Goal: Task Accomplishment & Management: Use online tool/utility

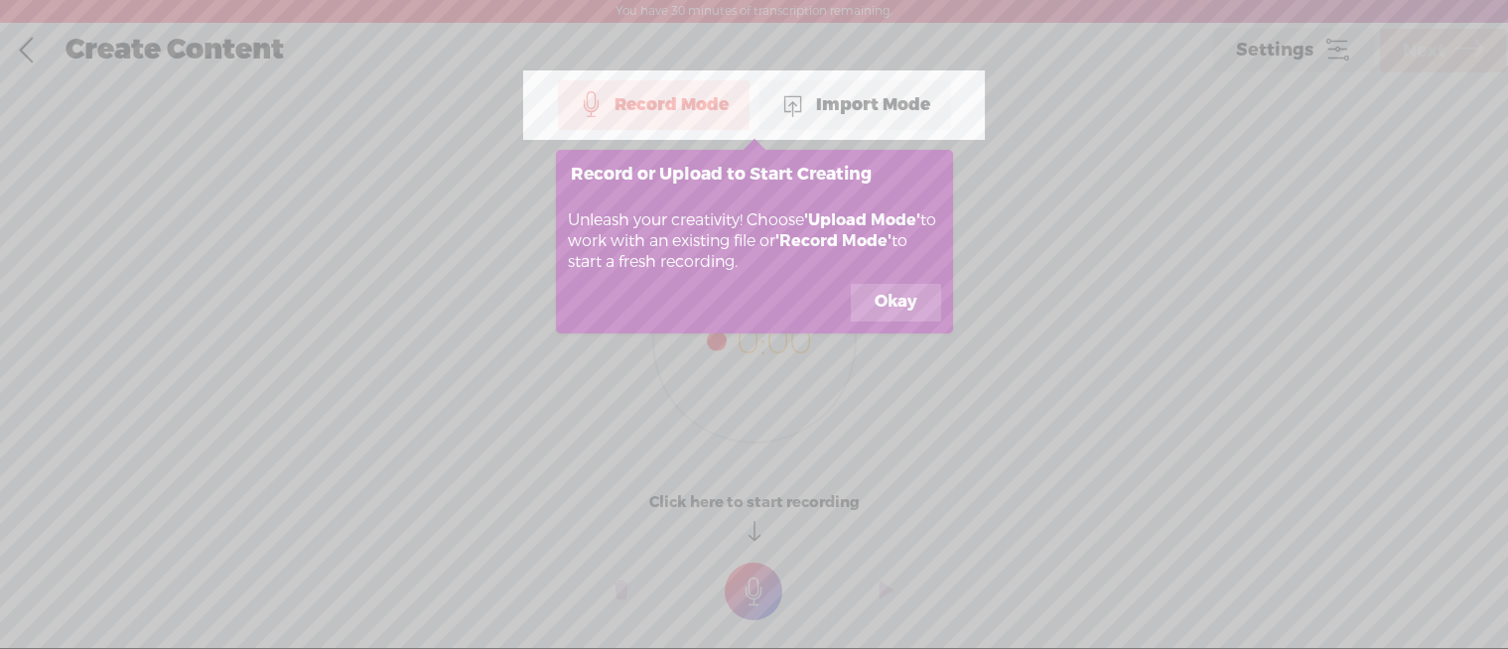
click at [876, 300] on button "Okay" at bounding box center [896, 303] width 90 height 38
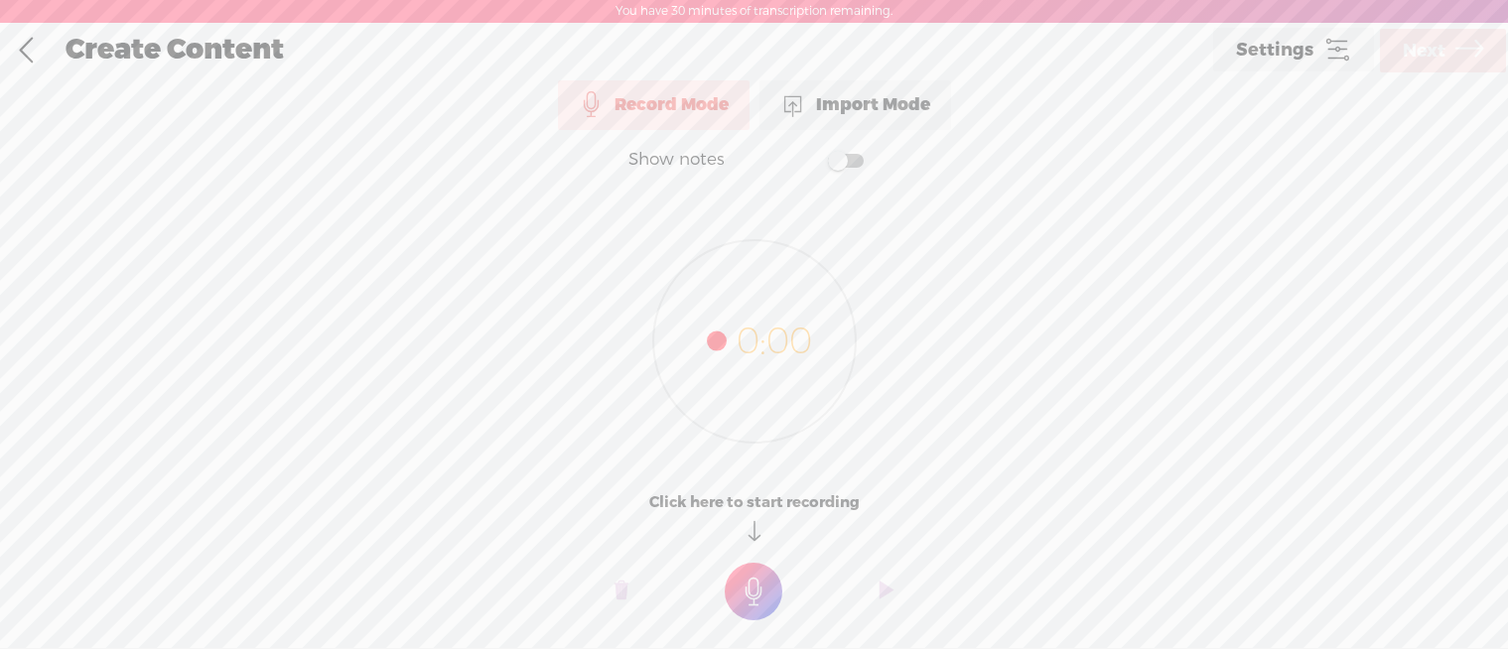
click at [869, 111] on div "Import Mode" at bounding box center [856, 105] width 192 height 50
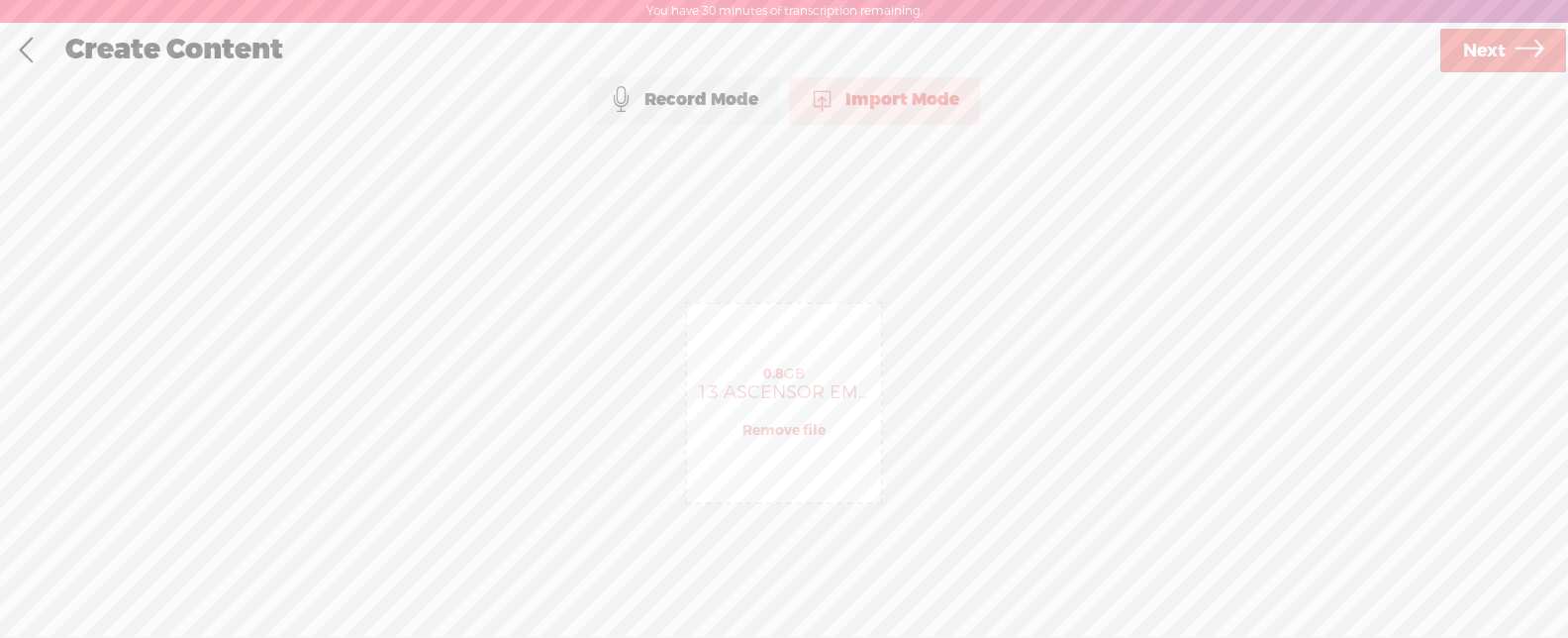
click at [1502, 61] on icon at bounding box center [1529, 51] width 28 height 51
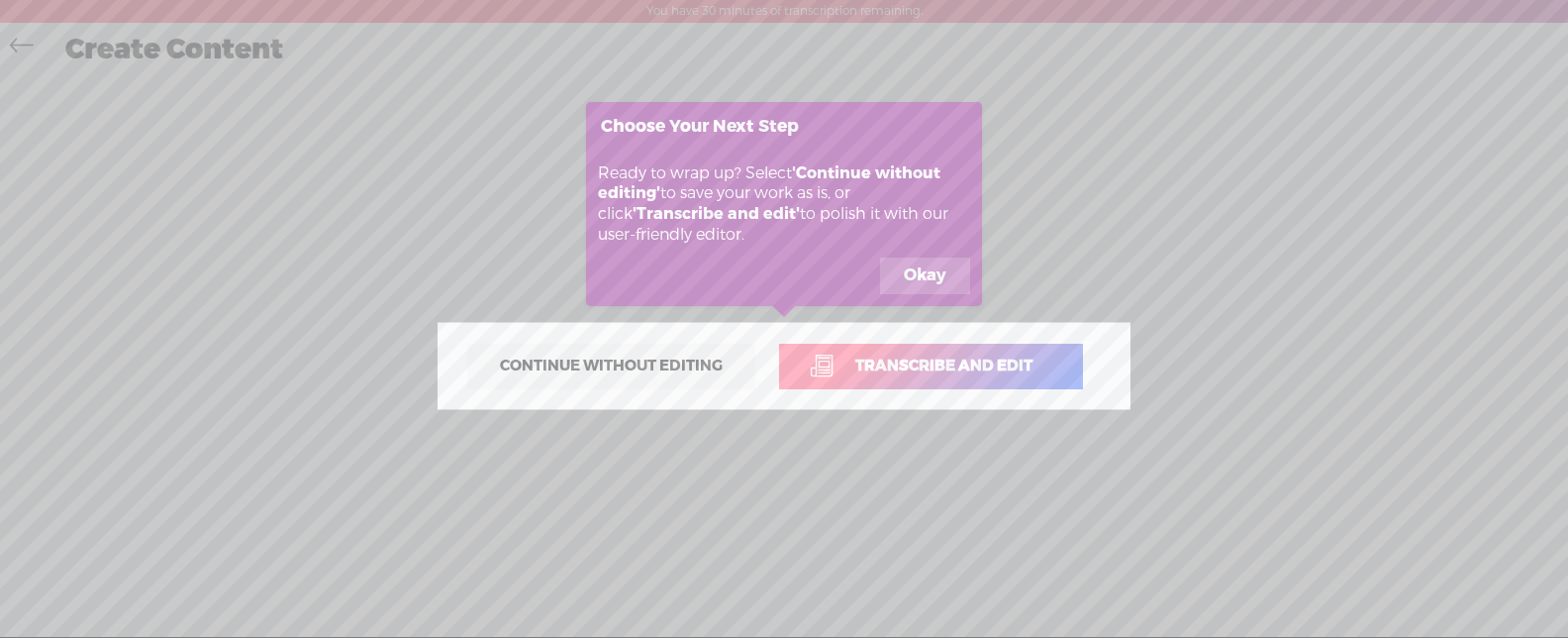
click at [916, 354] on link "Transcribe and edit" at bounding box center [931, 367] width 304 height 46
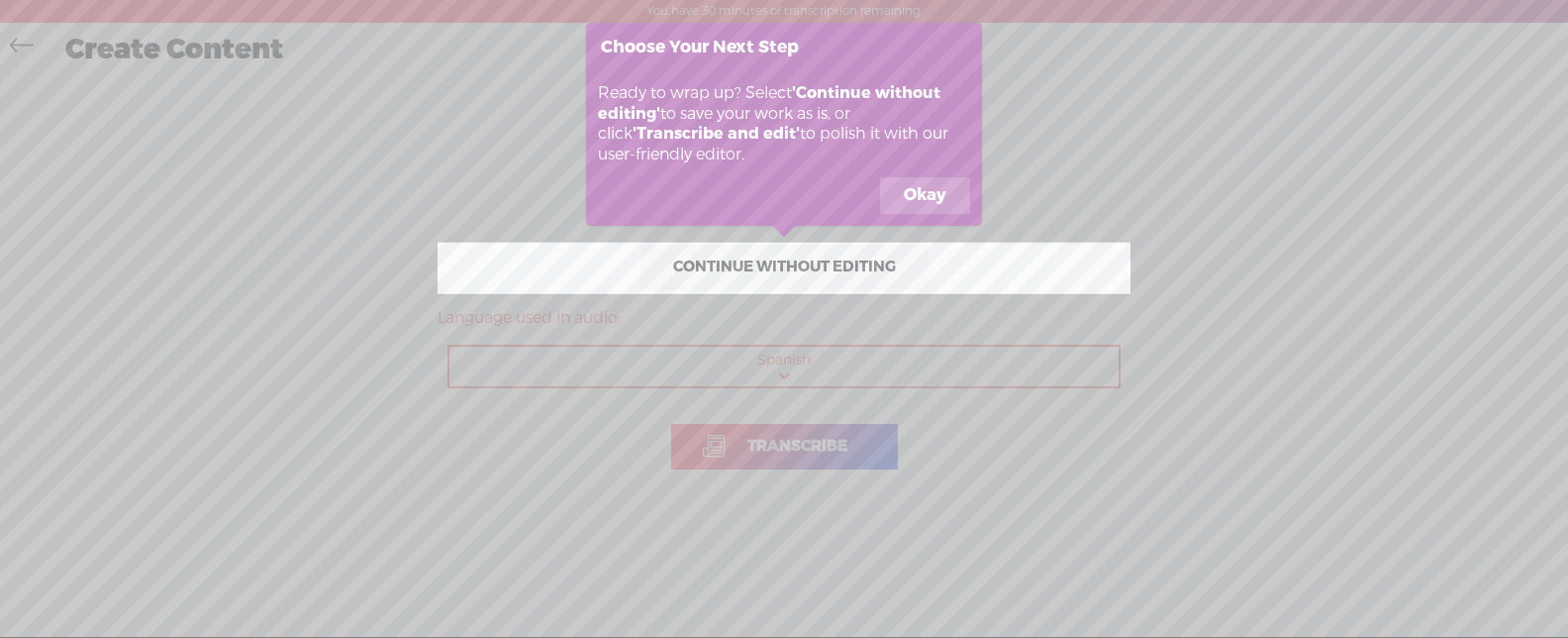
click at [927, 193] on button "Okay" at bounding box center [925, 196] width 90 height 38
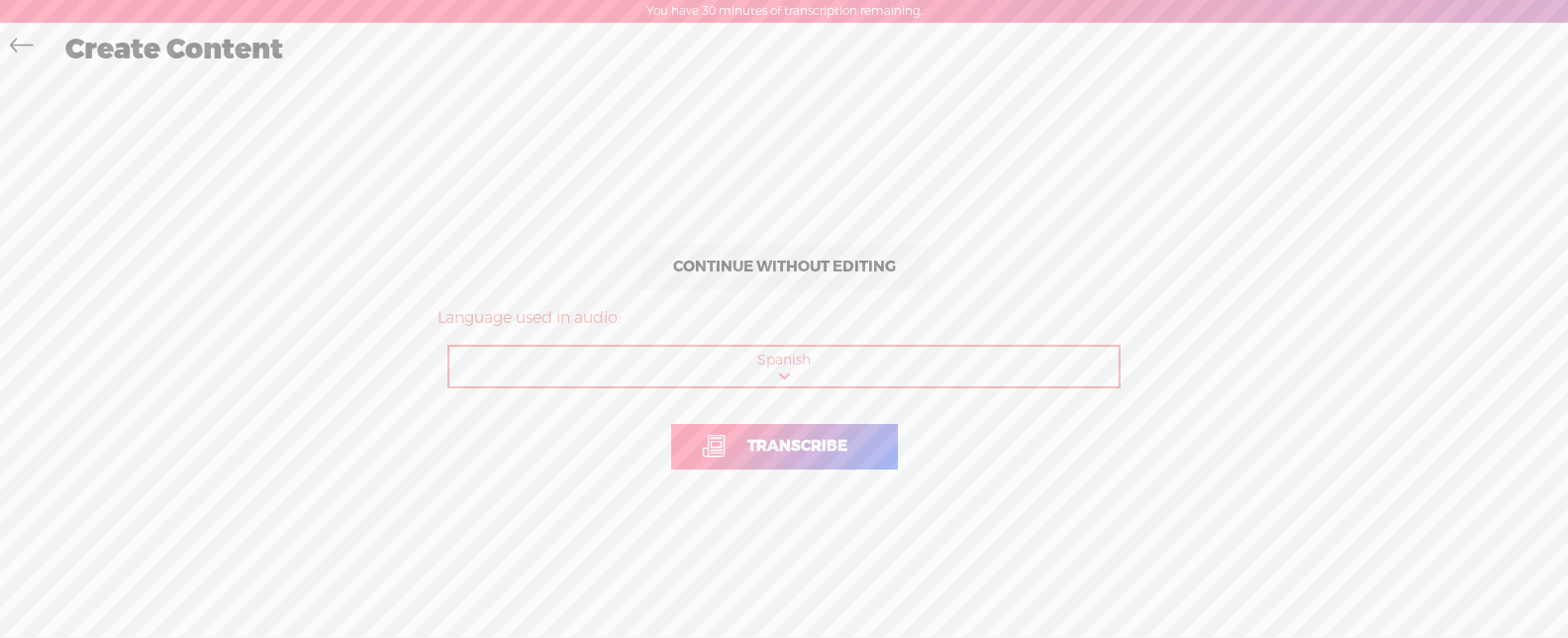
click at [48, 55] on div at bounding box center [26, 51] width 51 height 52
click at [34, 54] on link at bounding box center [26, 48] width 45 height 40
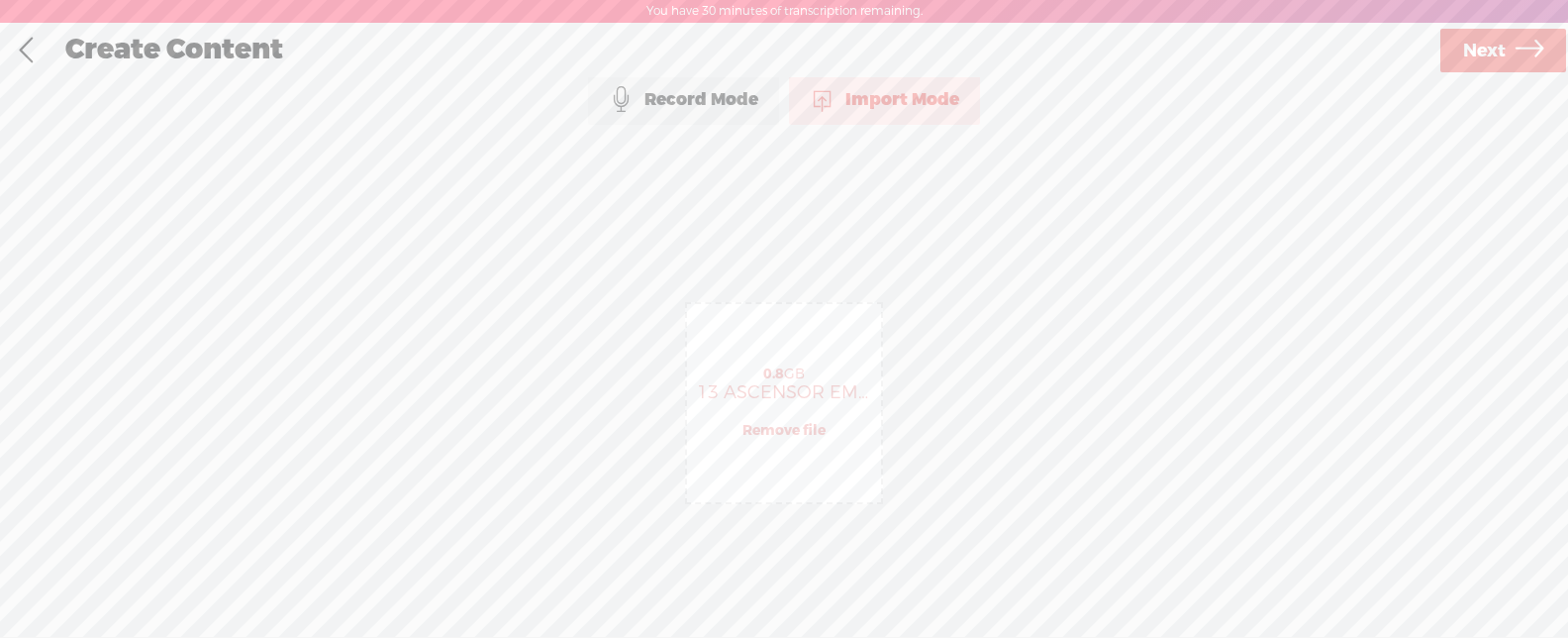
click at [821, 445] on div "0.8 GB 13 ASCENSOR EMOCIONAL.mp4 Remove file" at bounding box center [784, 403] width 194 height 198
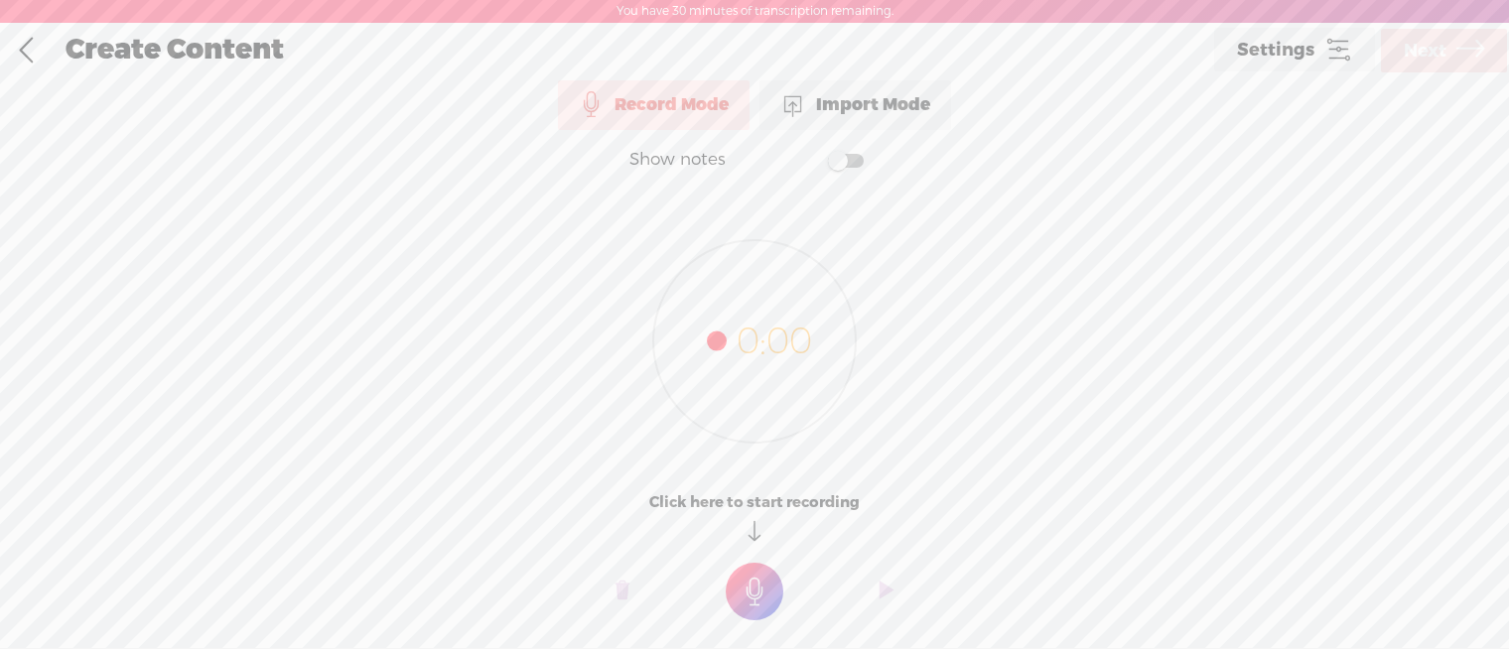
click at [804, 116] on span at bounding box center [794, 105] width 26 height 26
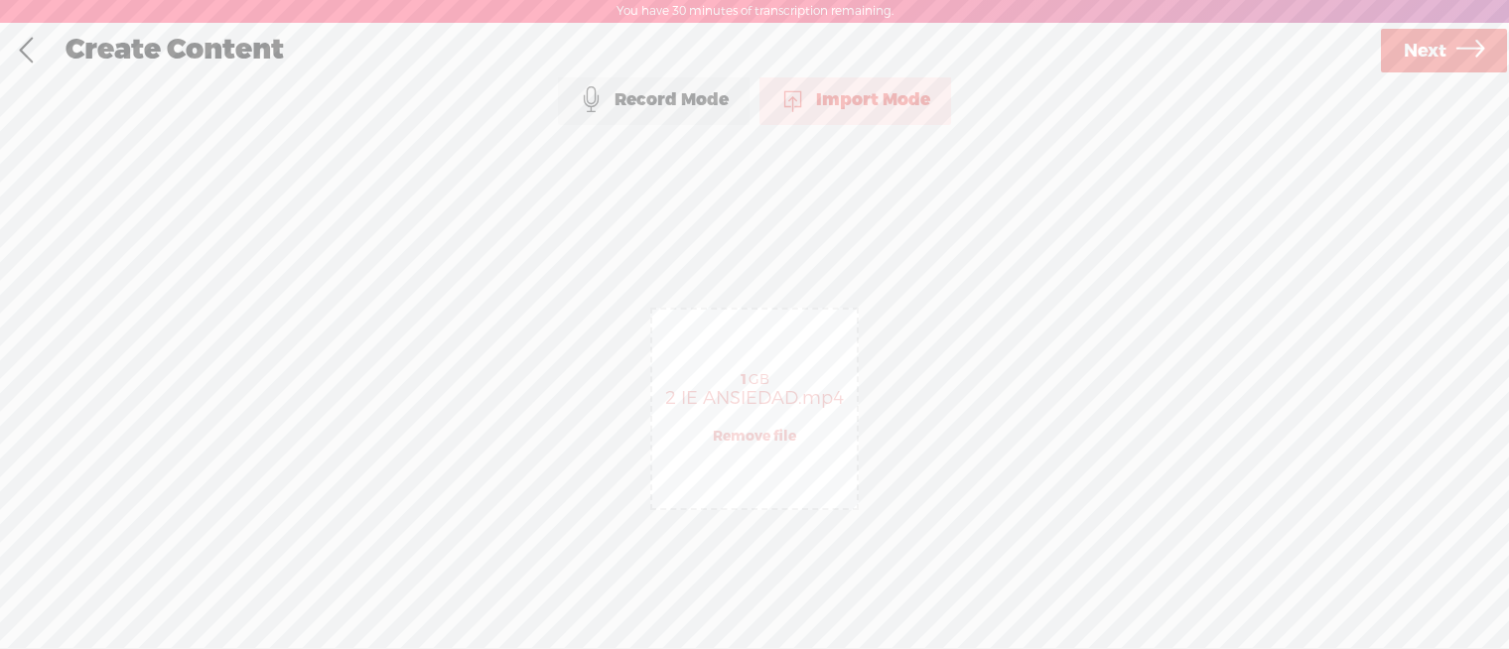
click at [1396, 58] on link "Next" at bounding box center [1444, 51] width 126 height 44
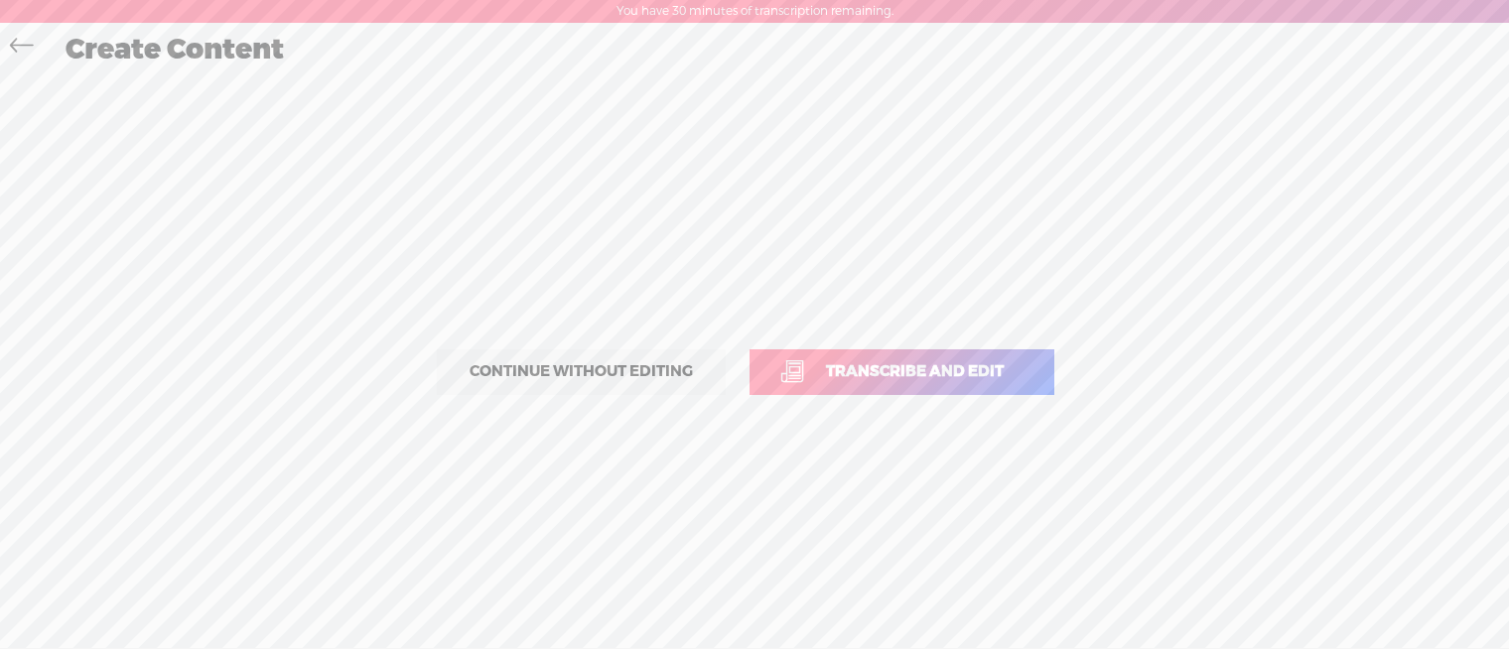
click at [921, 363] on span "Transcribe and edit" at bounding box center [914, 371] width 219 height 23
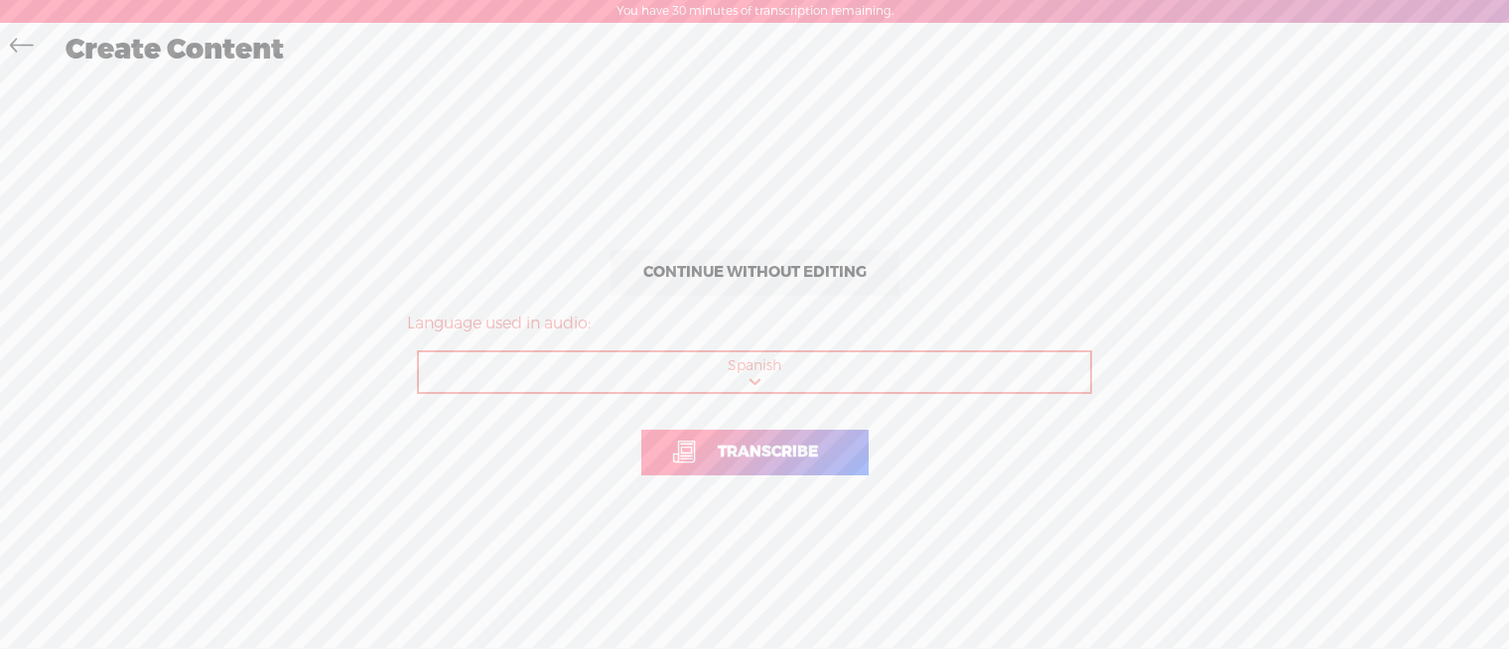
click at [794, 441] on span "Transcribe" at bounding box center [768, 452] width 142 height 23
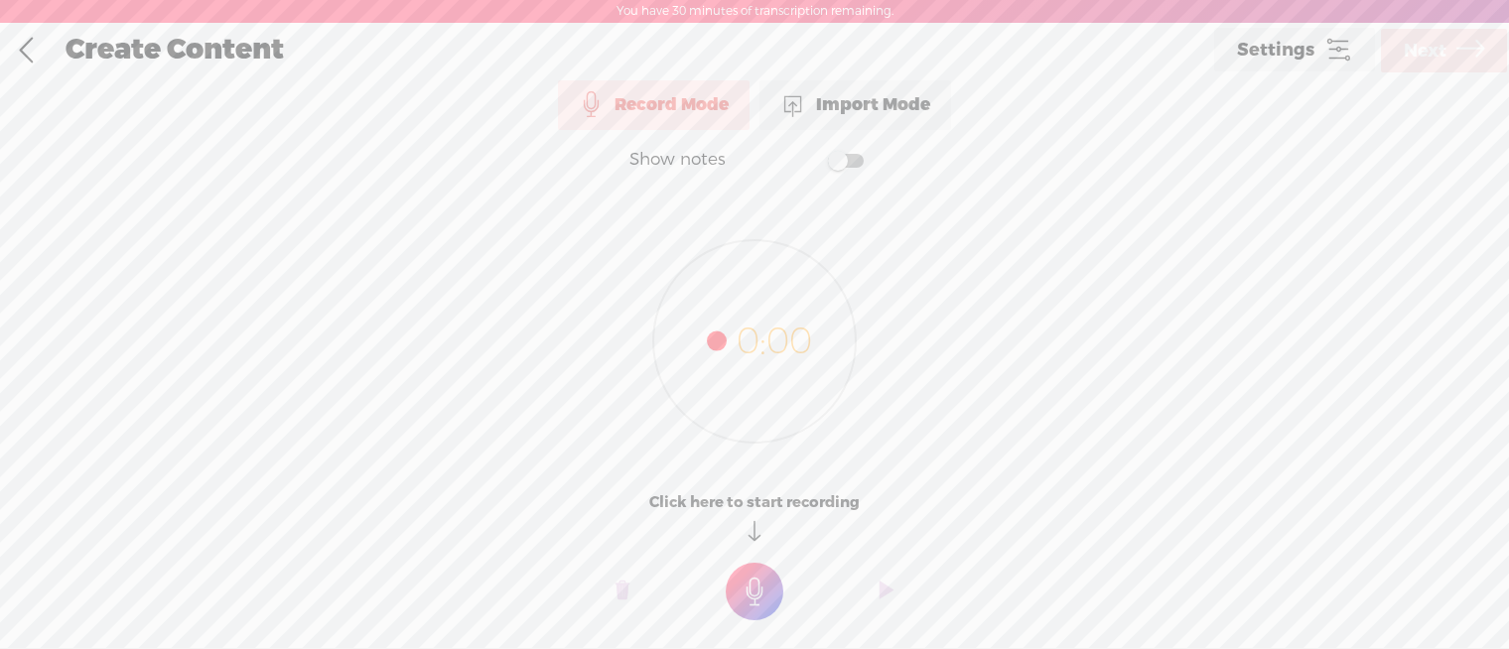
click at [31, 55] on link at bounding box center [26, 51] width 50 height 52
click at [849, 111] on div "Import Mode" at bounding box center [856, 105] width 192 height 50
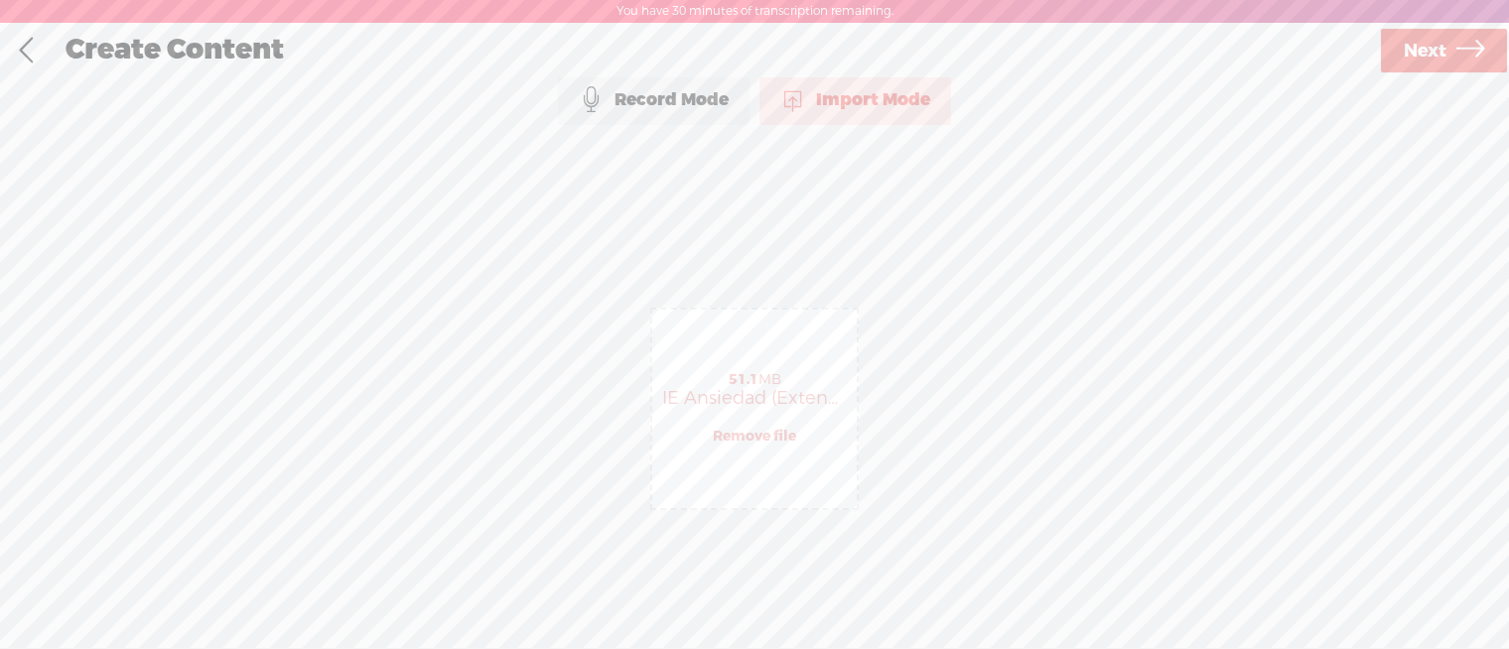
click at [1396, 67] on link "Next" at bounding box center [1444, 51] width 126 height 44
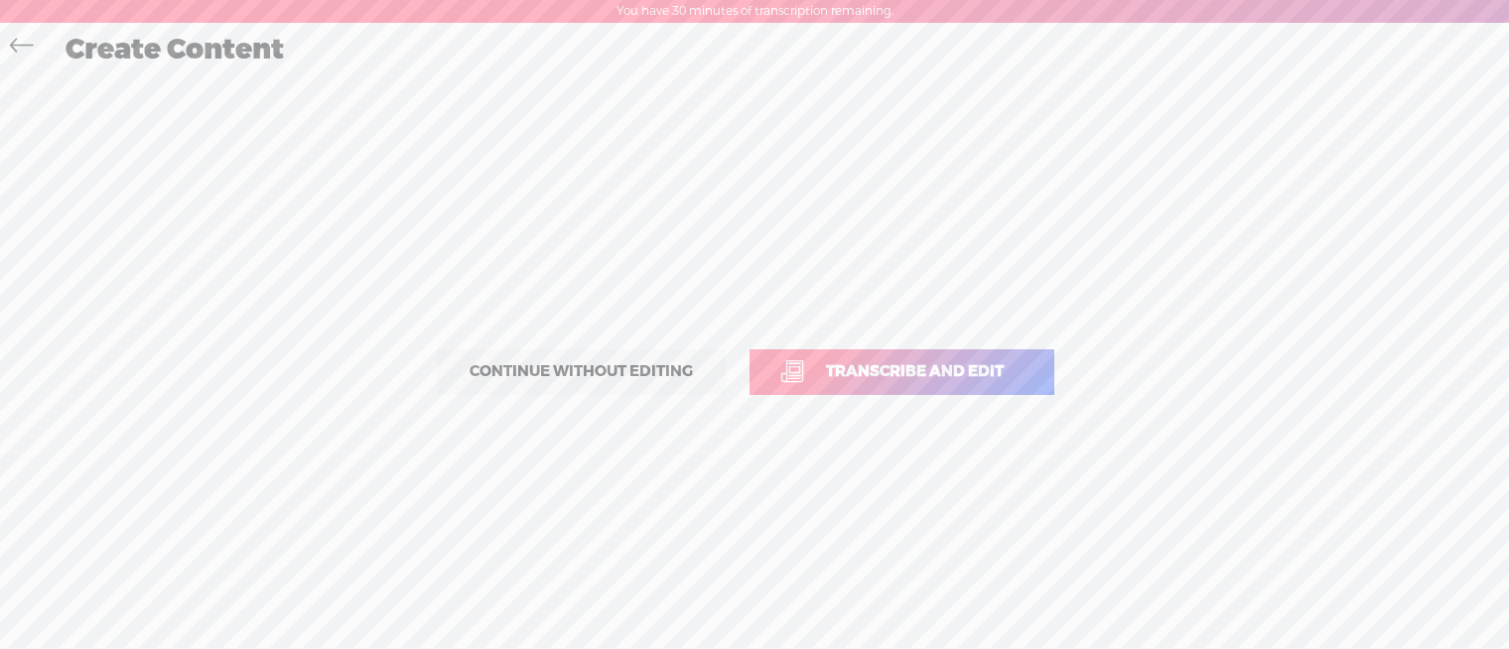
click at [973, 353] on link "Transcribe and edit" at bounding box center [902, 373] width 305 height 46
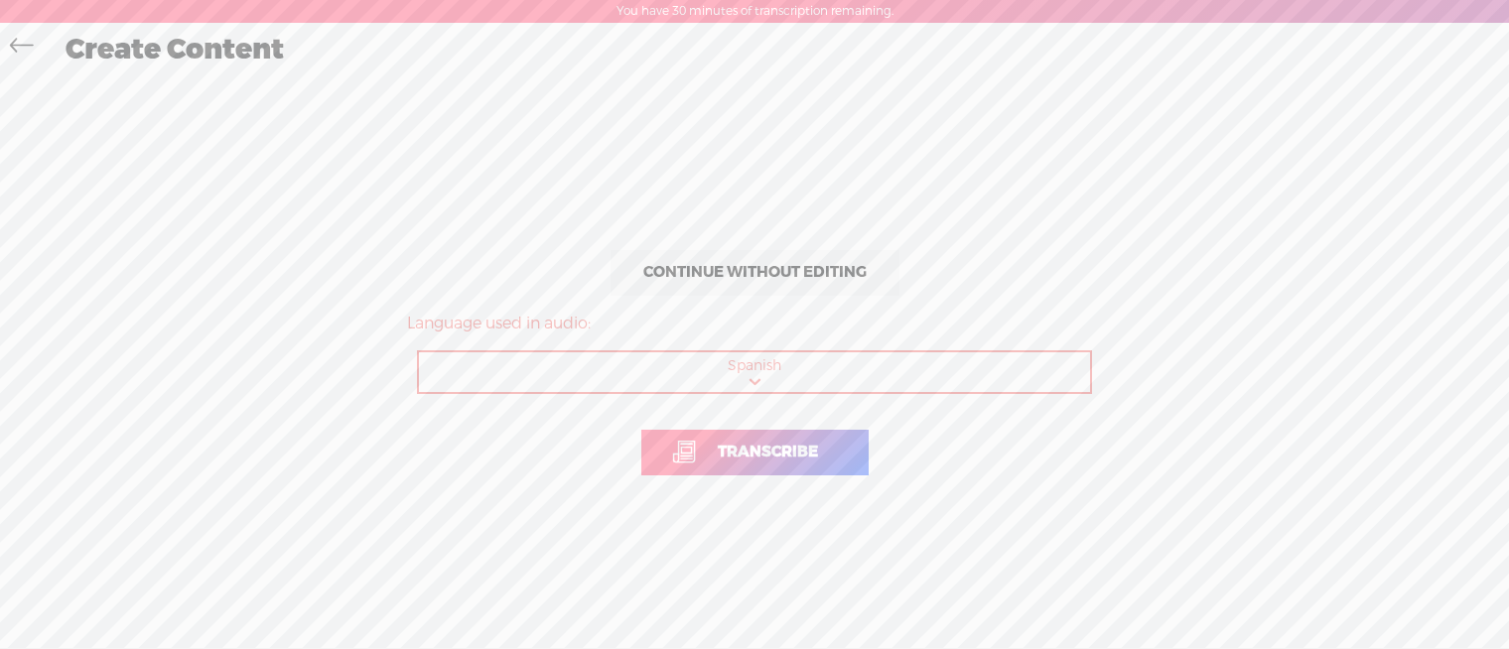
click at [781, 441] on span "Transcribe" at bounding box center [768, 452] width 142 height 23
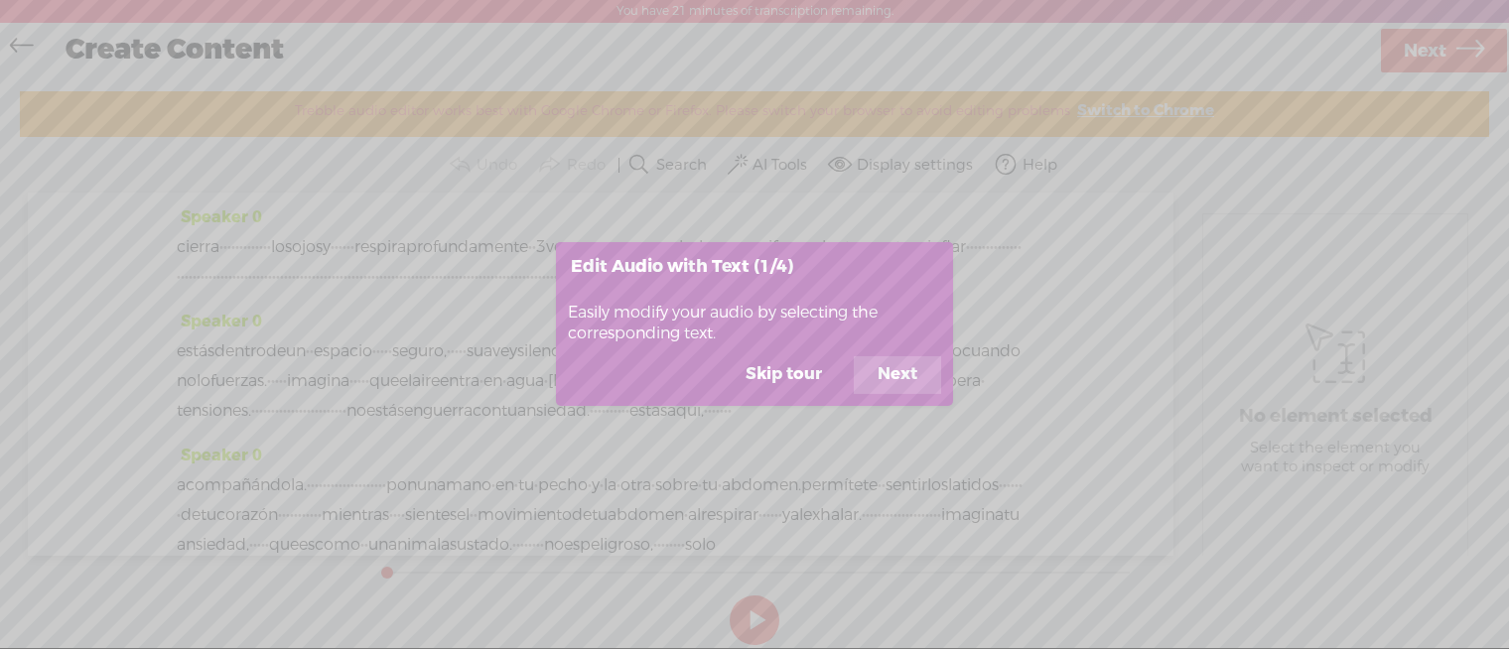
click at [797, 370] on button "Skip tour" at bounding box center [784, 376] width 124 height 38
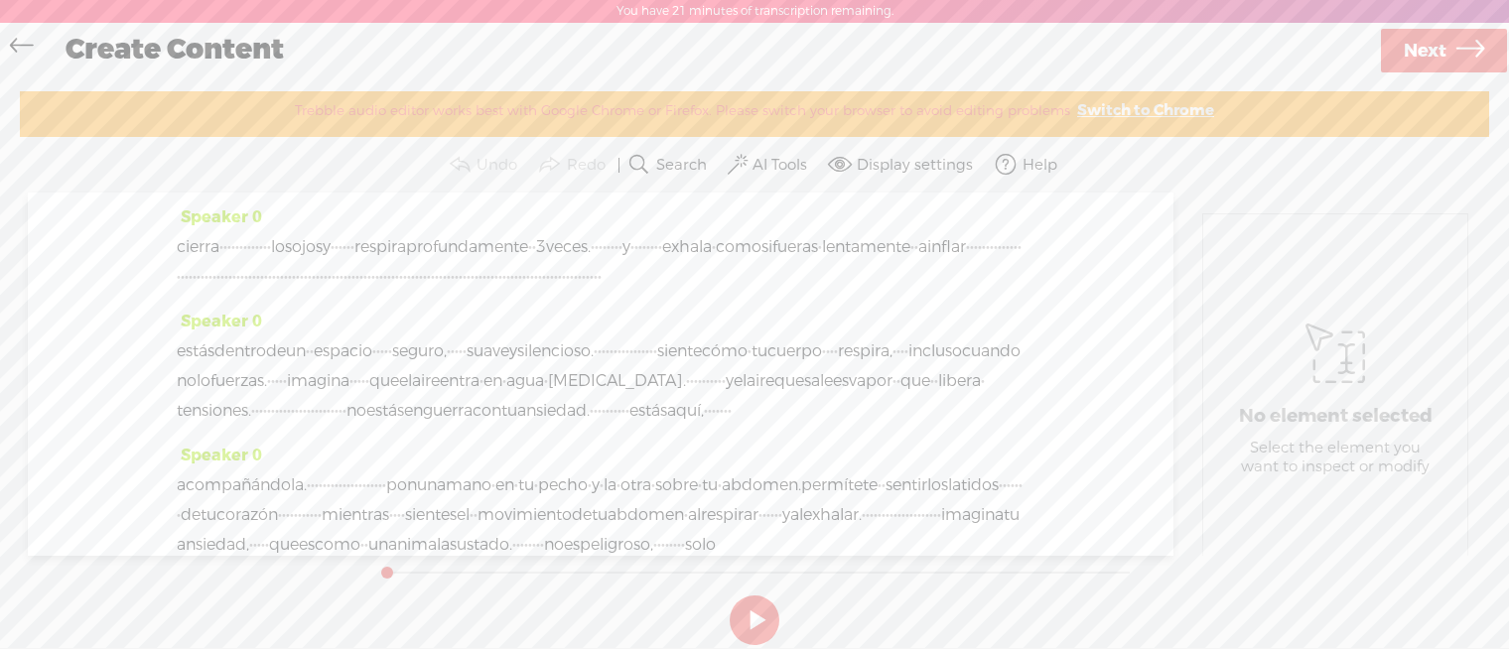
click at [177, 232] on span "cierra" at bounding box center [198, 247] width 43 height 30
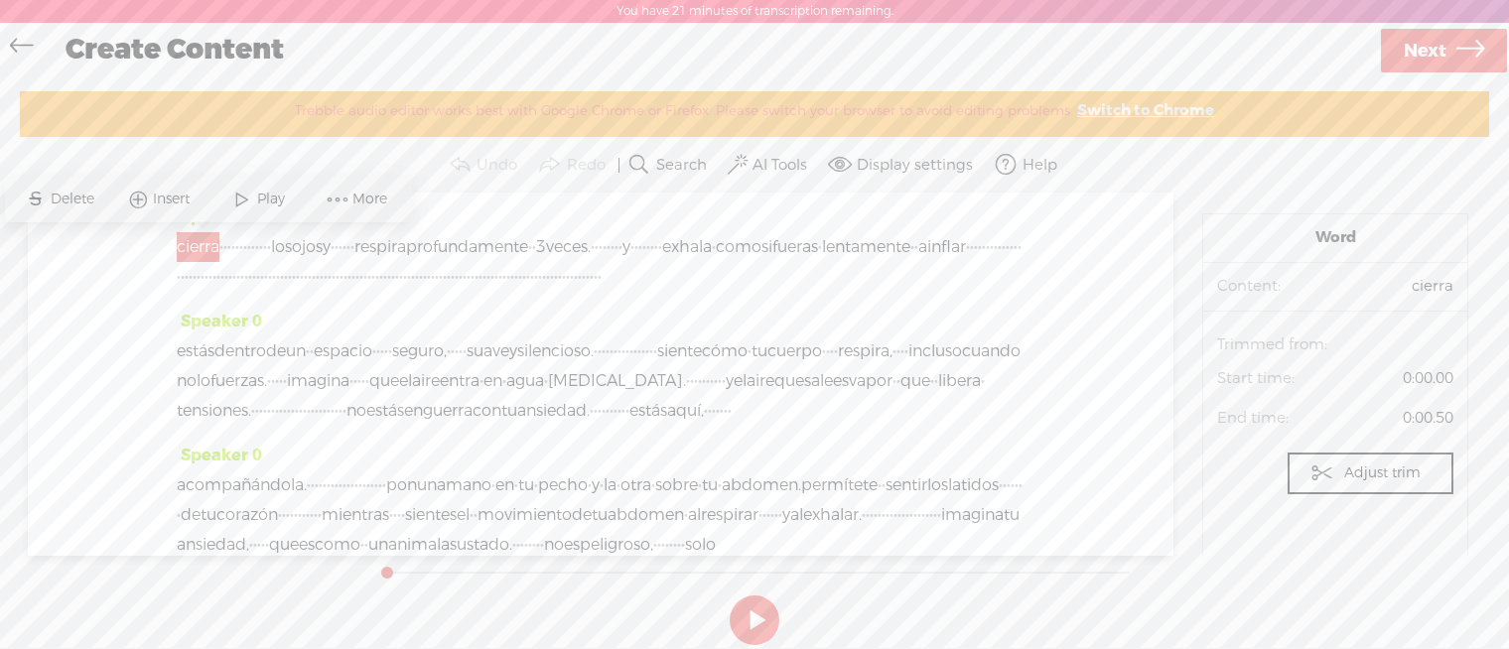
click at [249, 182] on span at bounding box center [242, 200] width 30 height 36
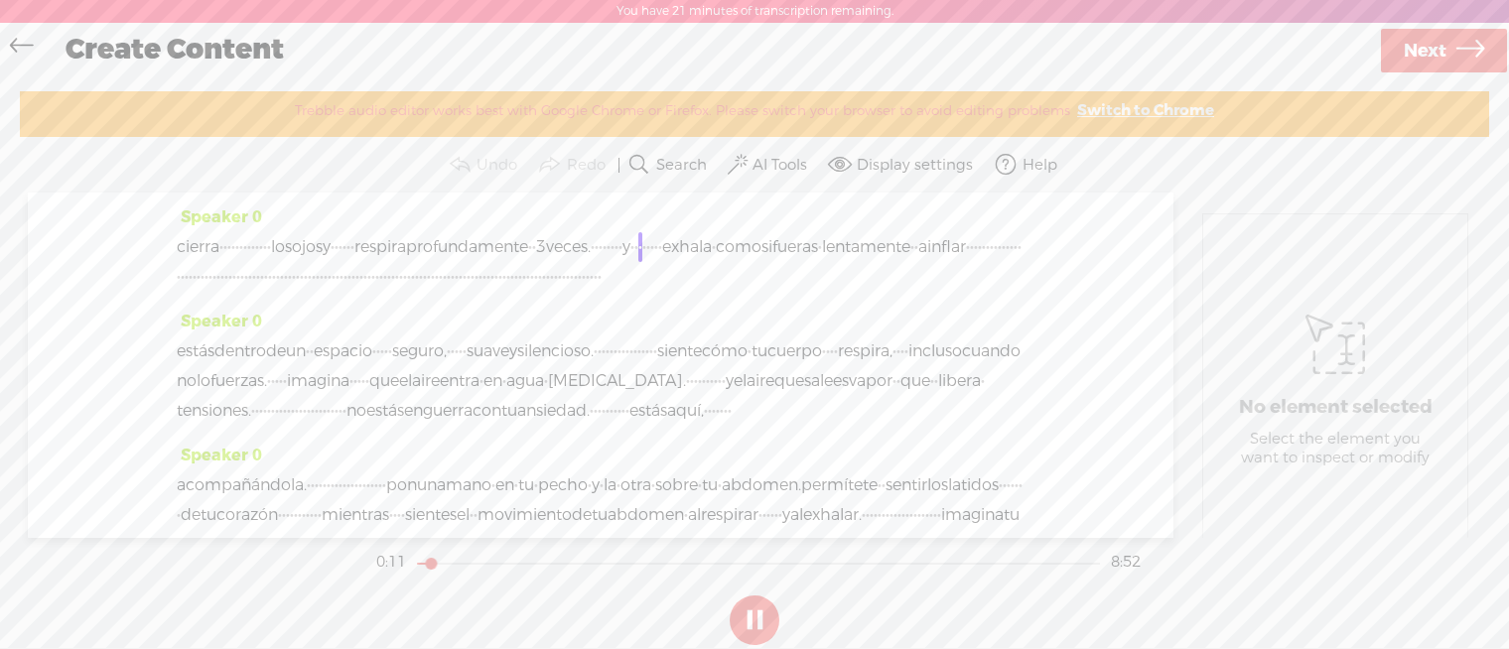
drag, startPoint x: 748, startPoint y: 592, endPoint x: 737, endPoint y: 579, distance: 16.9
click at [748, 596] on button at bounding box center [755, 621] width 50 height 50
click at [173, 221] on div "Speaker 0 cierra · · · · · · · · · · · · · los ojos y · · · · · · respira profu…" at bounding box center [601, 365] width 1146 height 345
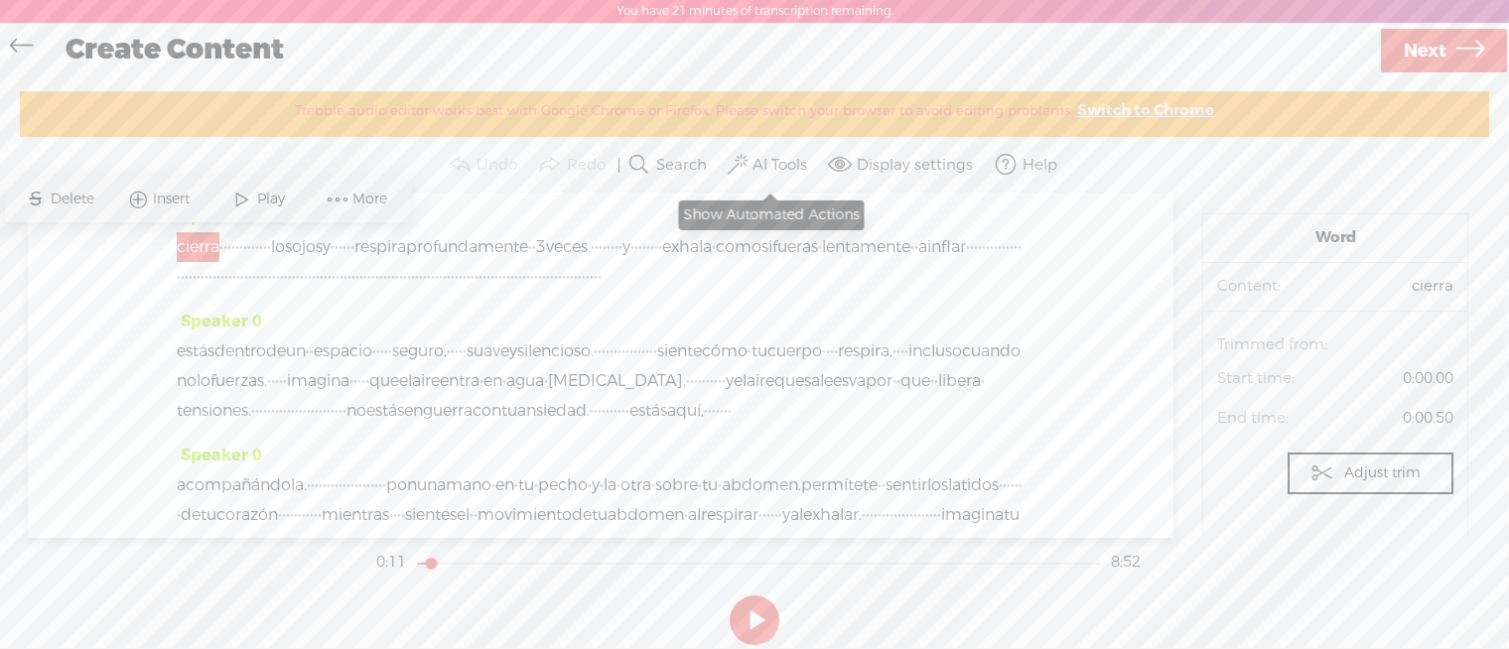
click at [757, 156] on label "AI Tools" at bounding box center [780, 166] width 55 height 20
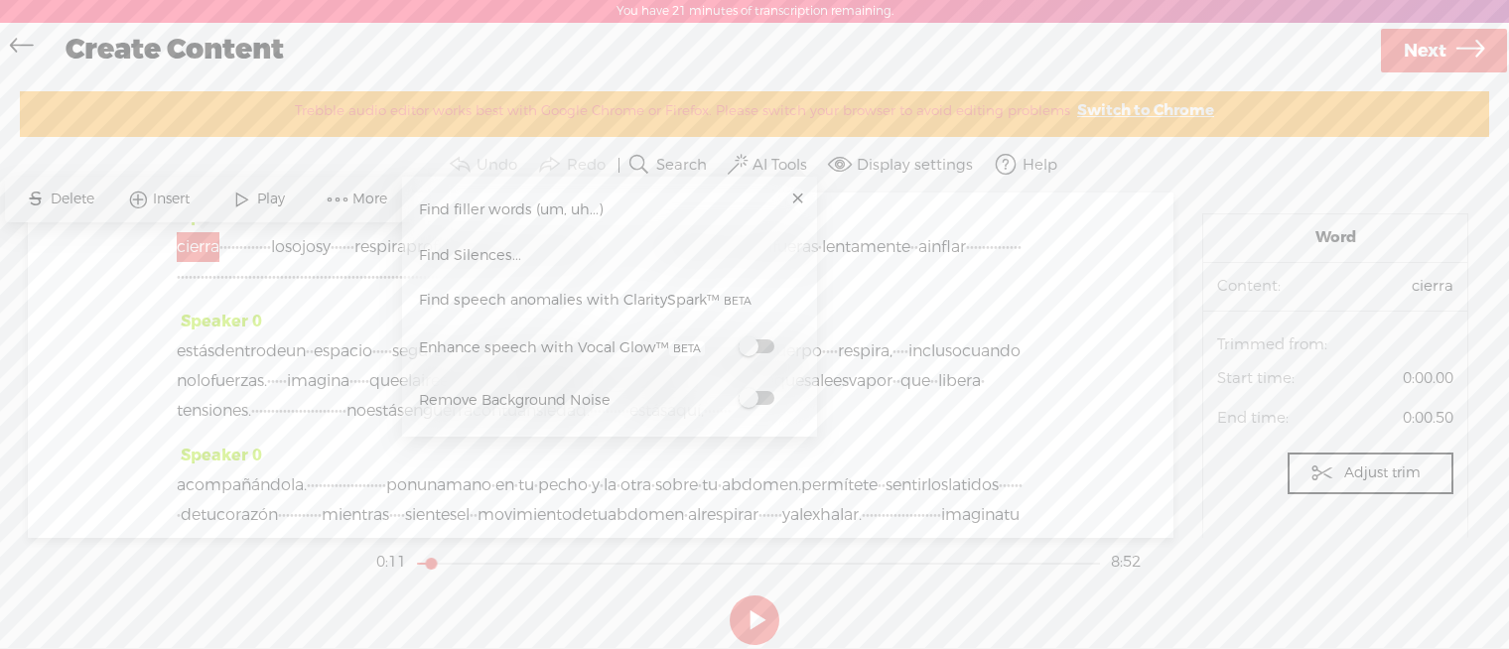
click at [746, 391] on span at bounding box center [757, 398] width 36 height 14
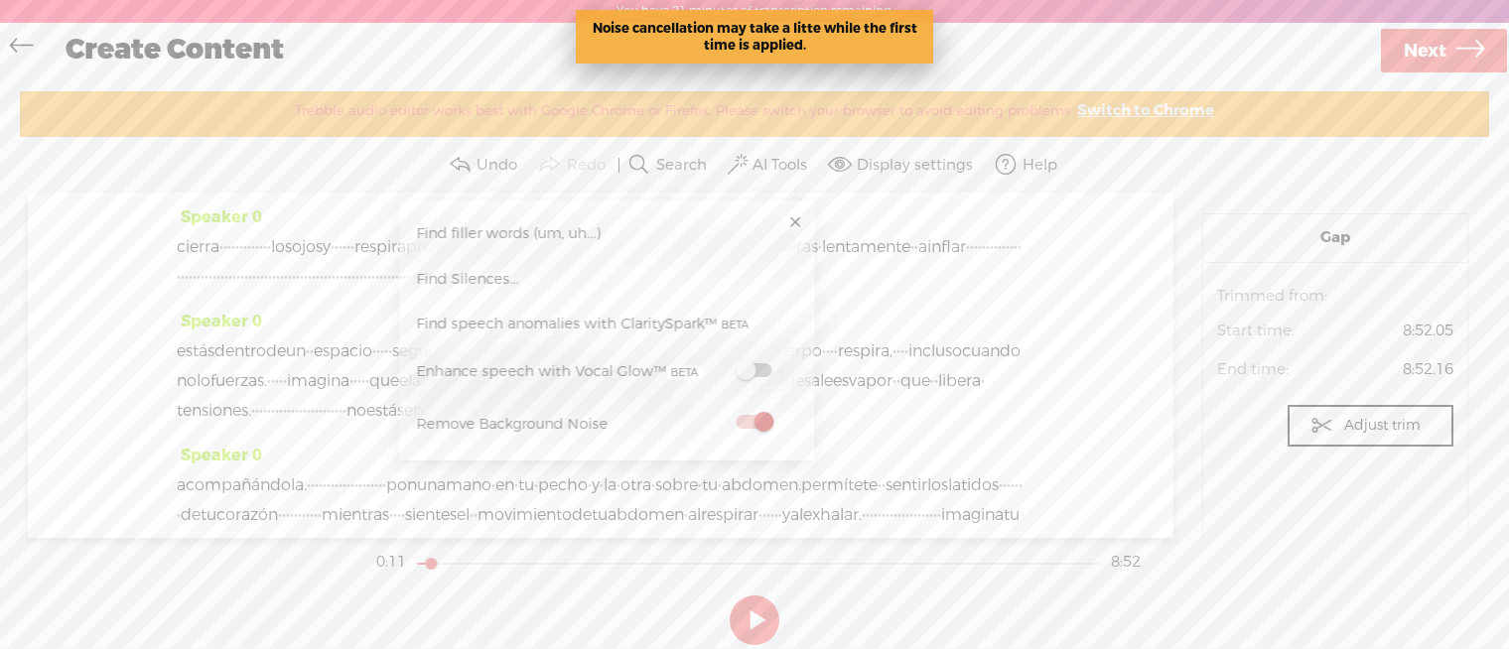
click at [1111, 345] on div "Speaker 0 cierra · · · · · · · · · · · · · los ojos y · · · · · · respira profu…" at bounding box center [601, 365] width 1146 height 345
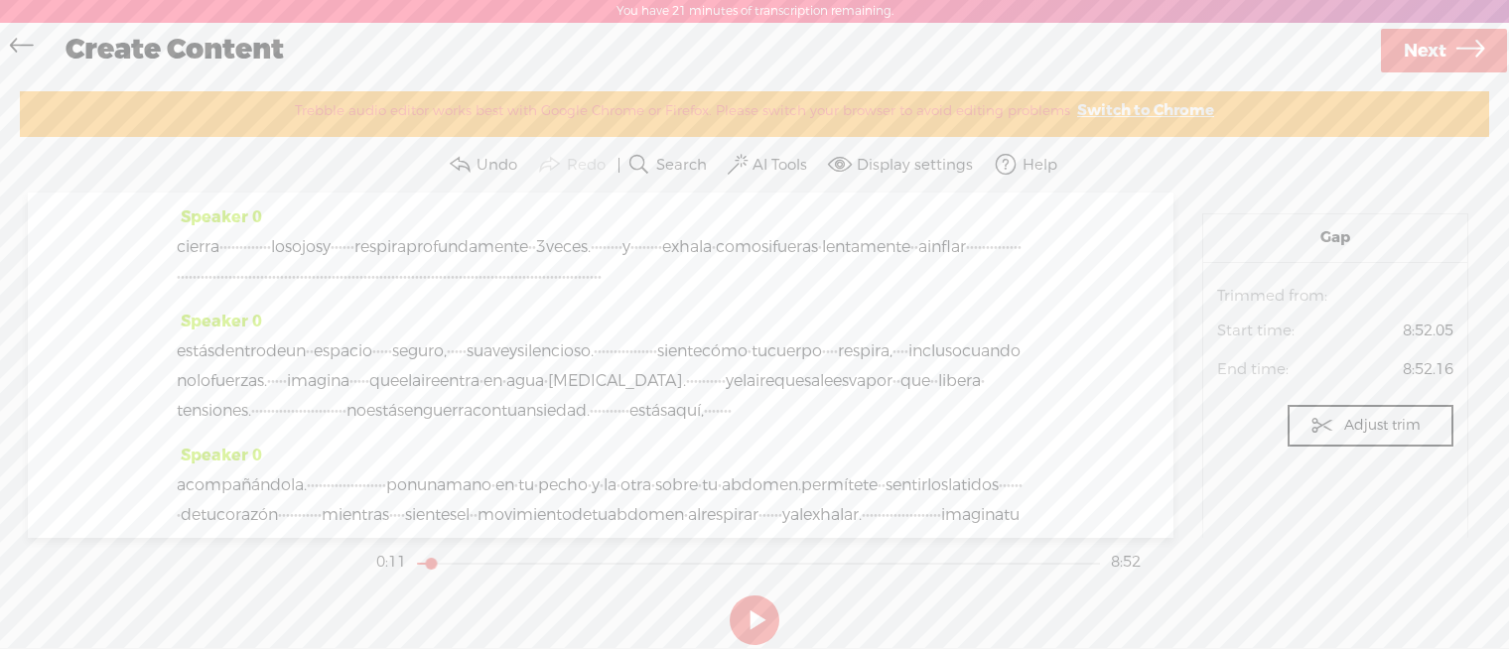
click at [185, 244] on span "cierra" at bounding box center [198, 247] width 43 height 30
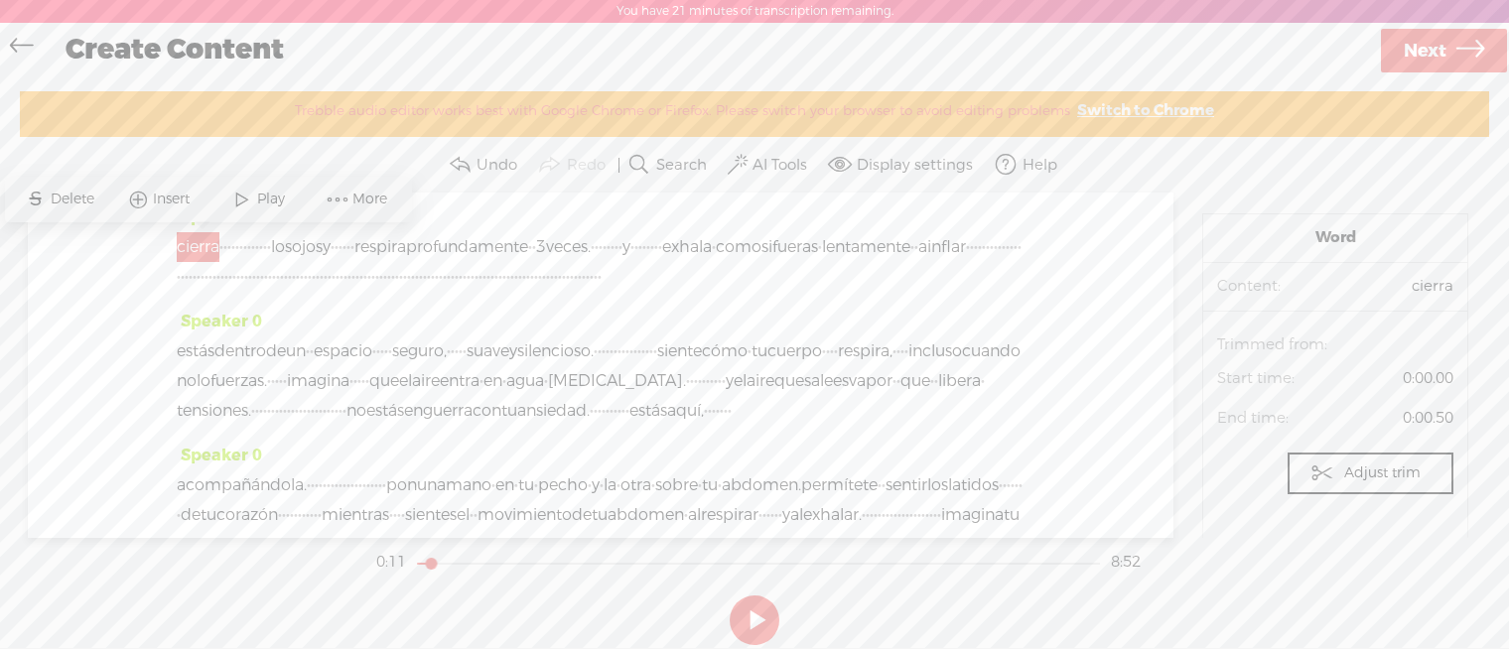
click at [281, 195] on span "Play" at bounding box center [273, 200] width 33 height 20
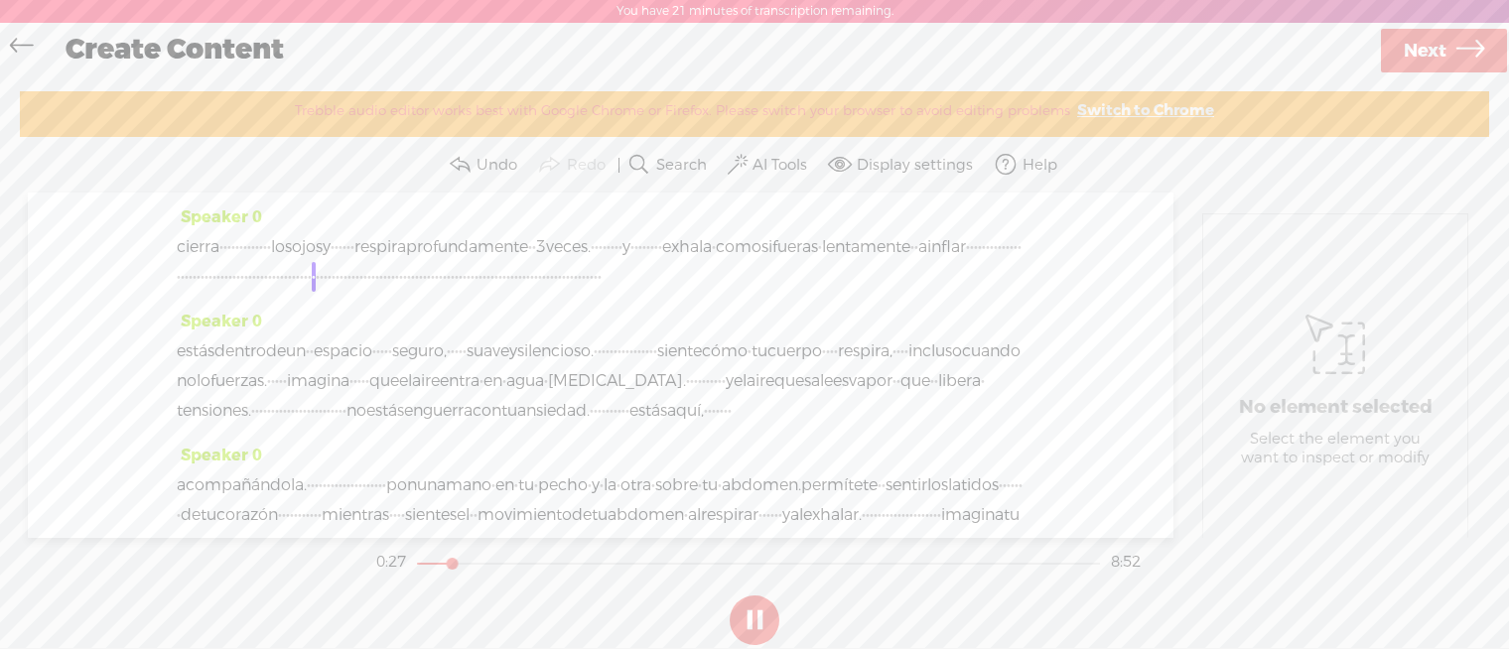
click at [185, 366] on span "estás" at bounding box center [196, 352] width 38 height 30
click at [419, 292] on span "·" at bounding box center [417, 277] width 4 height 30
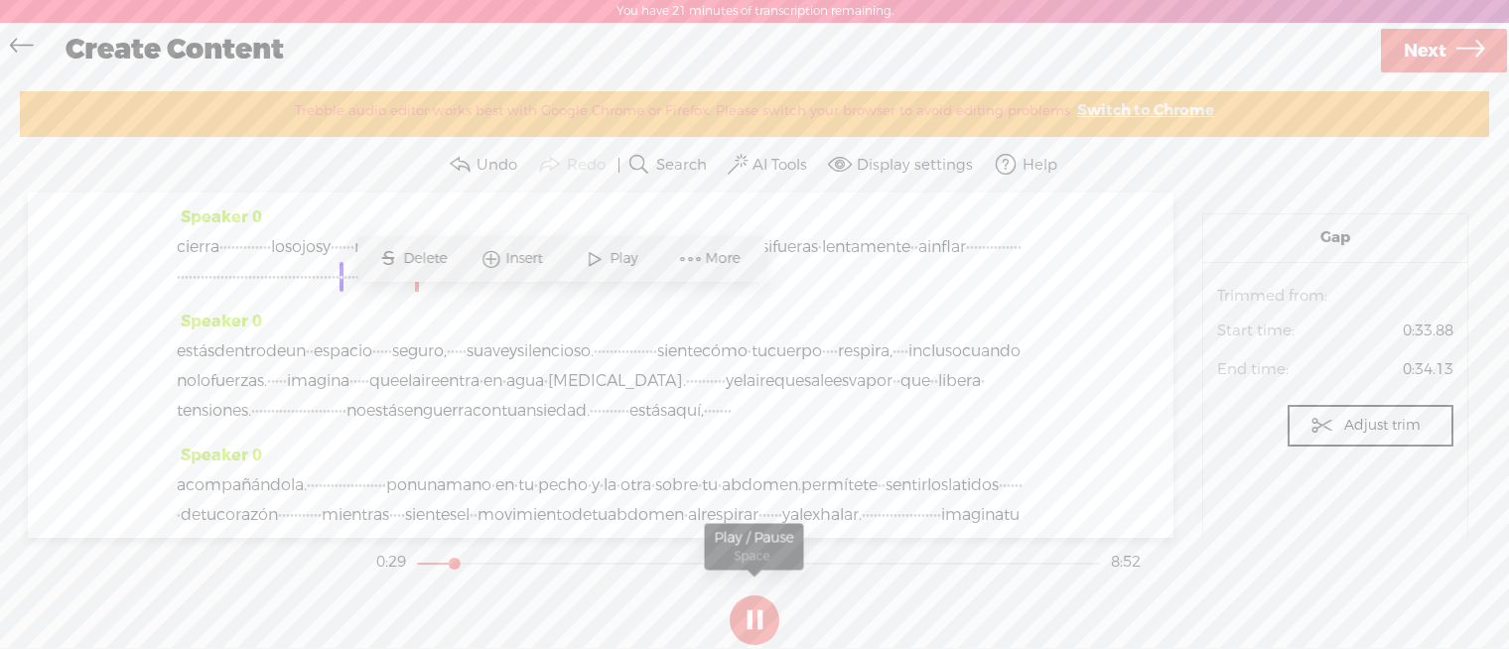
click at [751, 618] on button at bounding box center [755, 621] width 50 height 50
click at [853, 307] on div "Speaker 0 cierra · · · · · · · · · · · · · los ojos y · · · · · · respira profu…" at bounding box center [601, 255] width 848 height 104
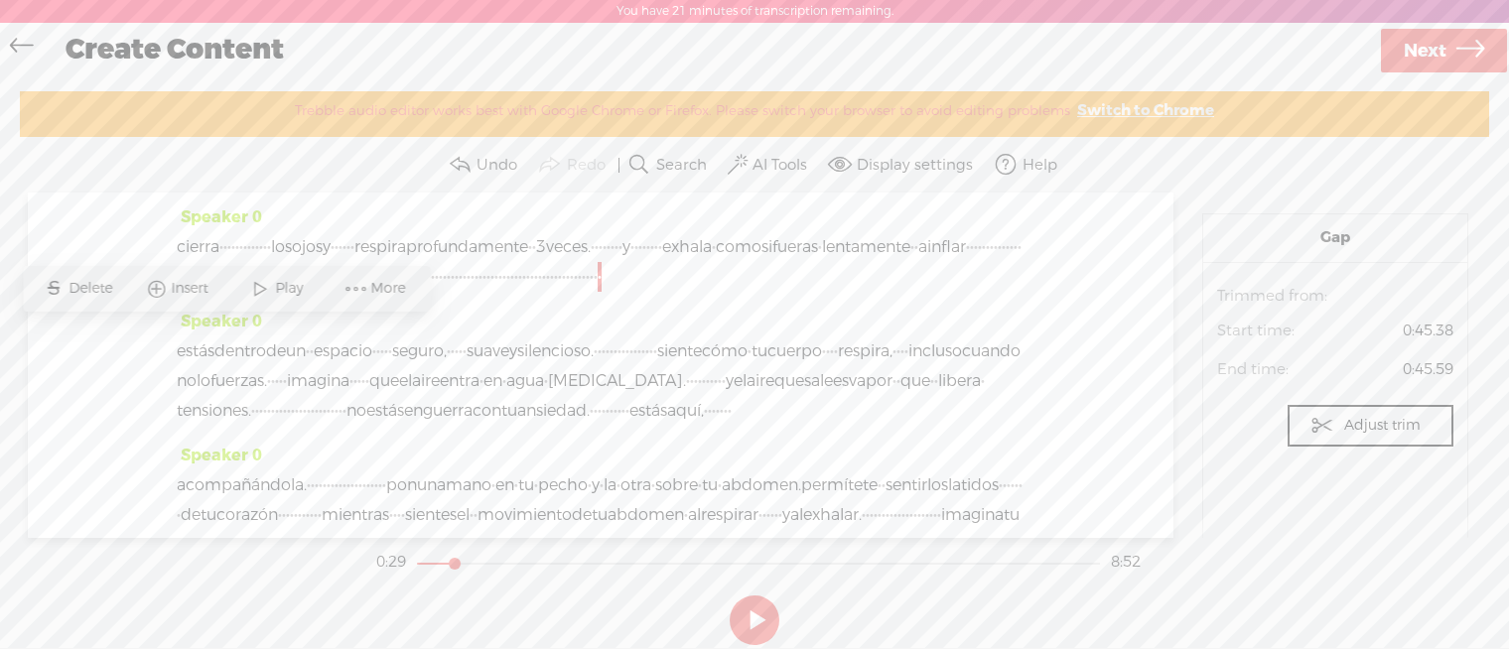
click at [184, 239] on span "cierra" at bounding box center [198, 247] width 43 height 30
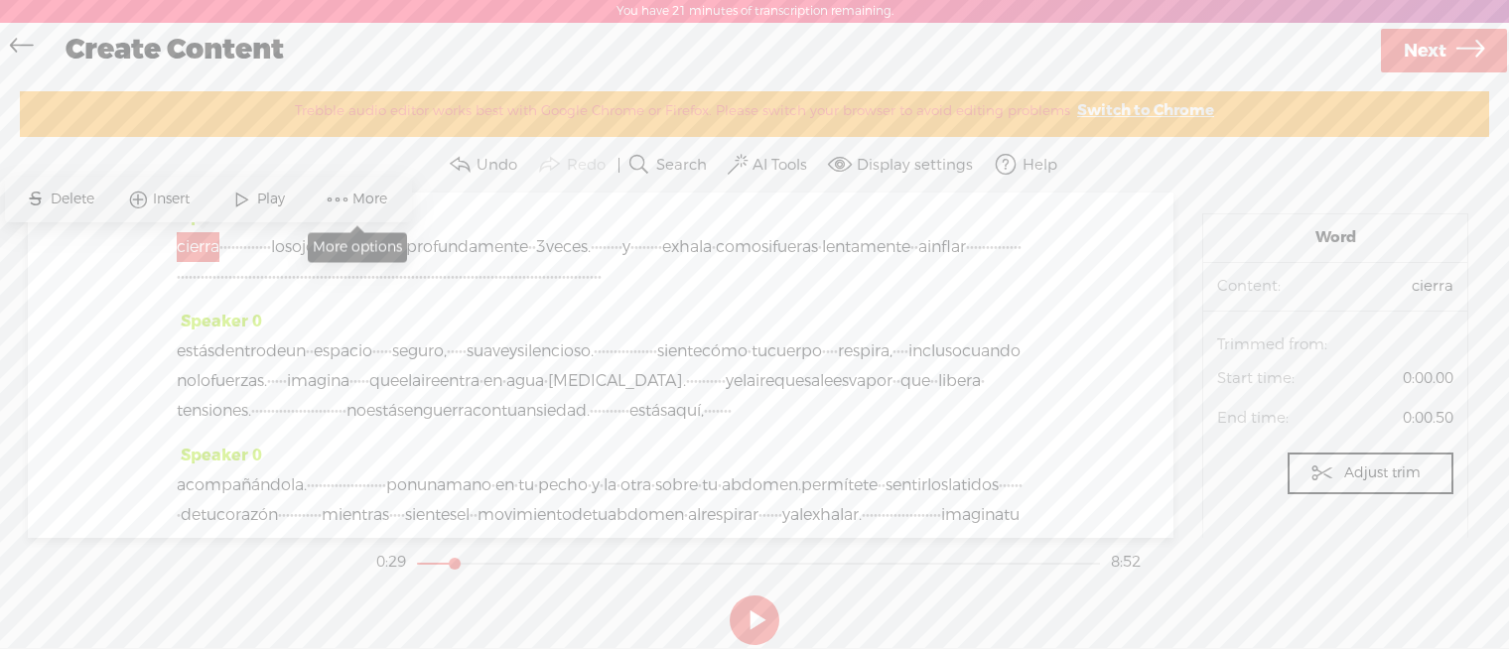
click at [334, 201] on span at bounding box center [338, 200] width 30 height 36
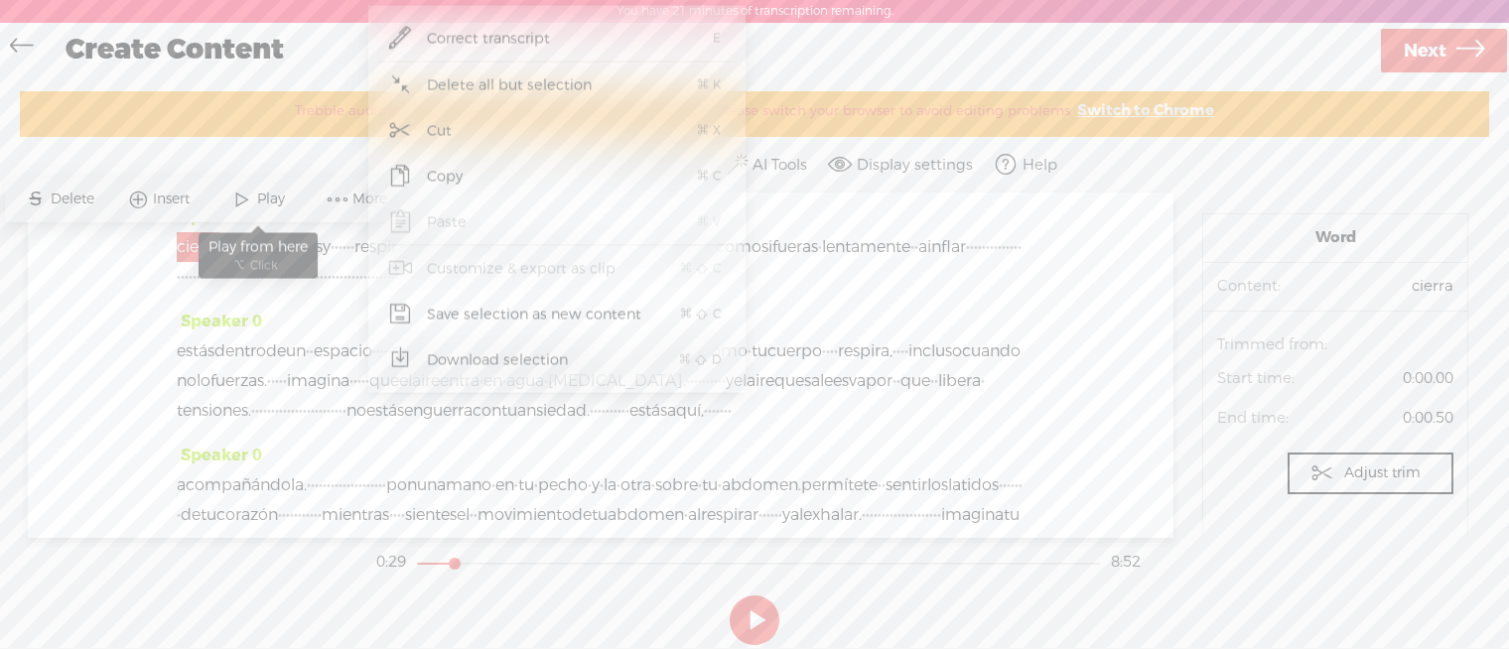
click at [259, 202] on span "Play" at bounding box center [273, 200] width 33 height 20
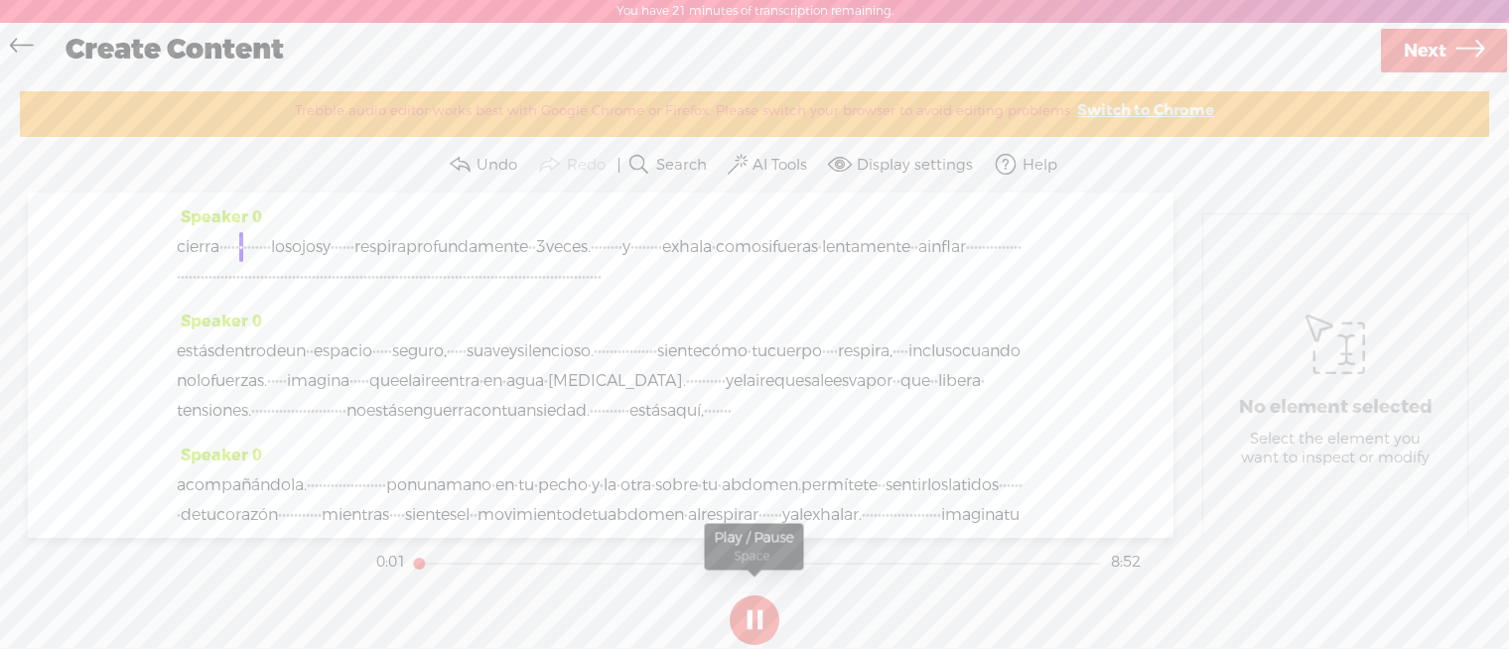
click at [750, 616] on button at bounding box center [755, 621] width 50 height 50
click at [180, 245] on span "cierra" at bounding box center [198, 247] width 43 height 30
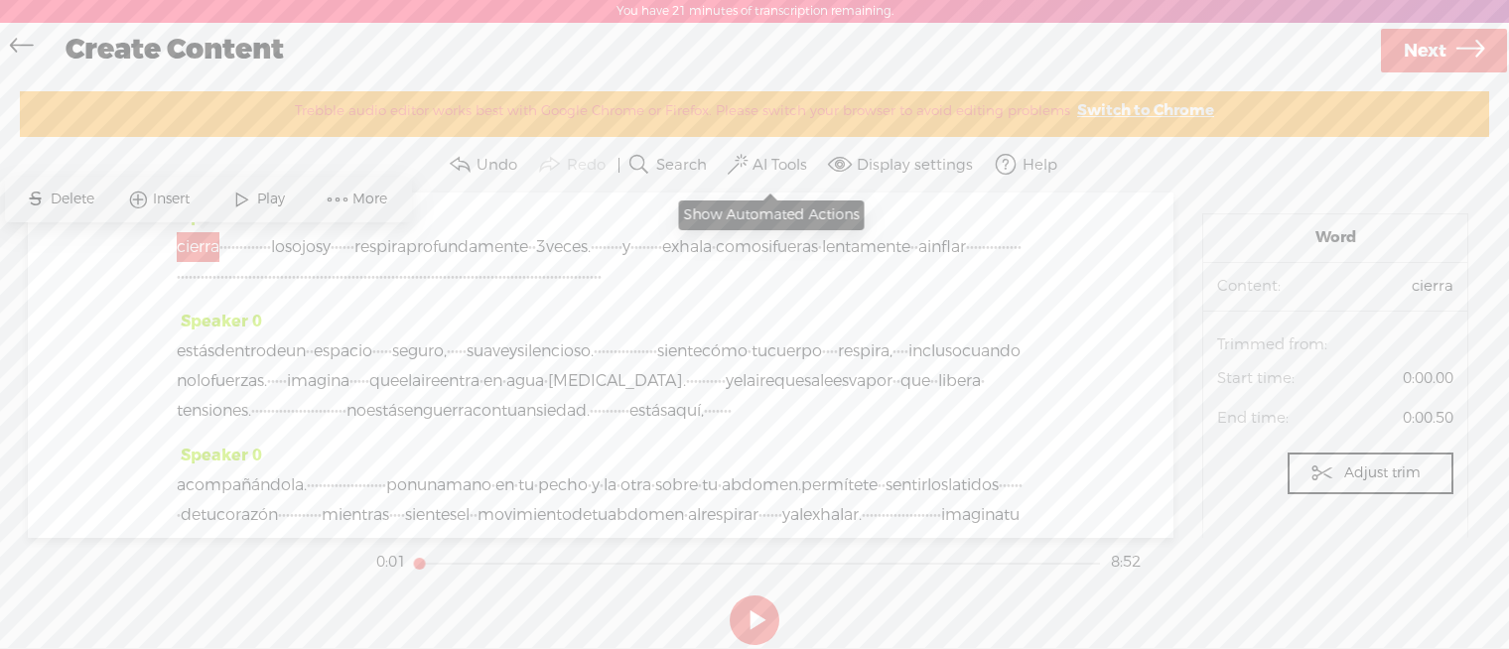
click at [787, 156] on label "AI Tools" at bounding box center [780, 166] width 55 height 20
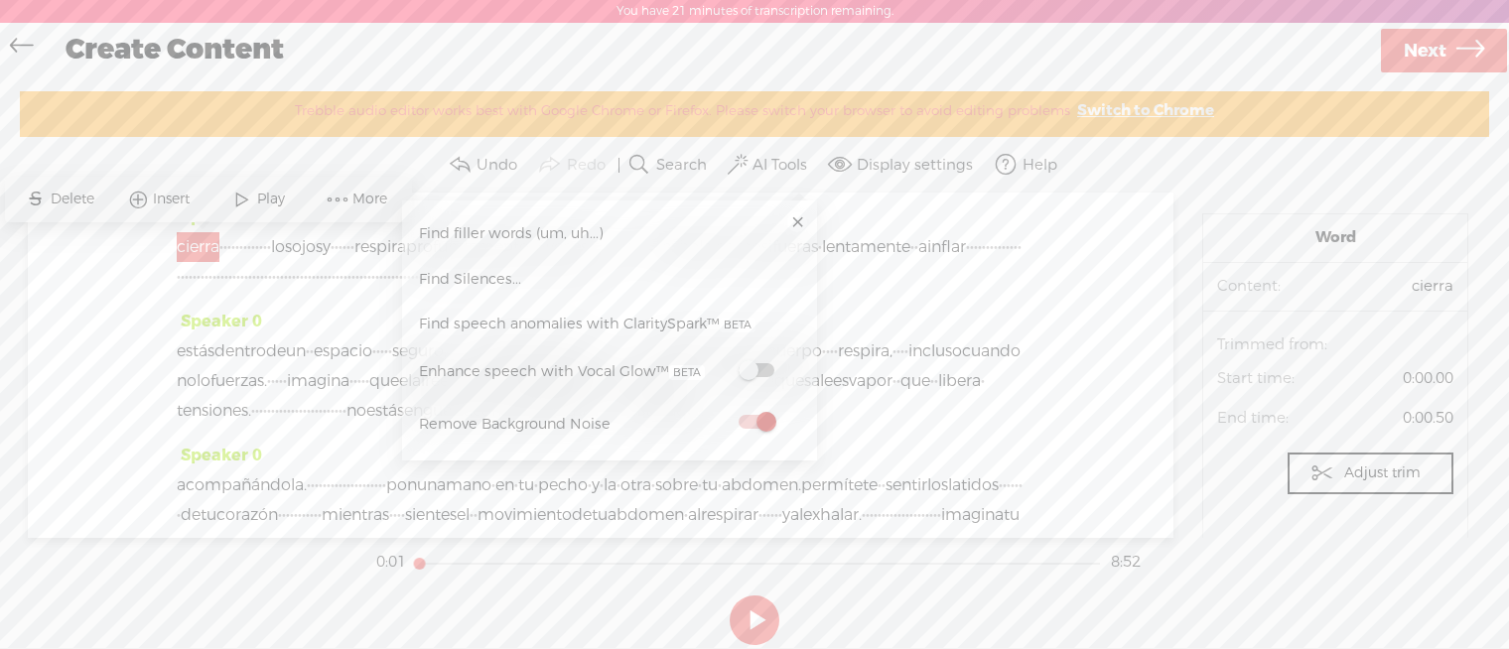
click at [742, 368] on span at bounding box center [757, 370] width 36 height 14
click at [801, 222] on link at bounding box center [797, 223] width 20 height 20
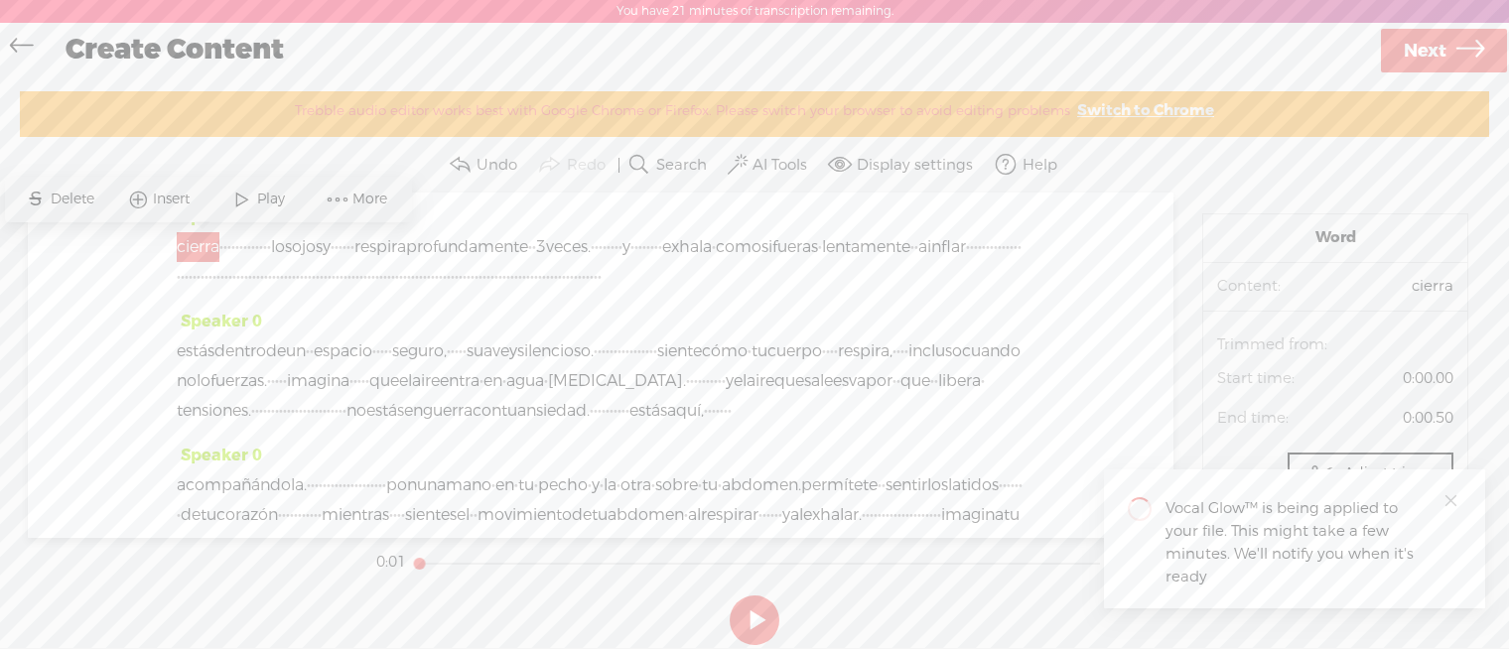
click at [166, 192] on span "Insert" at bounding box center [174, 200] width 42 height 20
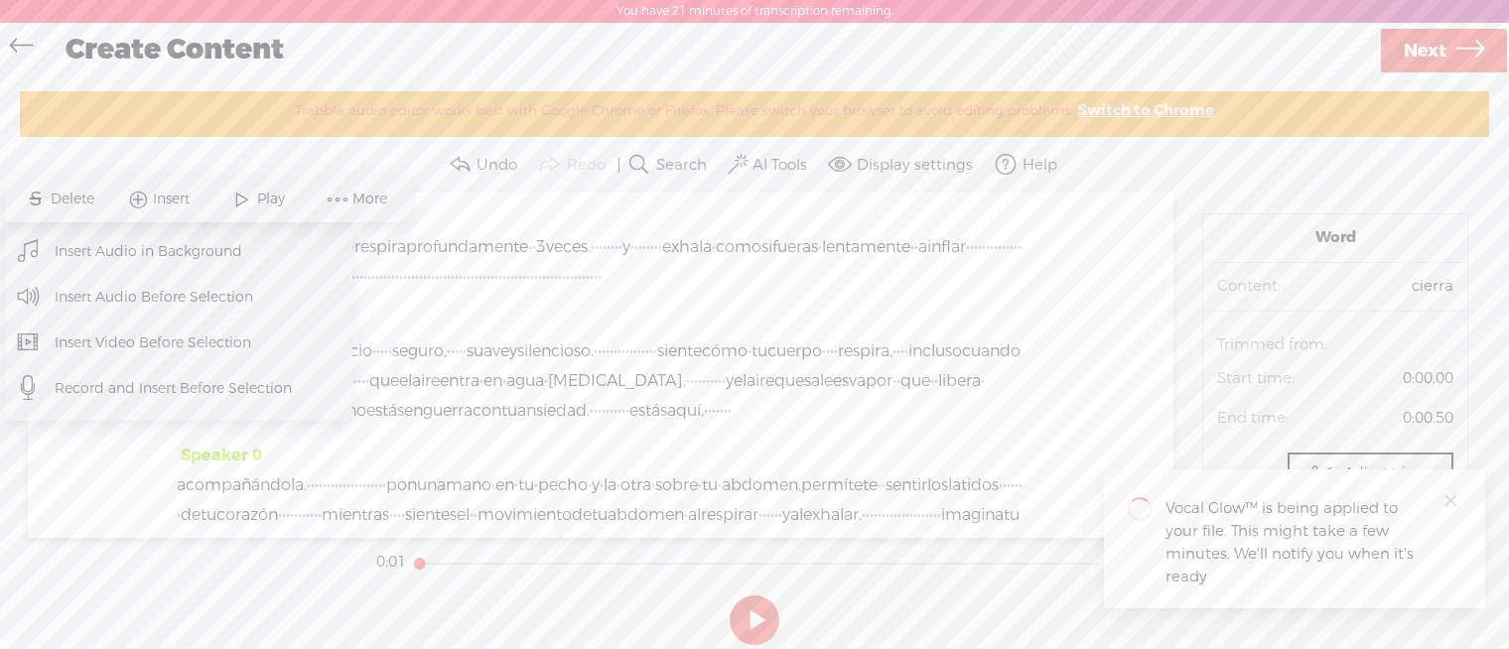
click at [170, 249] on span "Insert Audio in Background" at bounding box center [149, 251] width 266 height 45
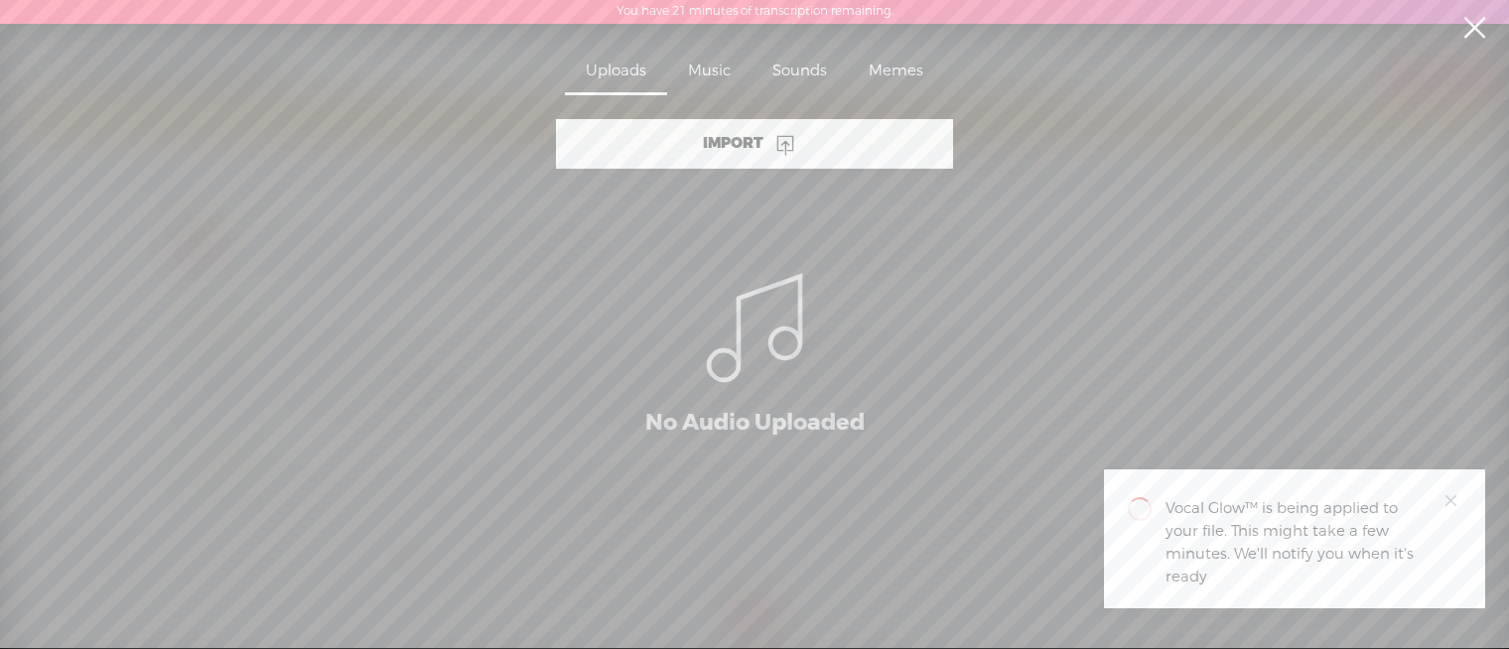
click at [824, 143] on div "Import" at bounding box center [754, 144] width 397 height 50
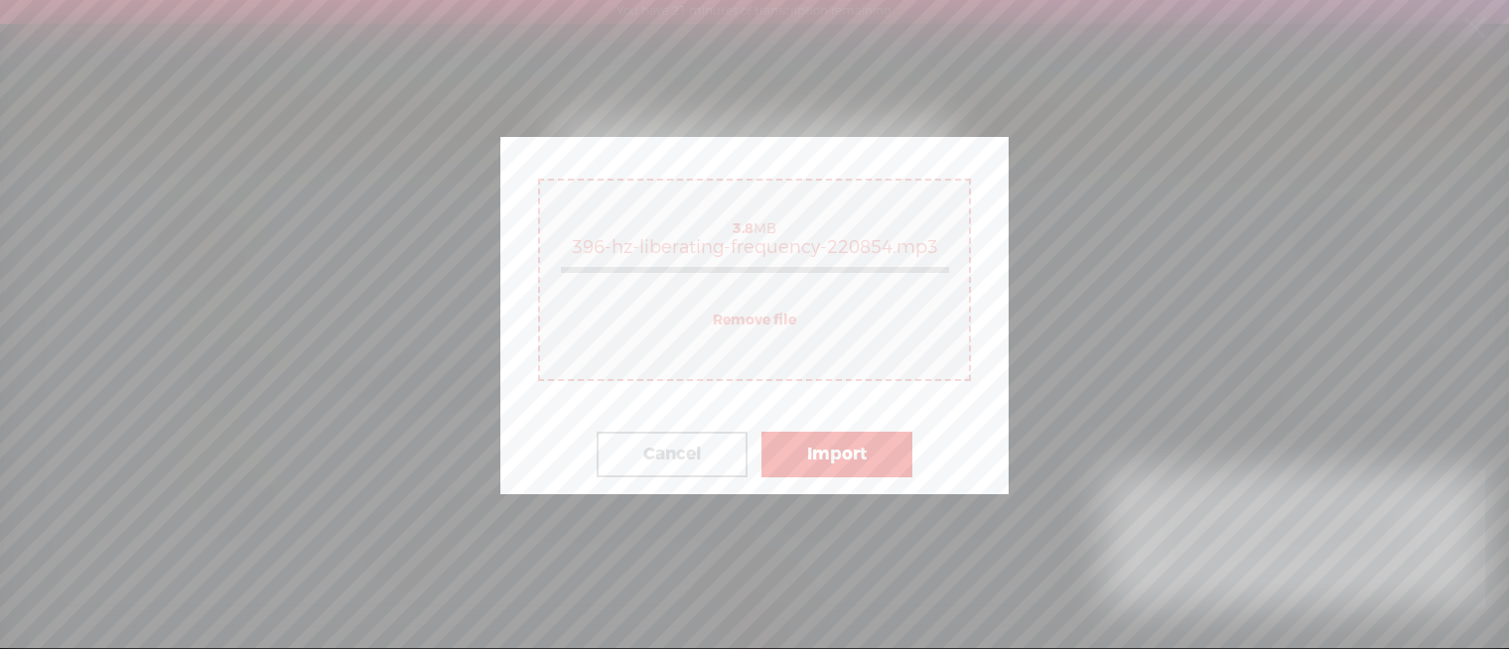
click at [874, 463] on button "Import" at bounding box center [837, 455] width 151 height 46
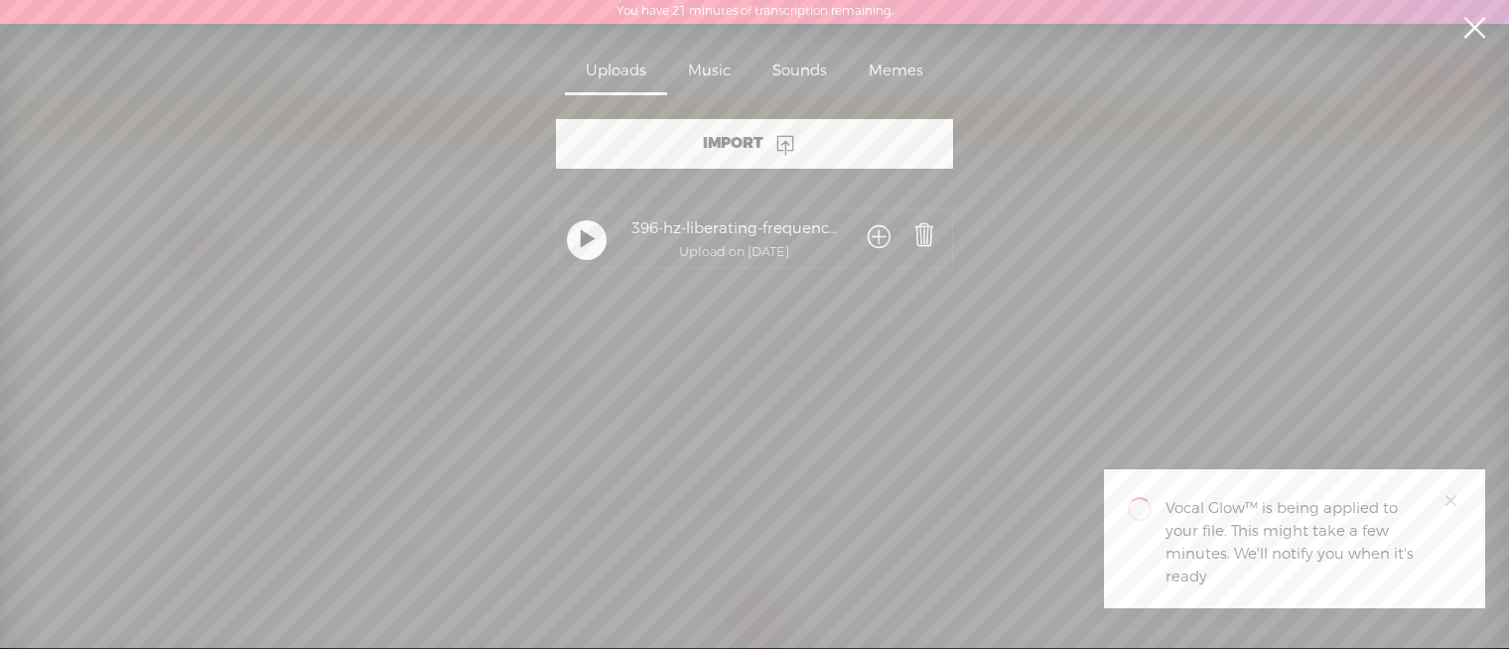
click at [724, 65] on div "Music" at bounding box center [709, 73] width 84 height 46
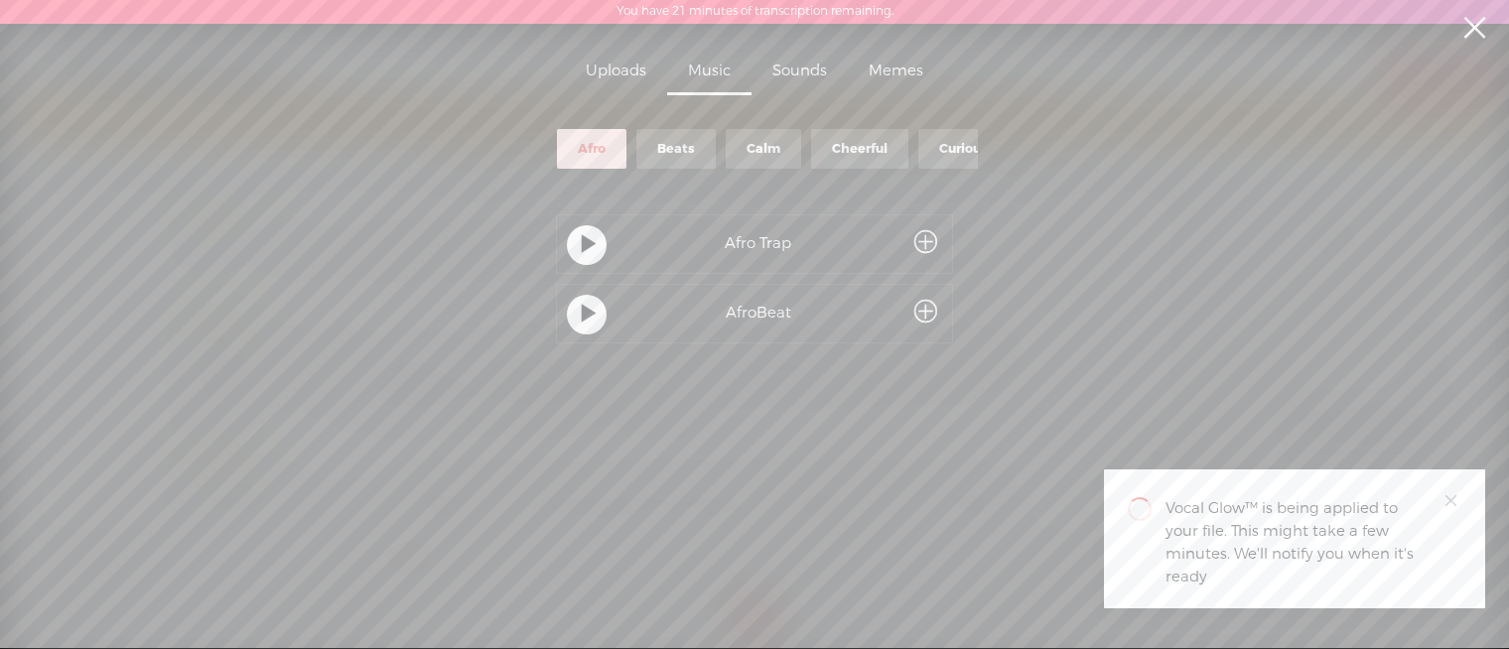
click at [648, 70] on div "Uploads" at bounding box center [616, 73] width 102 height 46
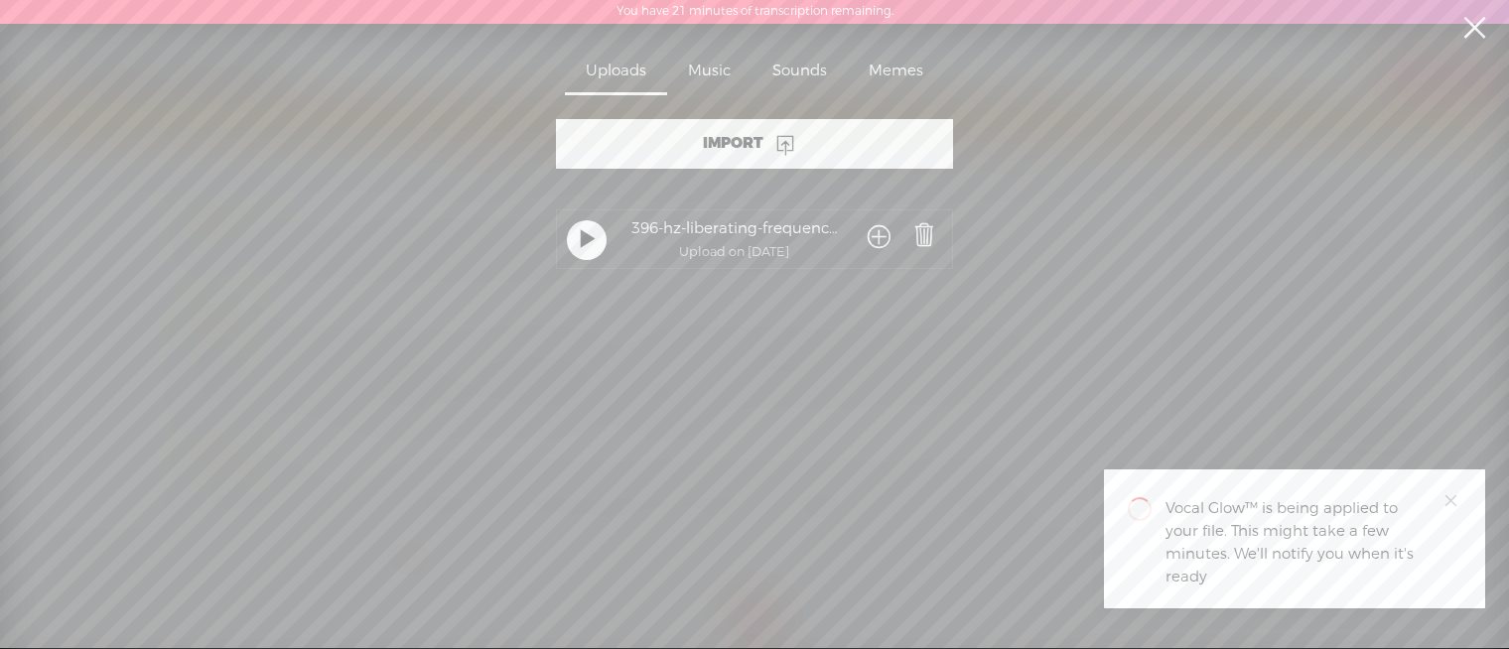
click at [794, 142] on icon at bounding box center [786, 144] width 24 height 24
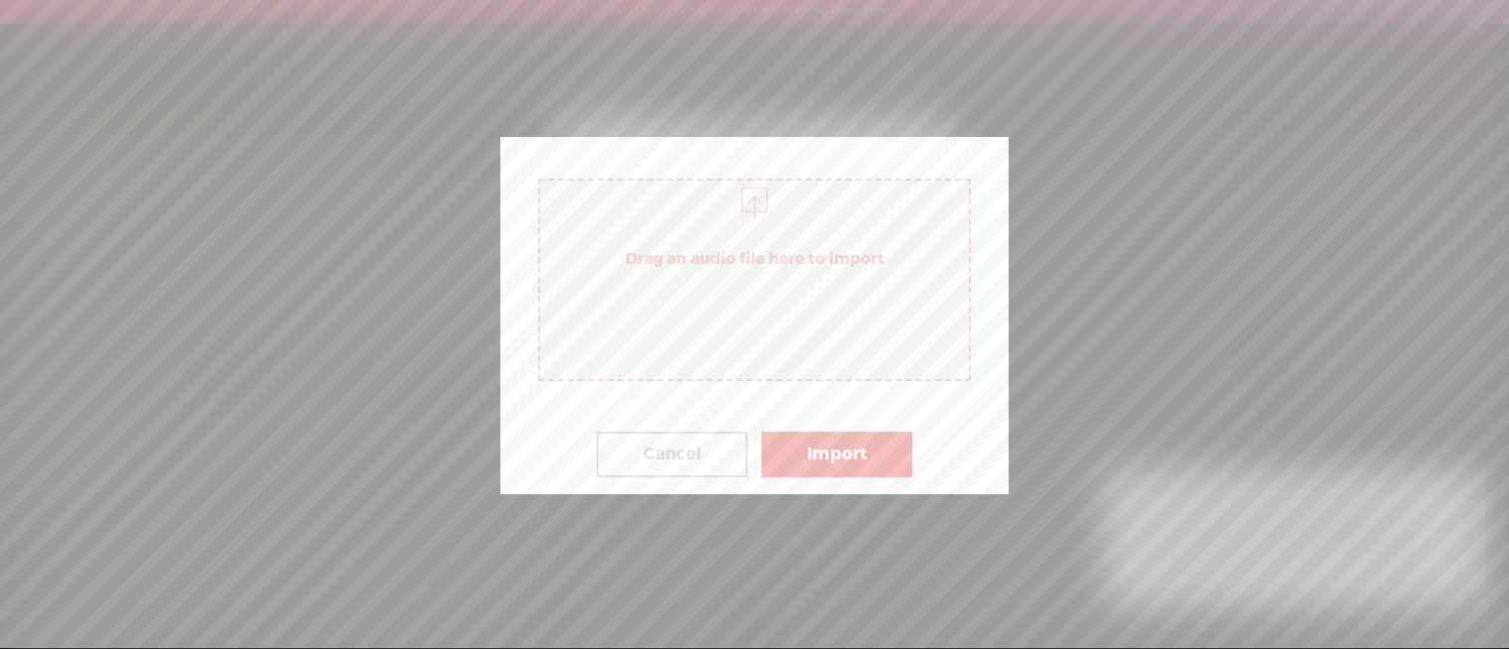
drag, startPoint x: 708, startPoint y: 445, endPoint x: 715, endPoint y: 437, distance: 10.6
click at [708, 445] on button "Cancel" at bounding box center [672, 455] width 151 height 46
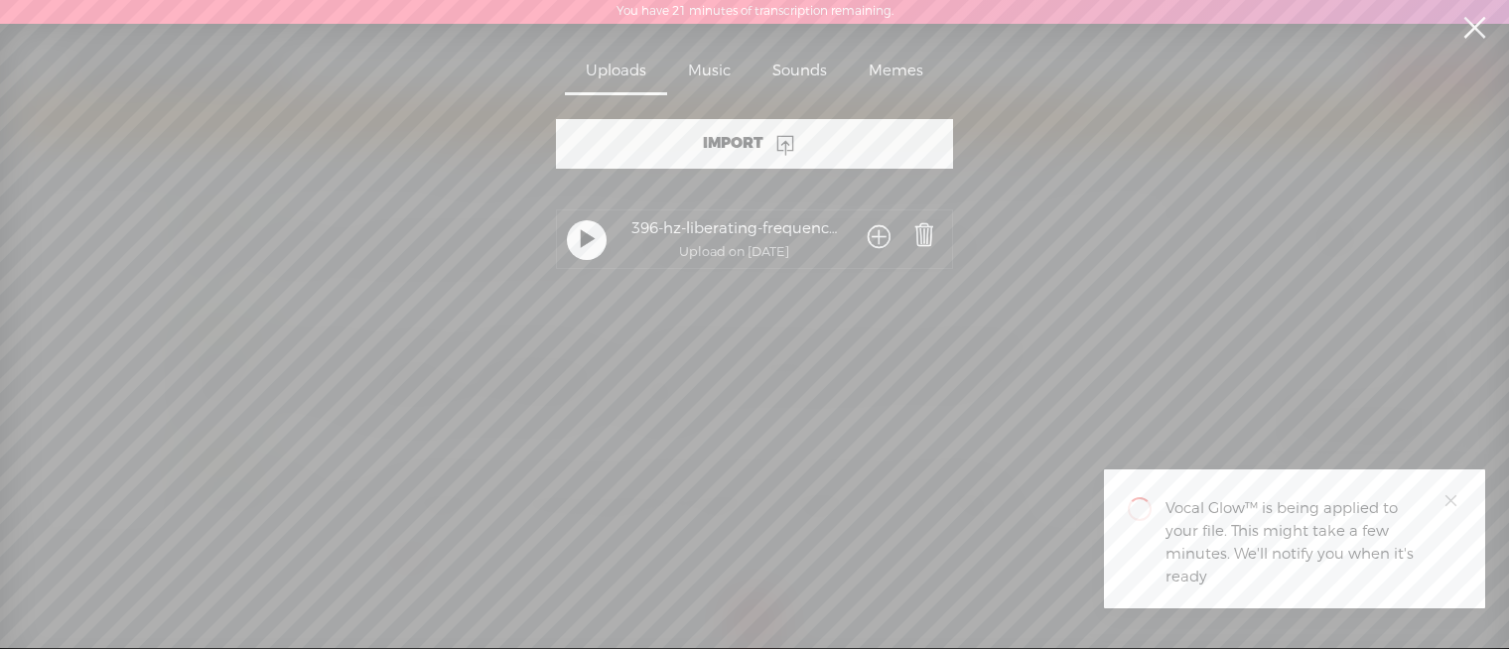
click at [595, 245] on div at bounding box center [587, 240] width 40 height 40
click at [592, 243] on div at bounding box center [587, 240] width 40 height 40
drag, startPoint x: 1485, startPoint y: 31, endPoint x: 1443, endPoint y: 44, distance: 43.7
click at [1485, 31] on link at bounding box center [1475, 28] width 50 height 56
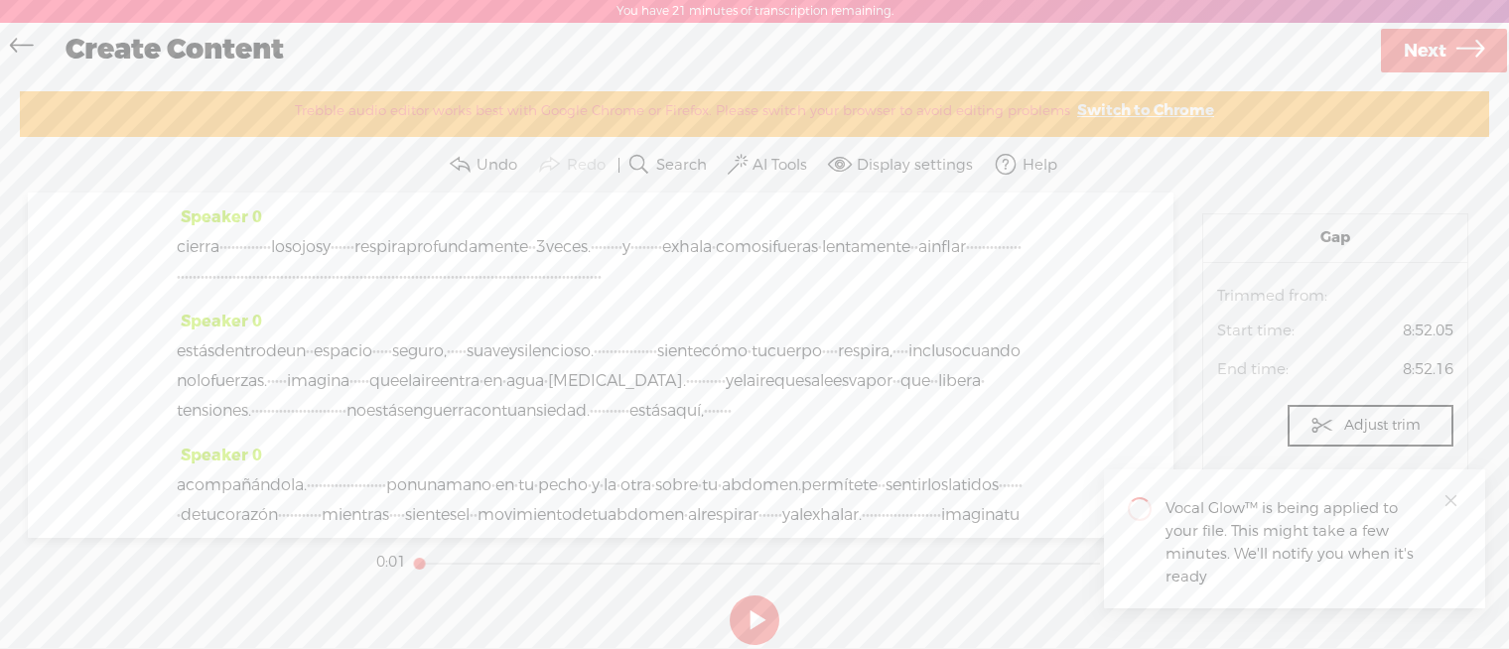
click at [183, 242] on span "cierra" at bounding box center [198, 247] width 43 height 30
click at [324, 192] on span at bounding box center [338, 200] width 30 height 36
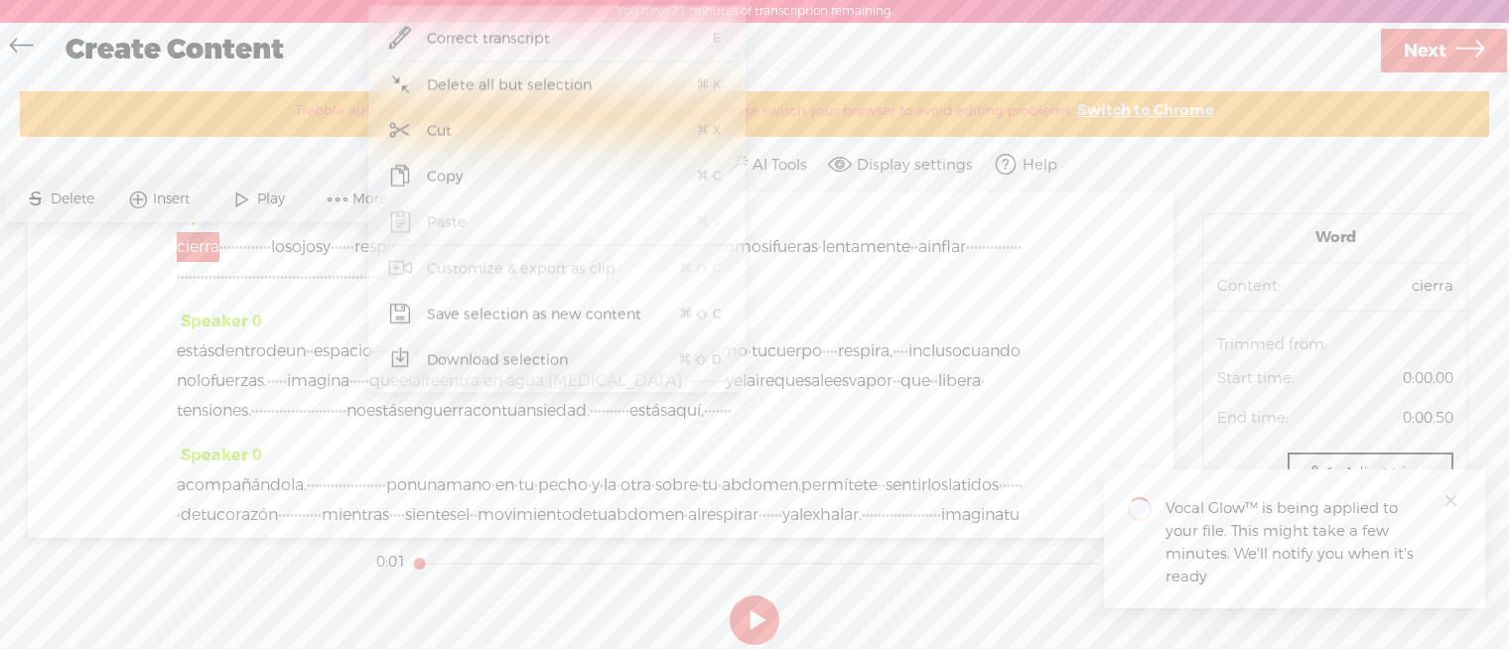
click at [154, 232] on div "Speaker 0 cierra · · · · · · · · · · · · · los ojos y · · · · · · respira profu…" at bounding box center [601, 365] width 1146 height 345
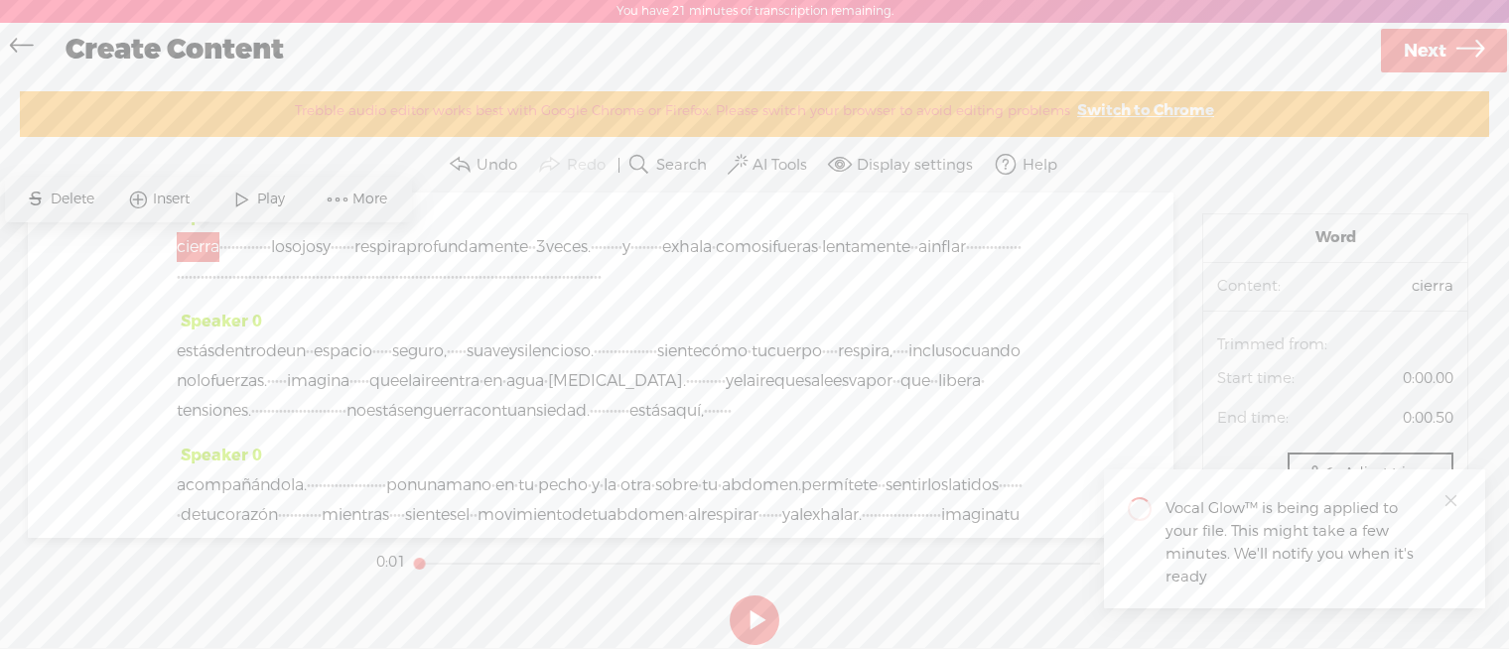
click at [168, 236] on div "Speaker 0 cierra · · · · · · · · · · · · · los ojos y · · · · · · respira profu…" at bounding box center [601, 365] width 1146 height 345
click at [239, 239] on span "·" at bounding box center [237, 247] width 4 height 30
click at [379, 292] on div "cierra · · · · · · · · · · · · · los ojos y · · · · · · respira profundamente ·…" at bounding box center [601, 262] width 848 height 60
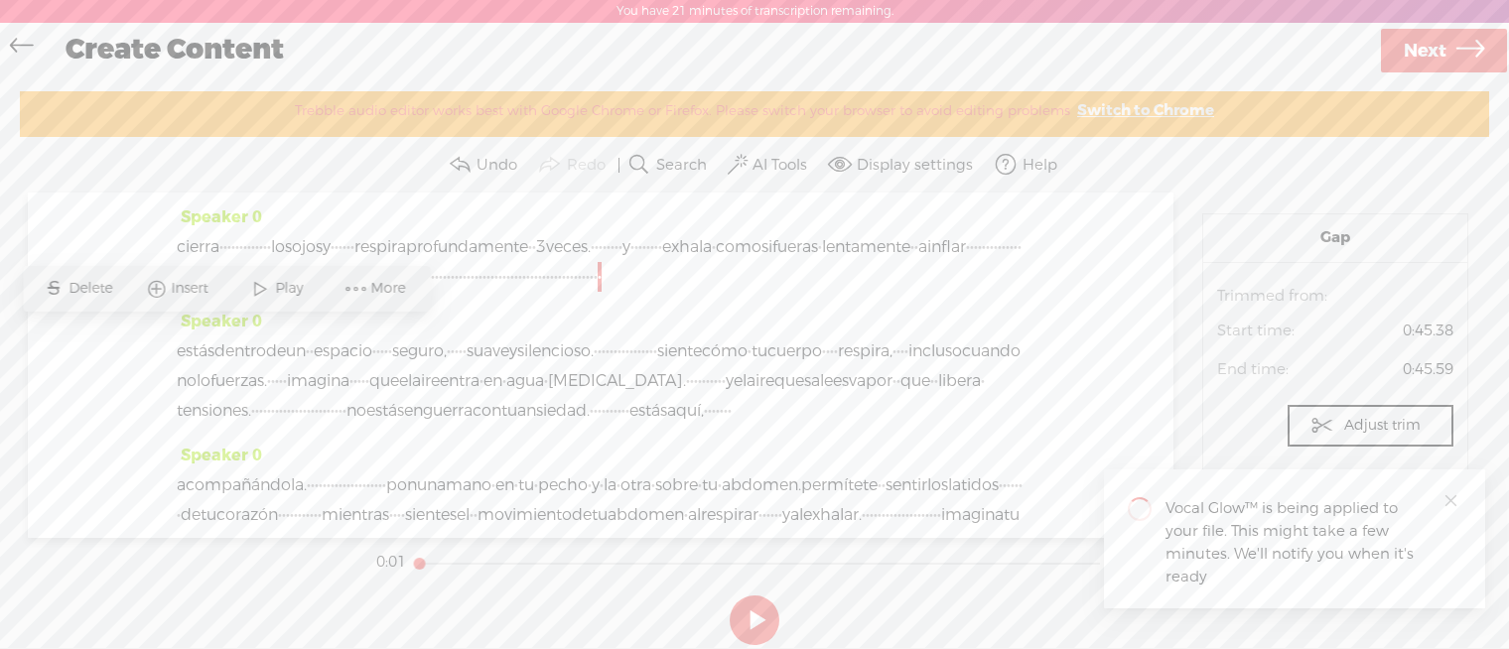
click at [656, 372] on div "Speaker 0 estás dentro de un · · espacio · · · · · seguro, · · · · · suave y si…" at bounding box center [601, 374] width 848 height 134
click at [353, 288] on span at bounding box center [357, 289] width 30 height 36
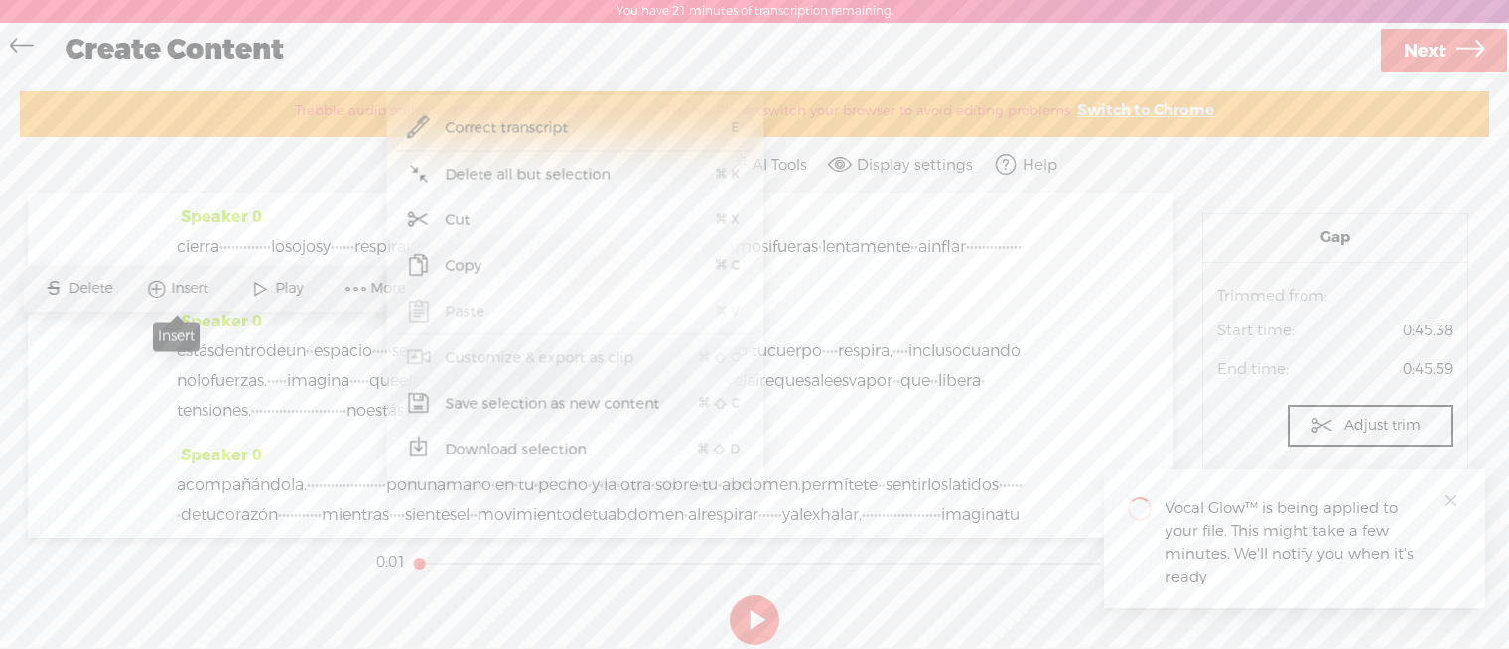
click at [194, 288] on span "Insert" at bounding box center [193, 289] width 42 height 20
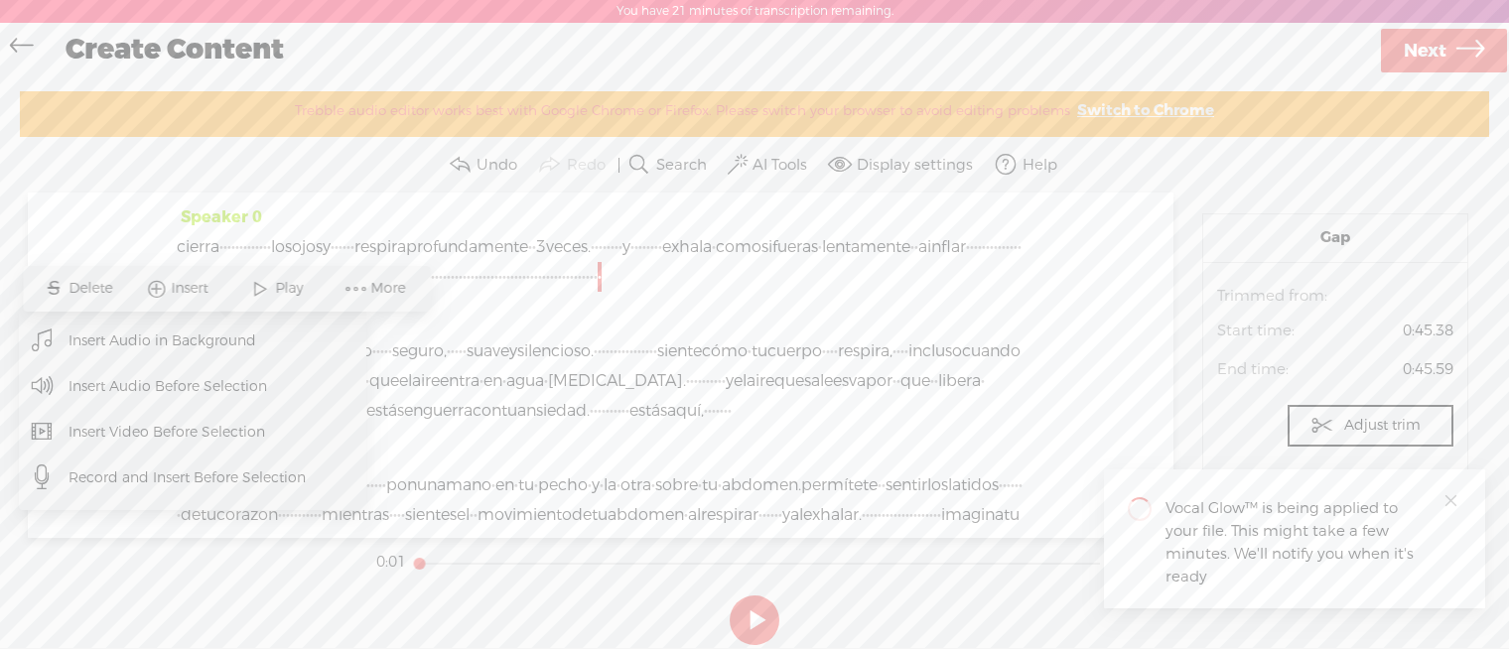
click at [172, 337] on span "Insert Audio in Background" at bounding box center [163, 341] width 266 height 45
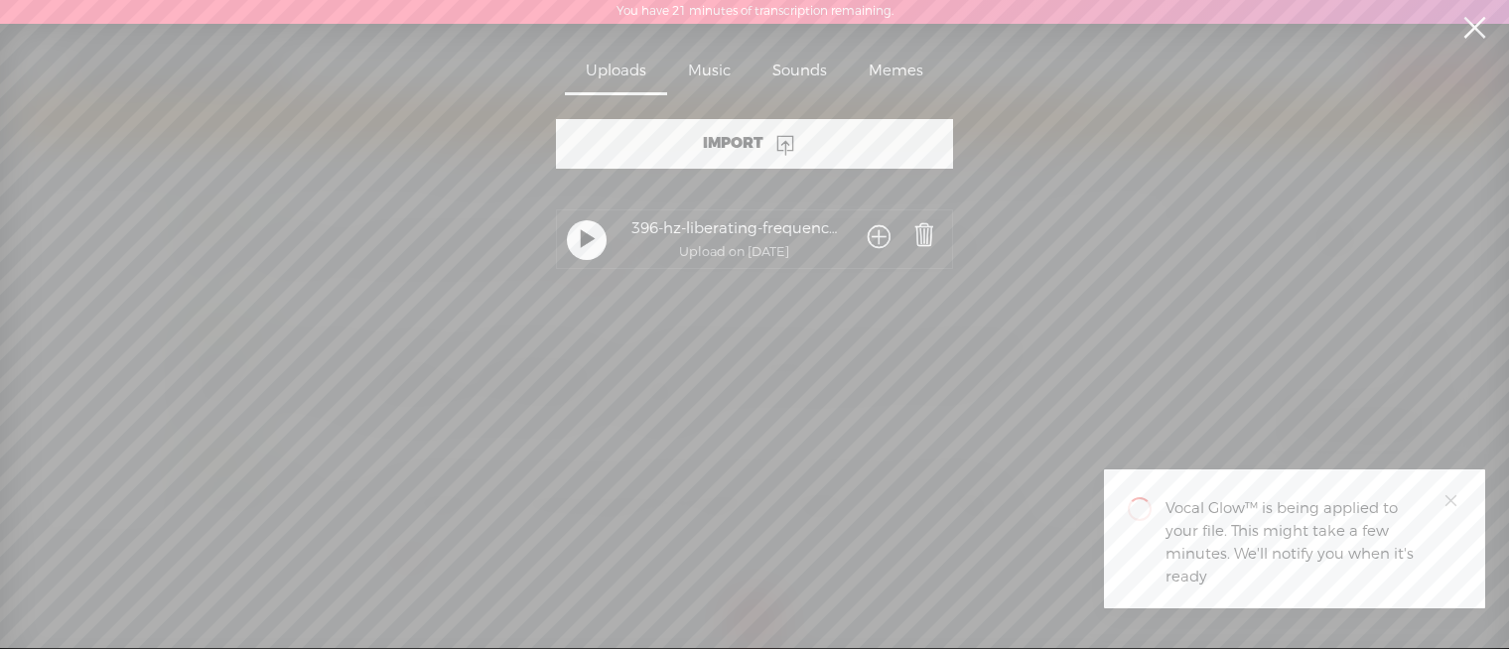
click at [881, 238] on span at bounding box center [879, 238] width 23 height 37
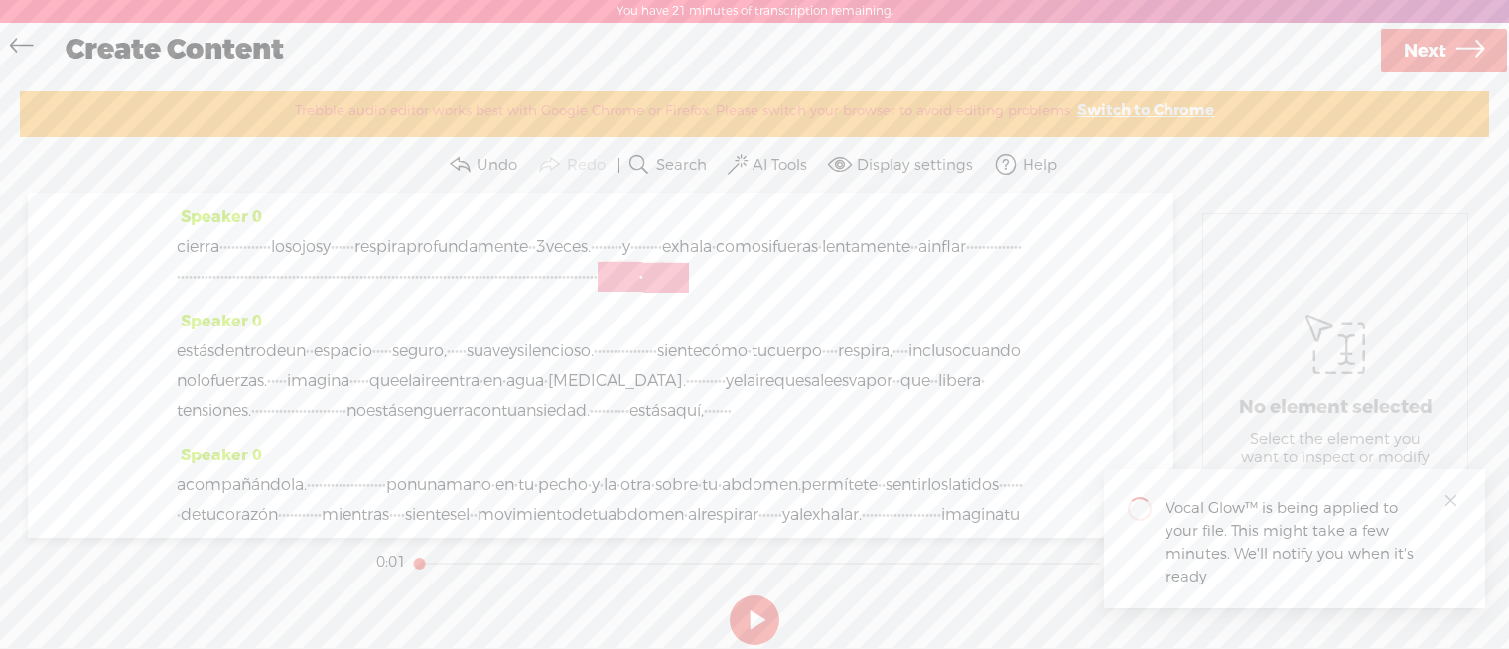
drag, startPoint x: 322, startPoint y: 342, endPoint x: 282, endPoint y: 334, distance: 40.5
click at [276, 292] on div "cierra · · · · · · · · · · · · · los ojos y · · · · · · respira profundamente ·…" at bounding box center [601, 262] width 848 height 60
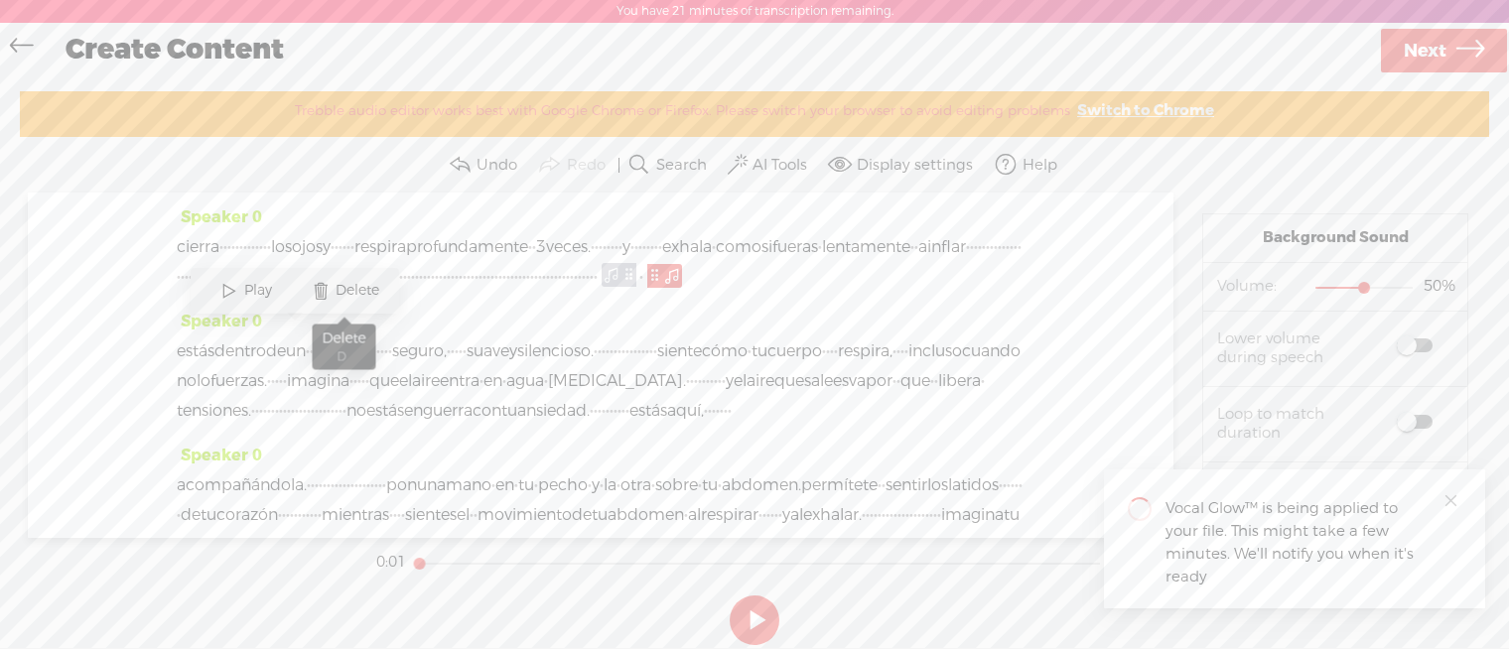
click at [346, 301] on span "Delete" at bounding box center [344, 291] width 99 height 36
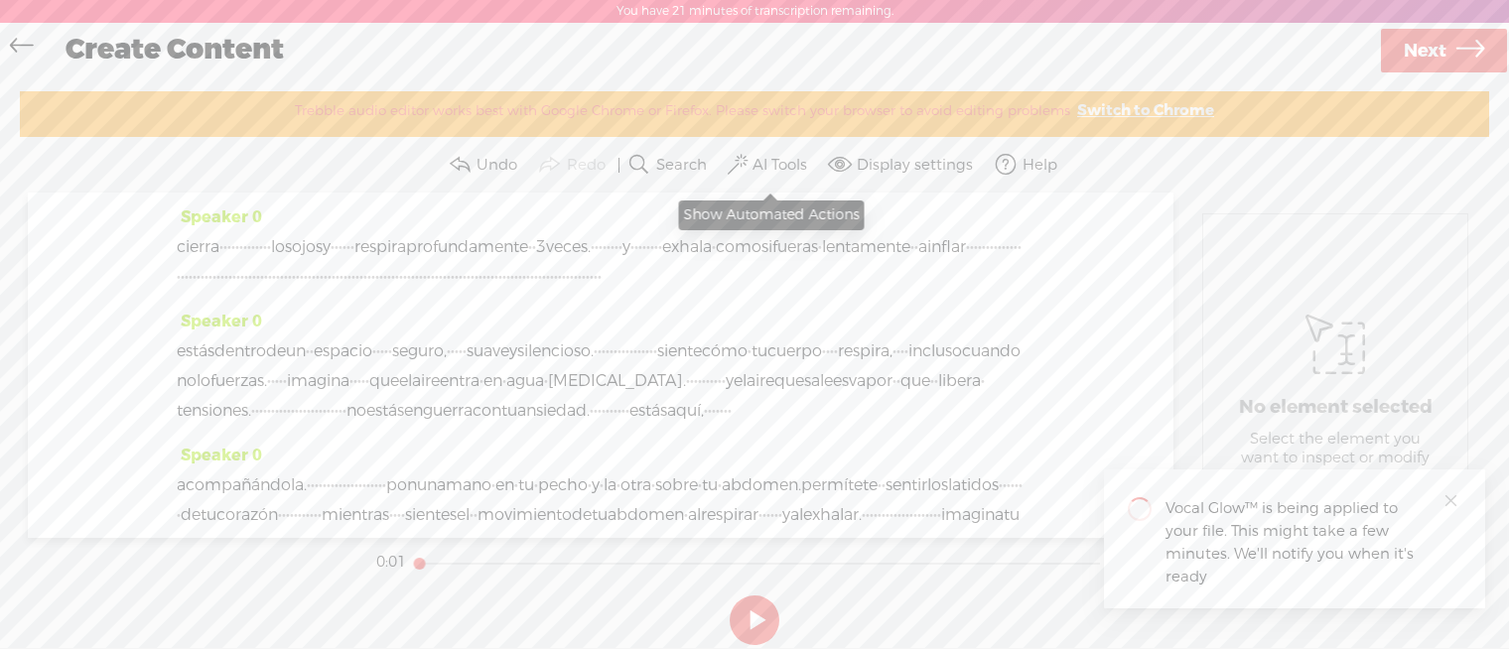
click at [767, 165] on label "AI Tools" at bounding box center [780, 166] width 55 height 20
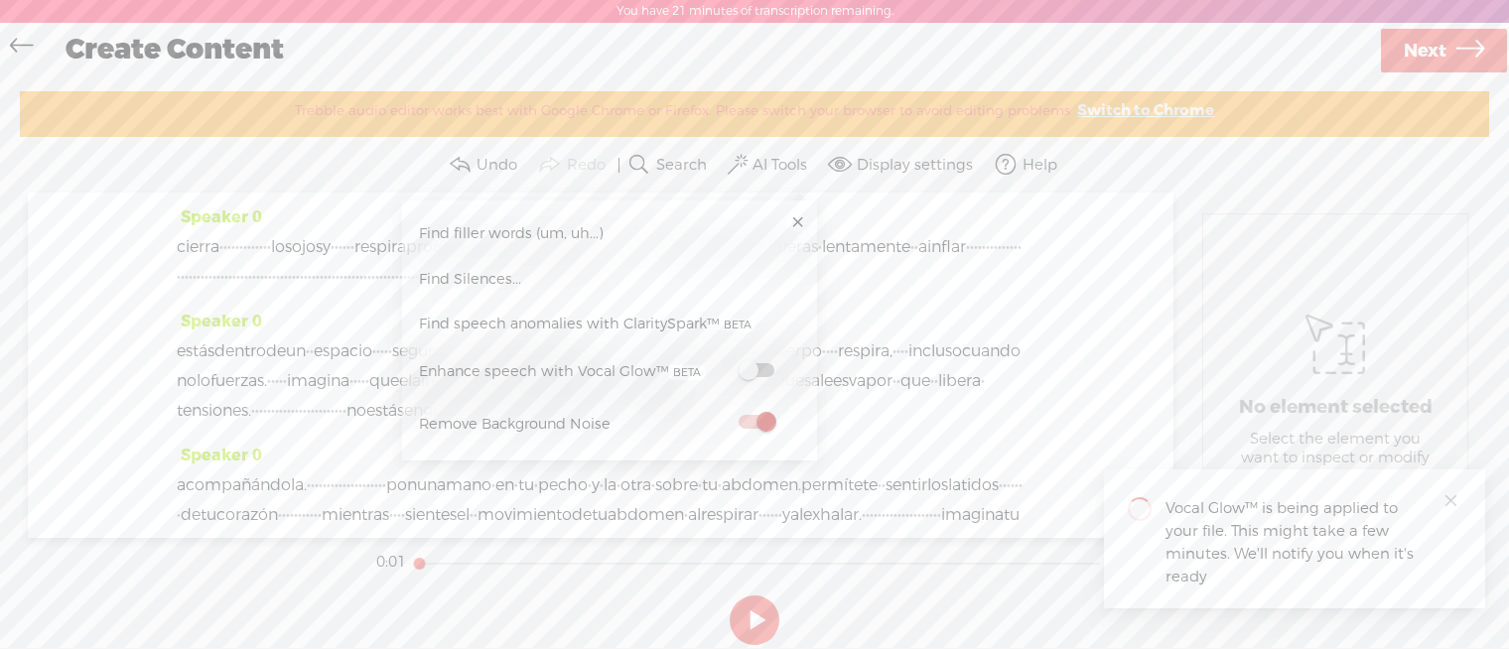
click at [798, 218] on link at bounding box center [797, 223] width 20 height 20
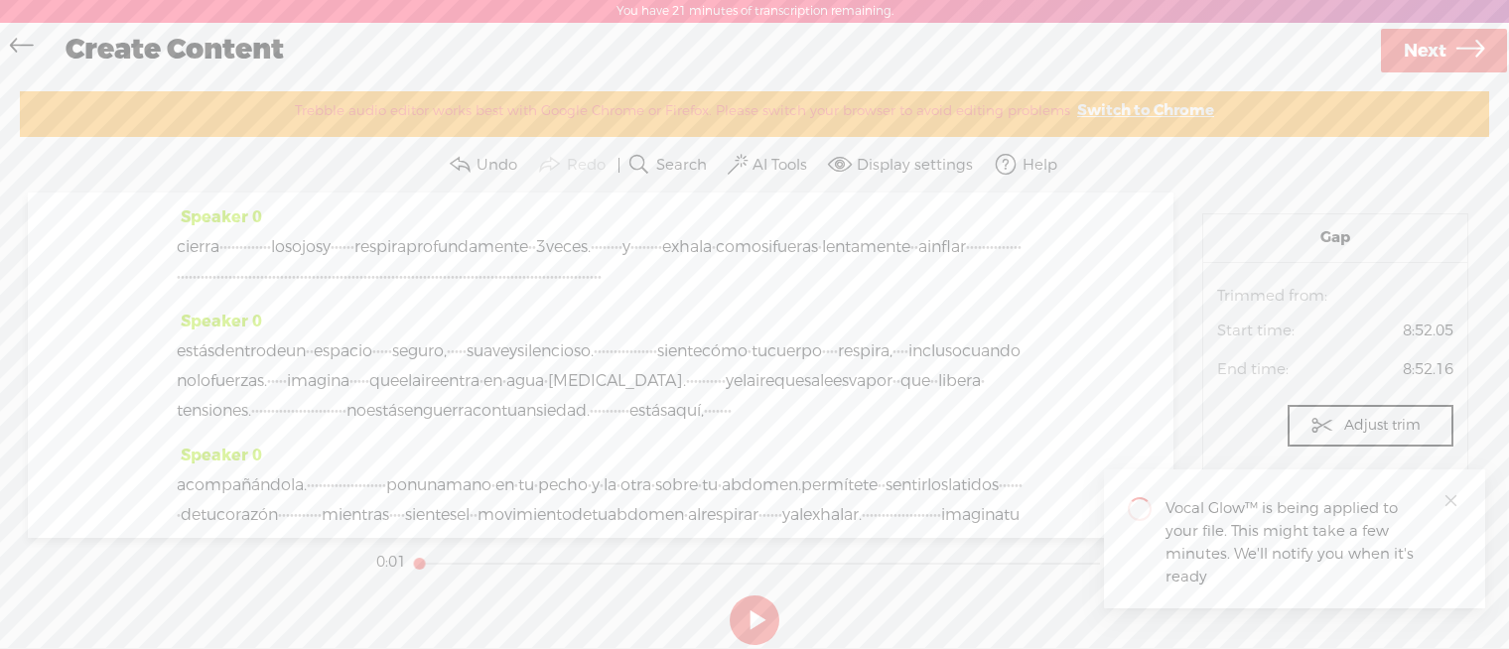
click at [768, 164] on label "AI Tools" at bounding box center [780, 166] width 55 height 20
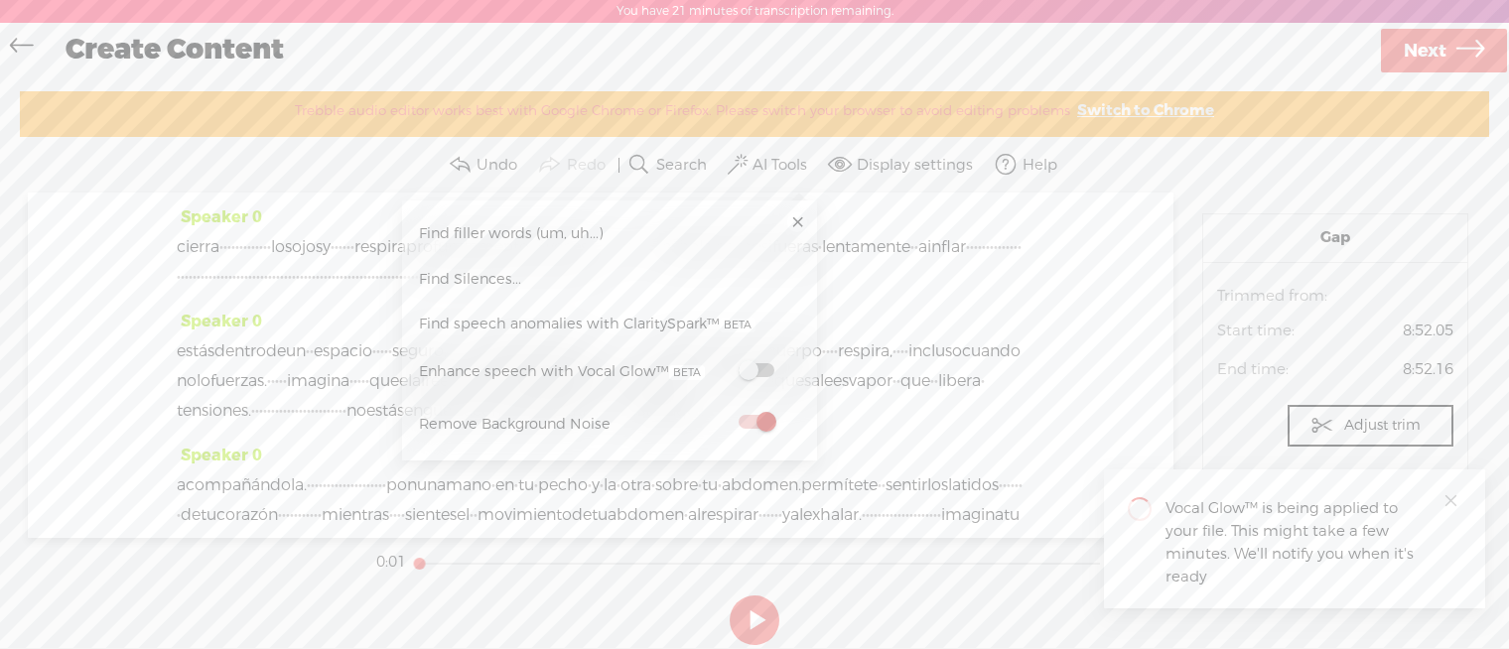
click at [879, 292] on div "cierra · · · · · · · · · · · · · los ojos y · · · · · · respira profundamente ·…" at bounding box center [601, 262] width 848 height 60
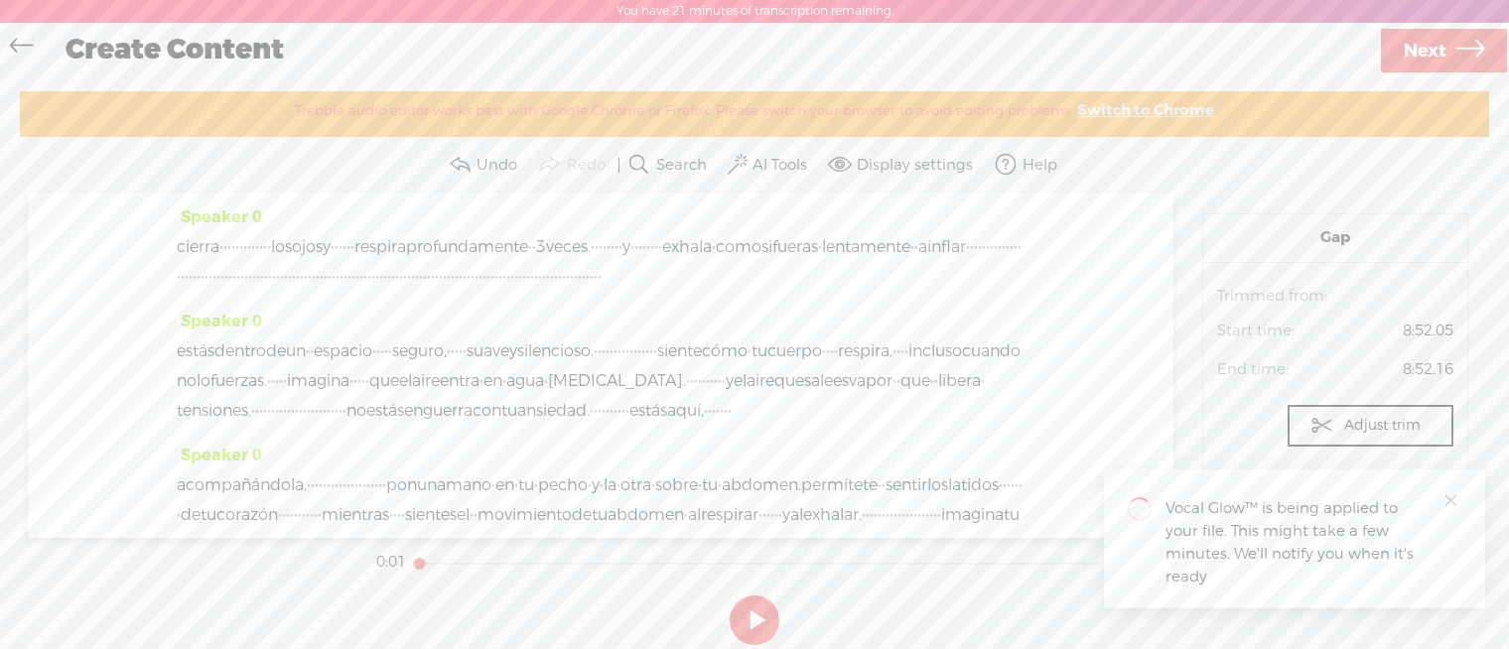
click at [175, 244] on div "Speaker 0 cierra · · · · · · · · · · · · · los ojos y · · · · · · respira profu…" at bounding box center [601, 365] width 1146 height 345
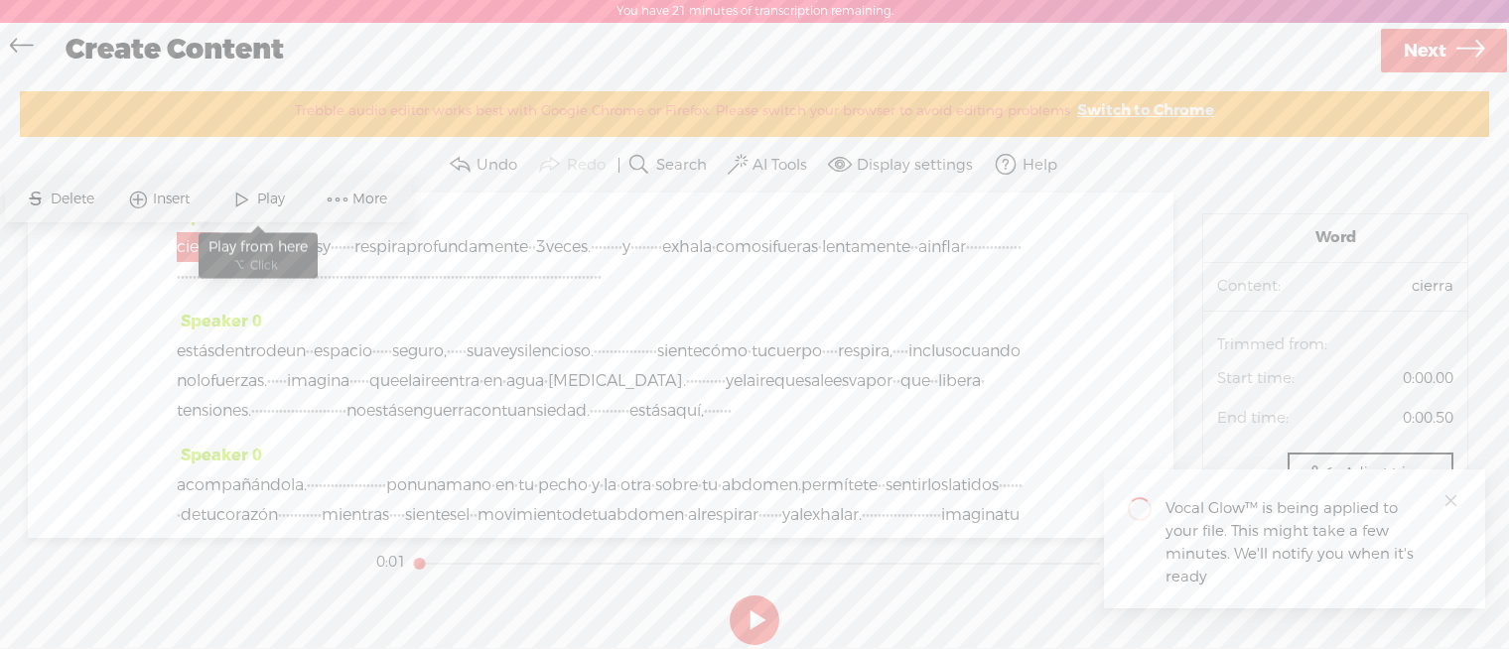
click at [265, 196] on span "Play" at bounding box center [273, 200] width 33 height 20
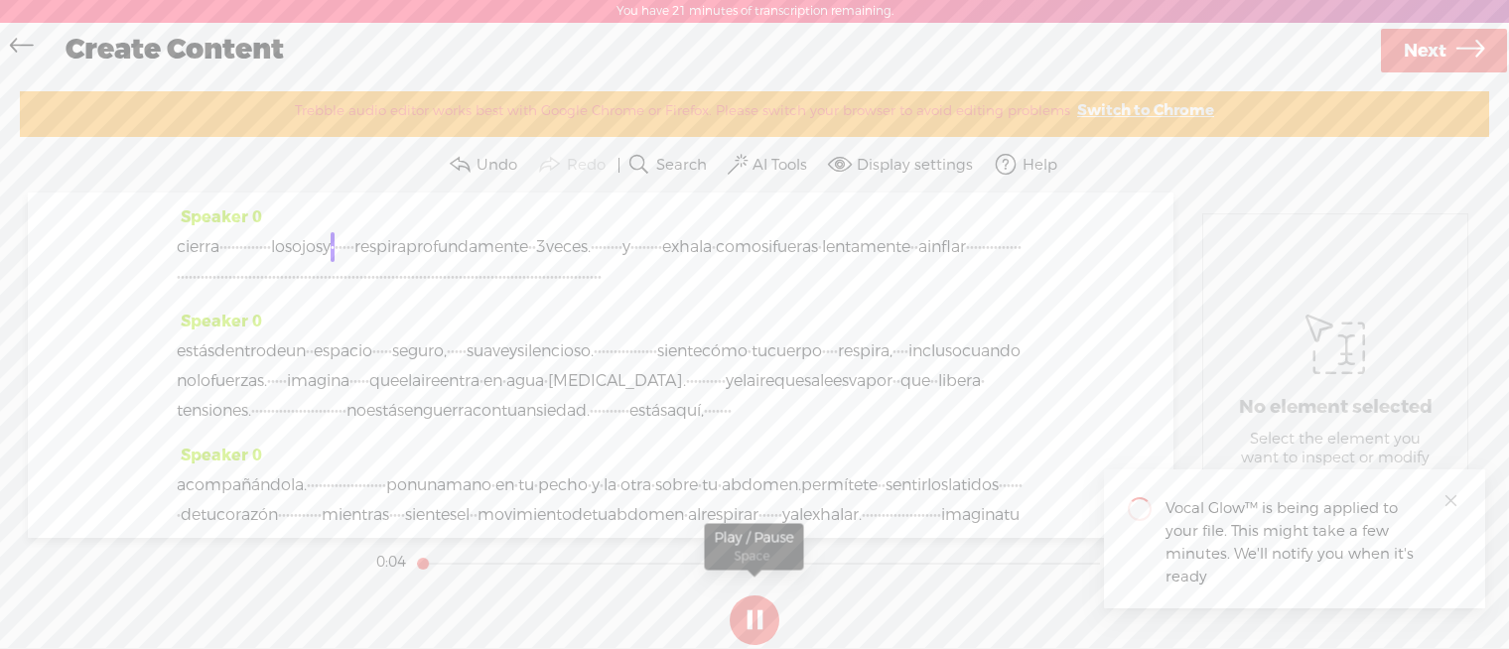
drag, startPoint x: 722, startPoint y: 605, endPoint x: 749, endPoint y: 608, distance: 27.0
click at [749, 608] on section at bounding box center [754, 621] width 765 height 66
click at [751, 609] on button at bounding box center [755, 621] width 50 height 50
click at [753, 629] on button at bounding box center [755, 621] width 50 height 50
drag, startPoint x: 887, startPoint y: 617, endPoint x: 843, endPoint y: 618, distance: 43.7
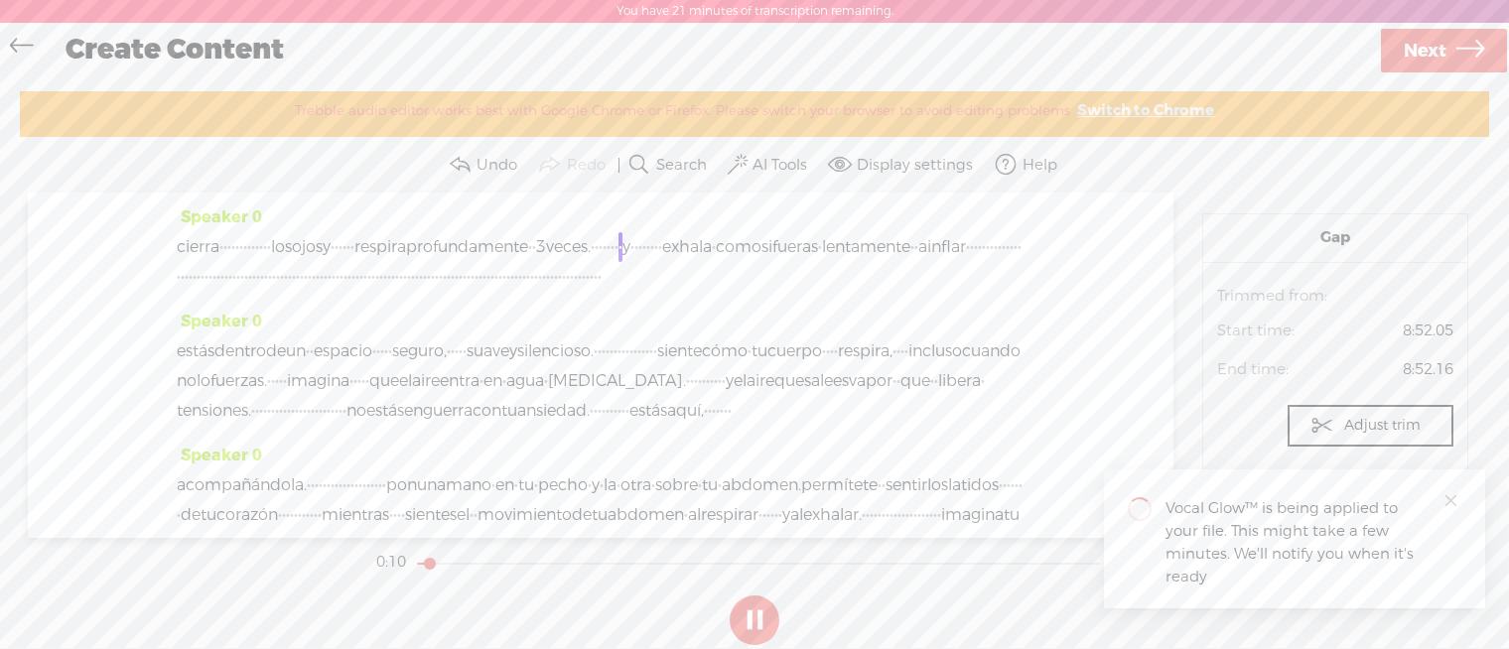
click at [887, 617] on section at bounding box center [754, 621] width 765 height 66
click at [766, 634] on button at bounding box center [755, 621] width 50 height 50
click at [752, 610] on button at bounding box center [755, 621] width 50 height 50
click at [769, 619] on button at bounding box center [755, 621] width 50 height 50
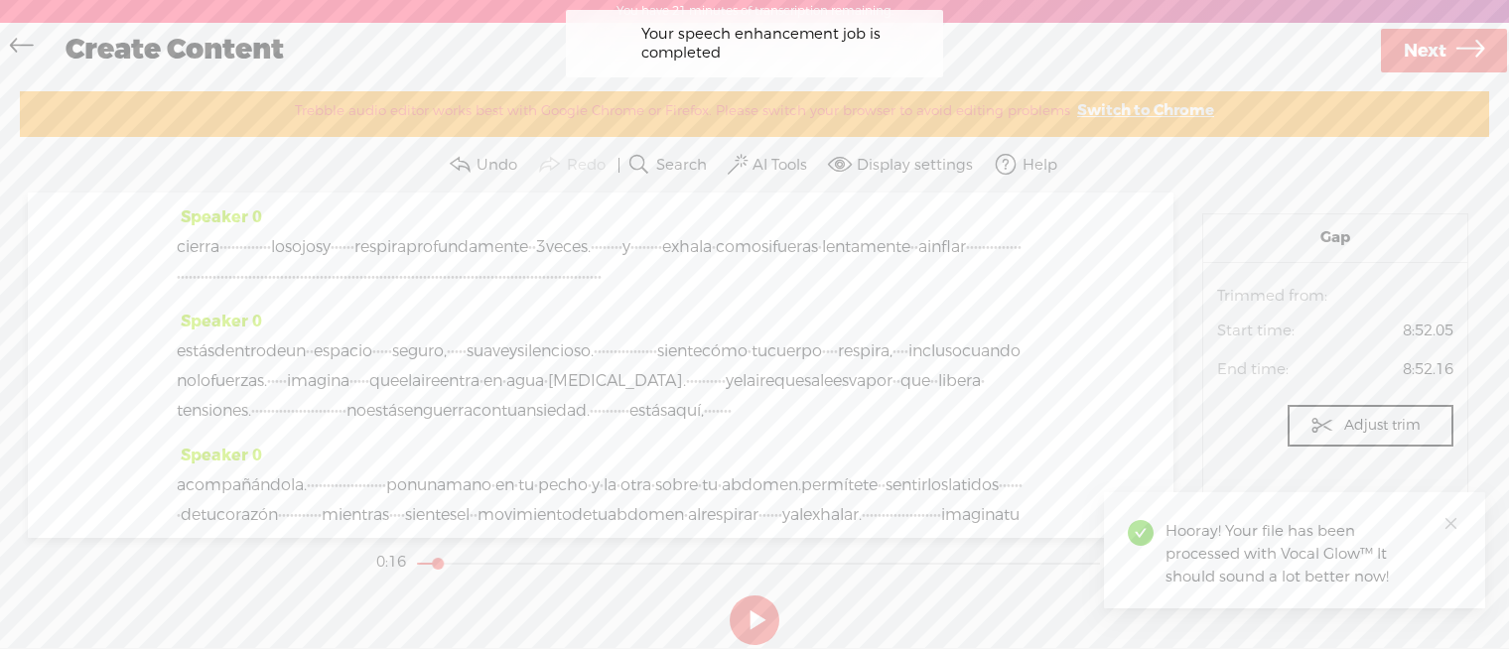
click at [180, 242] on span "cierra" at bounding box center [198, 247] width 43 height 30
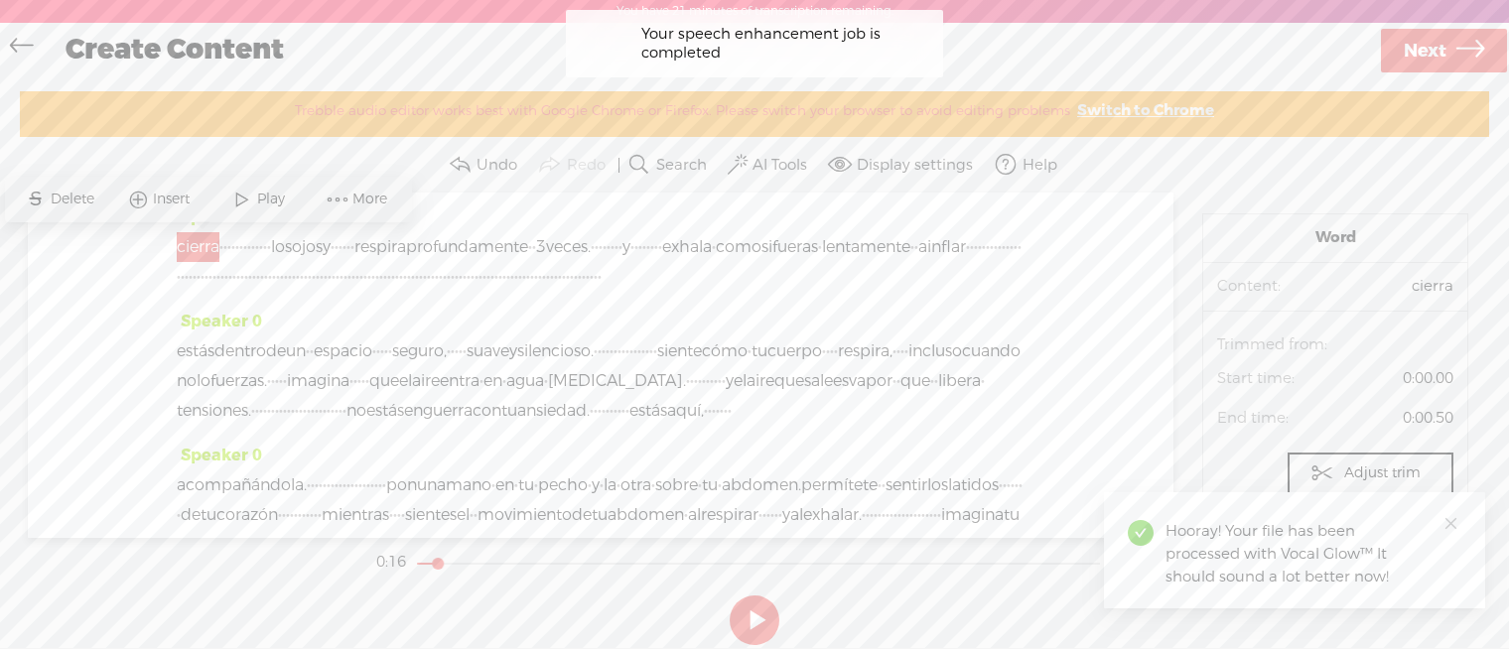
click at [223, 244] on span "·" at bounding box center [221, 247] width 4 height 30
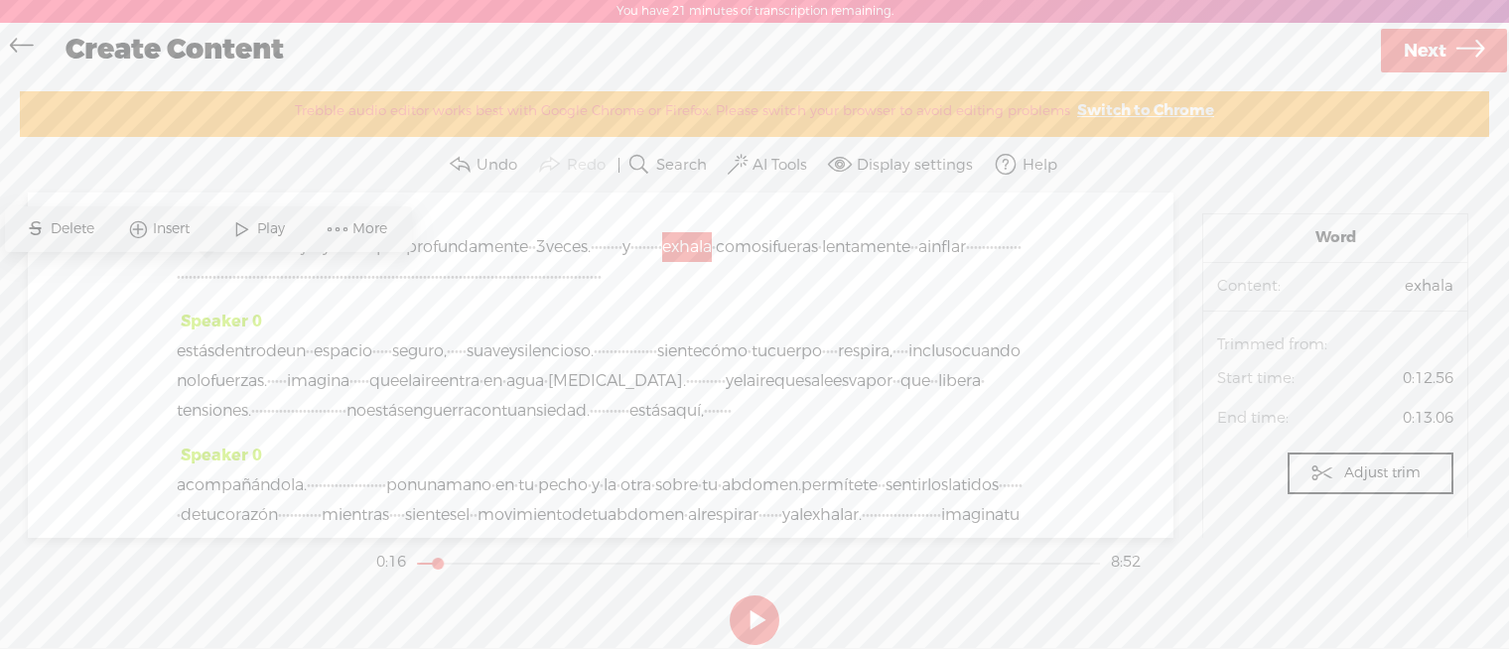
click at [375, 292] on span "·" at bounding box center [373, 277] width 4 height 30
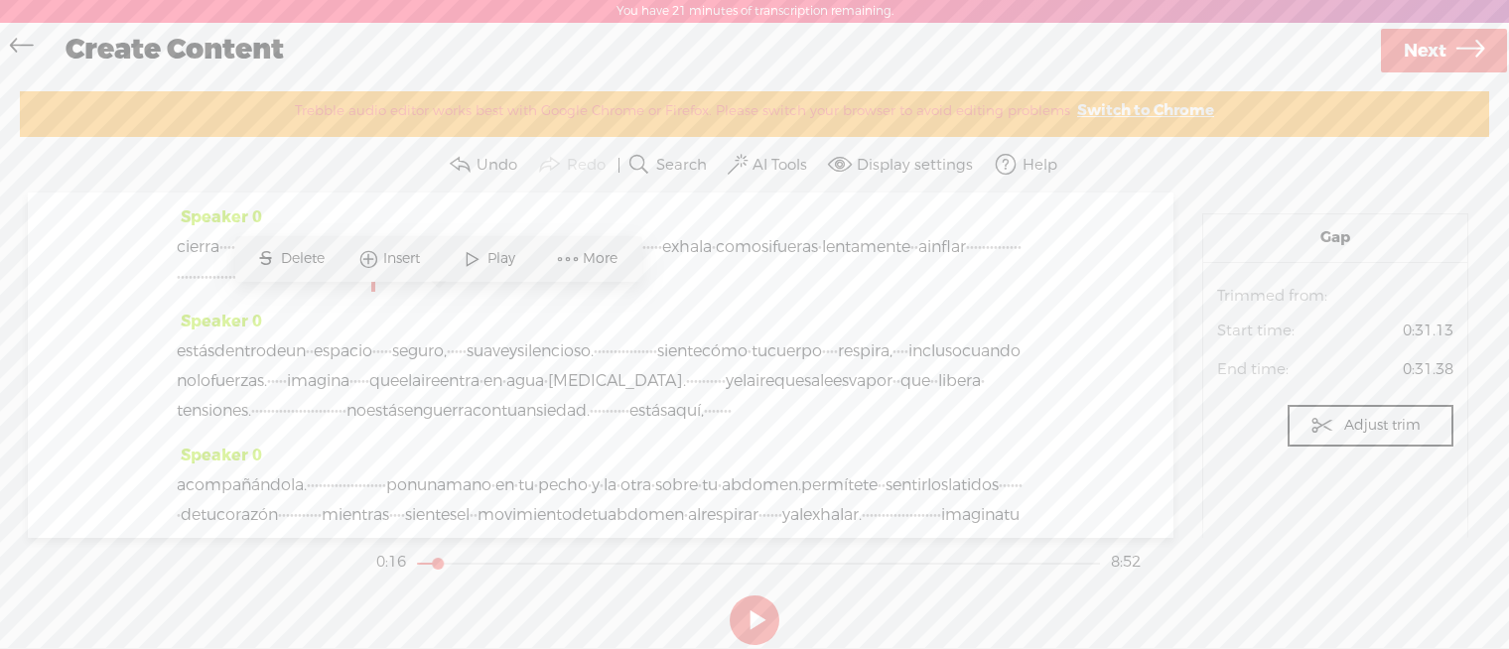
click at [316, 292] on span "·" at bounding box center [318, 277] width 4 height 30
click at [269, 264] on span "Insert" at bounding box center [248, 259] width 42 height 20
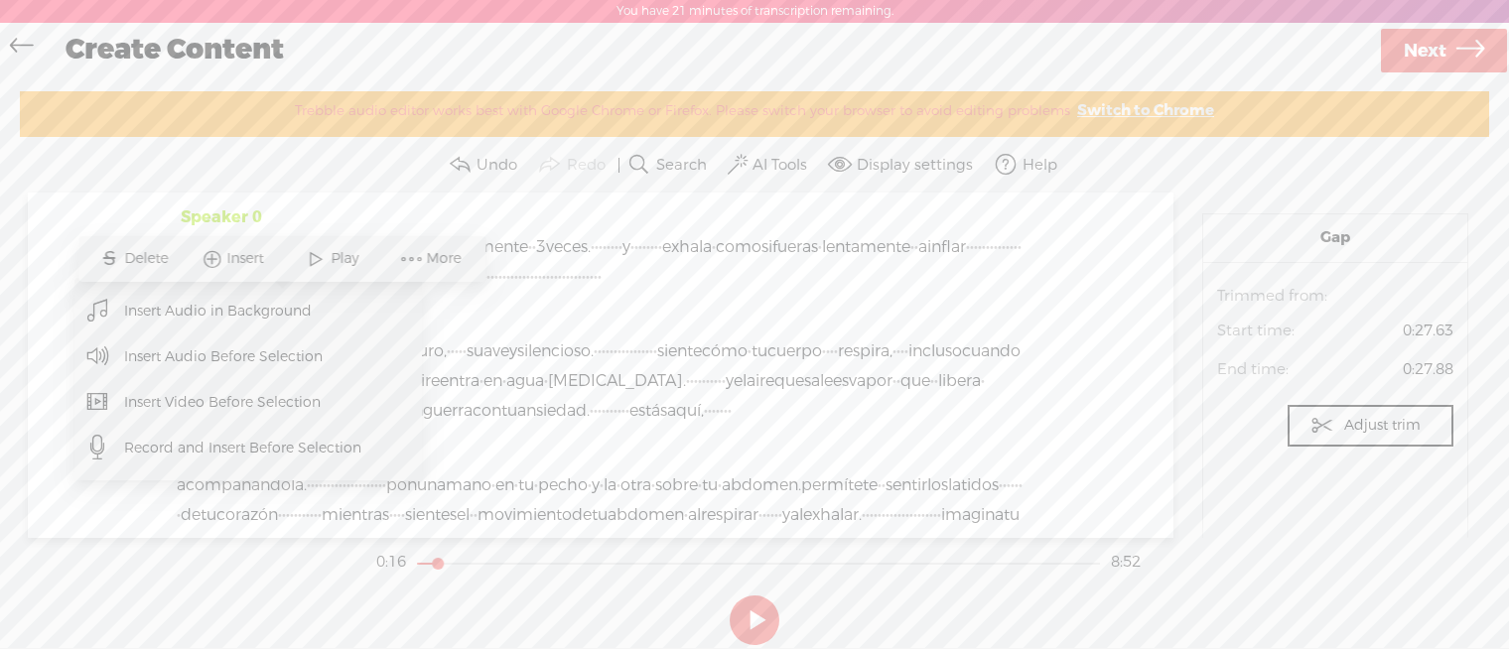
click at [269, 264] on span "Insert" at bounding box center [248, 259] width 42 height 20
click at [230, 309] on span "Insert Audio in Background" at bounding box center [218, 311] width 266 height 45
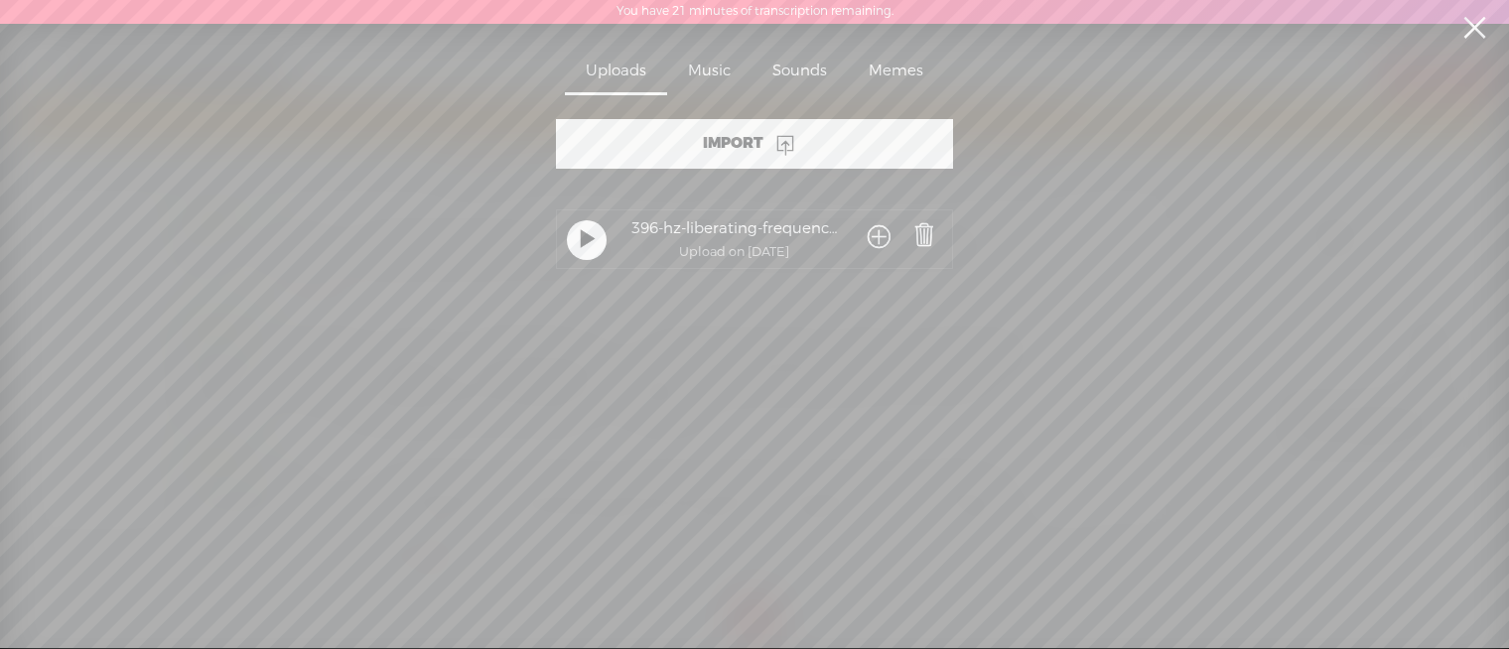
click at [913, 236] on span at bounding box center [925, 235] width 28 height 28
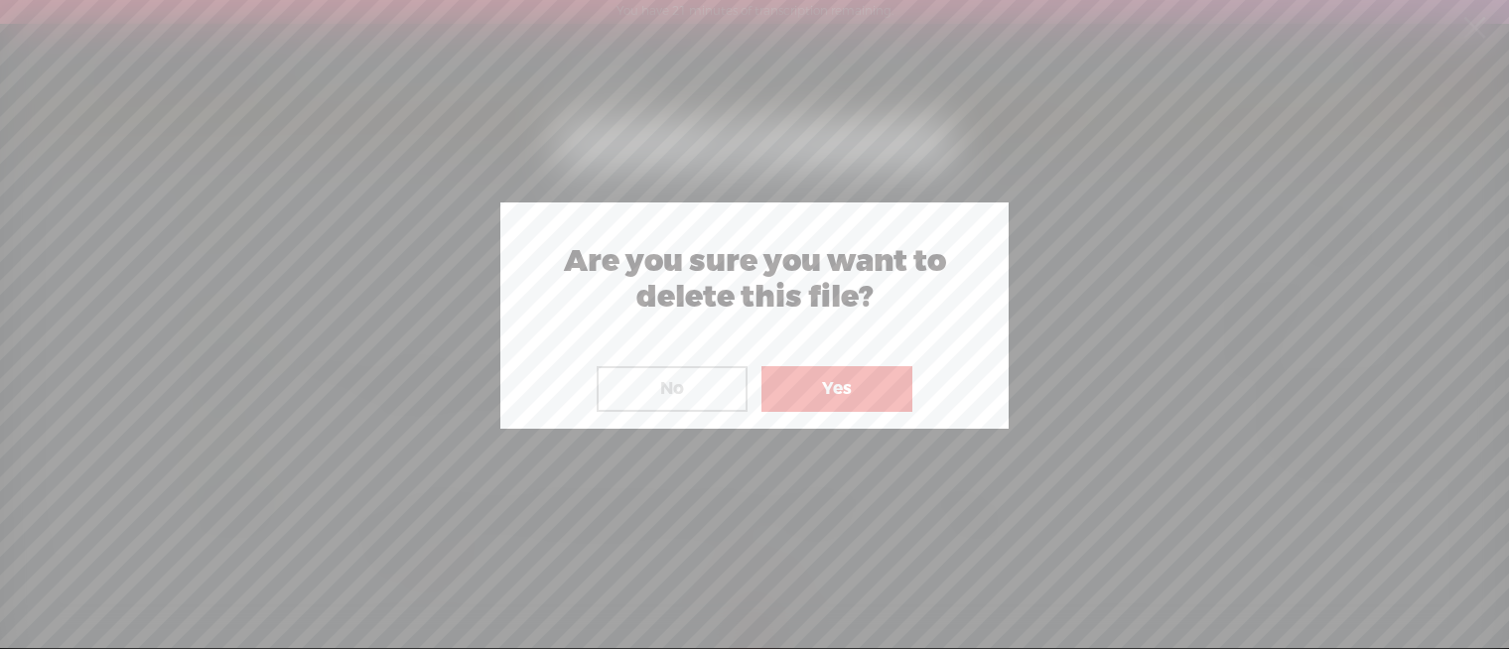
drag, startPoint x: 841, startPoint y: 353, endPoint x: 845, endPoint y: 365, distance: 13.5
click at [843, 355] on div "Yes" at bounding box center [837, 376] width 161 height 71
click at [845, 371] on button "Yes" at bounding box center [837, 389] width 151 height 46
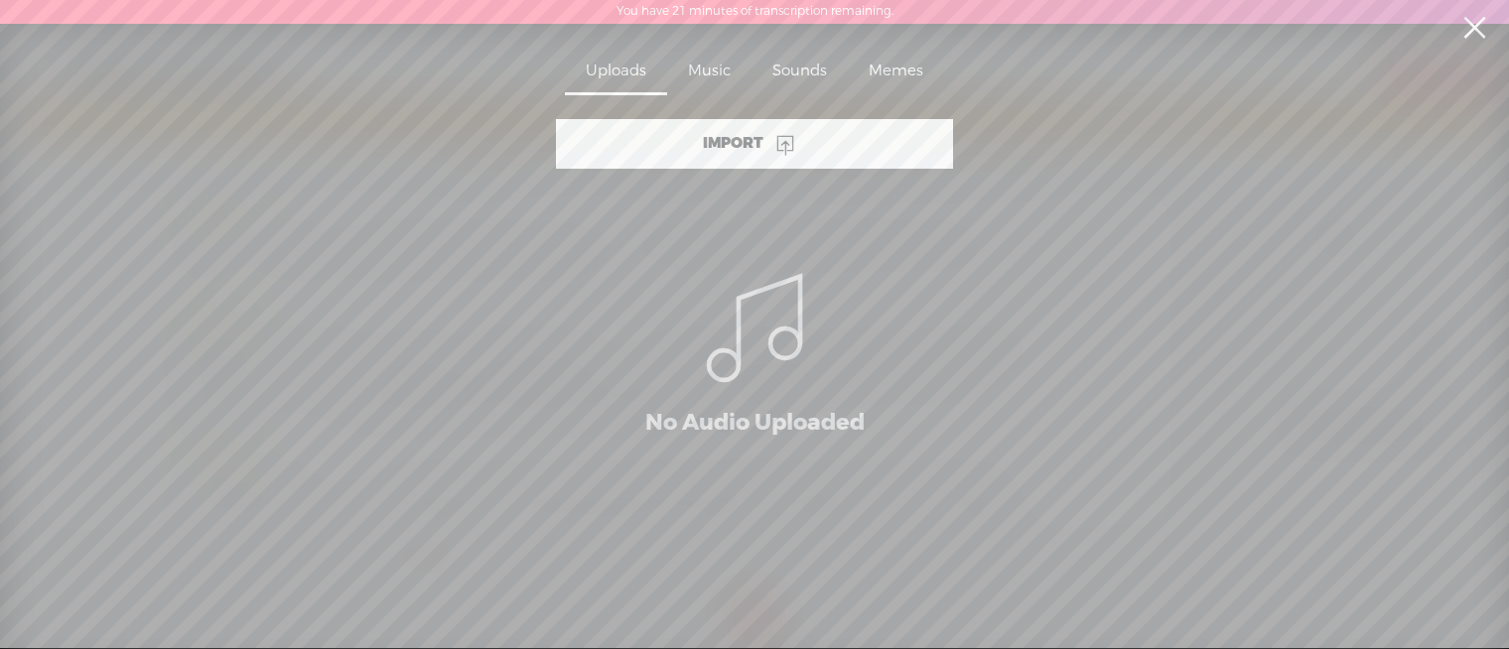
click at [843, 141] on div "Import" at bounding box center [754, 144] width 397 height 50
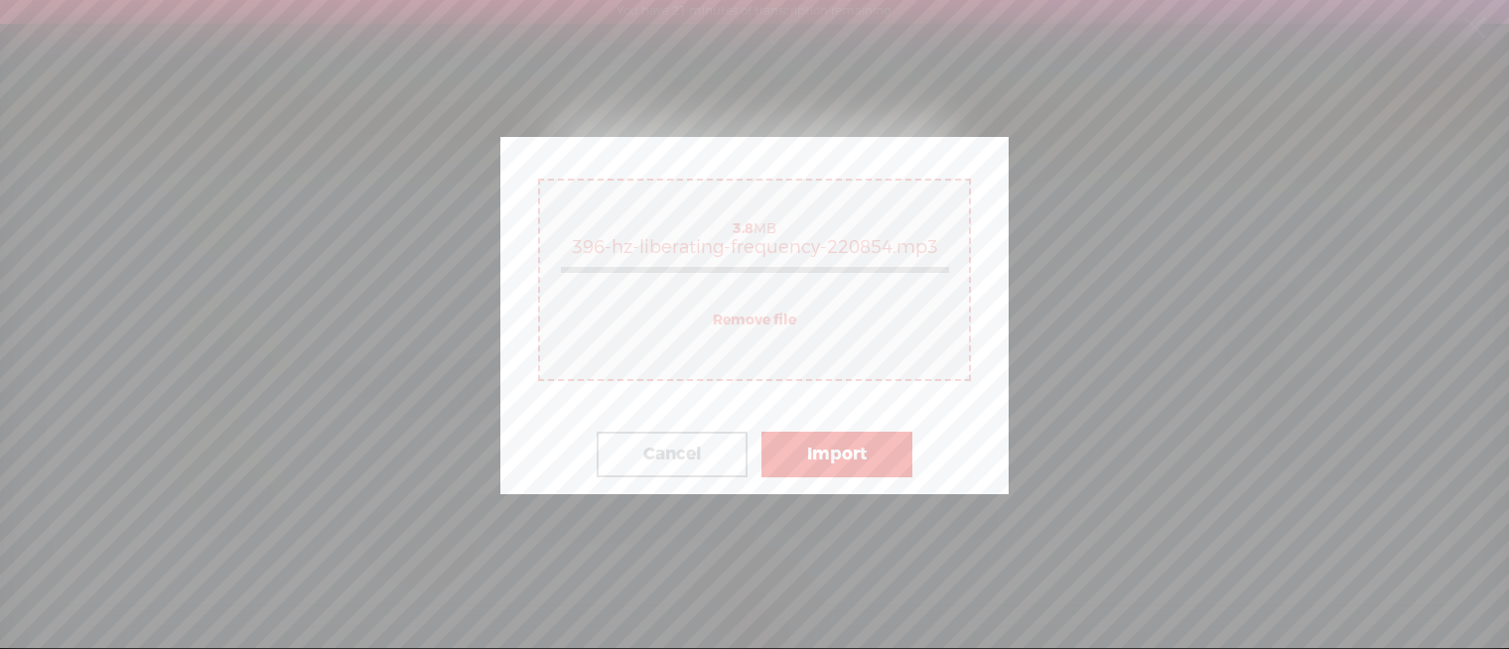
click at [874, 474] on button "Import" at bounding box center [837, 455] width 151 height 46
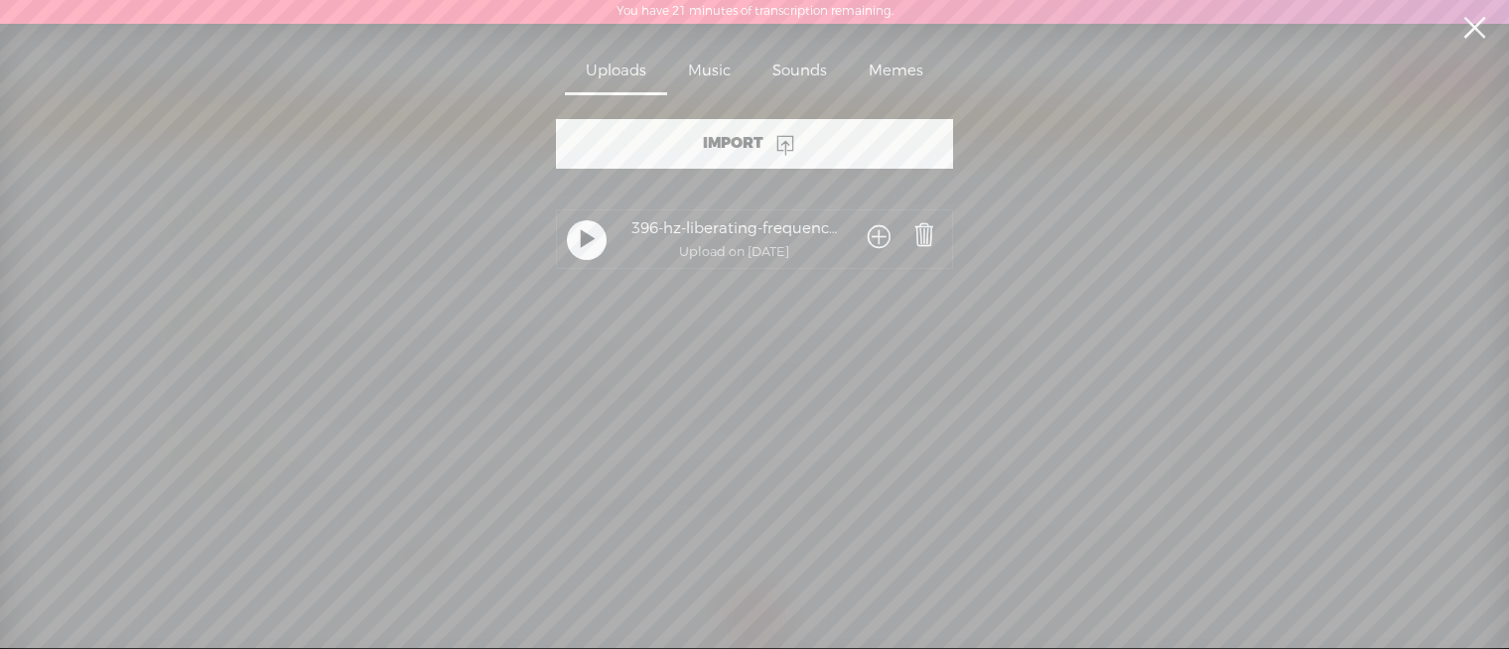
click at [876, 243] on span at bounding box center [879, 238] width 23 height 37
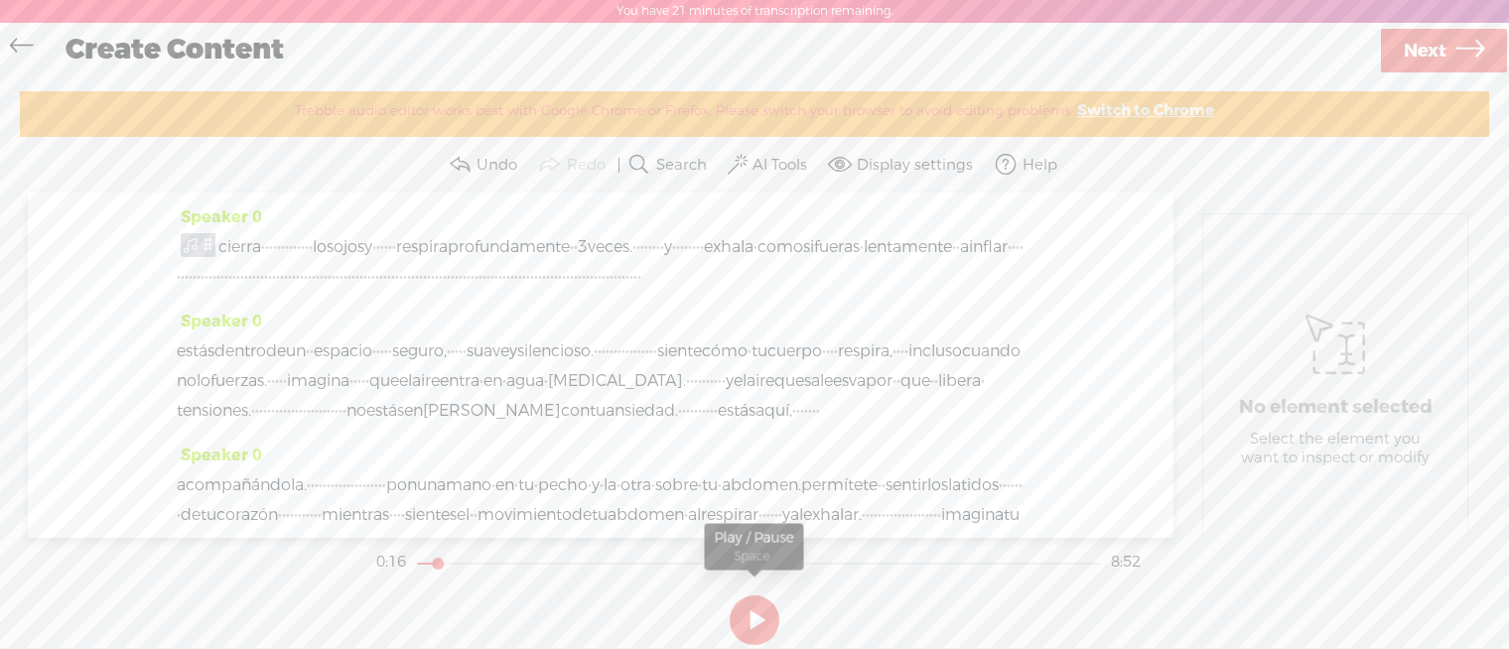
click at [745, 624] on button at bounding box center [755, 621] width 50 height 50
click at [751, 620] on button at bounding box center [754, 620] width 59 height 59
click at [221, 241] on span "cierra" at bounding box center [239, 247] width 43 height 30
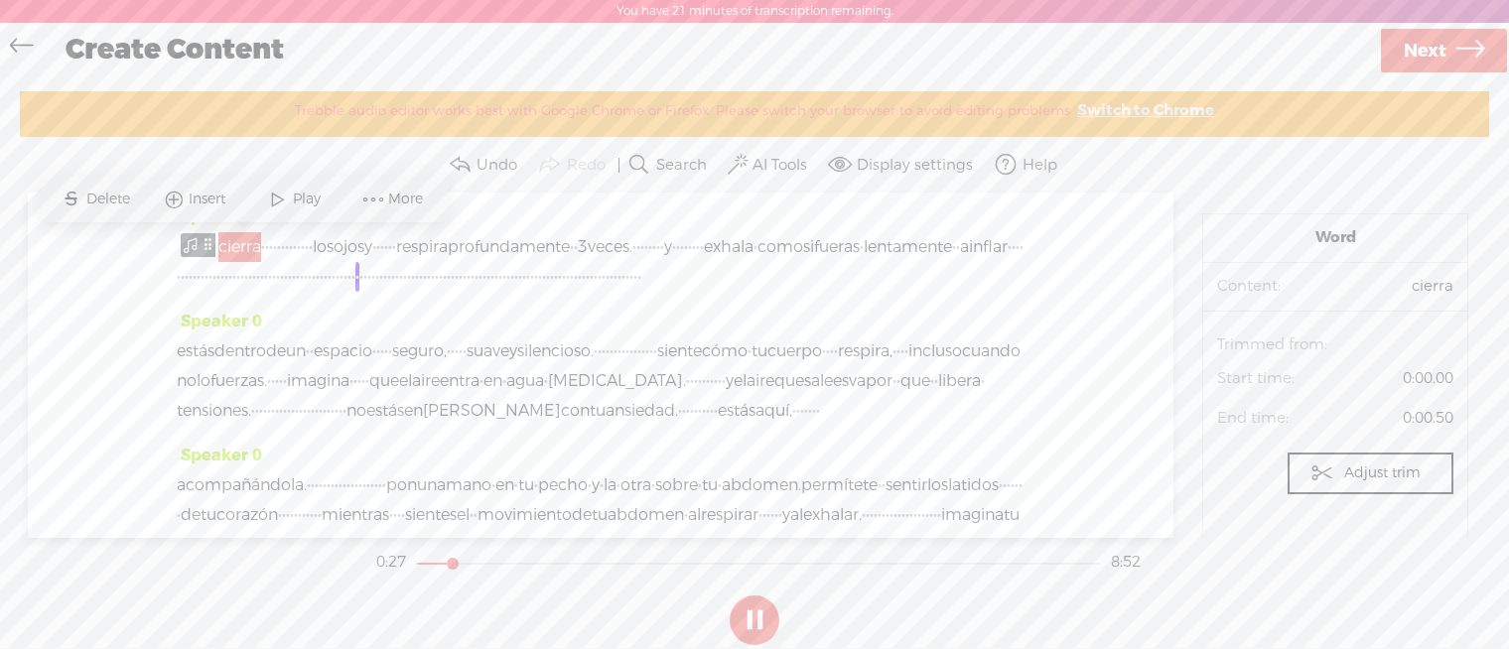
click at [760, 165] on label "AI Tools" at bounding box center [780, 166] width 55 height 20
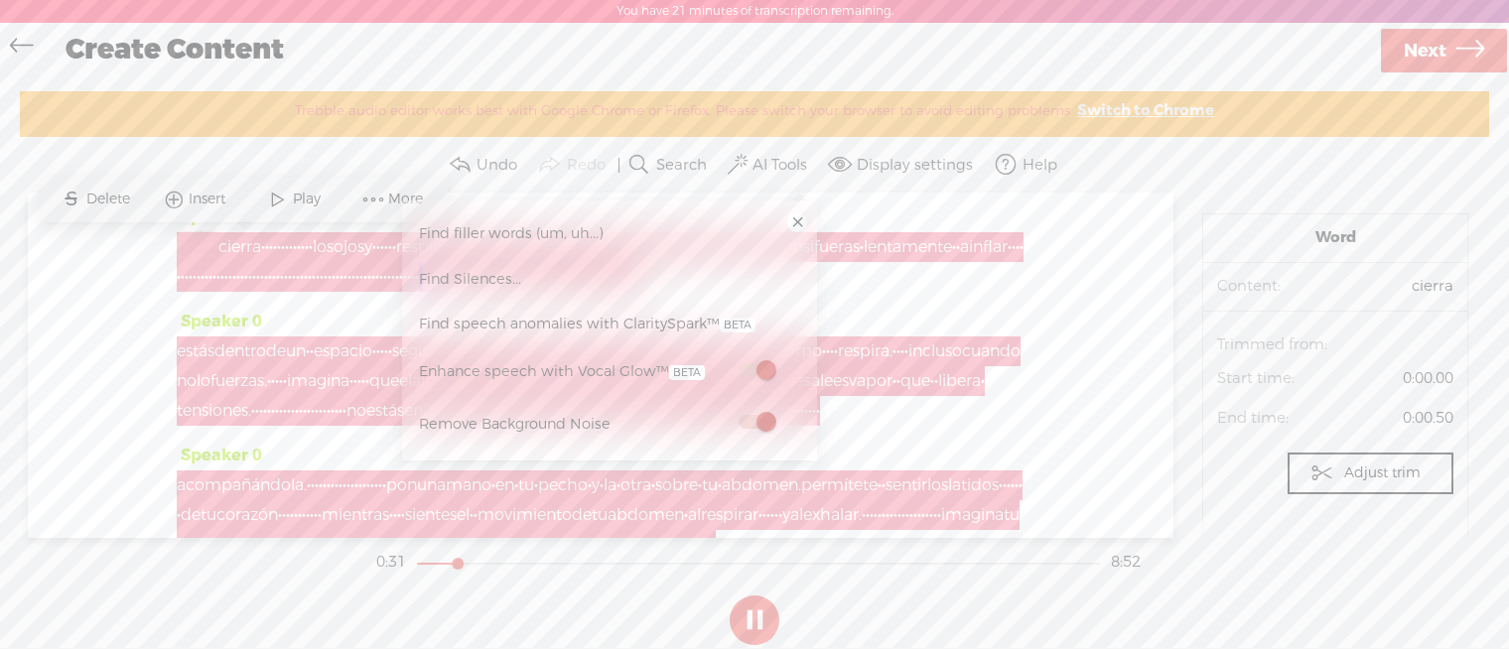
click at [206, 247] on div at bounding box center [200, 247] width 46 height 30
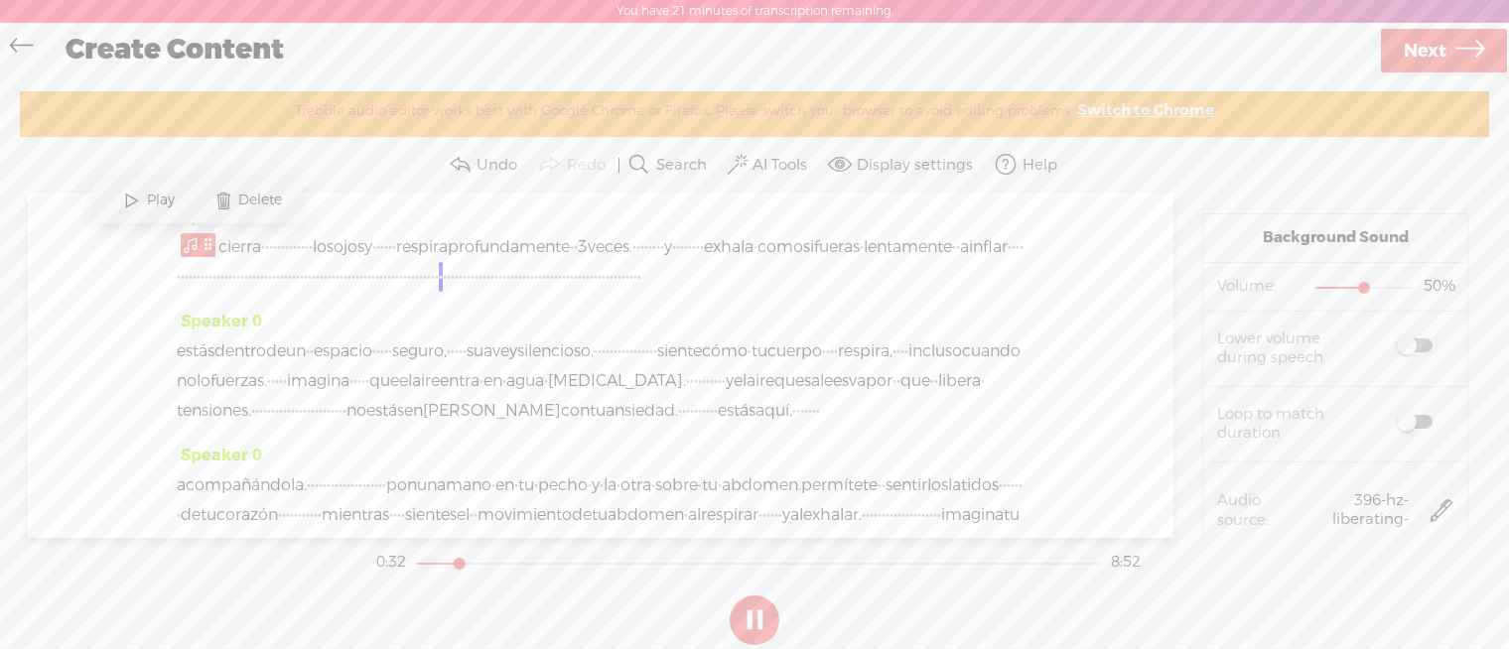
click at [120, 289] on div "Speaker 0 cierra · · · · · · · · · · · · · los ojos y · · · · · · respira profu…" at bounding box center [601, 365] width 1146 height 345
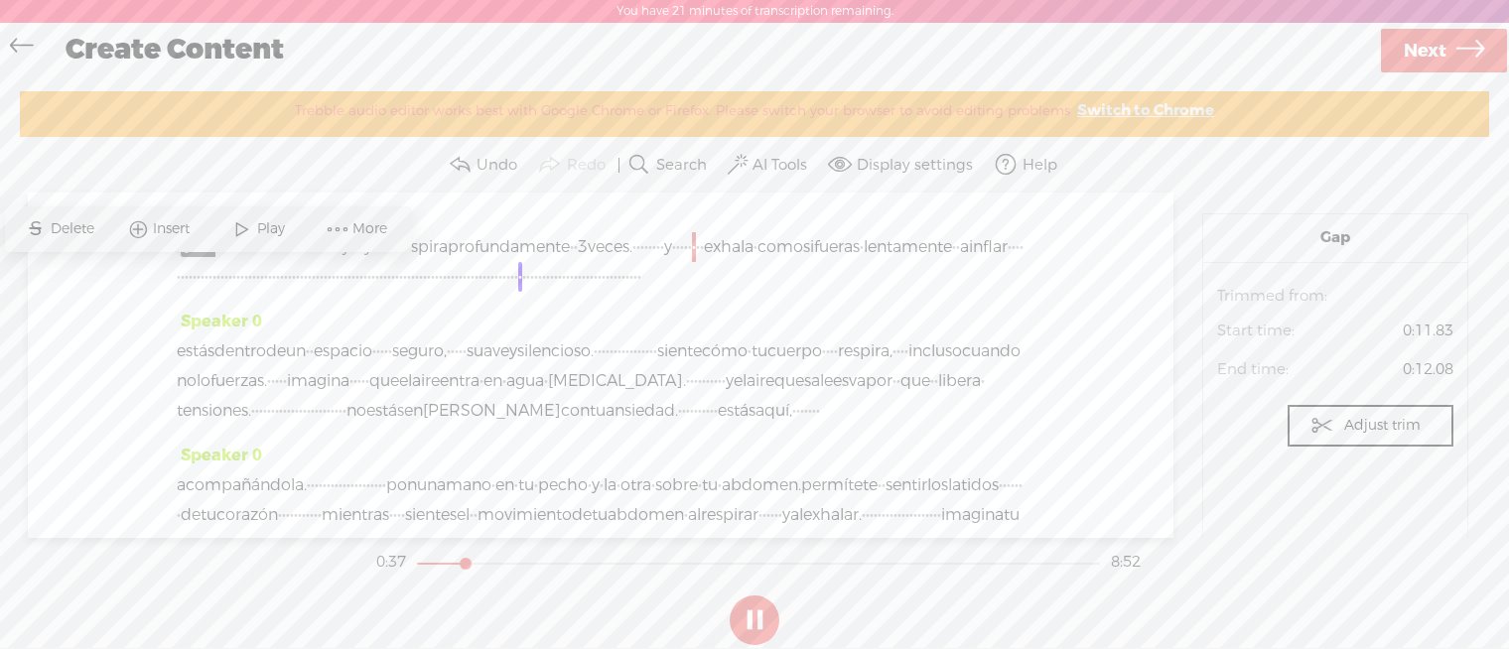
click at [322, 232] on span "More" at bounding box center [357, 230] width 99 height 36
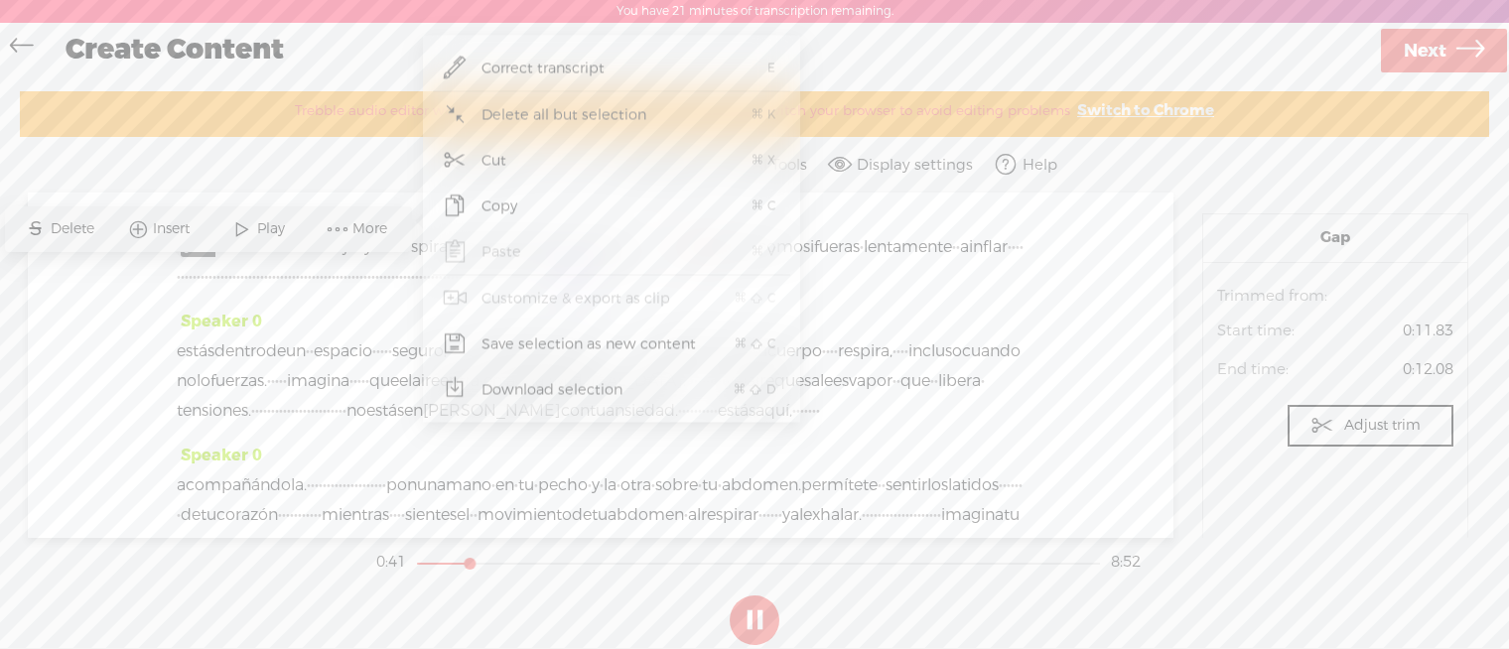
click at [336, 292] on div "cierra · · · · · · · · · · · · · los ojos y · · · · · · respira profundamente ·…" at bounding box center [601, 262] width 848 height 60
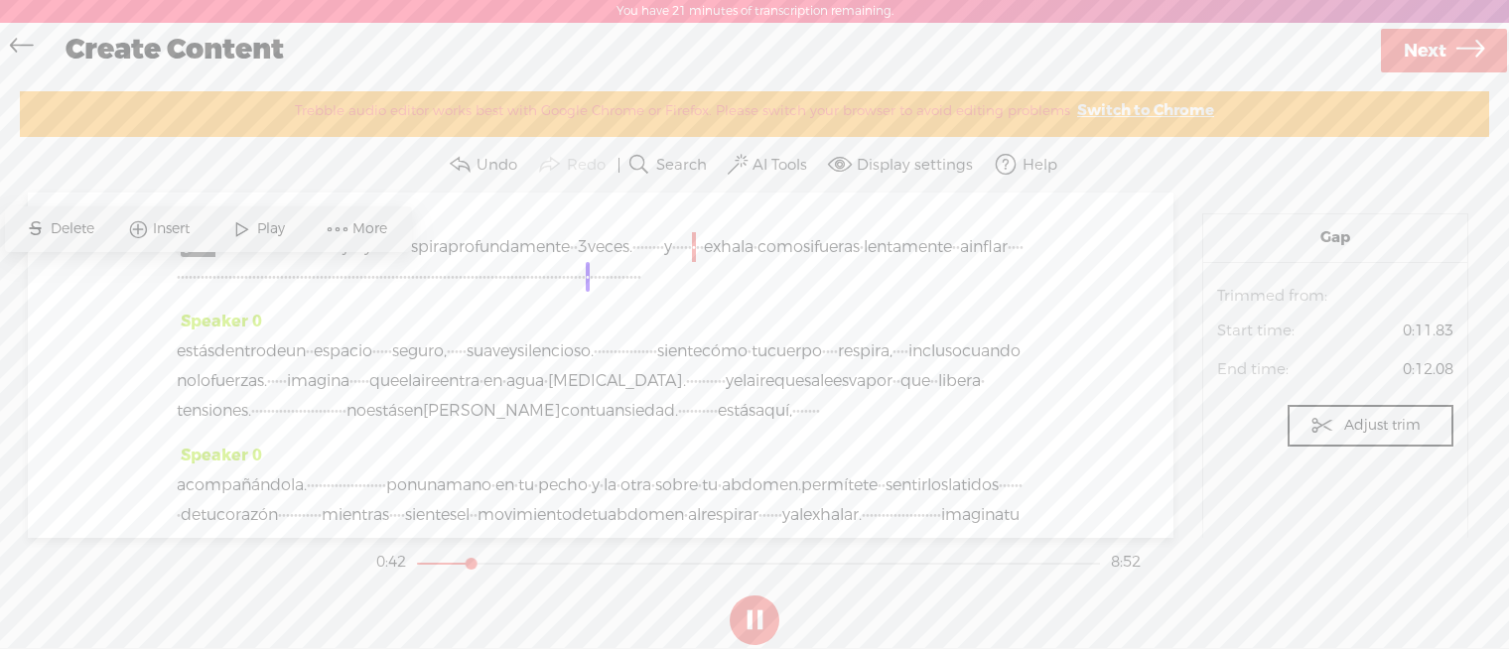
click at [386, 292] on div "cierra · · · · · · · · · · · · · los ojos y · · · · · · respira profundamente ·…" at bounding box center [601, 262] width 848 height 60
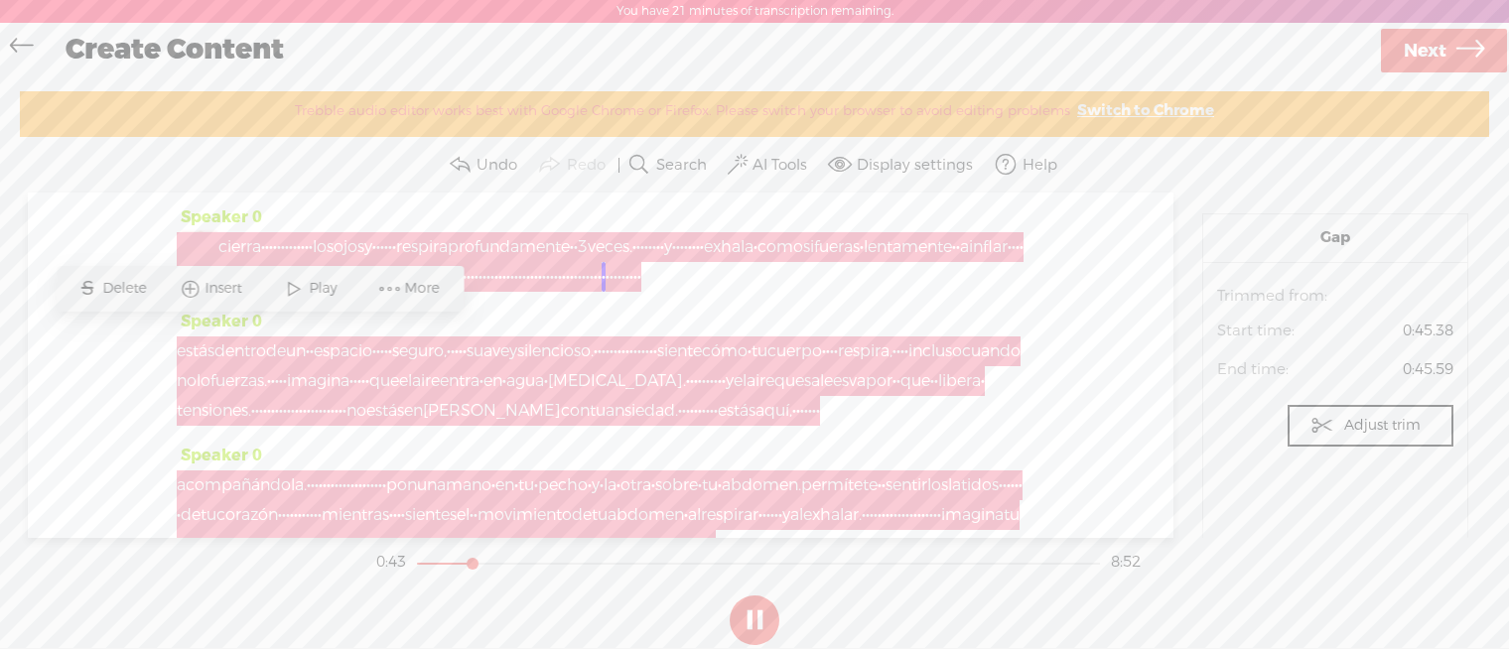
click at [194, 245] on div at bounding box center [200, 247] width 46 height 30
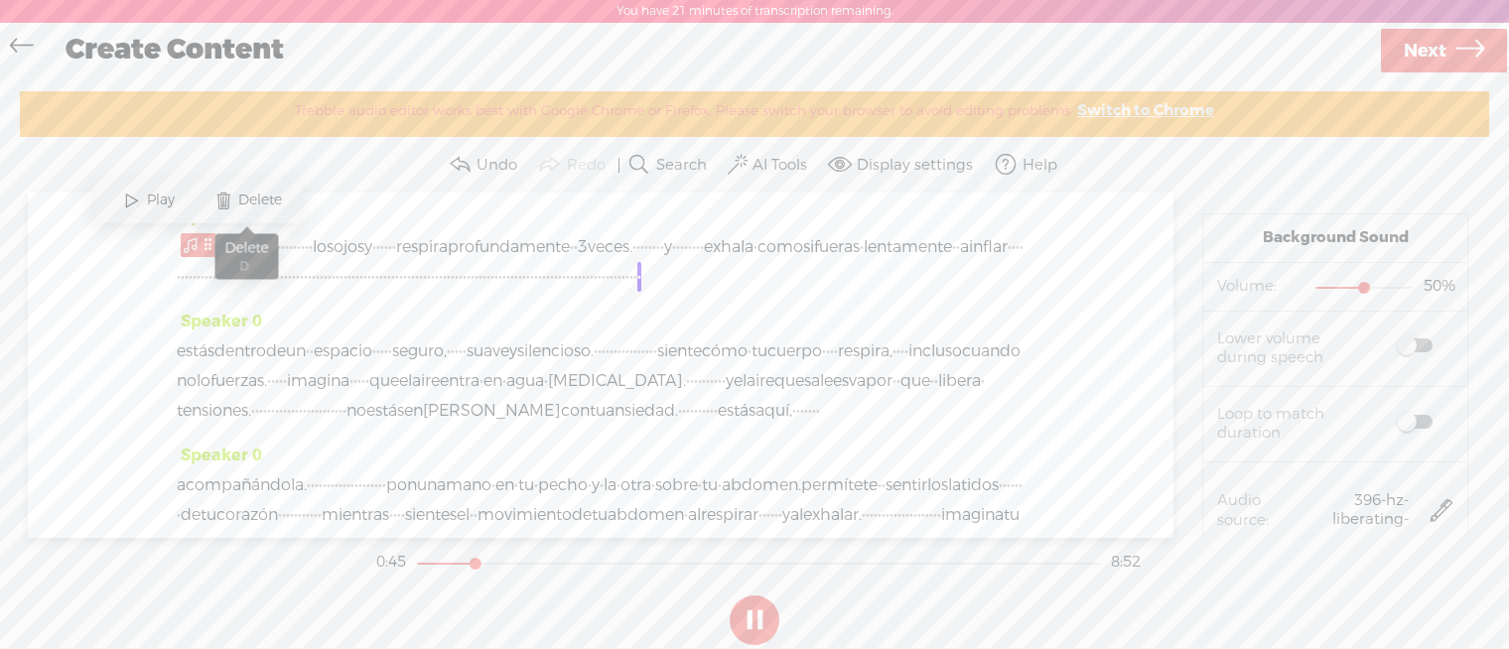
click at [230, 205] on span at bounding box center [224, 201] width 30 height 36
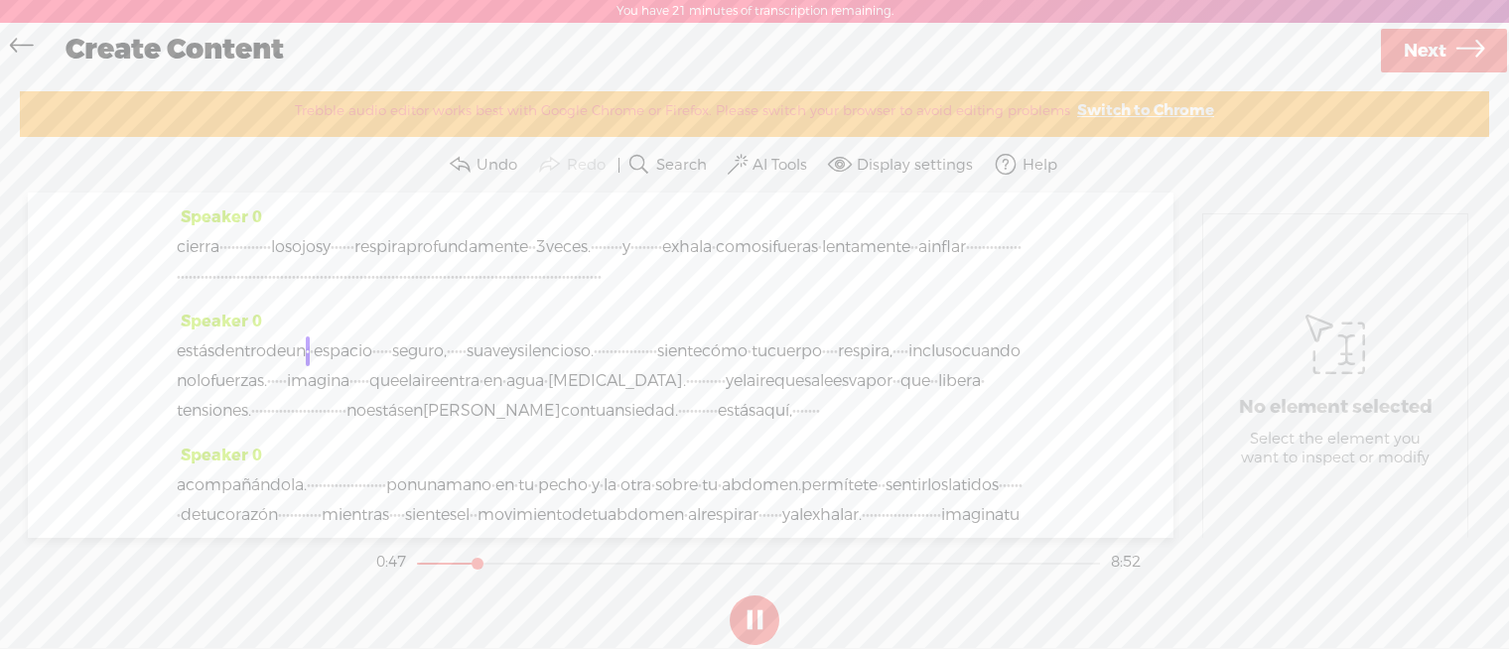
click at [179, 245] on span "cierra" at bounding box center [198, 247] width 43 height 30
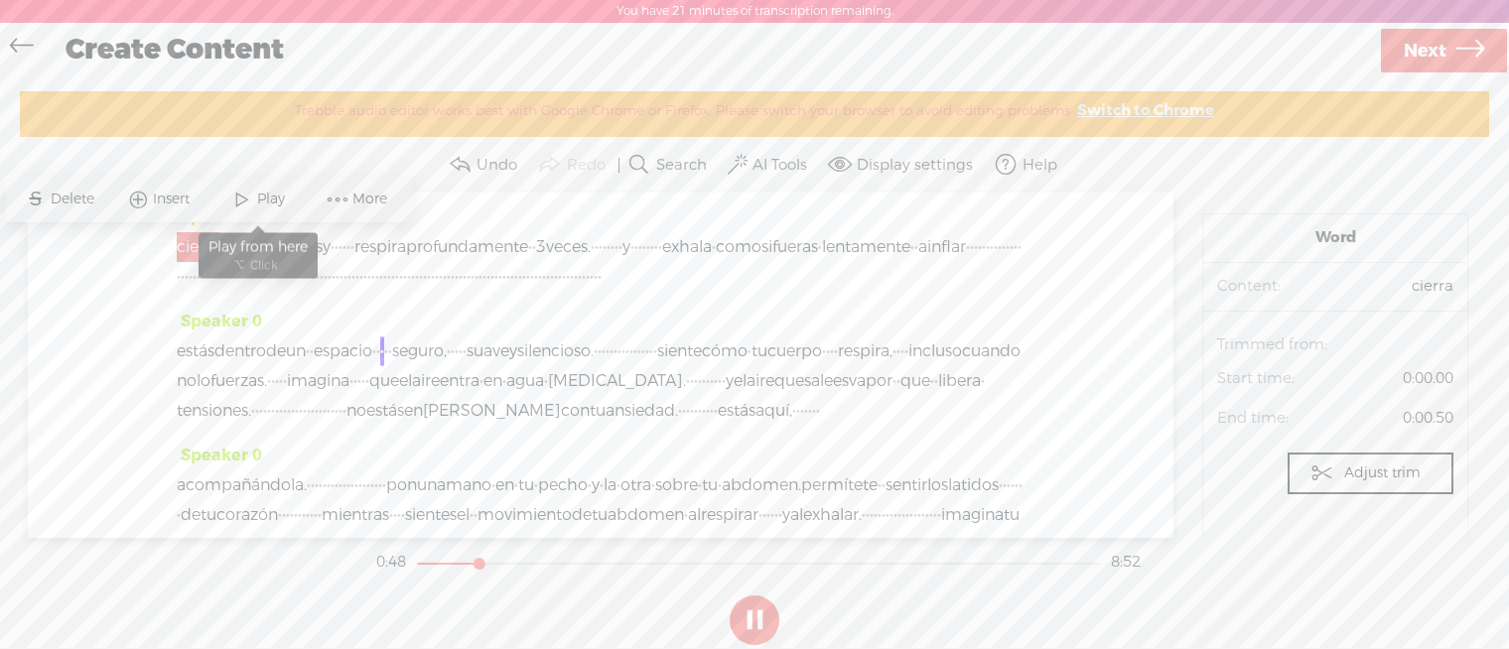
click at [250, 197] on span at bounding box center [242, 200] width 30 height 36
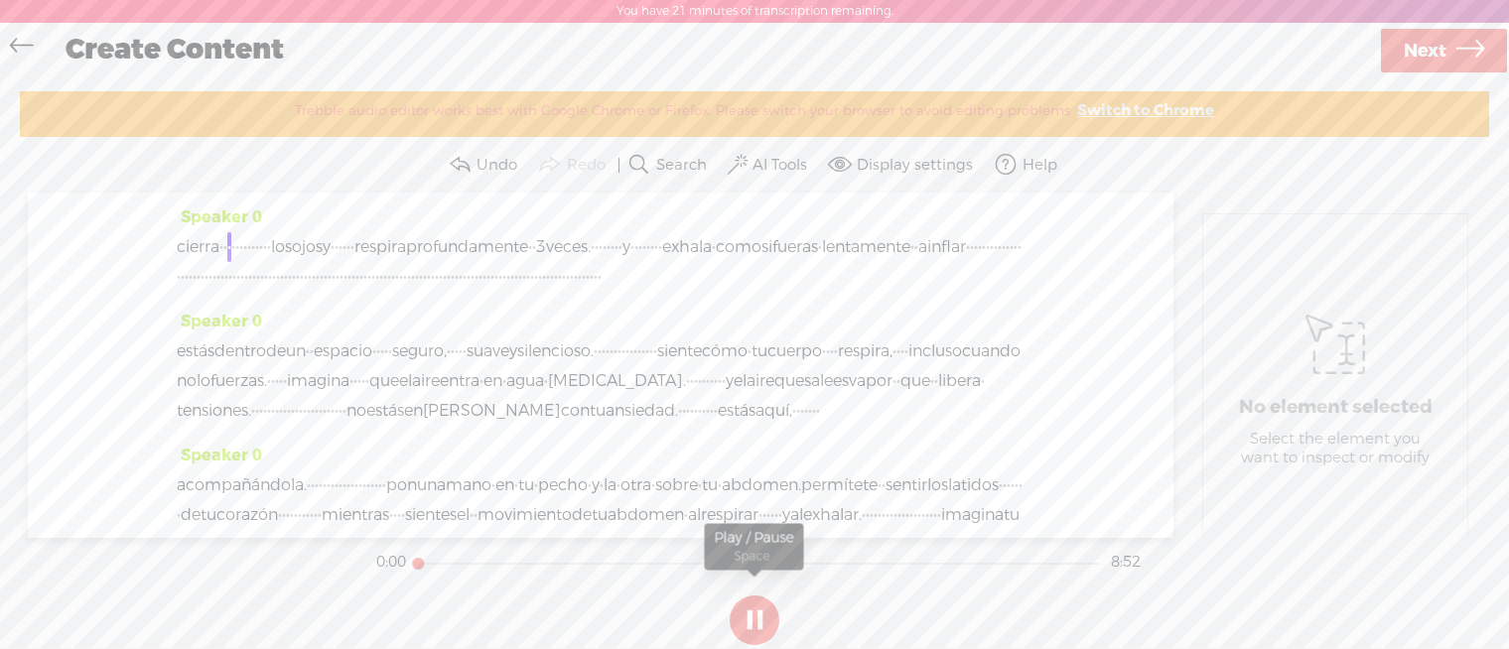
click at [745, 613] on button at bounding box center [755, 621] width 50 height 50
click at [780, 176] on button "AI Tools" at bounding box center [770, 165] width 92 height 40
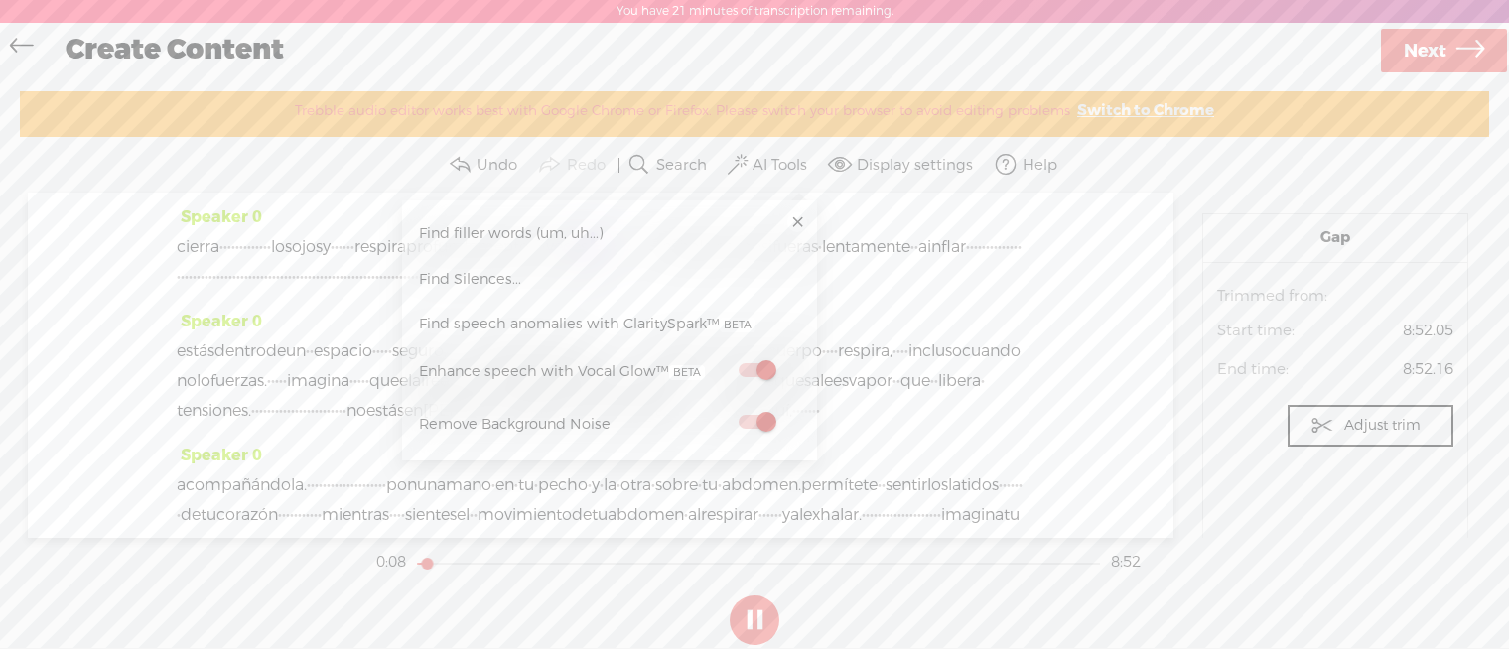
click at [971, 307] on div "Speaker 0 cierra · · · · · · · · · · · · · los ojos y · · · · · · respira profu…" at bounding box center [601, 255] width 848 height 104
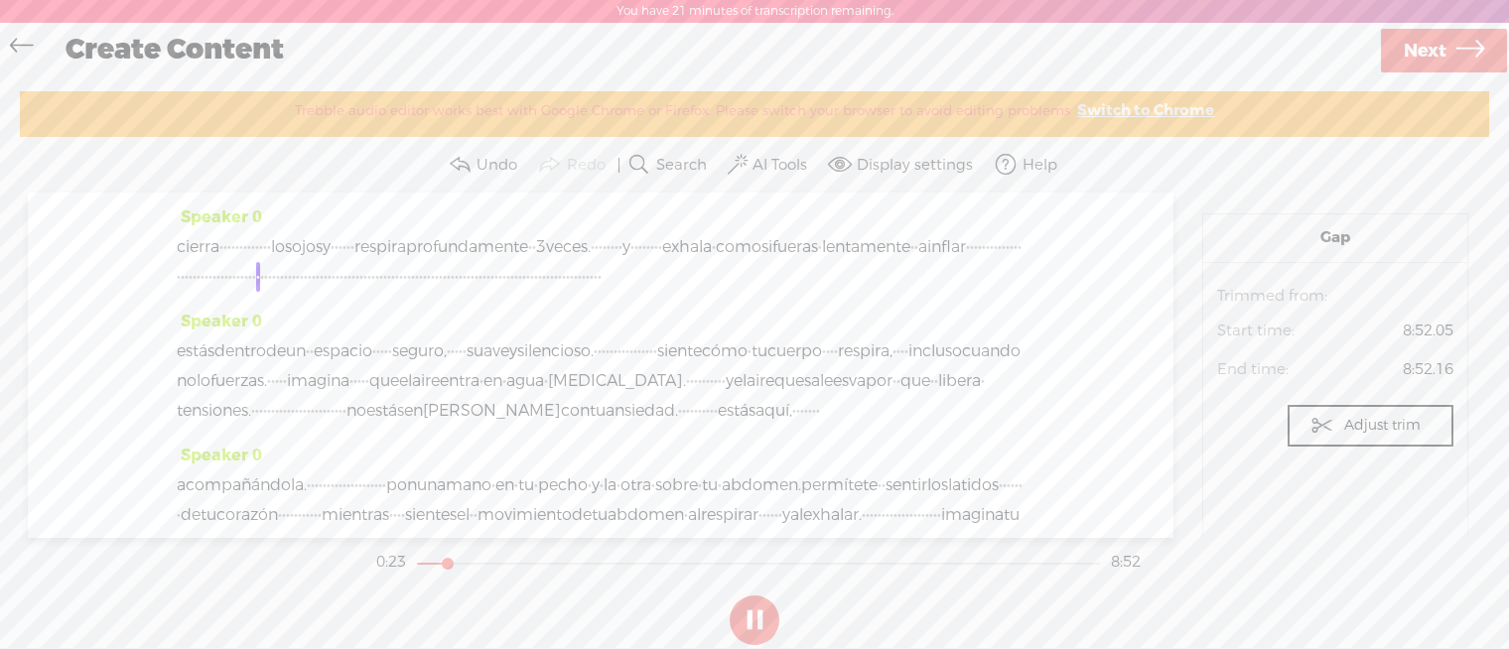
click at [180, 366] on span "estás" at bounding box center [196, 352] width 38 height 30
click at [458, 292] on div "cierra · · · · · · · · · · · · · los ojos y · · · · · · respira profundamente ·…" at bounding box center [601, 262] width 848 height 60
click at [822, 262] on span "lentamente" at bounding box center [866, 247] width 88 height 30
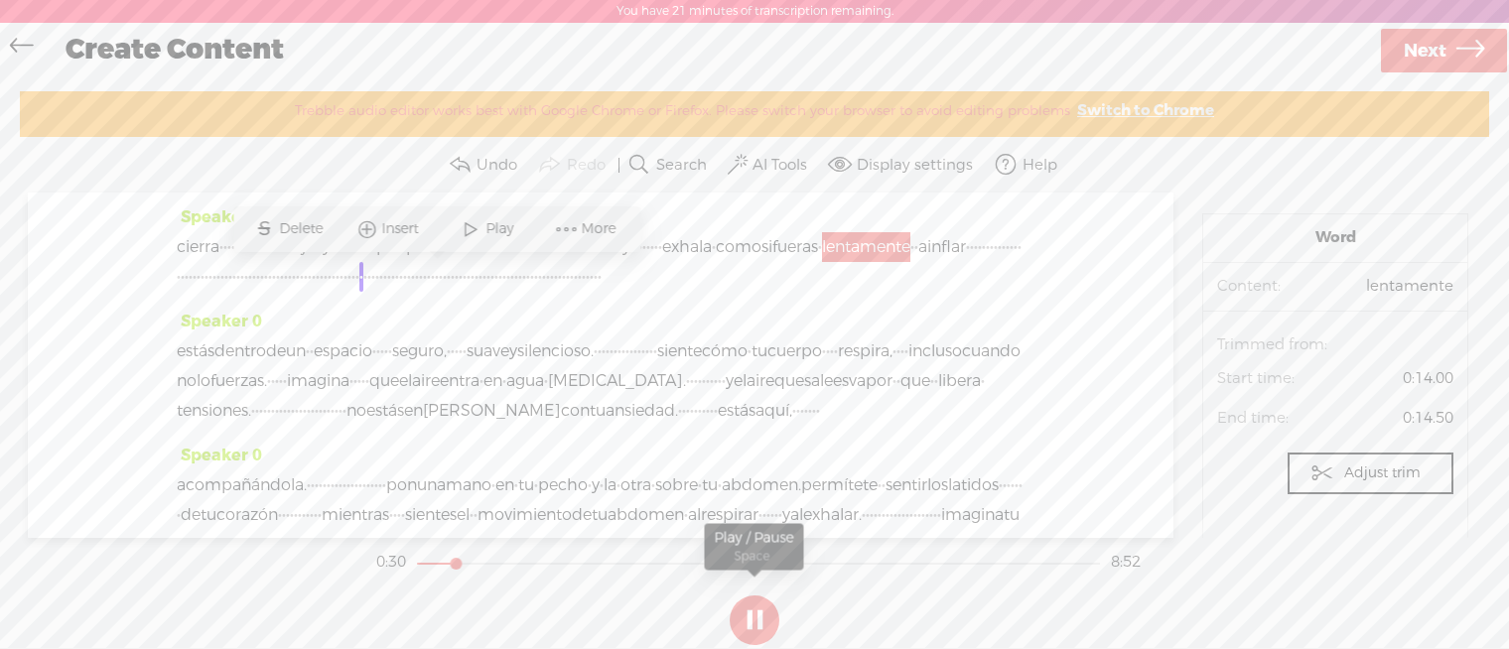
click at [771, 611] on button at bounding box center [755, 621] width 50 height 50
click at [177, 403] on div "Speaker 0 cierra · · · · · · · · · · · · · los ojos y · · · · · · respira profu…" at bounding box center [601, 365] width 1146 height 345
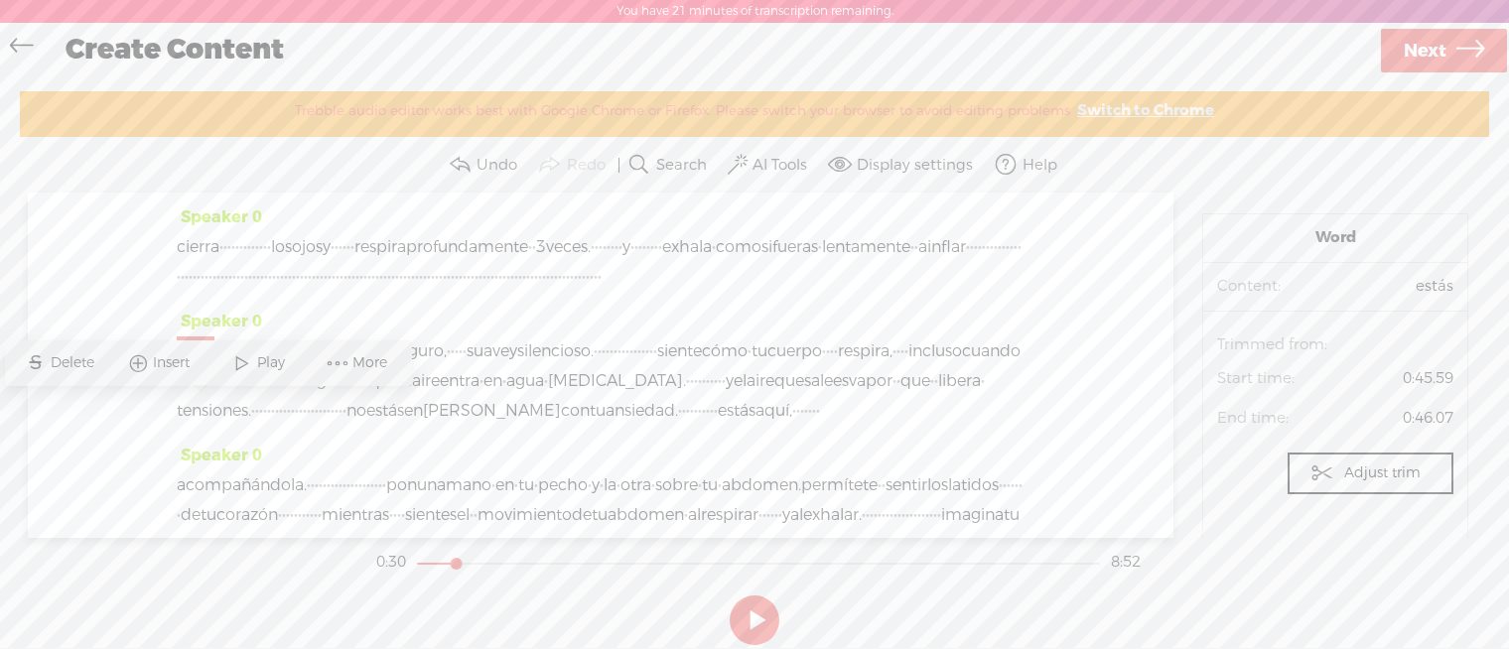
click at [756, 163] on label "AI Tools" at bounding box center [780, 166] width 55 height 20
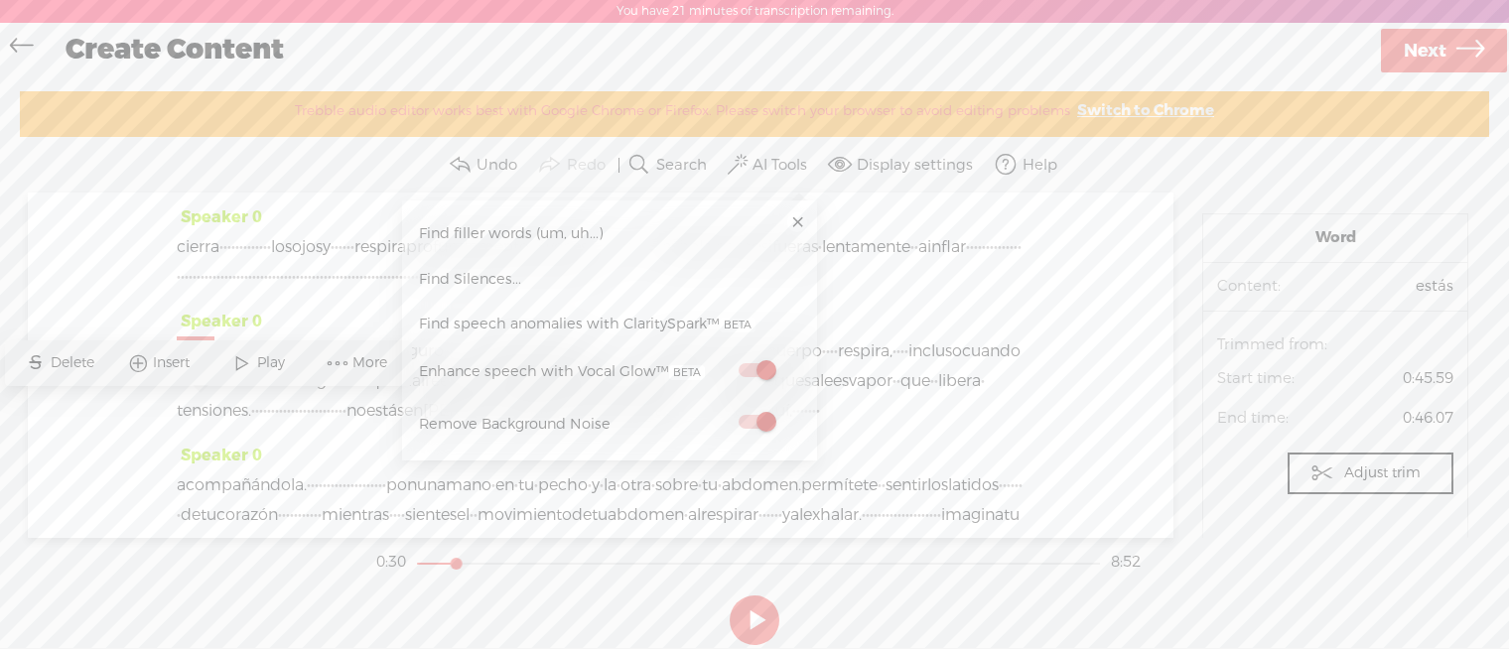
click at [766, 377] on span at bounding box center [757, 370] width 36 height 14
click at [845, 307] on div "Speaker 0 cierra · · · · · · · · · · · · · los ojos y · · · · · · respira profu…" at bounding box center [601, 255] width 848 height 104
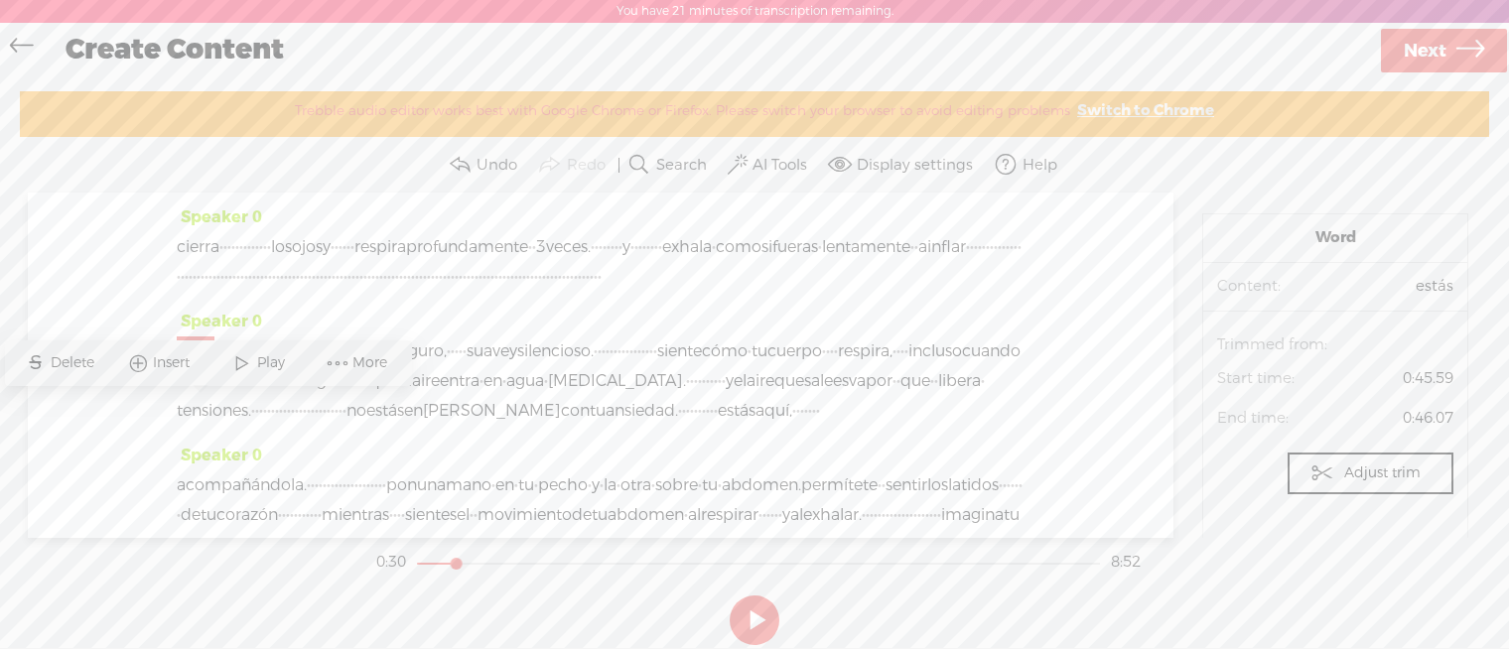
click at [179, 410] on div "Speaker 0 cierra · · · · · · · · · · · · · los ojos y · · · · · · respira profu…" at bounding box center [601, 365] width 1146 height 345
click at [243, 370] on span at bounding box center [242, 364] width 30 height 36
click at [744, 617] on button at bounding box center [755, 621] width 50 height 50
click at [182, 366] on span "estás" at bounding box center [196, 352] width 38 height 30
click at [333, 364] on span at bounding box center [338, 364] width 30 height 36
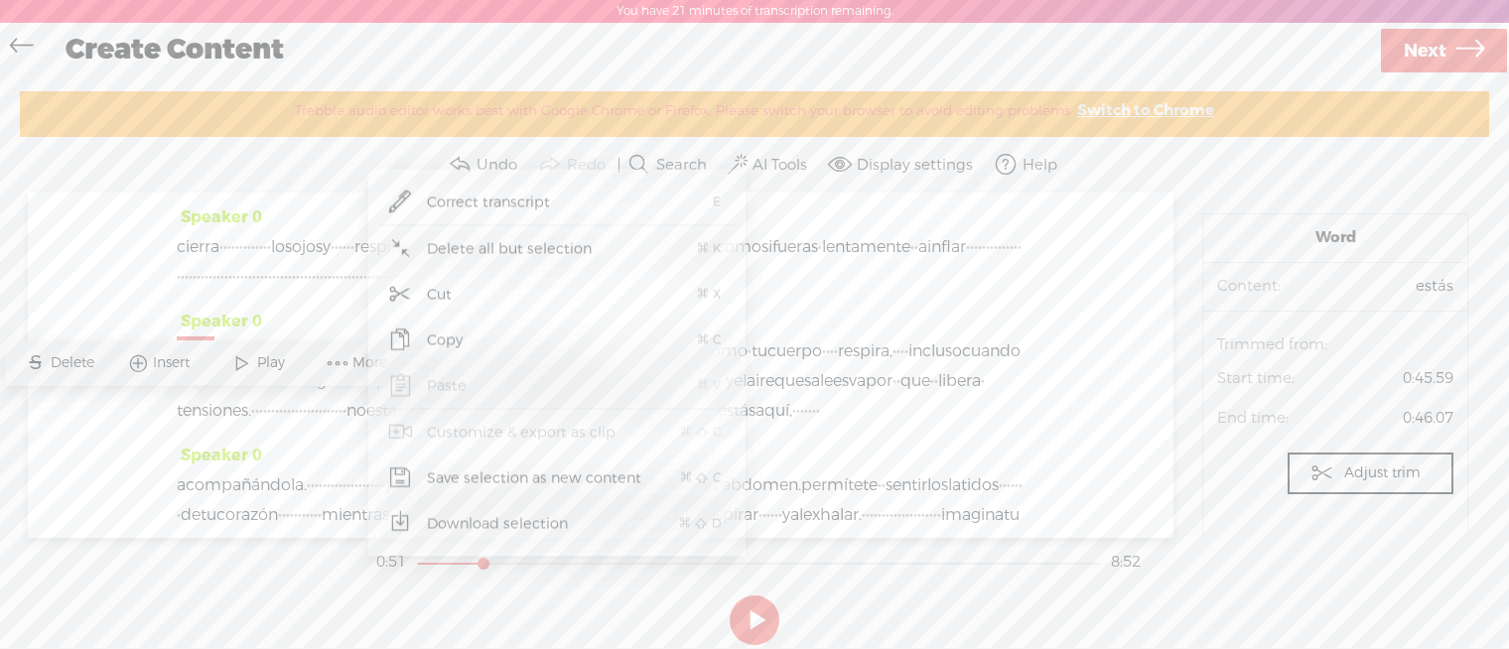
click at [846, 292] on div "cierra · · · · · · · · · · · · · los ojos y · · · · · · respira profundamente ·…" at bounding box center [601, 262] width 848 height 60
click at [809, 160] on button "AI Tools" at bounding box center [770, 165] width 92 height 40
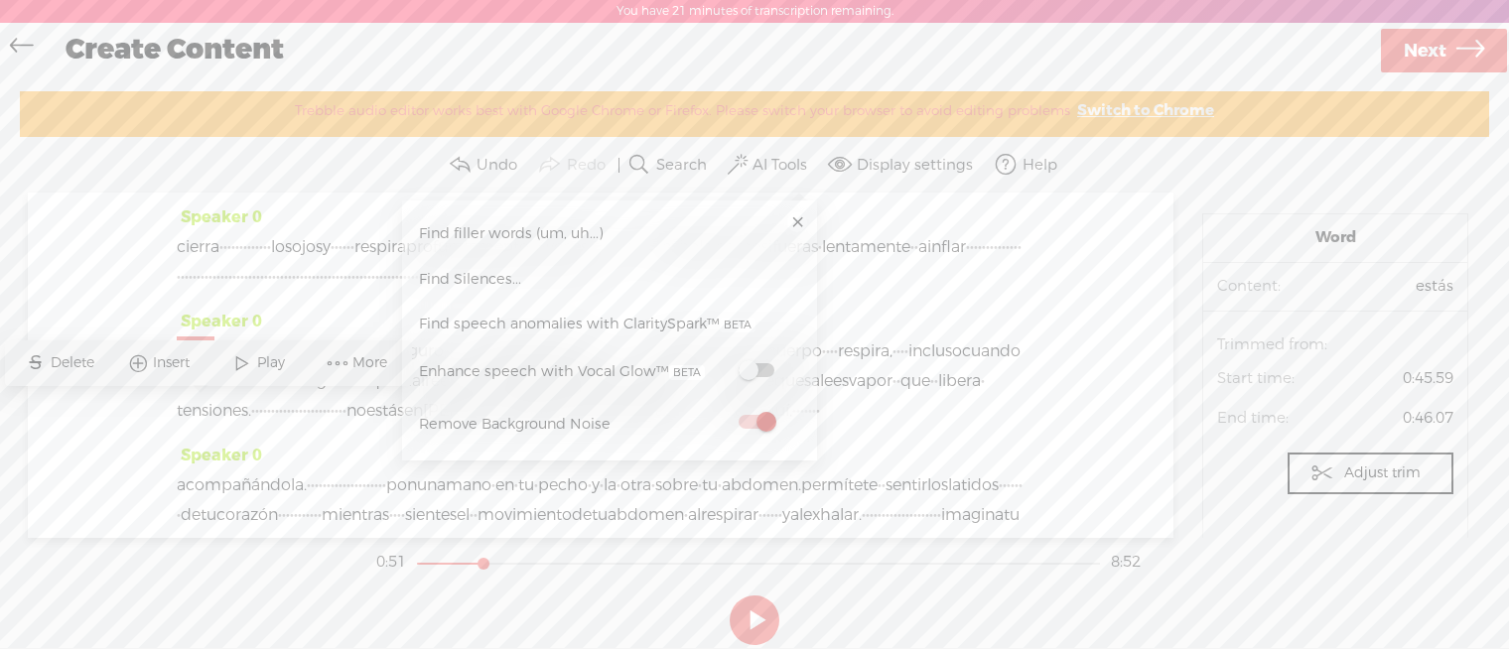
click at [770, 377] on span at bounding box center [757, 370] width 36 height 14
click at [242, 366] on span at bounding box center [242, 364] width 30 height 36
click at [803, 224] on link at bounding box center [797, 223] width 20 height 20
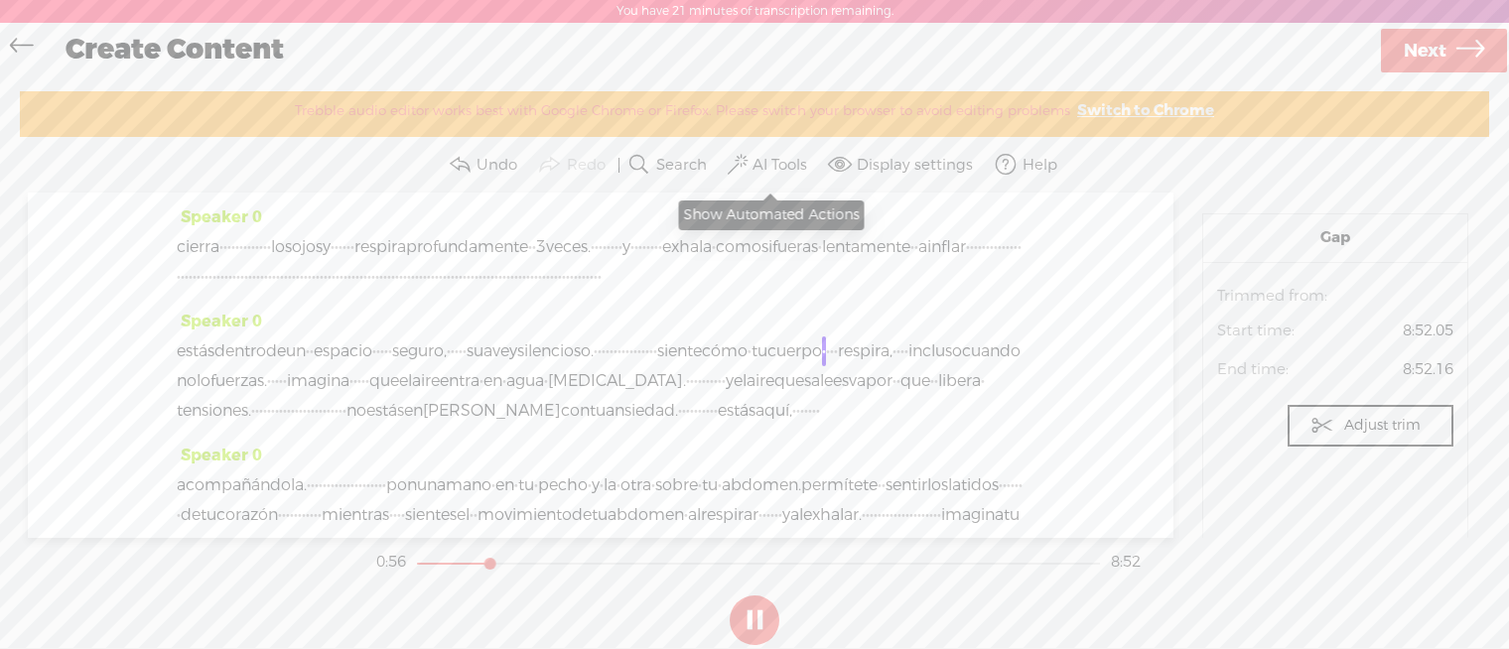
click at [779, 175] on button "AI Tools" at bounding box center [770, 165] width 92 height 40
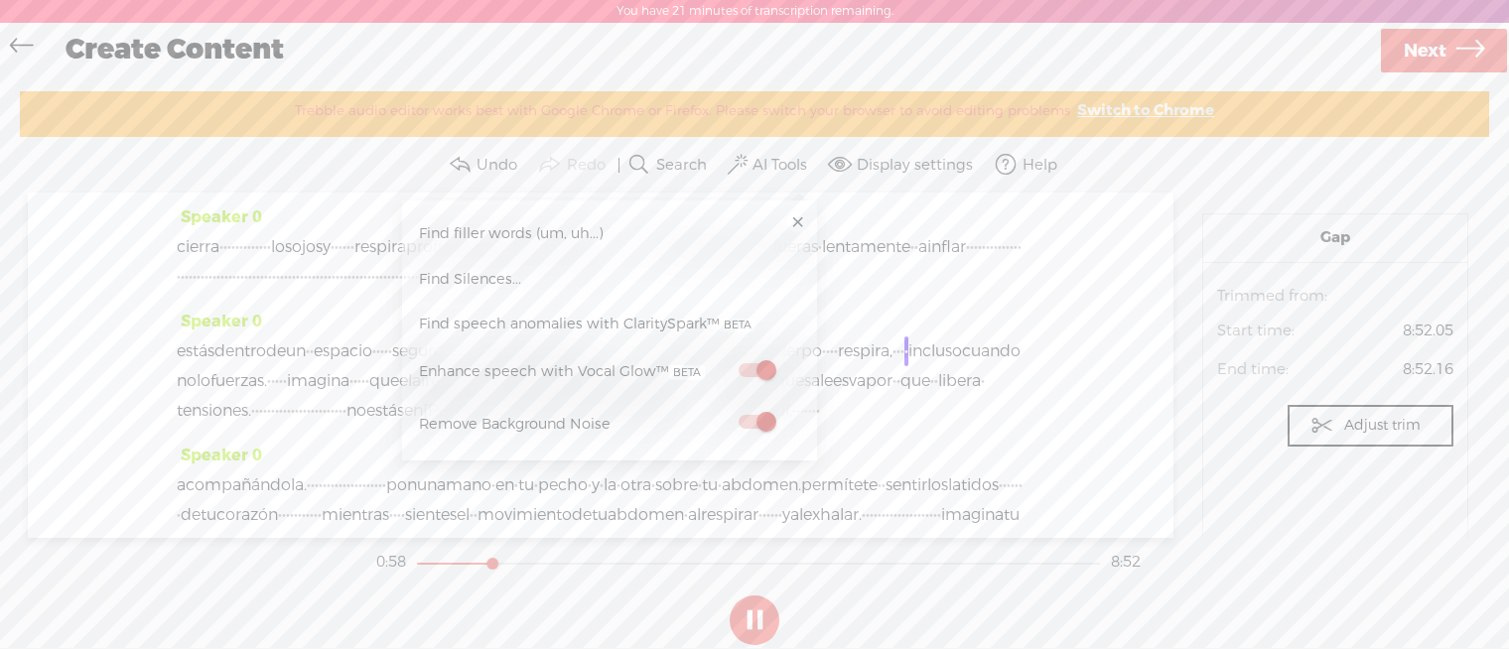
click at [763, 421] on span at bounding box center [757, 422] width 36 height 14
click at [793, 214] on link at bounding box center [797, 223] width 20 height 20
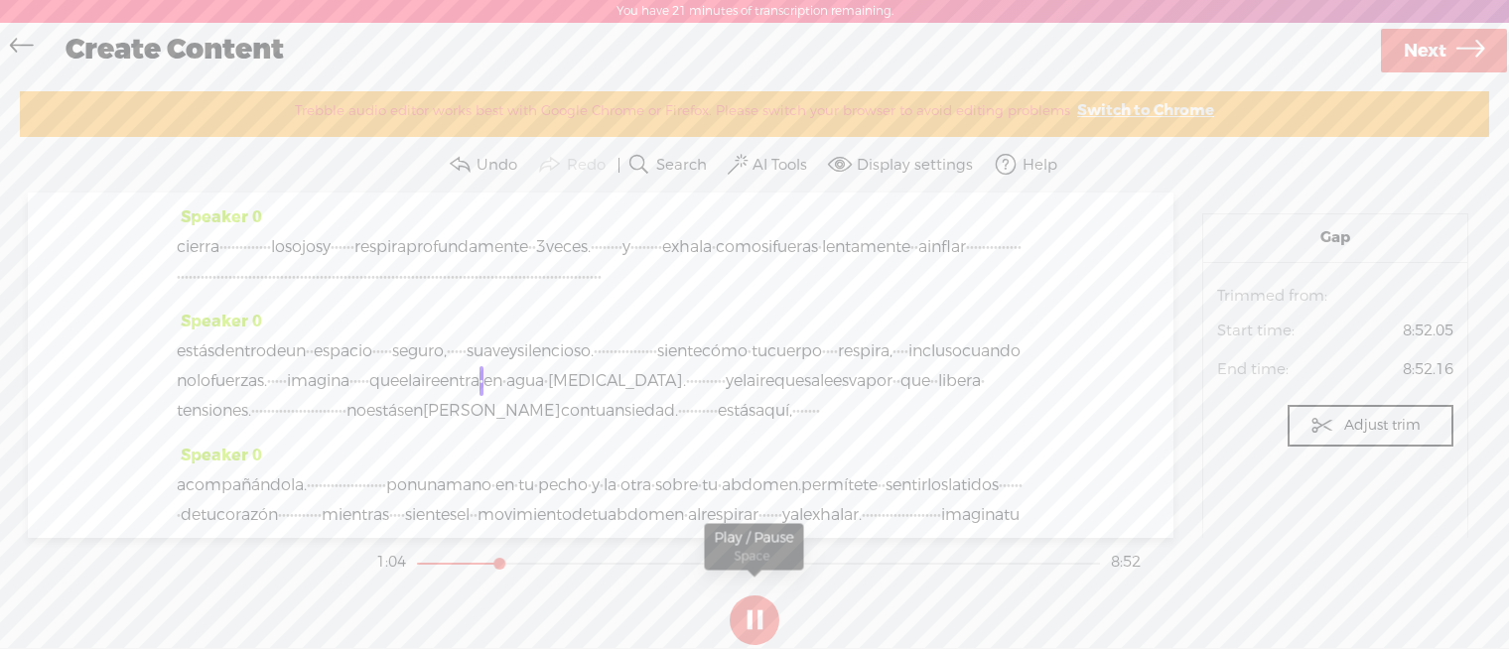
click at [738, 620] on button at bounding box center [755, 621] width 50 height 50
click at [183, 366] on span "estás" at bounding box center [196, 352] width 38 height 30
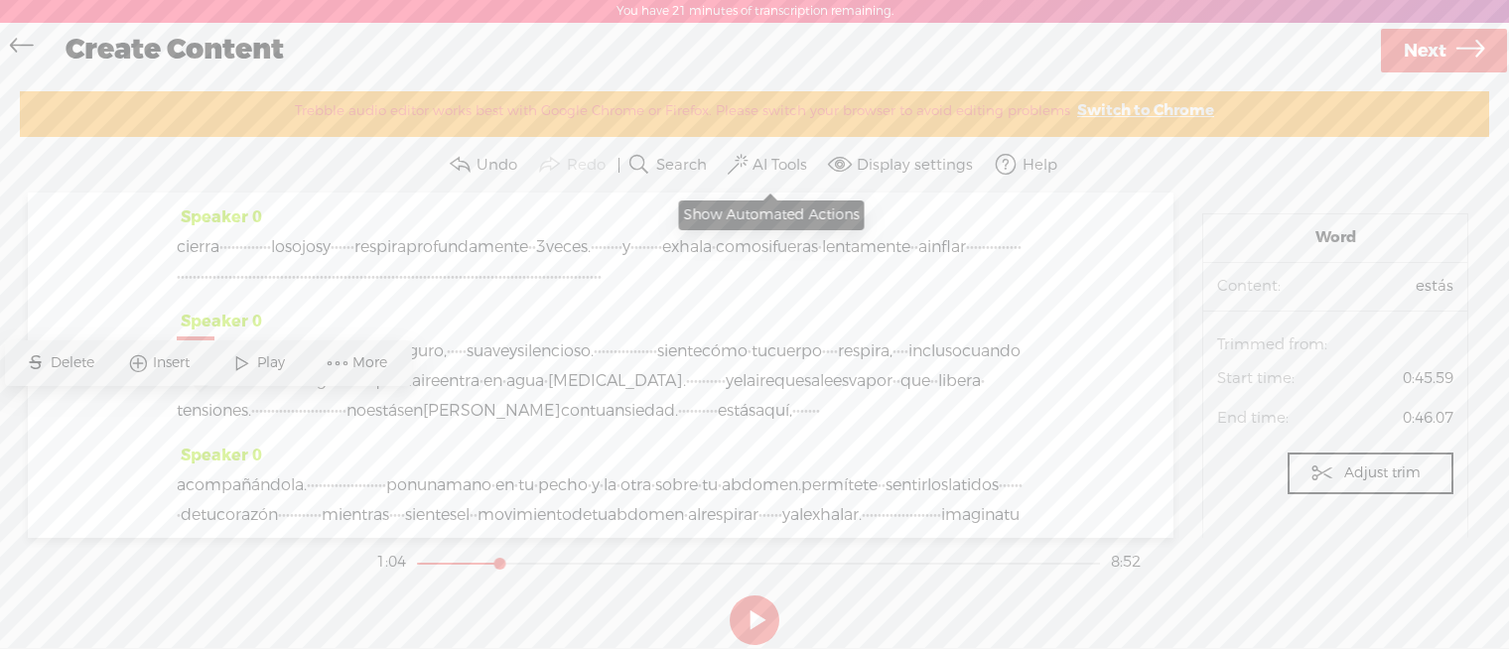
click at [747, 172] on span at bounding box center [738, 165] width 20 height 24
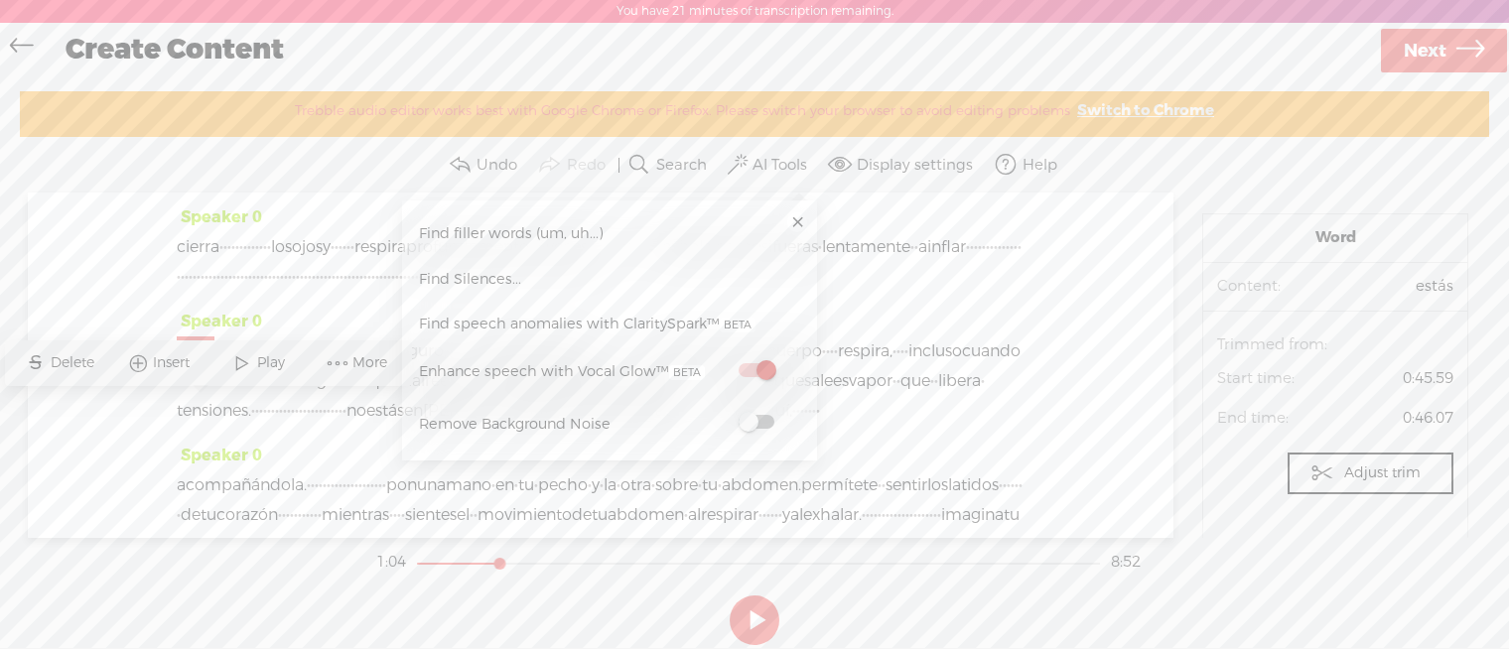
click at [753, 373] on span at bounding box center [757, 370] width 36 height 14
click at [257, 368] on span "Play" at bounding box center [273, 364] width 33 height 20
click at [794, 224] on link at bounding box center [797, 223] width 20 height 20
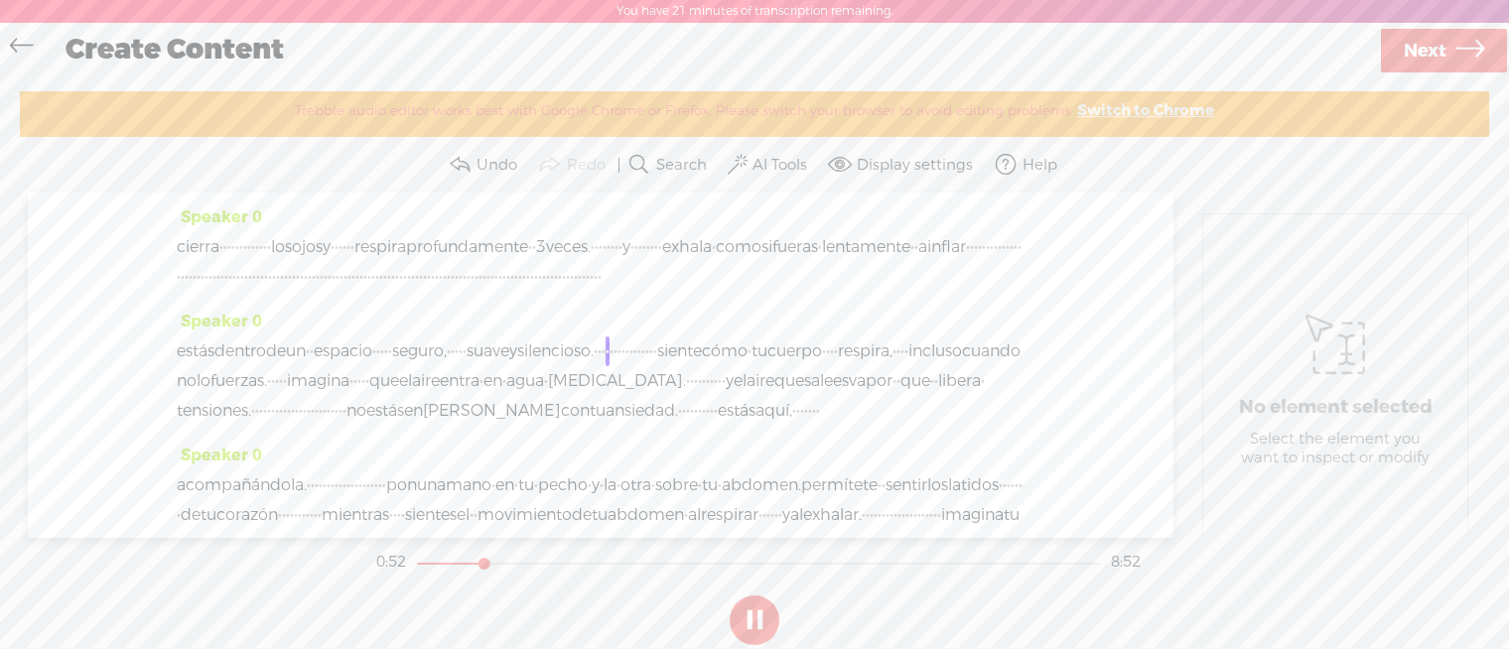
drag, startPoint x: 754, startPoint y: 609, endPoint x: 291, endPoint y: 431, distance: 495.7
click at [754, 608] on button at bounding box center [755, 621] width 50 height 50
click at [177, 366] on span "estás" at bounding box center [196, 352] width 38 height 30
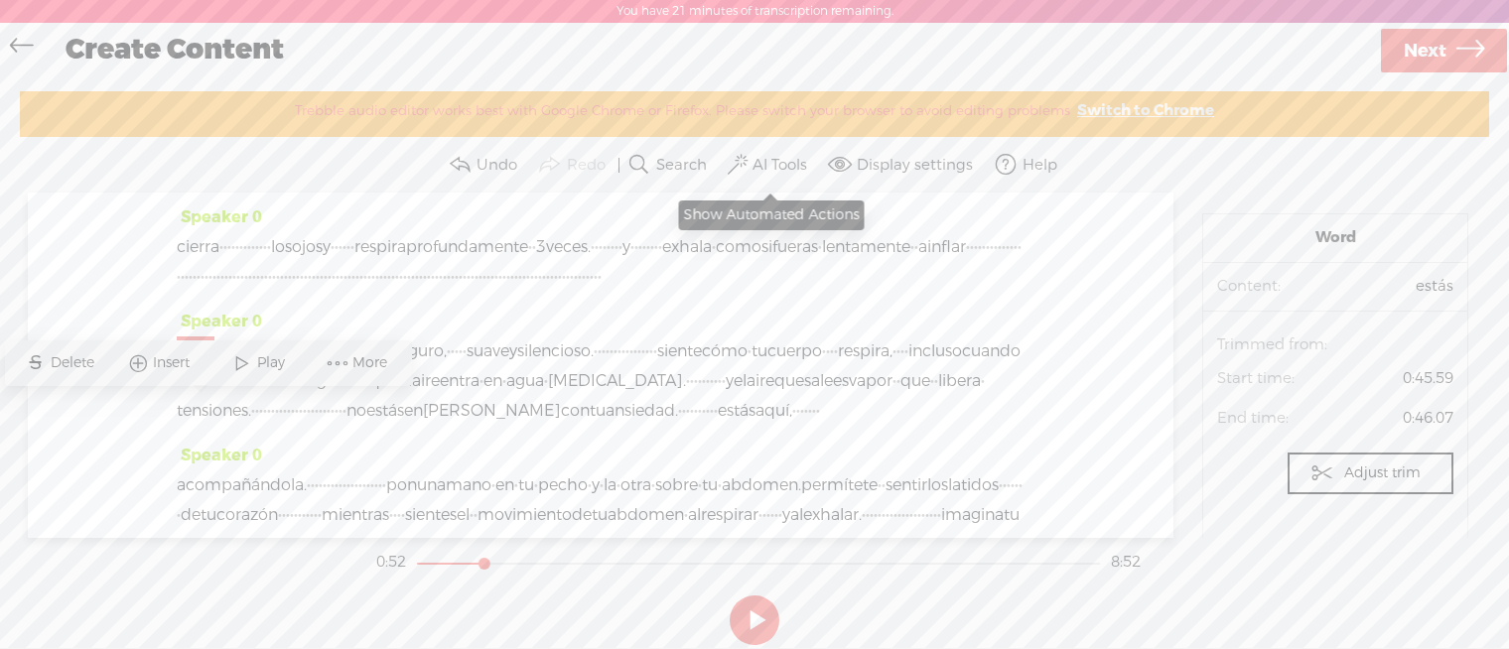
click at [751, 164] on button "AI Tools" at bounding box center [770, 165] width 92 height 40
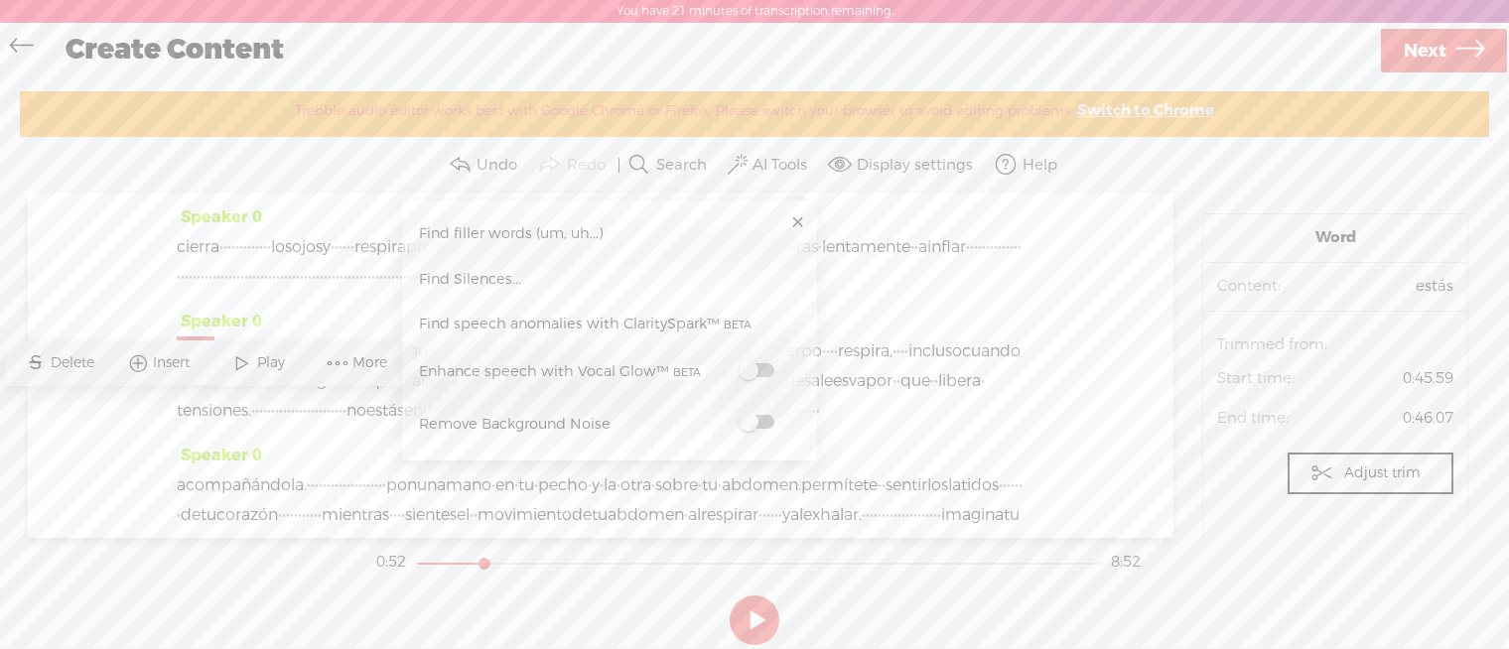
click at [762, 368] on span at bounding box center [757, 370] width 36 height 14
click at [747, 609] on button at bounding box center [755, 621] width 50 height 50
click at [739, 630] on button at bounding box center [755, 621] width 50 height 50
click at [848, 292] on div "cierra · · · · · · · · · · · · · los ojos y · · · · · · respira profundamente ·…" at bounding box center [601, 262] width 848 height 60
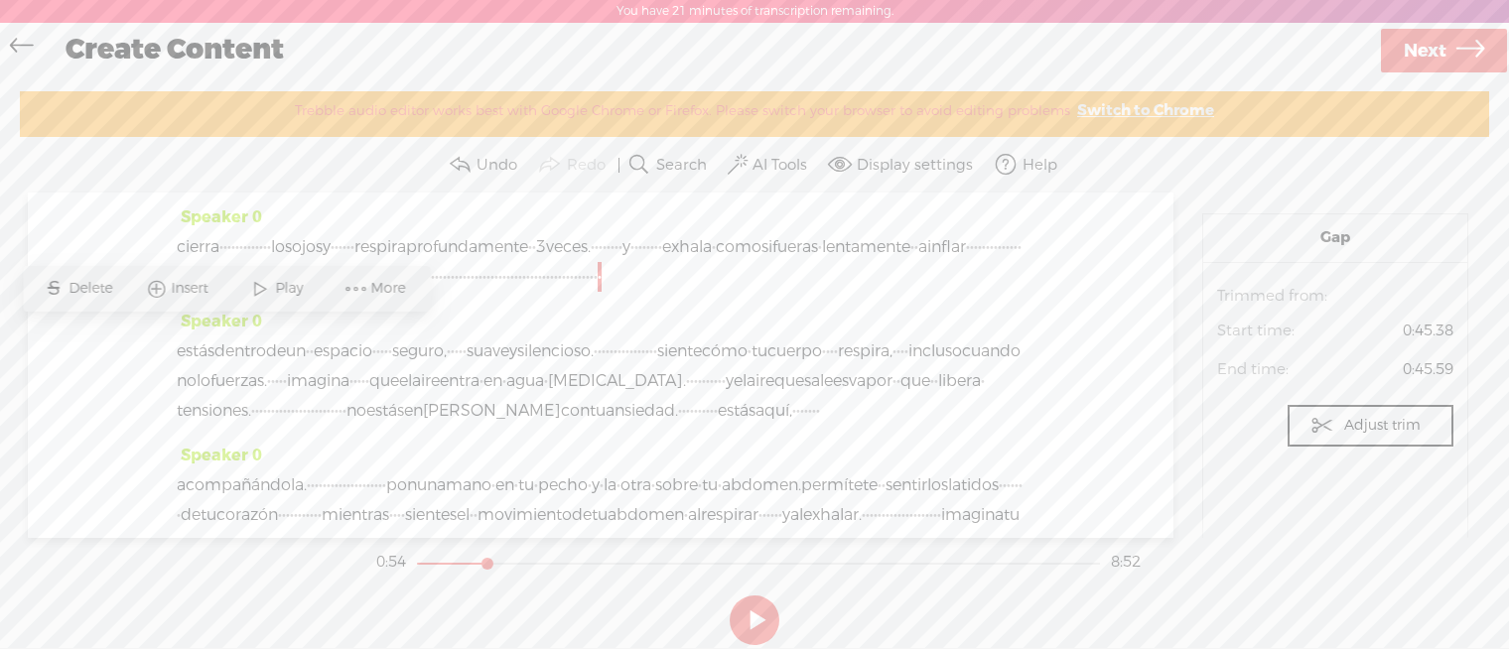
click at [188, 366] on span "estás" at bounding box center [196, 352] width 38 height 30
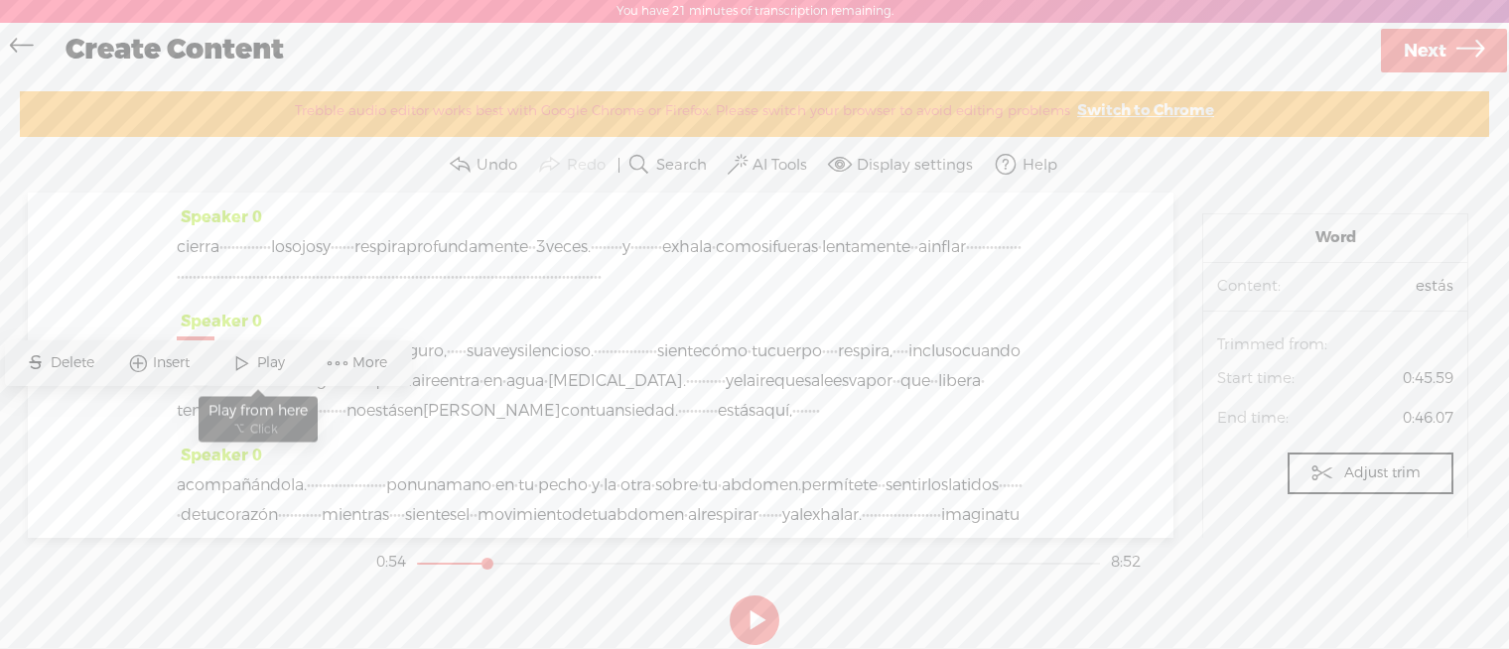
click at [254, 367] on span at bounding box center [242, 364] width 30 height 36
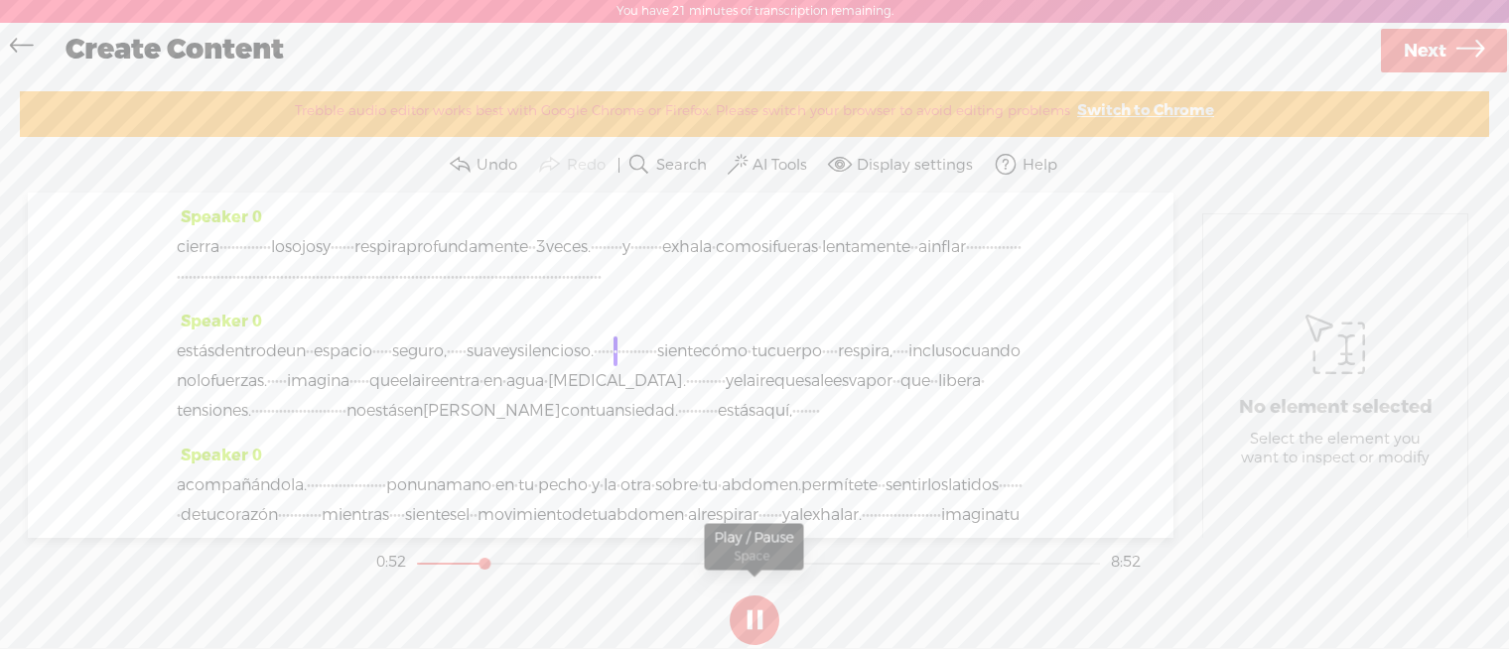
click at [754, 618] on button at bounding box center [755, 621] width 50 height 50
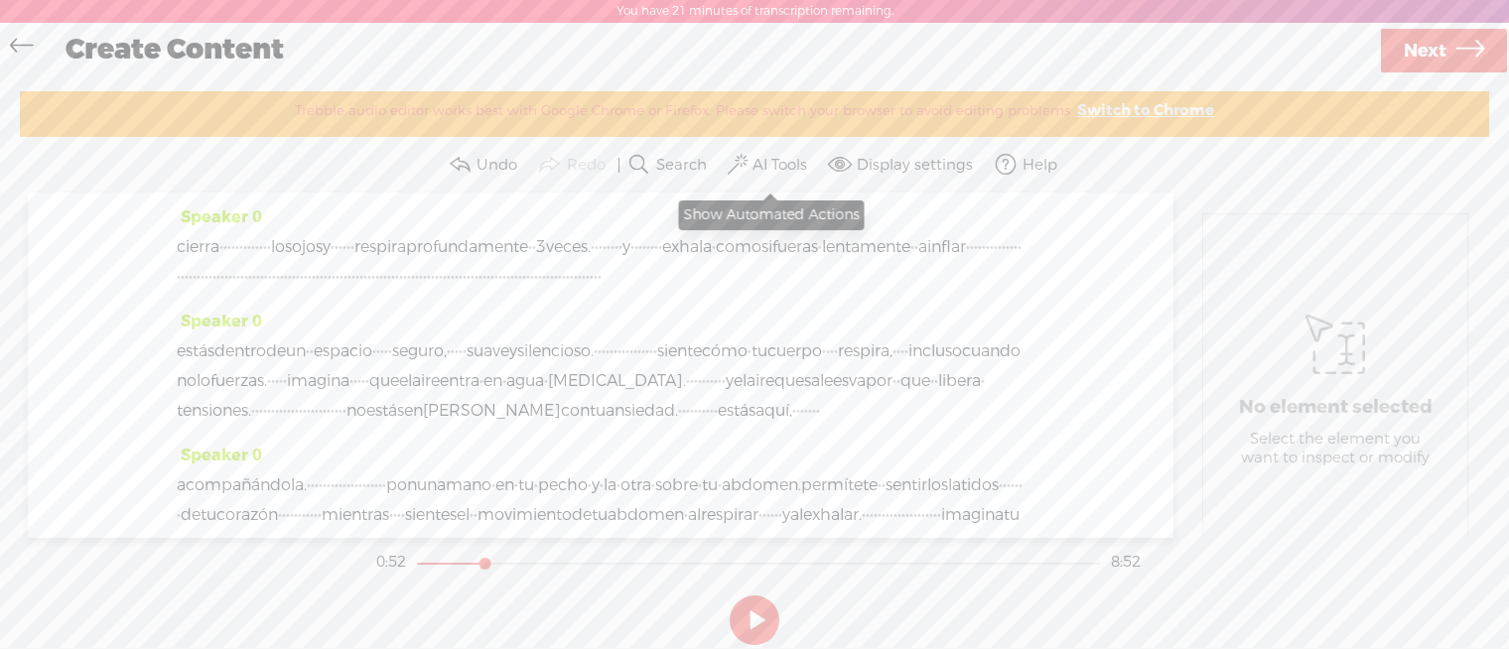
click at [746, 160] on span at bounding box center [738, 165] width 20 height 24
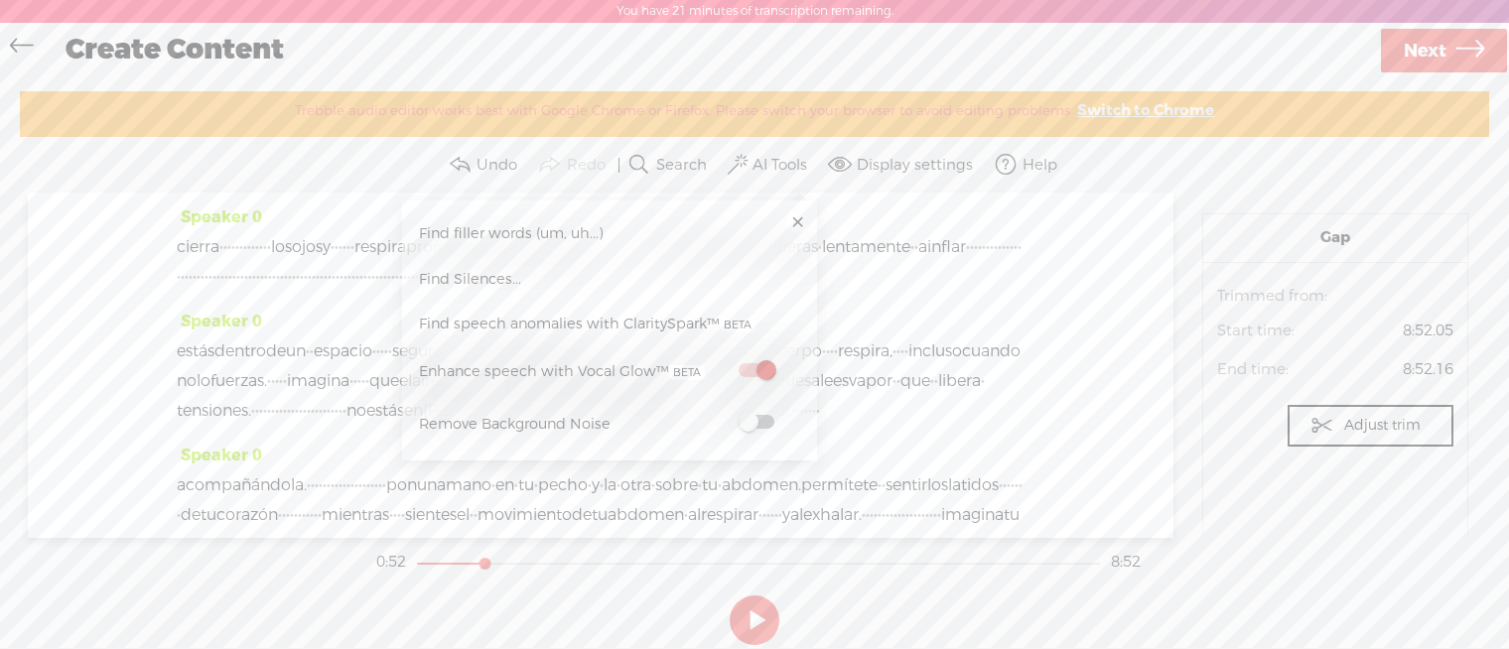
click at [753, 428] on span at bounding box center [757, 422] width 36 height 14
click at [757, 426] on span at bounding box center [757, 422] width 36 height 14
click at [799, 221] on link at bounding box center [797, 223] width 20 height 20
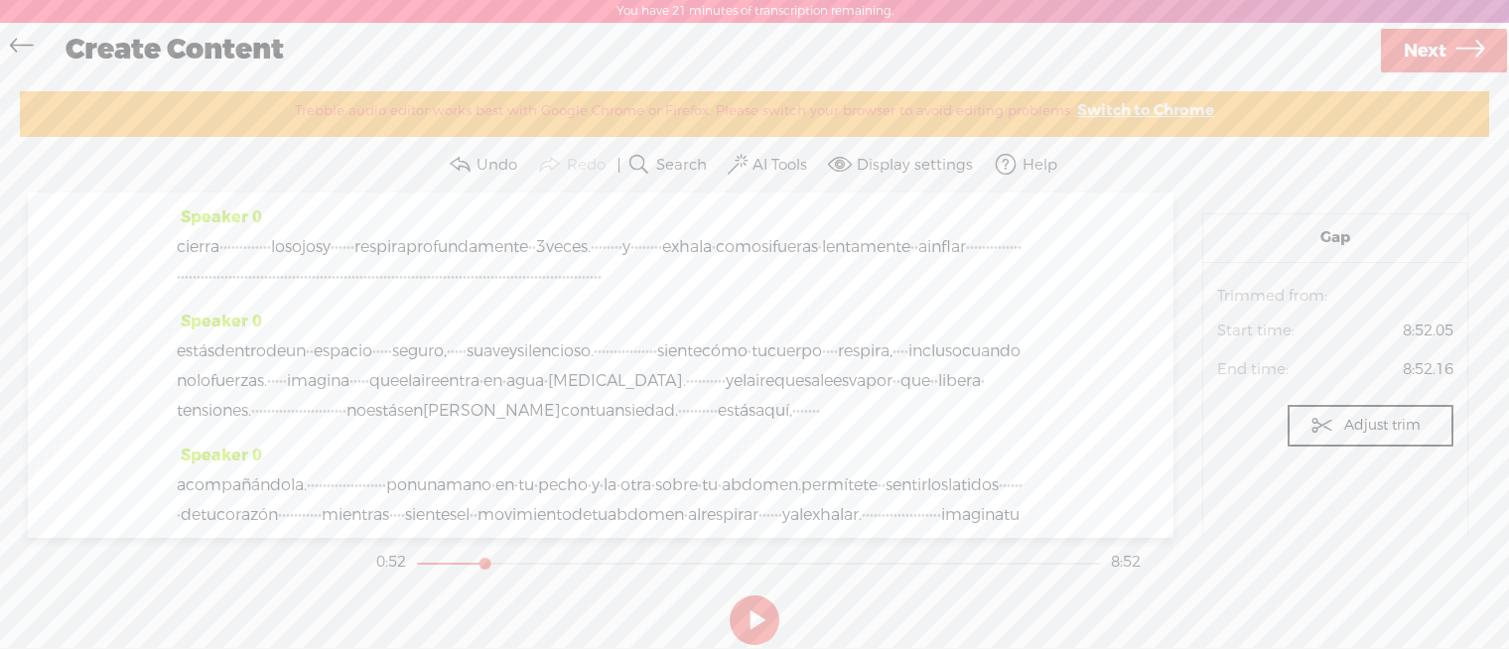
click at [178, 247] on span "cierra" at bounding box center [198, 247] width 43 height 30
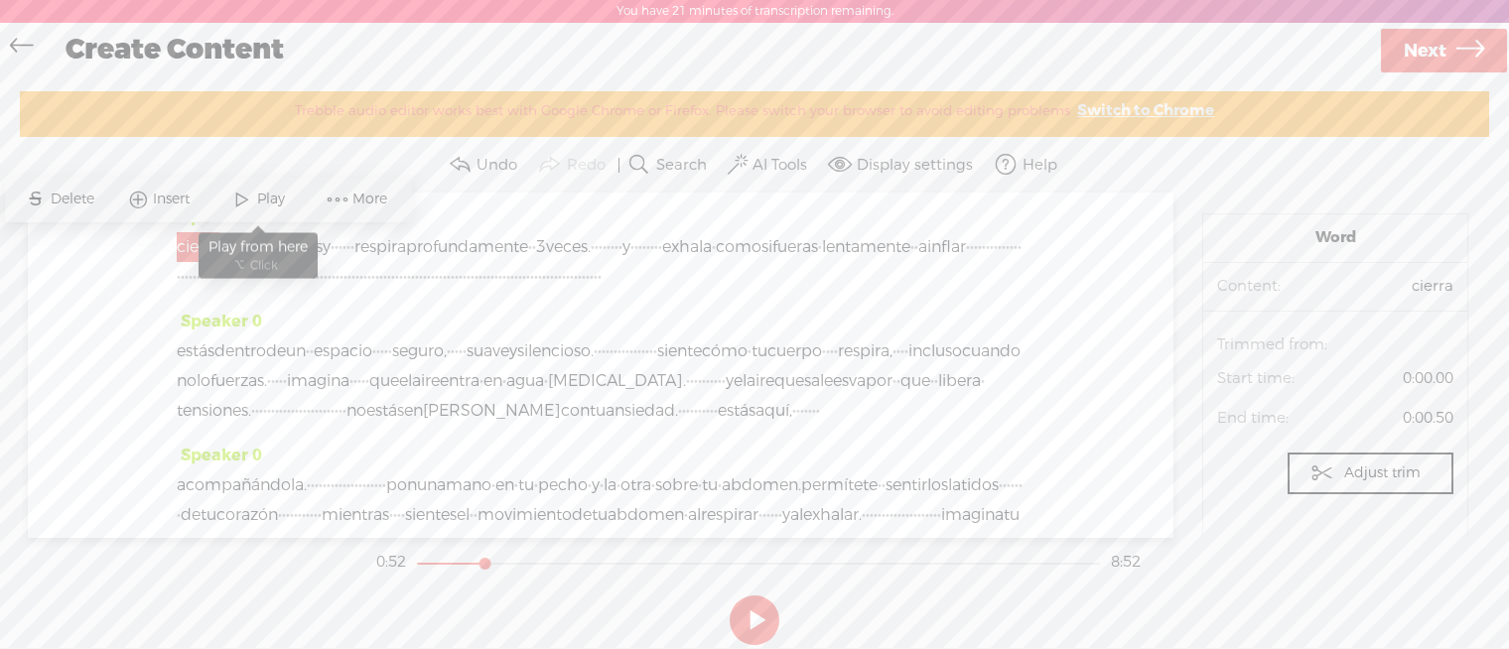
click at [248, 199] on span at bounding box center [242, 200] width 30 height 36
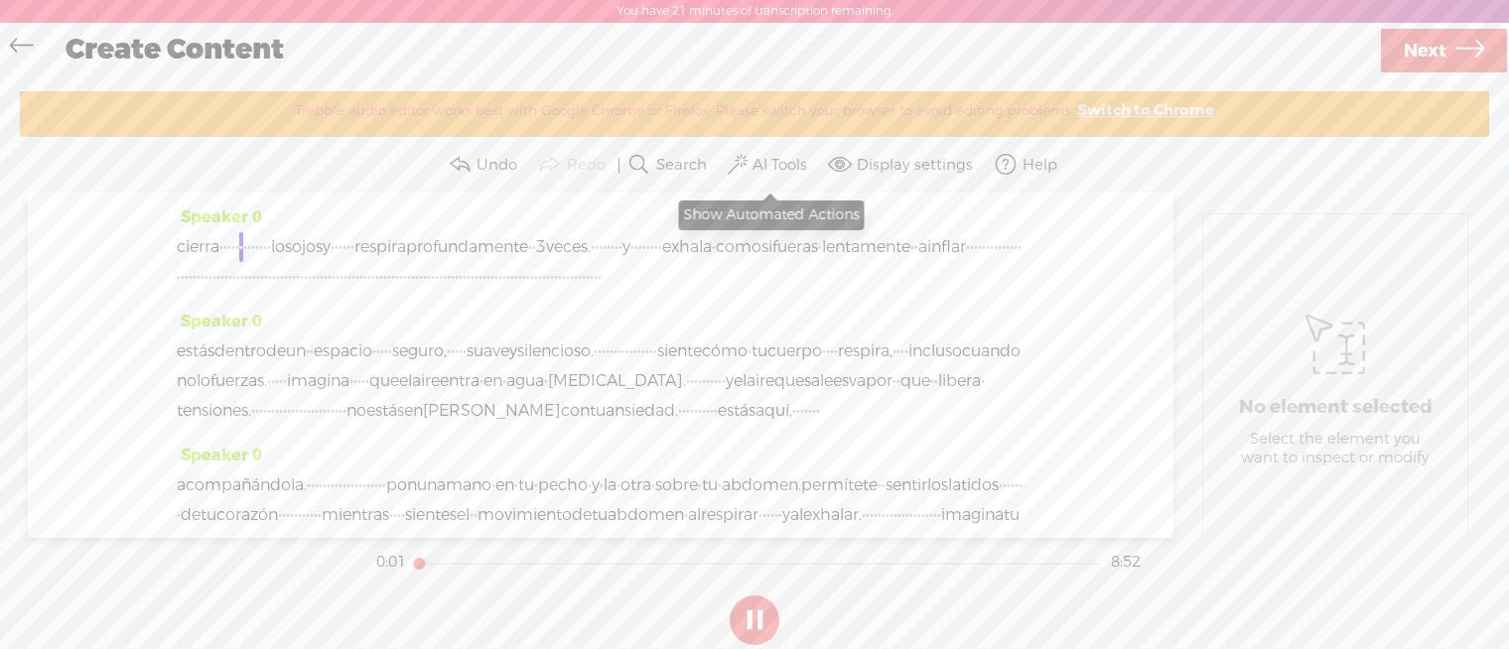
click at [792, 165] on label "AI Tools" at bounding box center [780, 166] width 55 height 20
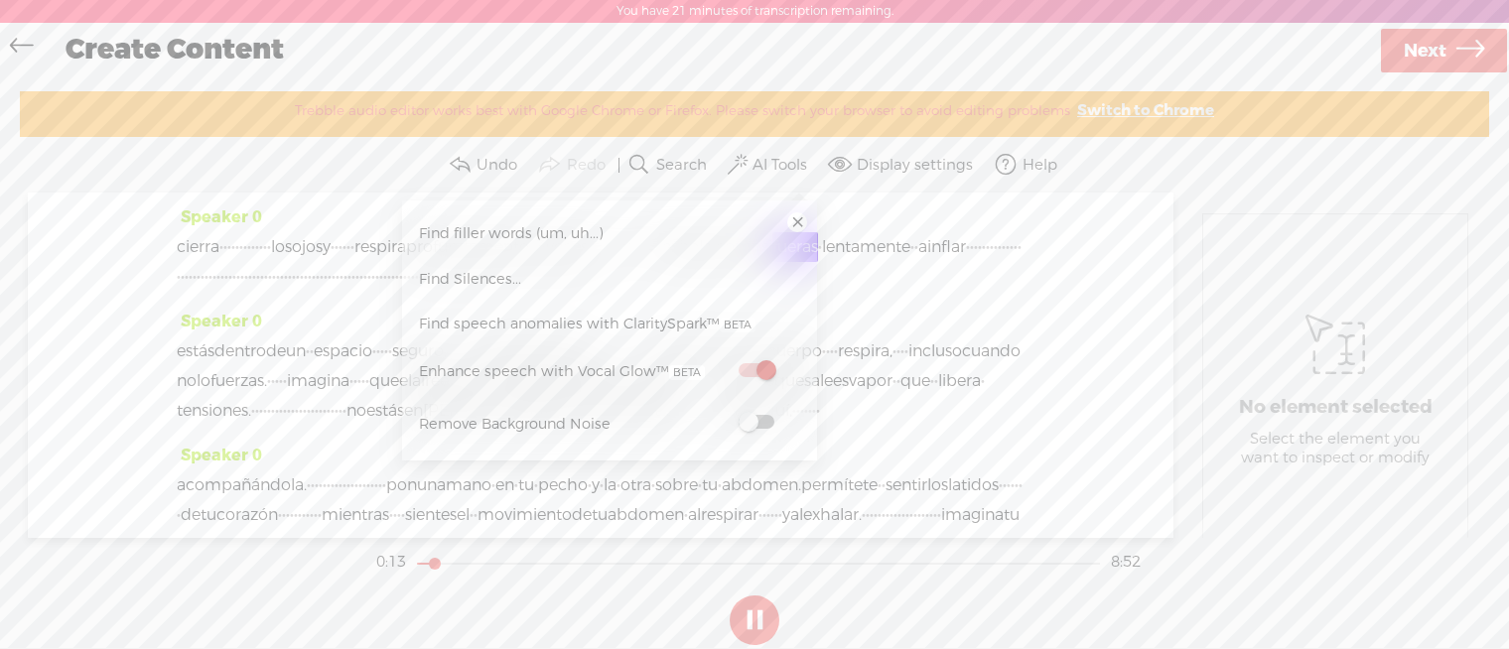
click at [752, 422] on span at bounding box center [757, 422] width 36 height 14
click at [761, 626] on button at bounding box center [755, 621] width 50 height 50
click at [796, 227] on link at bounding box center [797, 223] width 20 height 20
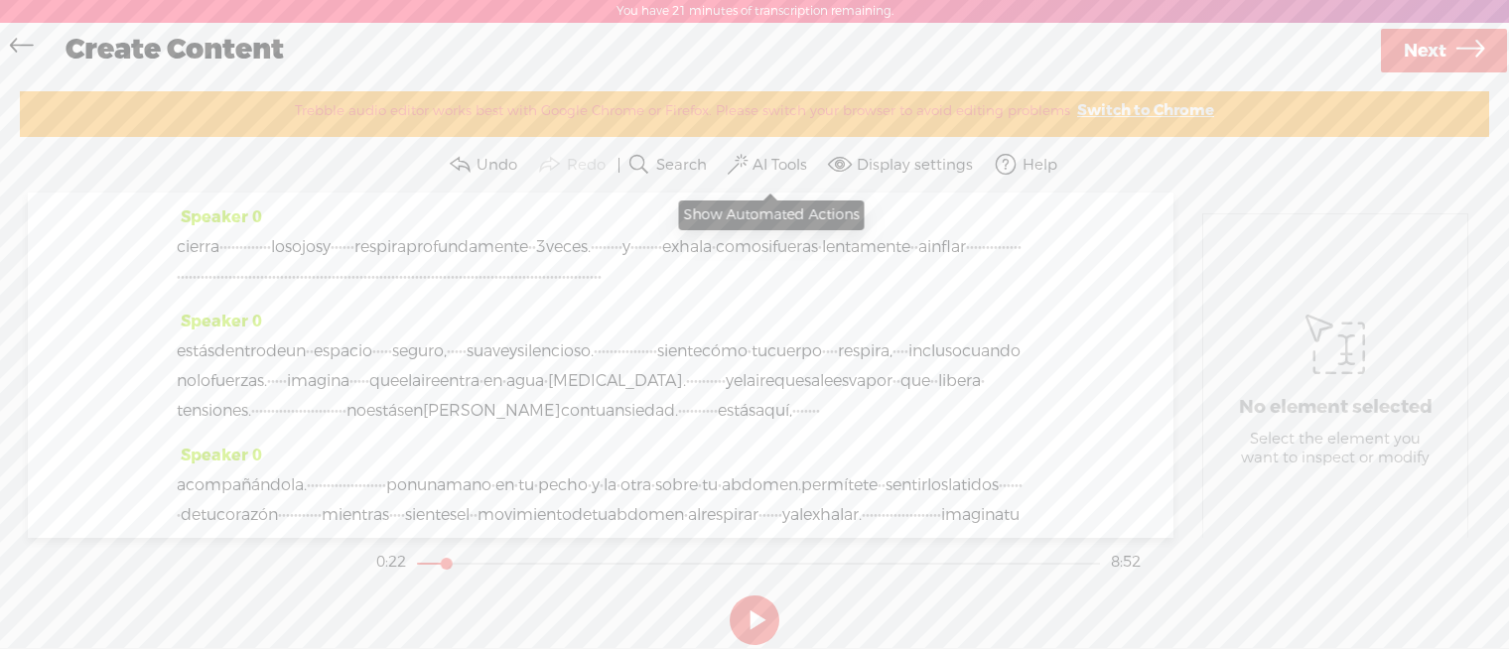
click at [754, 161] on label "AI Tools" at bounding box center [780, 166] width 55 height 20
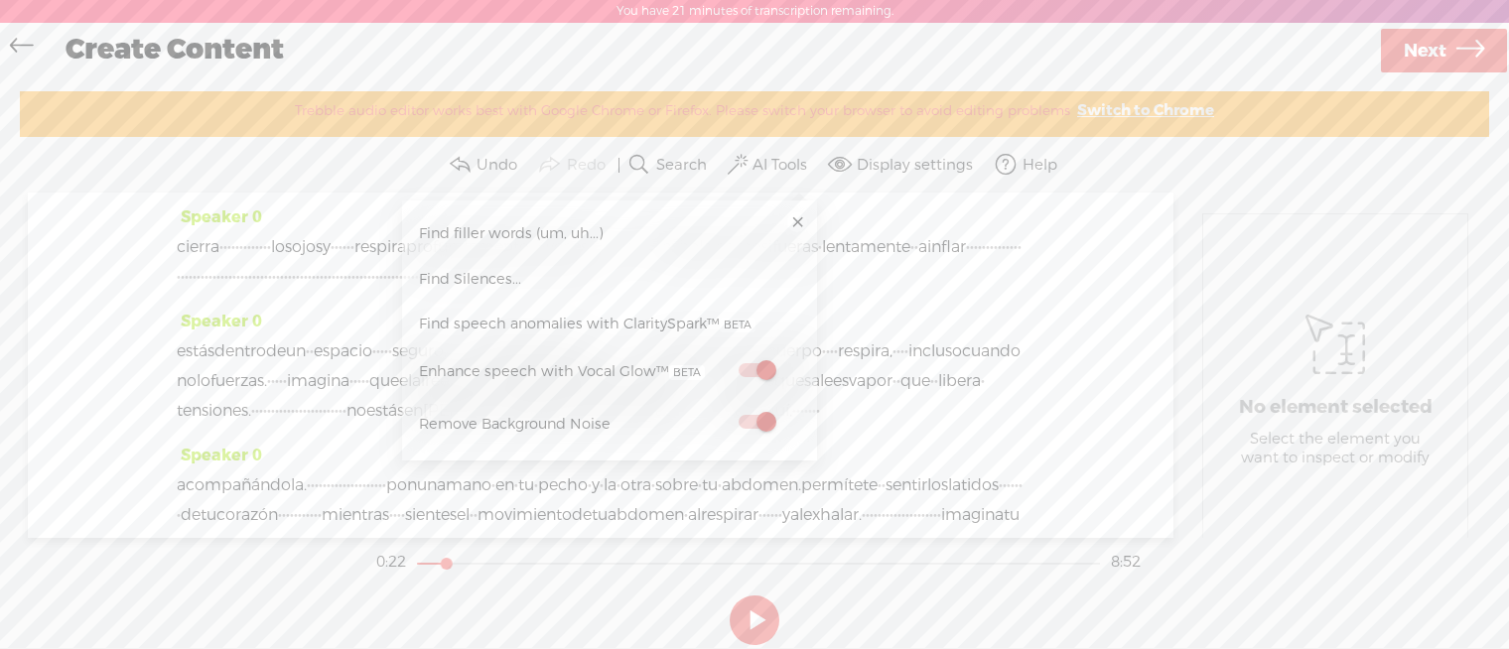
click at [602, 283] on link "Find Silences..." at bounding box center [609, 279] width 395 height 46
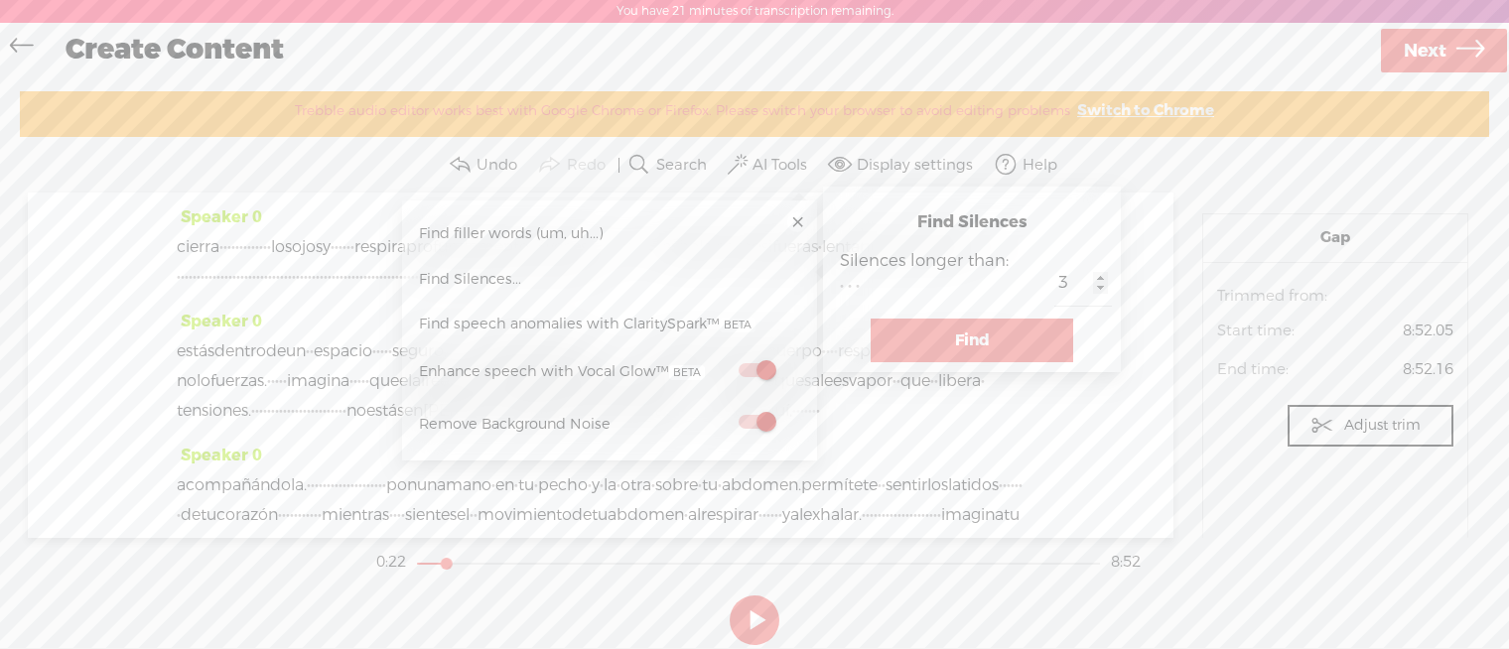
type input "2"
click at [1100, 284] on input "2" at bounding box center [1084, 283] width 58 height 45
click at [1010, 343] on button "Find" at bounding box center [972, 341] width 203 height 44
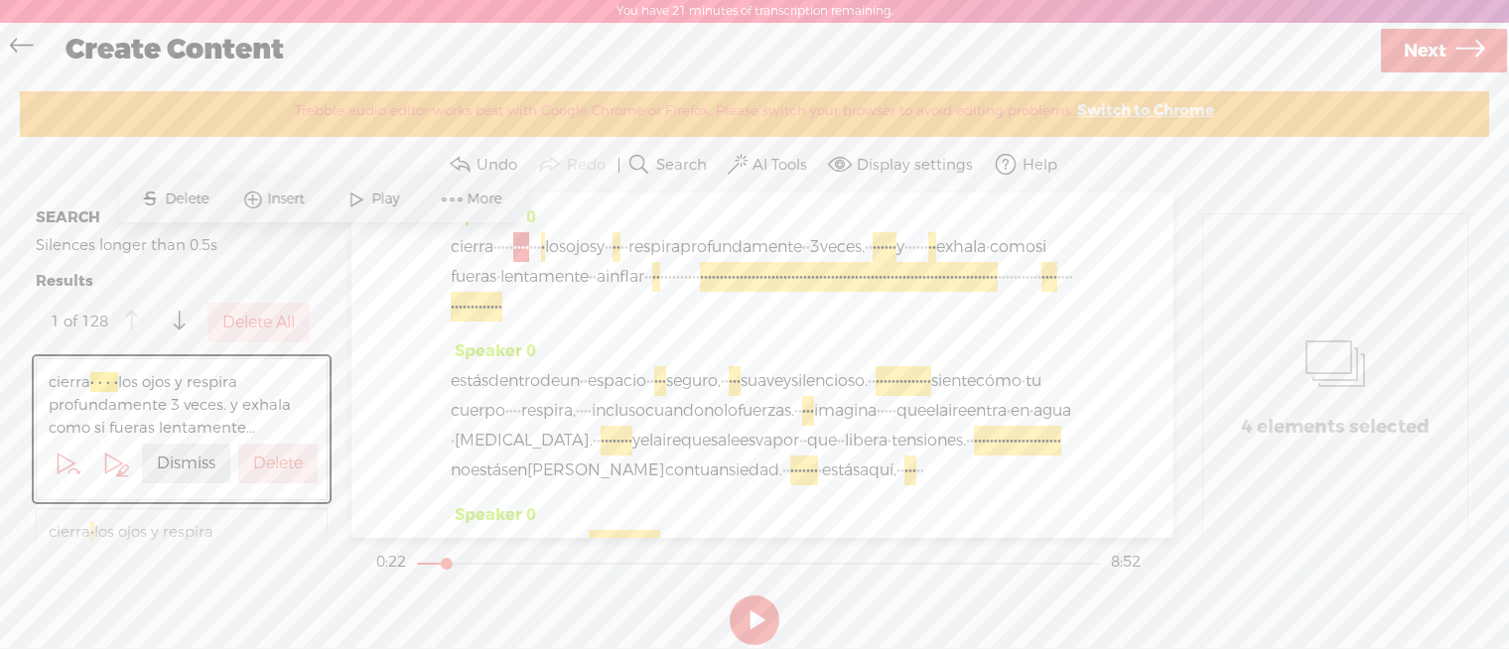
click at [211, 449] on button "Dismiss" at bounding box center [186, 464] width 88 height 40
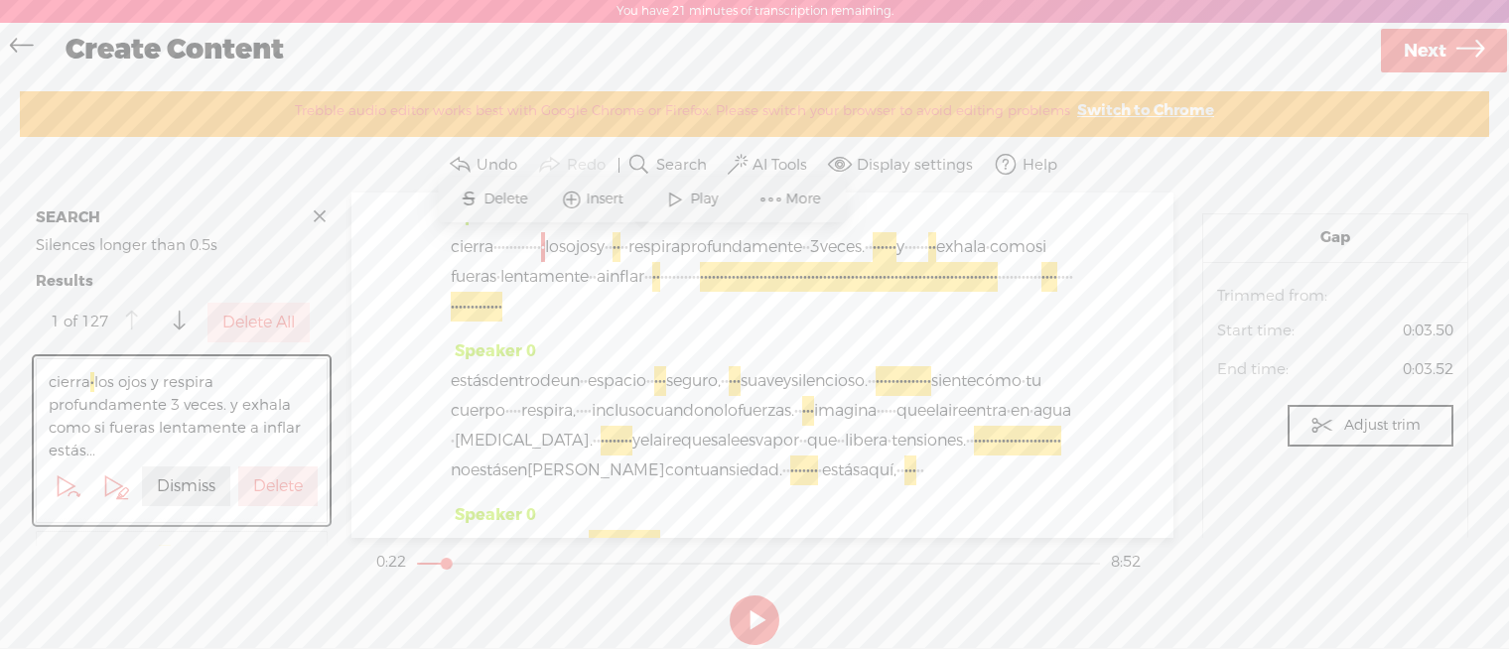
click at [441, 249] on div "Speaker 0 cierra · · · · · · · · · · · · · los ojos y · · · · · · respira profu…" at bounding box center [763, 365] width 822 height 345
click at [448, 248] on div "Speaker 0 cierra · · · · · · · · · · · · · los ojos y · · · · · · respira profu…" at bounding box center [763, 365] width 822 height 345
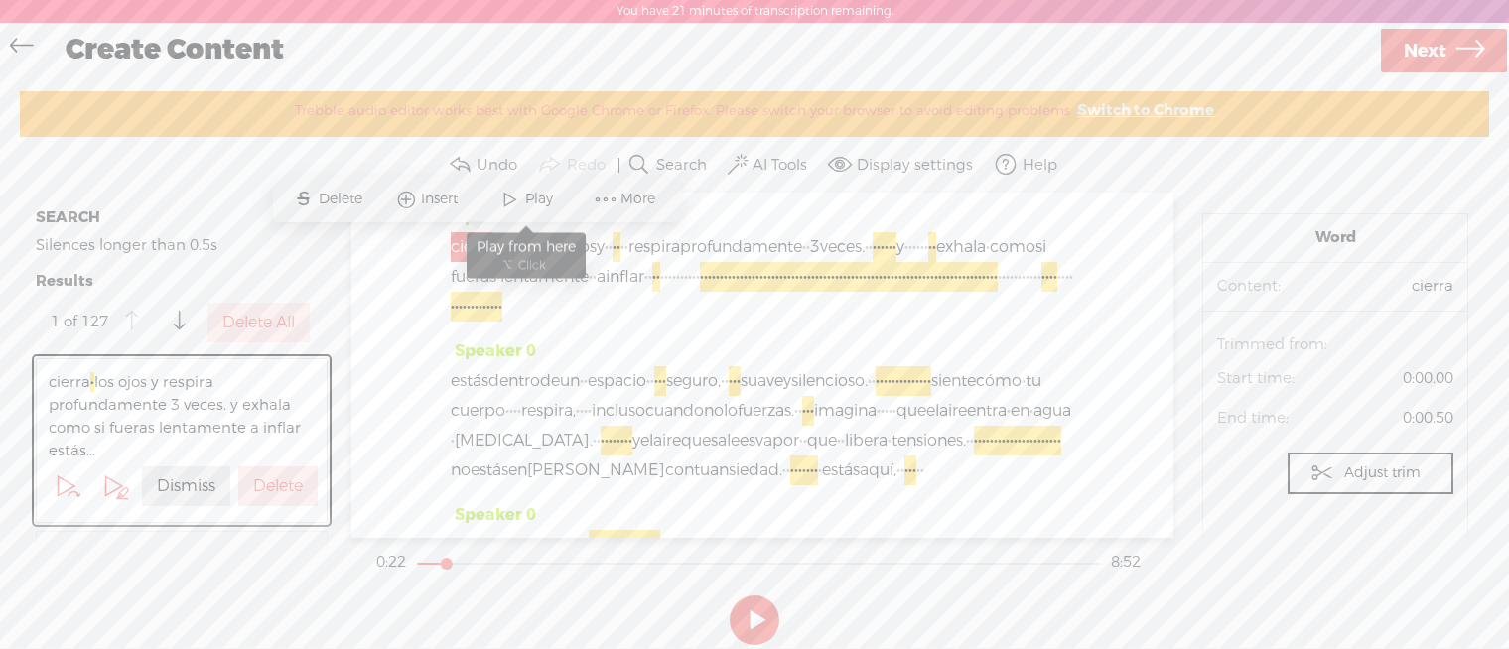
click at [531, 207] on span "Play" at bounding box center [541, 200] width 33 height 20
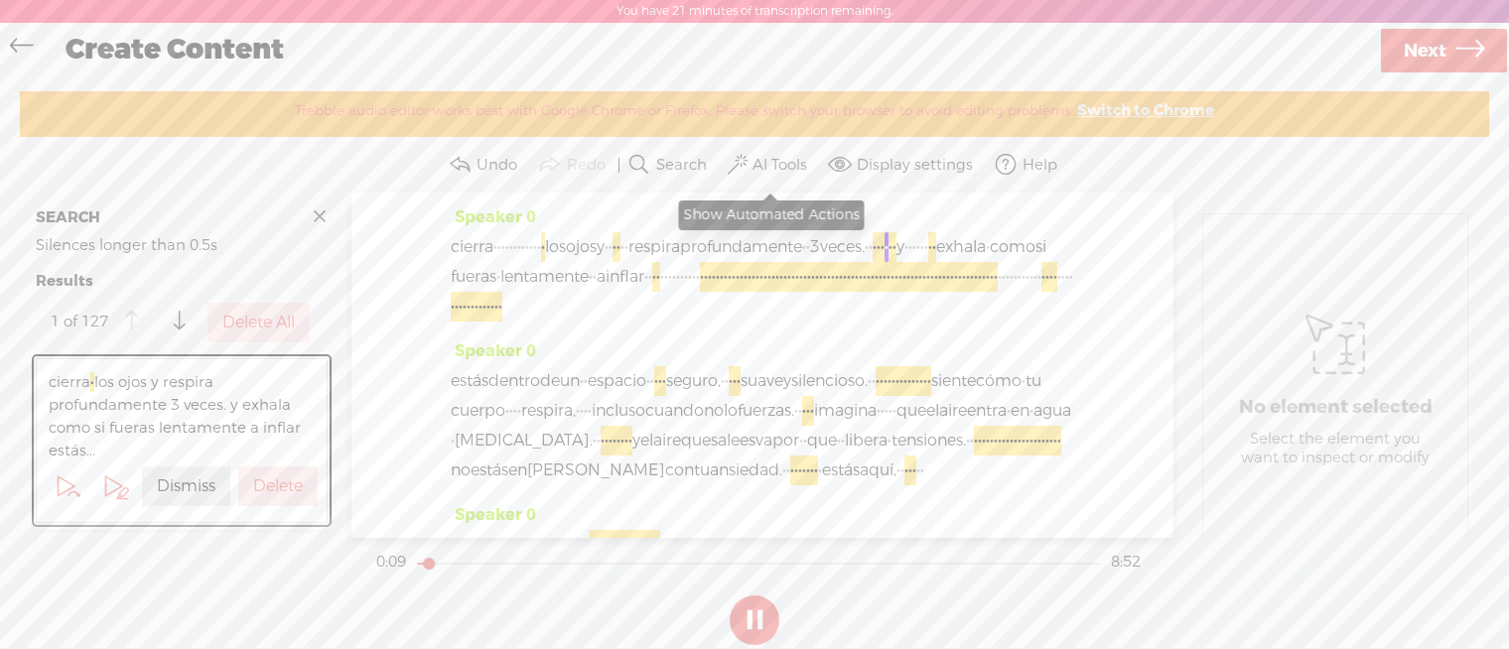
click at [778, 161] on label "AI Tools" at bounding box center [780, 166] width 55 height 20
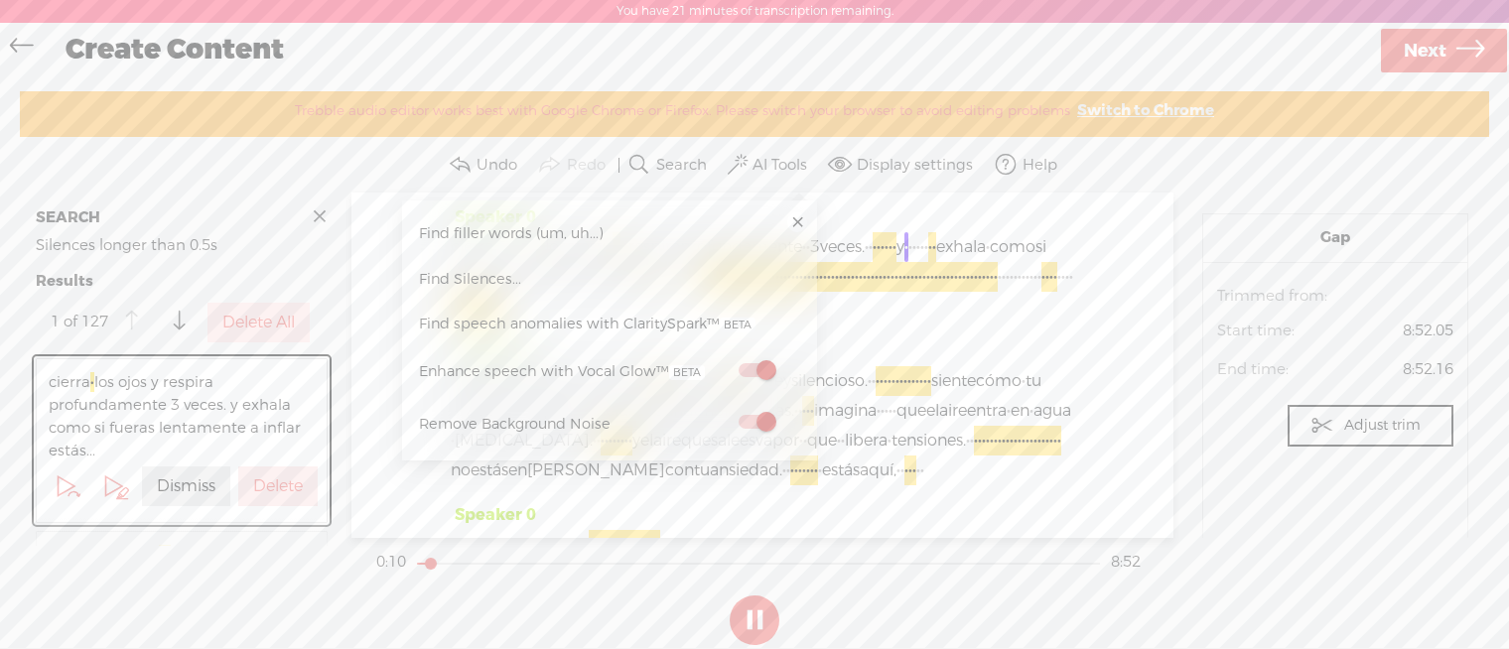
click at [759, 377] on span at bounding box center [757, 370] width 36 height 14
click at [760, 411] on label at bounding box center [756, 421] width 87 height 25
click at [802, 220] on link at bounding box center [797, 223] width 20 height 20
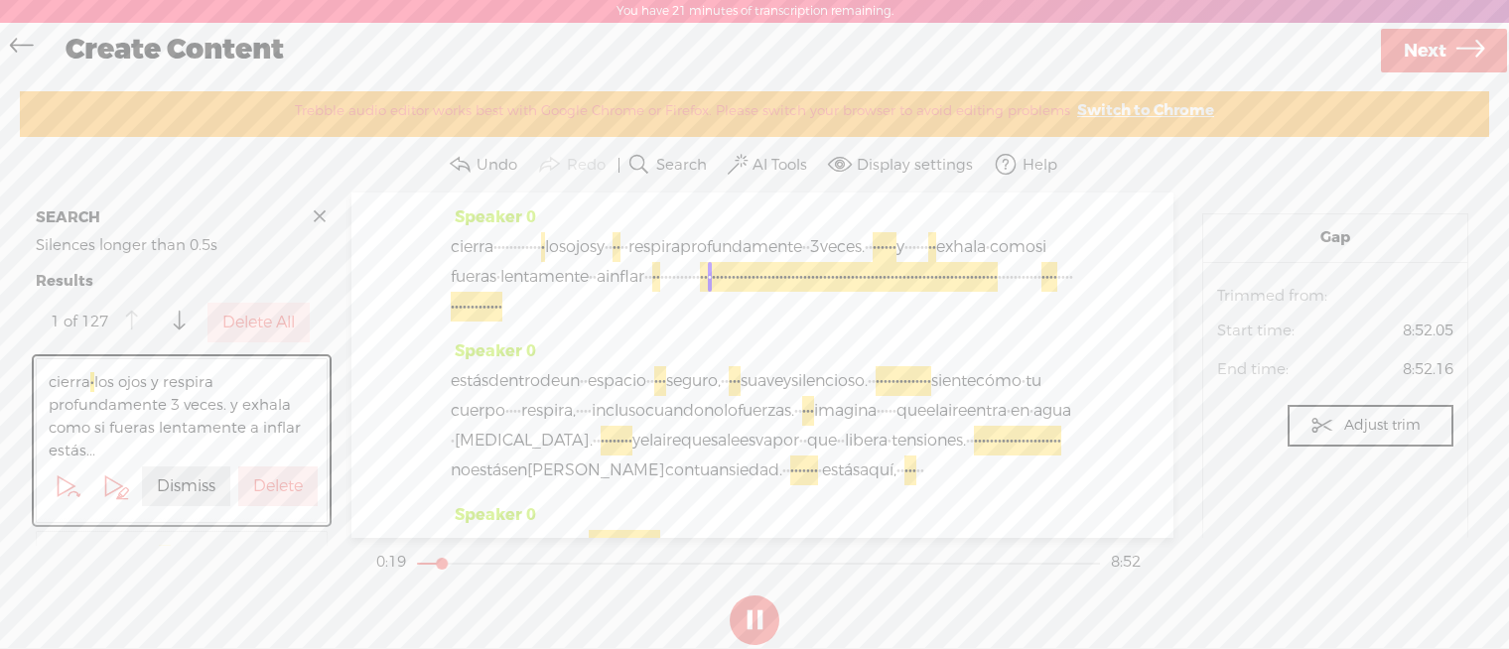
click at [749, 604] on button at bounding box center [755, 621] width 50 height 50
click at [731, 337] on div "Speaker 0 cierra · · · · · · · · · · · · · los ojos y · · · · · · respira profu…" at bounding box center [763, 270] width 624 height 134
click at [681, 322] on div "cierra · · · · · · · · · · · · · los ojos y · · · · · · respira profundamente ·…" at bounding box center [763, 276] width 624 height 89
click at [661, 322] on div "cierra · · · · · · · · · · · · · los ojos y · · · · · · respira profundamente ·…" at bounding box center [763, 276] width 624 height 89
click at [451, 242] on span "cierra" at bounding box center [472, 247] width 43 height 30
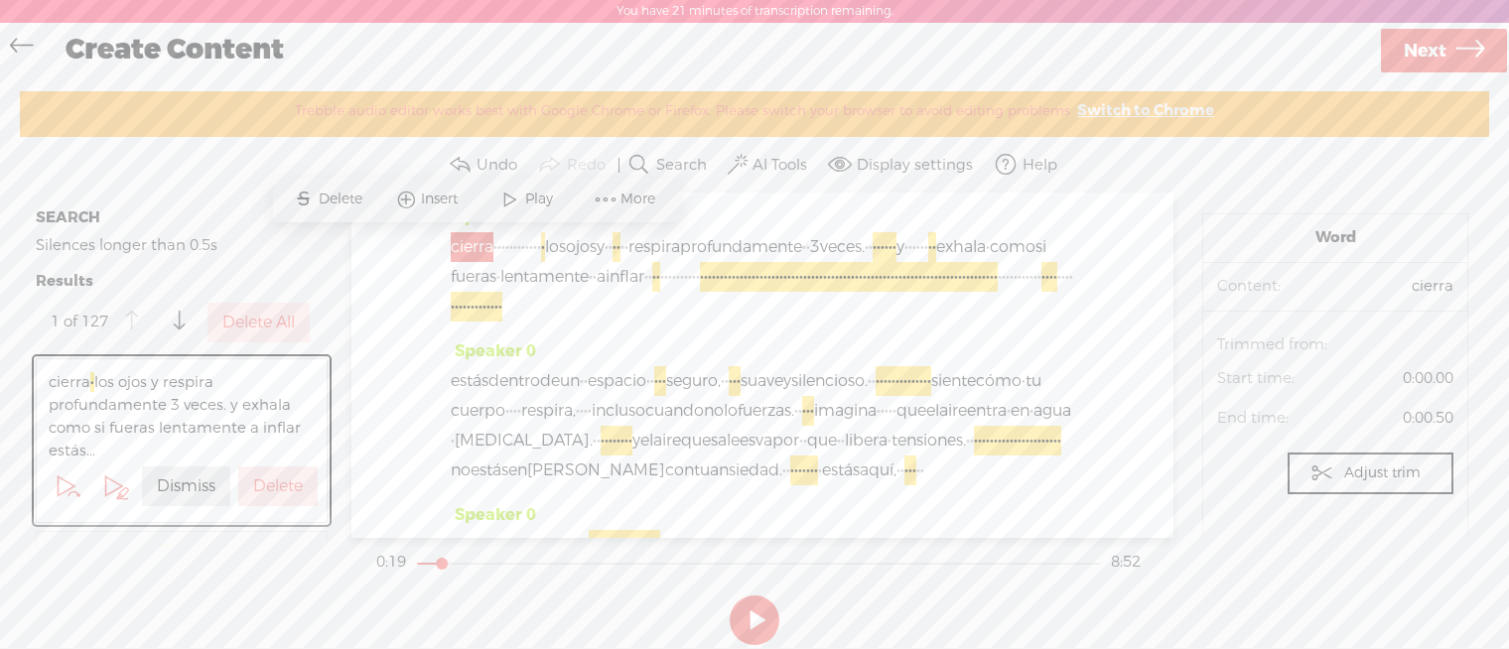
click at [802, 203] on div "Speaker 0 cierra · · · · · · · · · · · · · los ojos y · · · · · · respira profu…" at bounding box center [763, 270] width 624 height 134
click at [610, 199] on span at bounding box center [606, 200] width 30 height 36
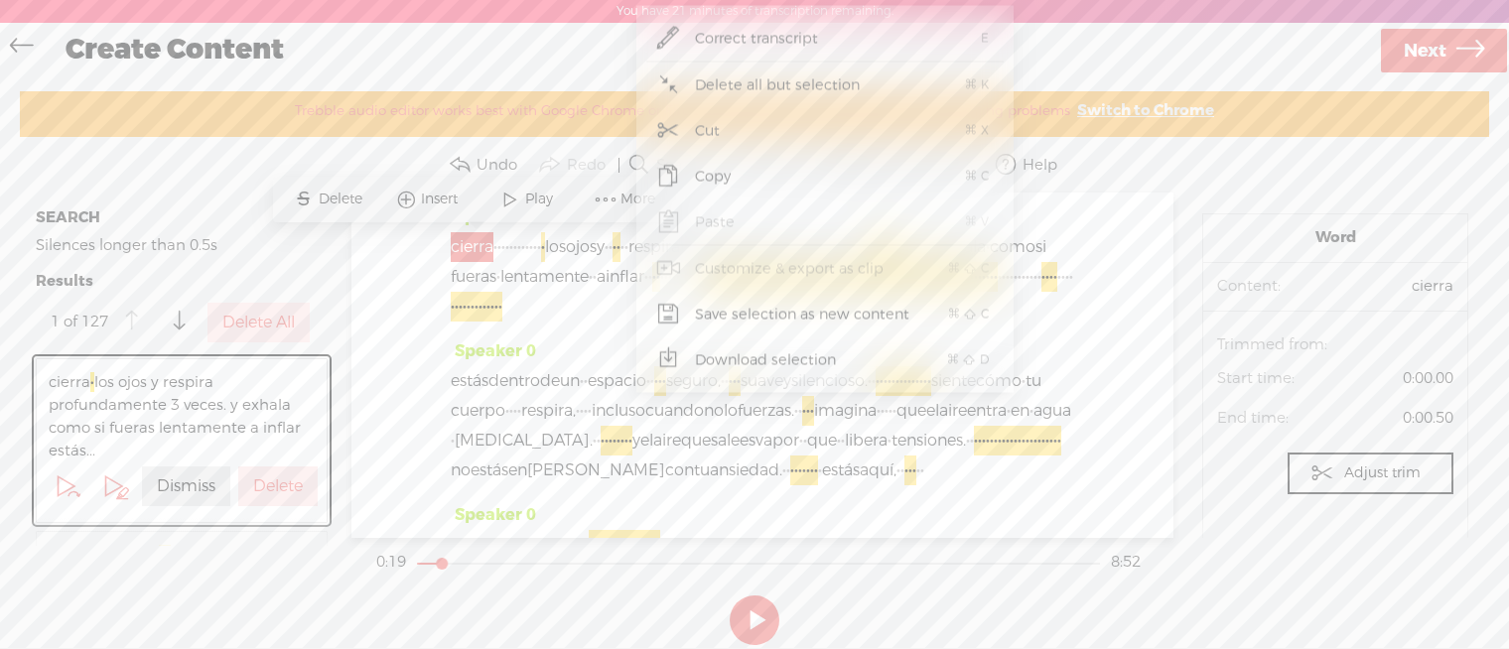
click at [454, 241] on span "cierra" at bounding box center [472, 247] width 43 height 30
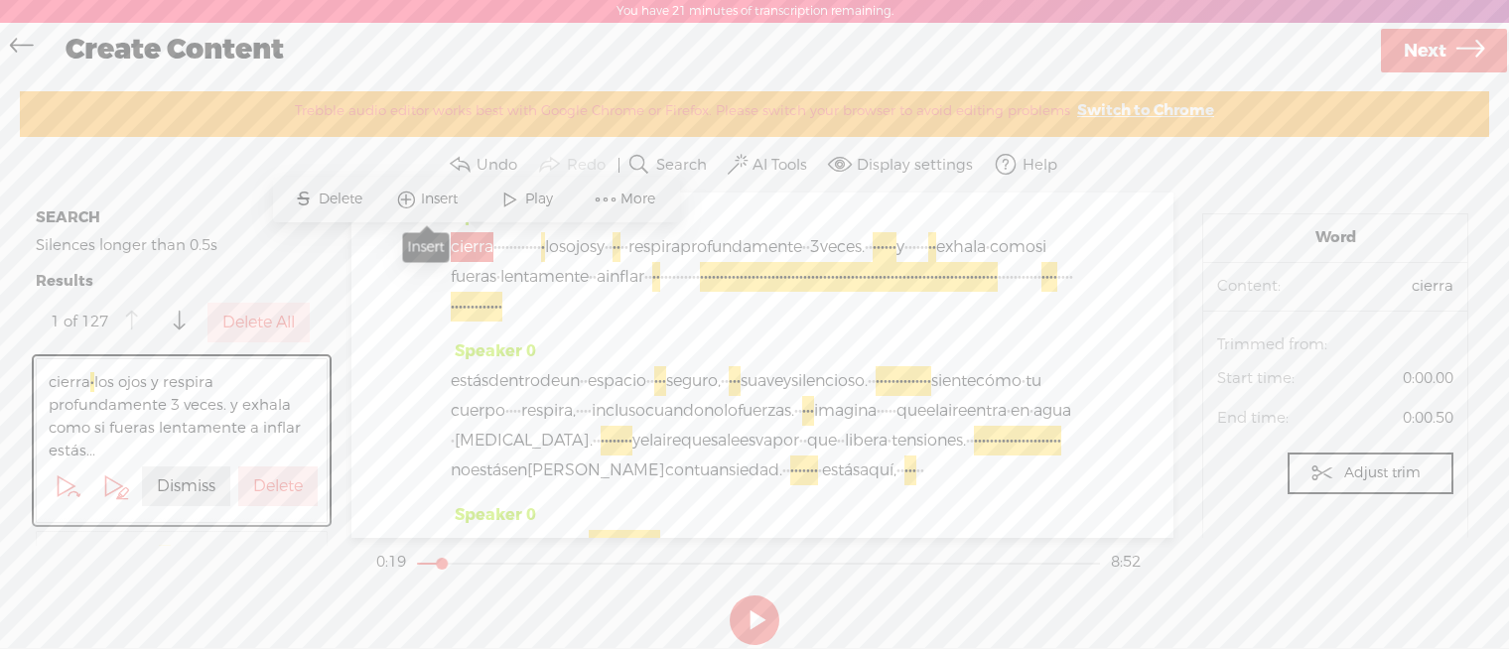
click at [449, 202] on span "Insert" at bounding box center [442, 200] width 42 height 20
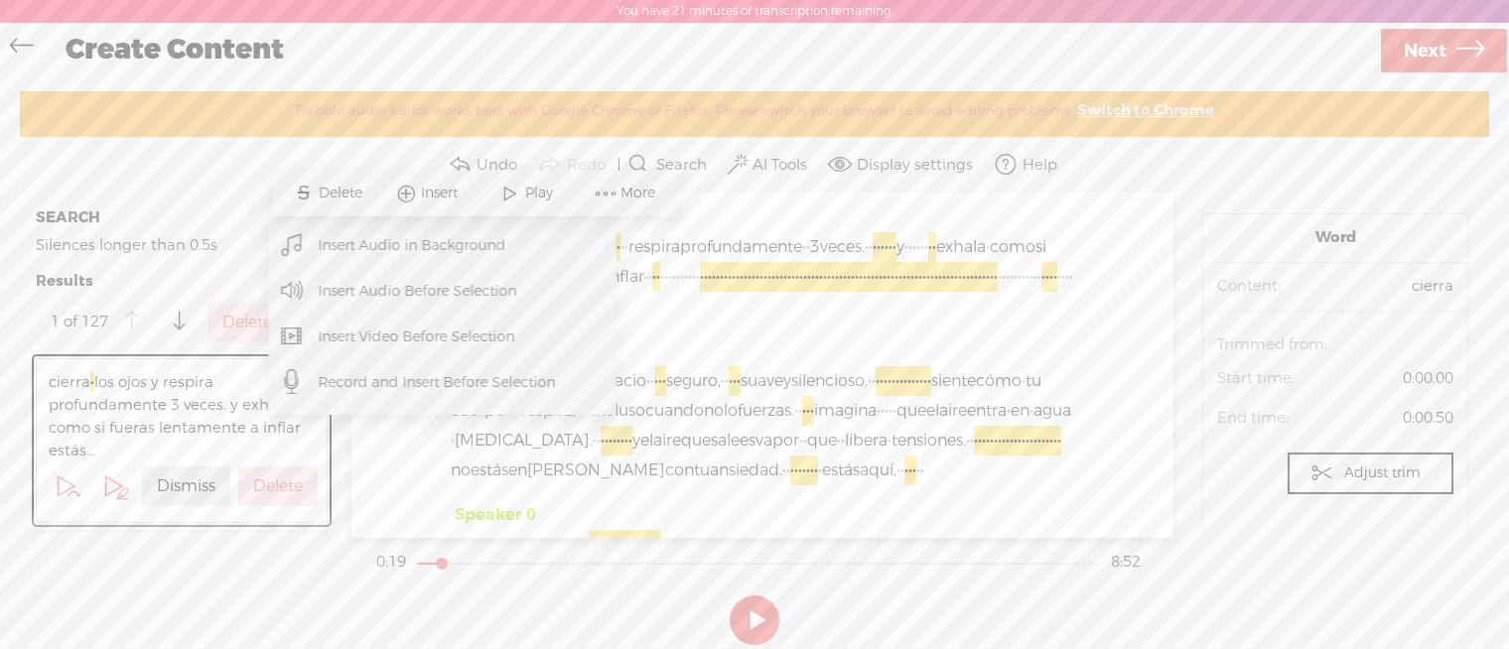
click at [443, 245] on span "Insert Audio in Background" at bounding box center [413, 245] width 266 height 45
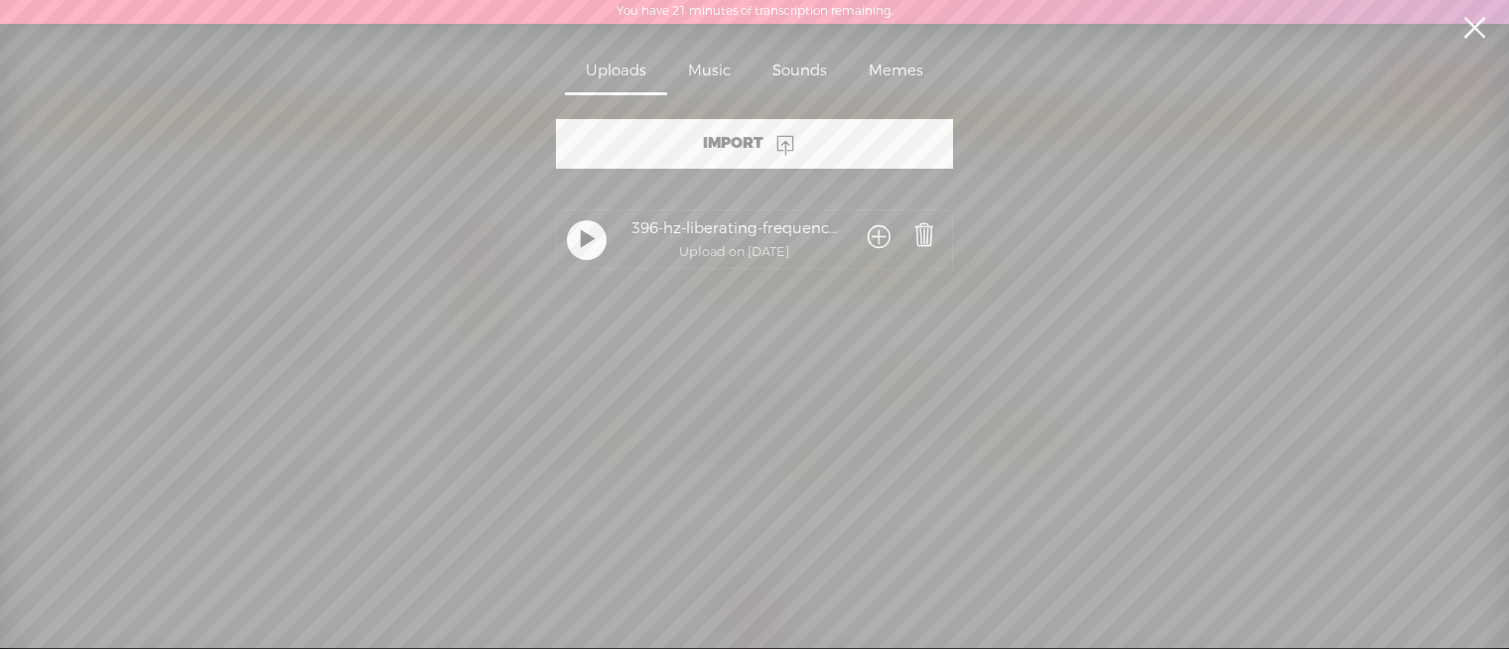
click at [815, 75] on div "Sounds" at bounding box center [800, 73] width 96 height 46
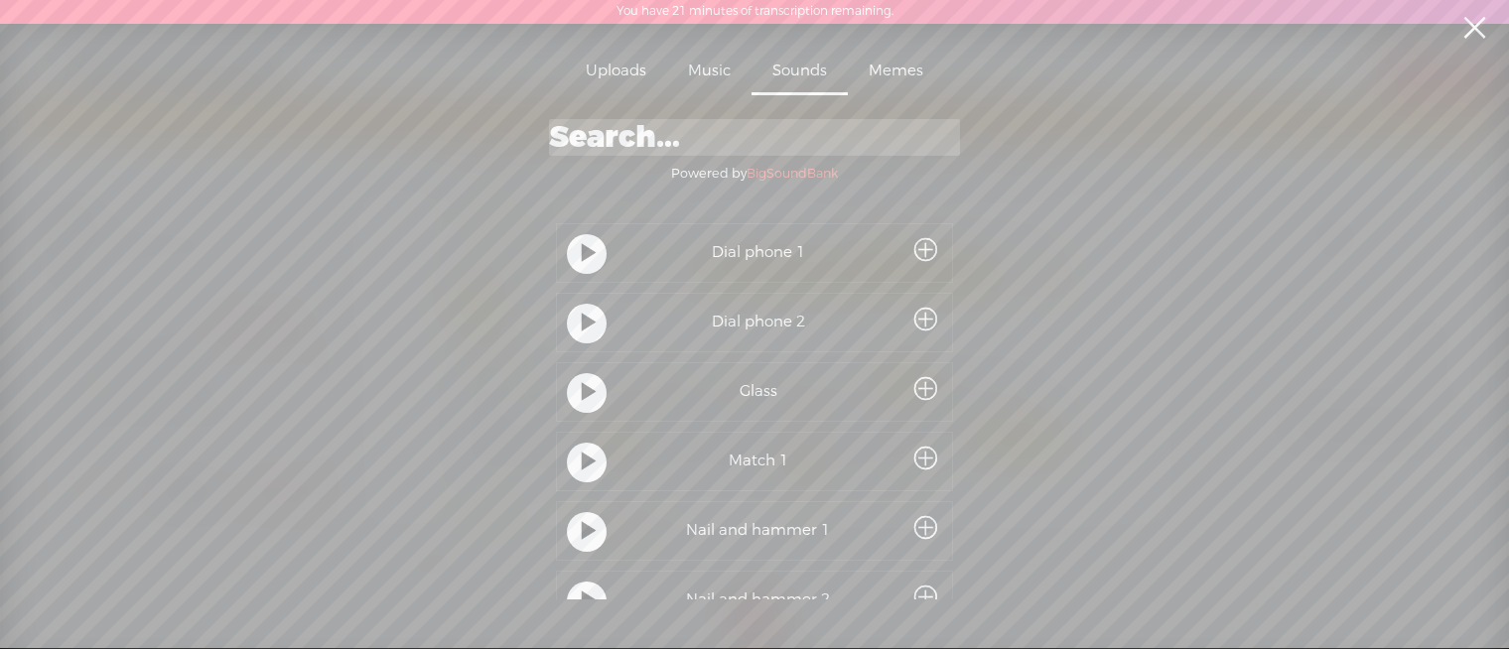
click at [874, 78] on div "Memes" at bounding box center [896, 73] width 96 height 46
click at [691, 73] on div "Music" at bounding box center [709, 73] width 84 height 46
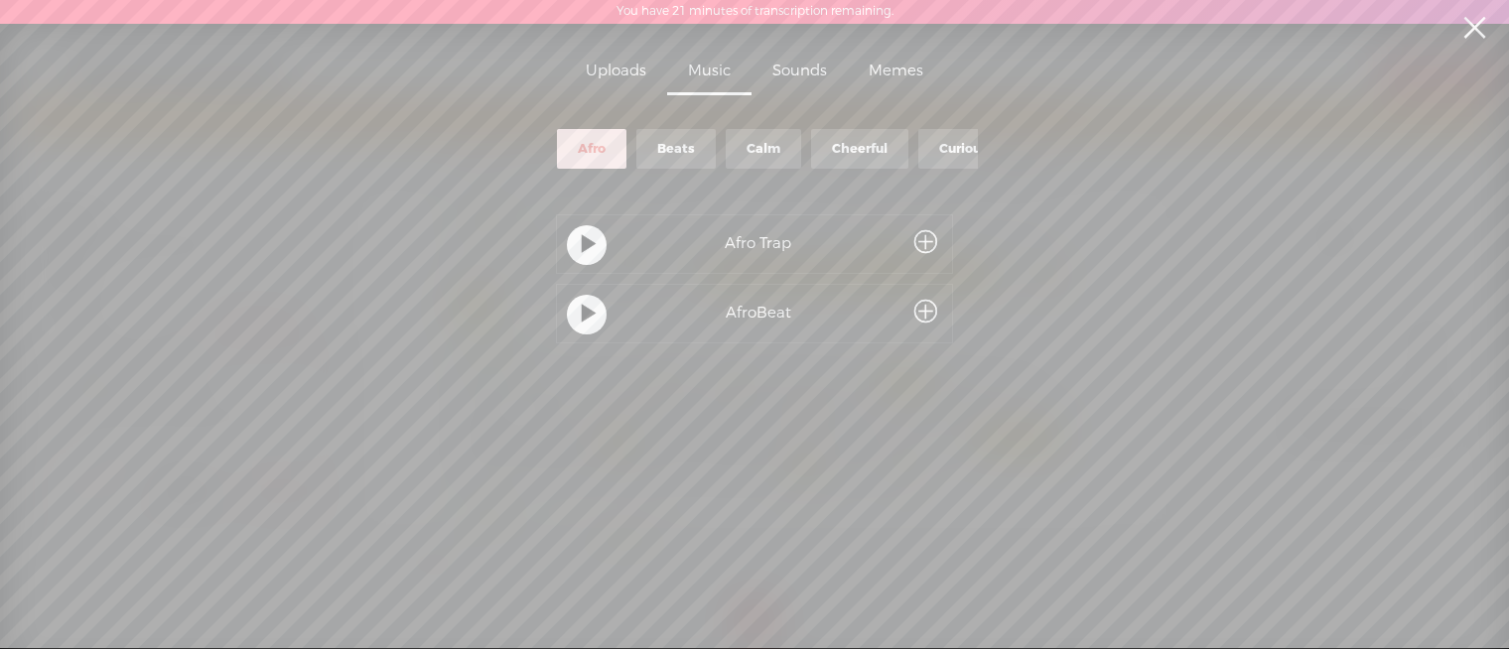
click at [586, 69] on div "Uploads" at bounding box center [616, 73] width 102 height 46
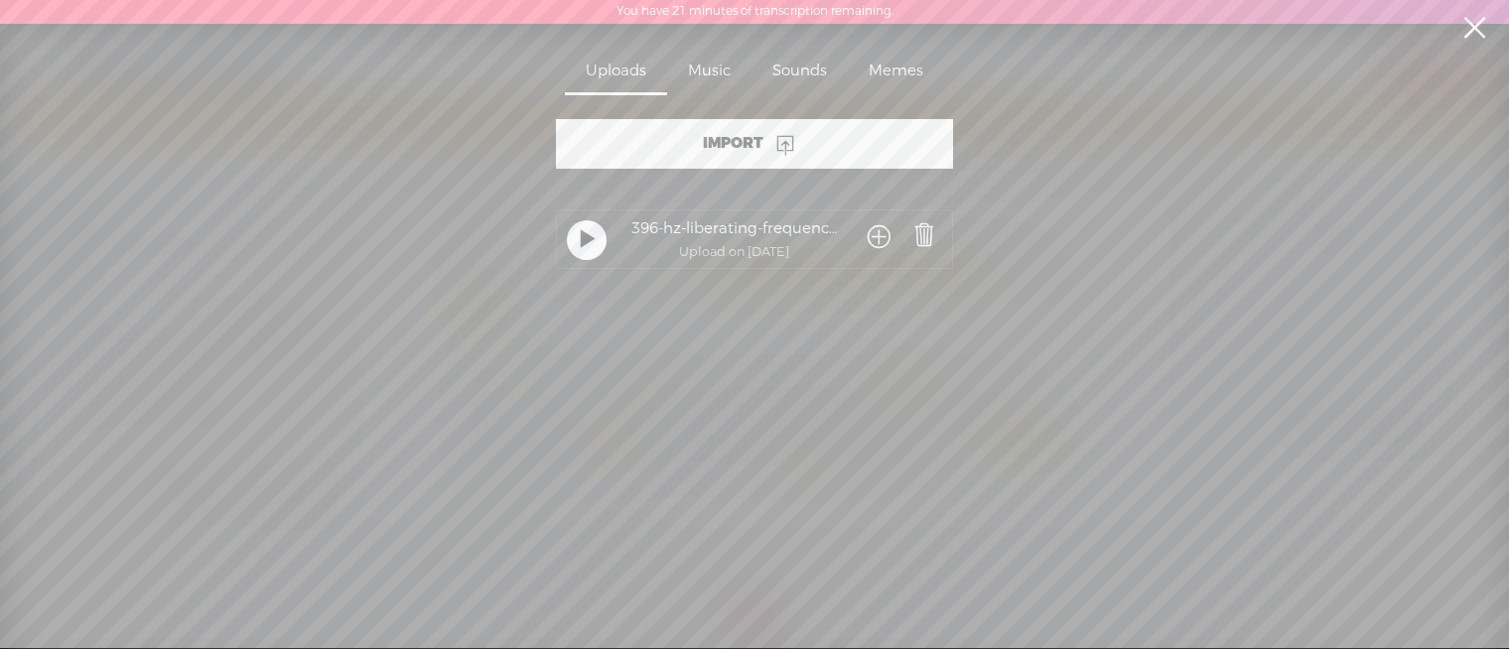
click at [878, 242] on span at bounding box center [879, 238] width 23 height 37
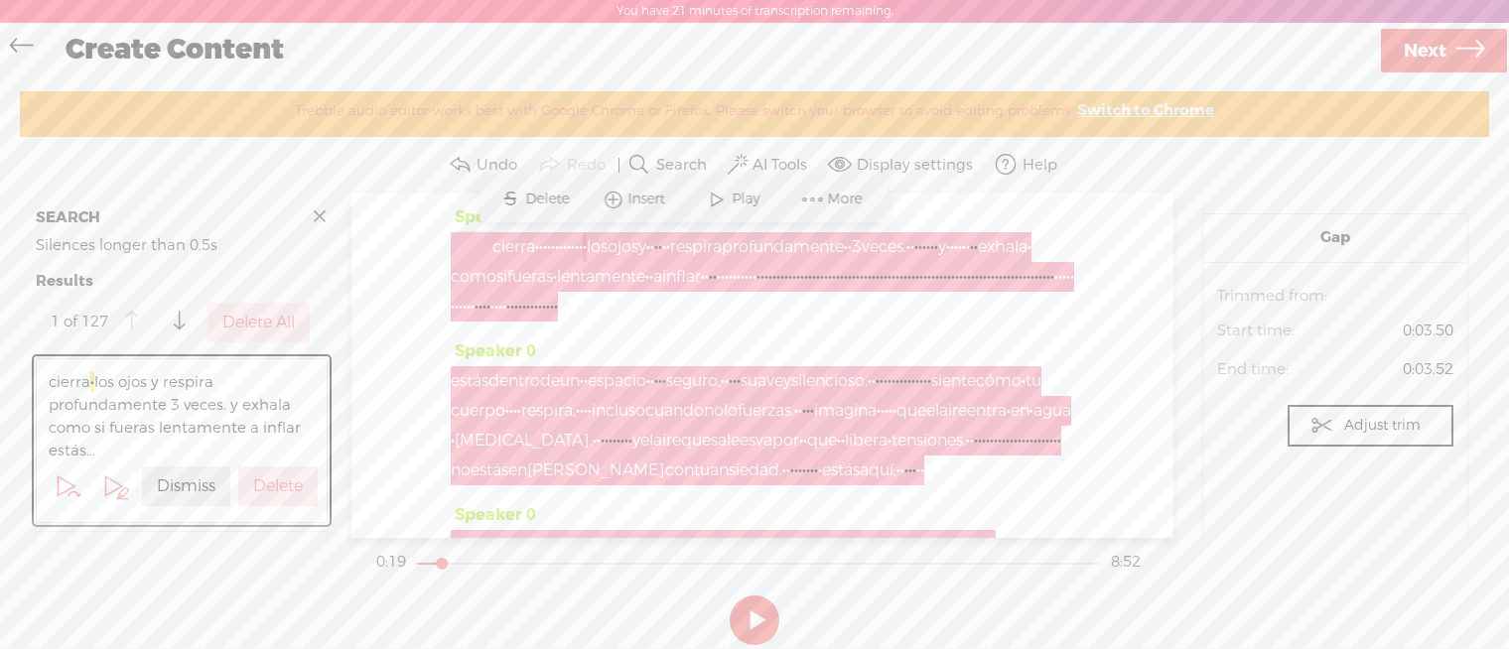
click at [478, 246] on div at bounding box center [474, 247] width 46 height 30
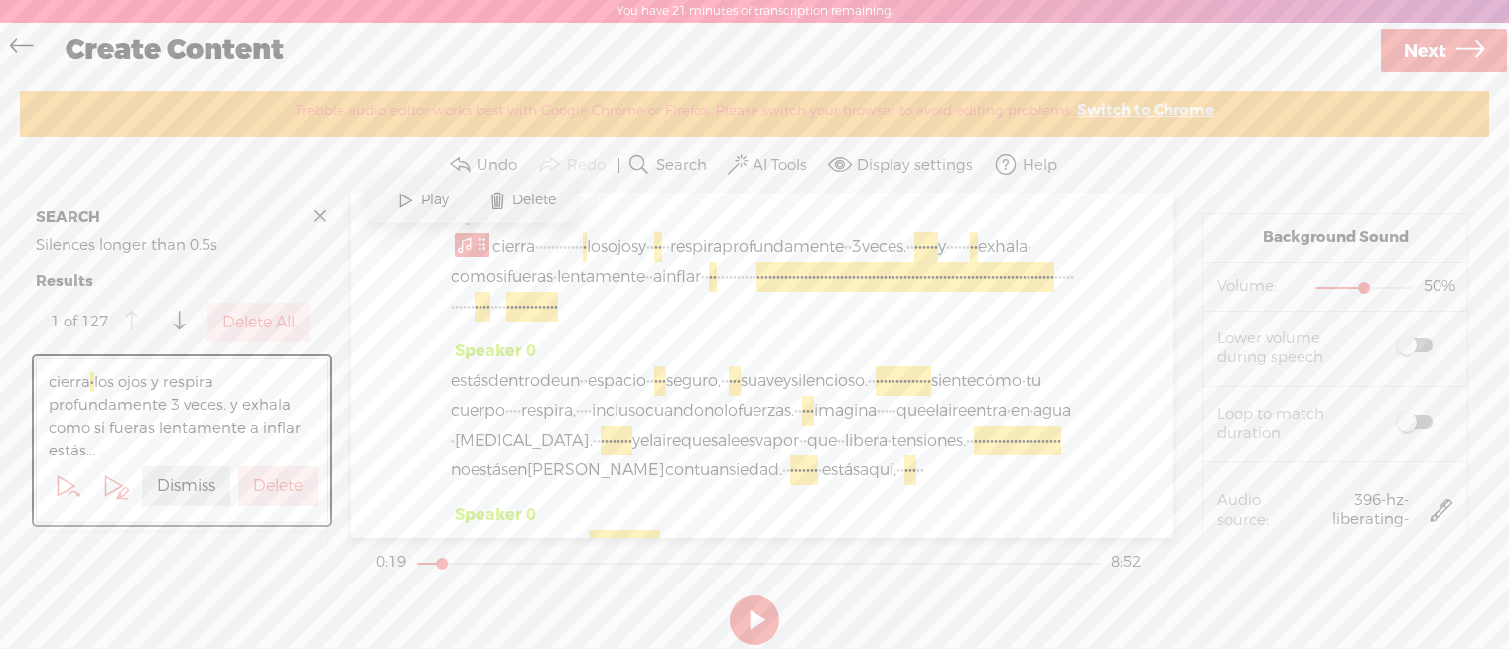
click at [403, 268] on div "Speaker 0 cierra · · · · · · · · · · · · · los ojos y · · · · · · respira profu…" at bounding box center [763, 365] width 822 height 345
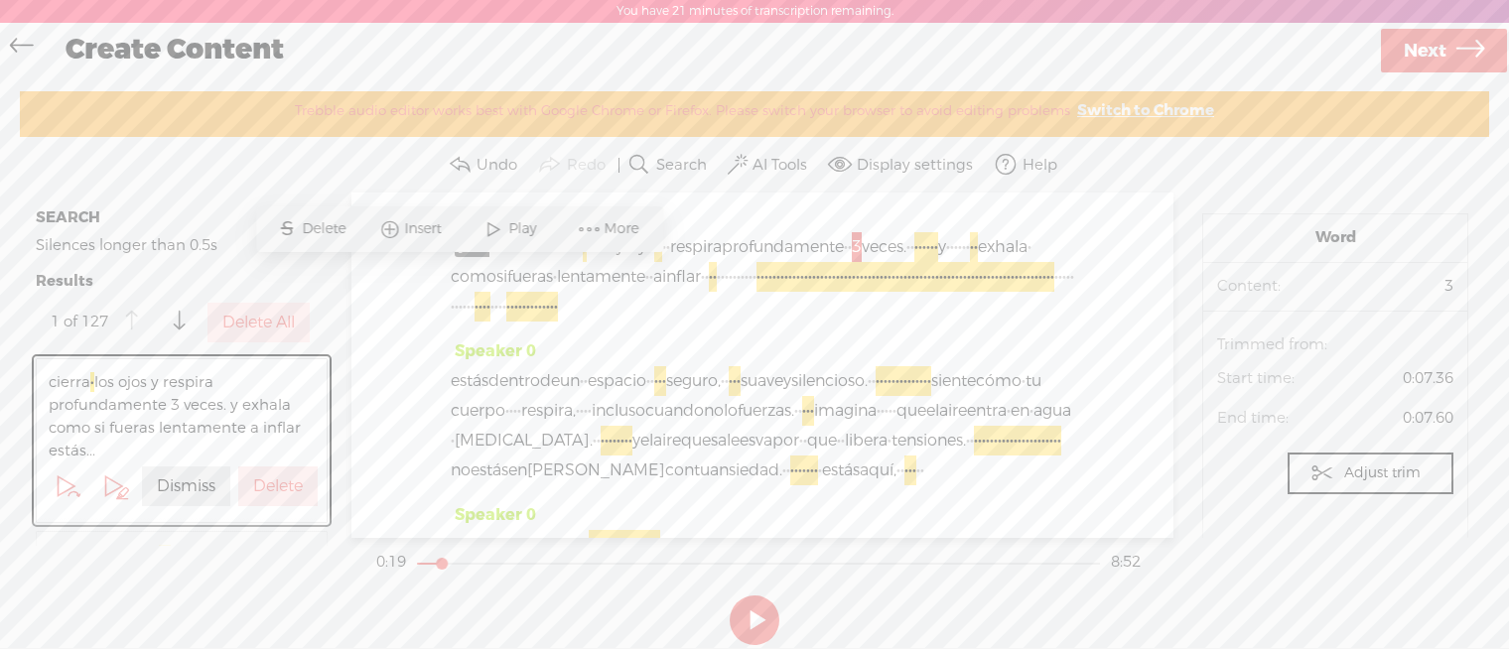
click at [403, 294] on div "Speaker 0 cierra · · · · · · · · · · · · · los ojos y · · · · · · respira profu…" at bounding box center [763, 365] width 822 height 345
click at [527, 247] on span "Play" at bounding box center [524, 259] width 99 height 36
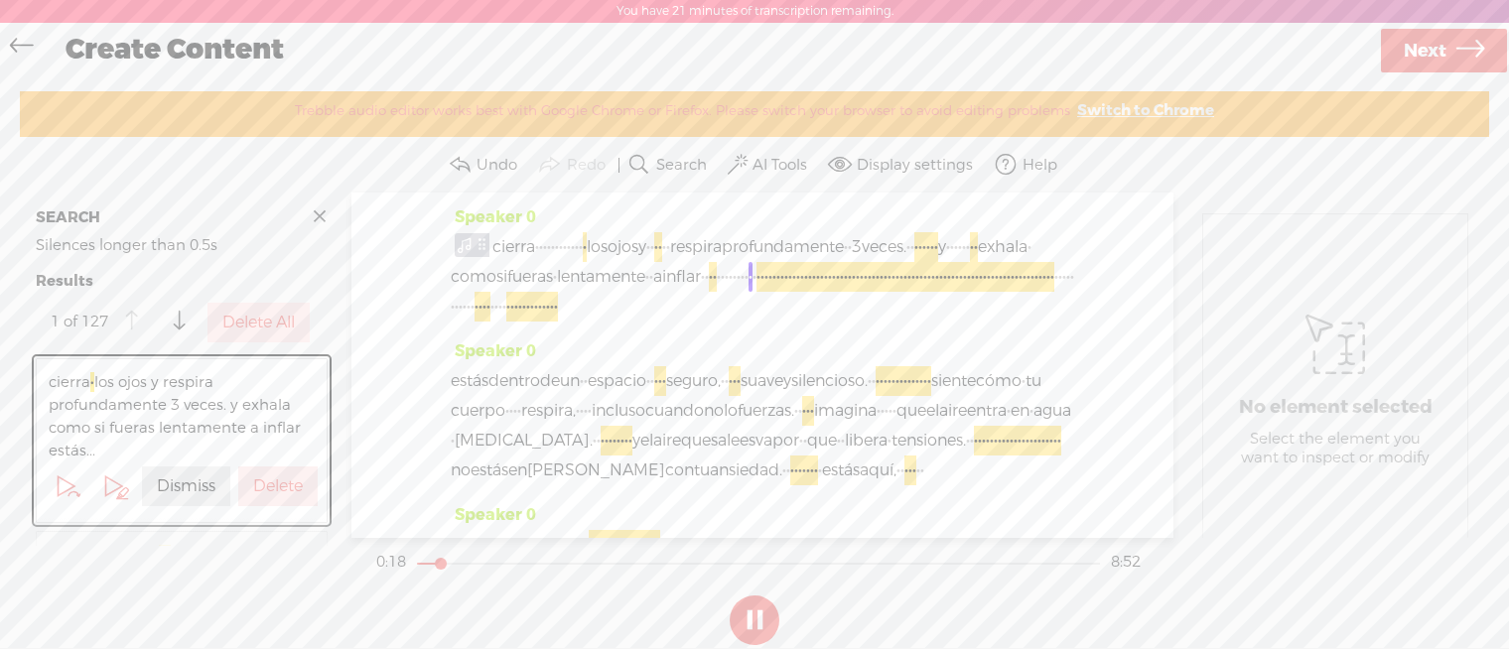
click at [500, 251] on span "cierra" at bounding box center [514, 247] width 43 height 30
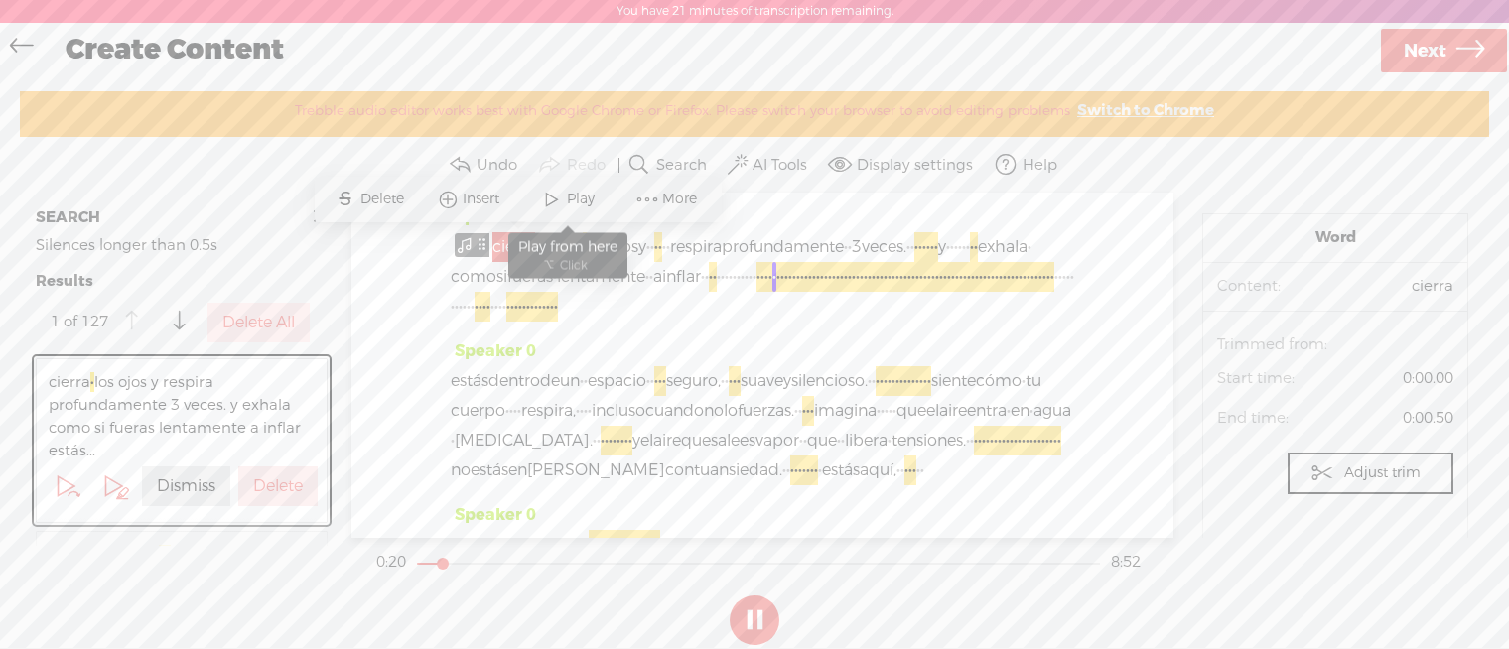
click at [557, 202] on span at bounding box center [552, 200] width 30 height 36
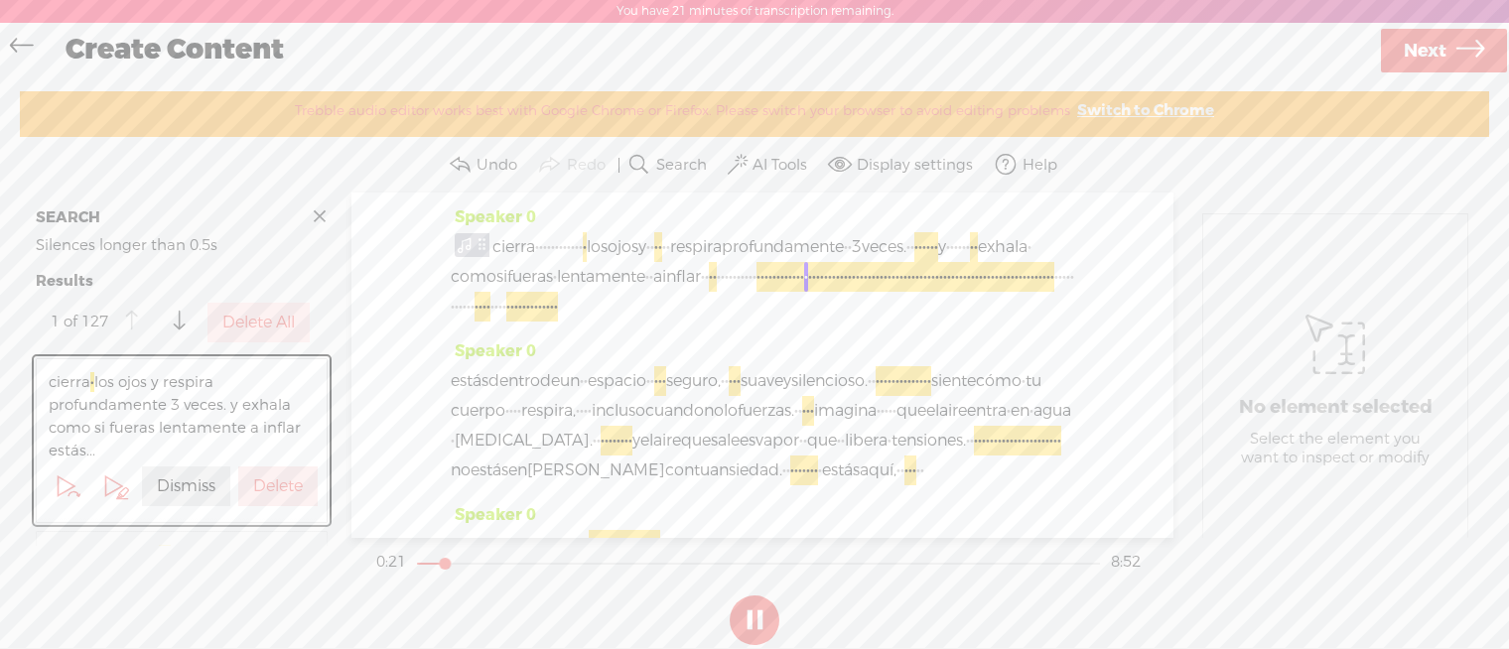
click at [778, 626] on button at bounding box center [755, 621] width 50 height 50
click at [322, 218] on span at bounding box center [320, 217] width 30 height 30
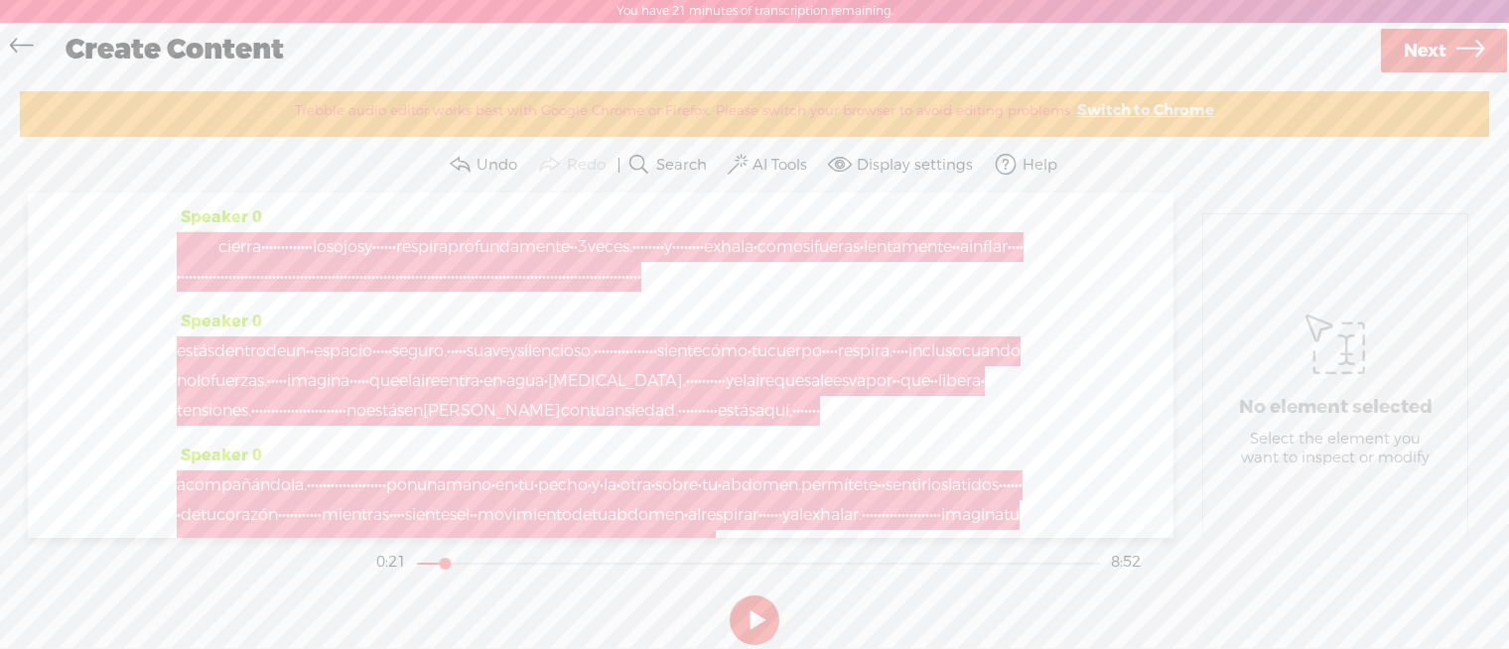
click at [199, 249] on div at bounding box center [200, 247] width 46 height 30
click at [188, 243] on div at bounding box center [200, 247] width 46 height 30
click at [195, 245] on div at bounding box center [200, 247] width 46 height 30
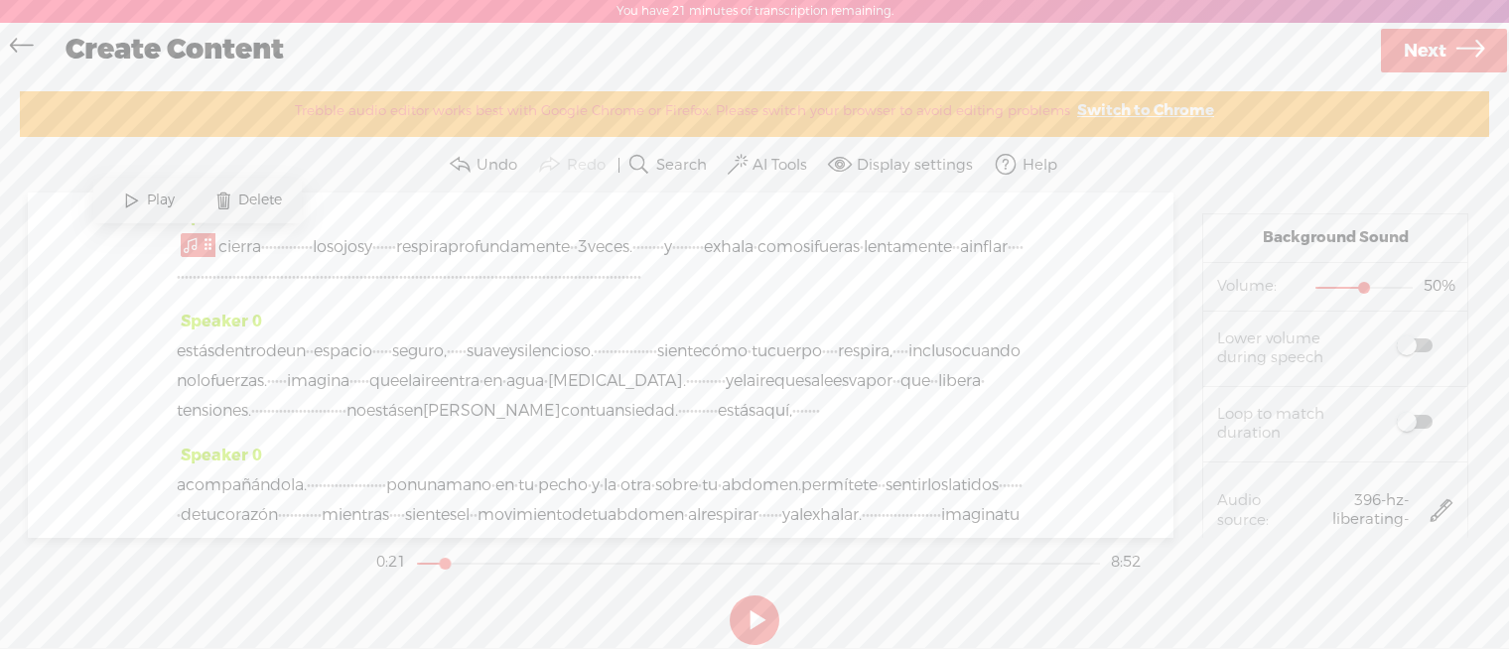
click at [239, 212] on span "Delete" at bounding box center [247, 201] width 99 height 36
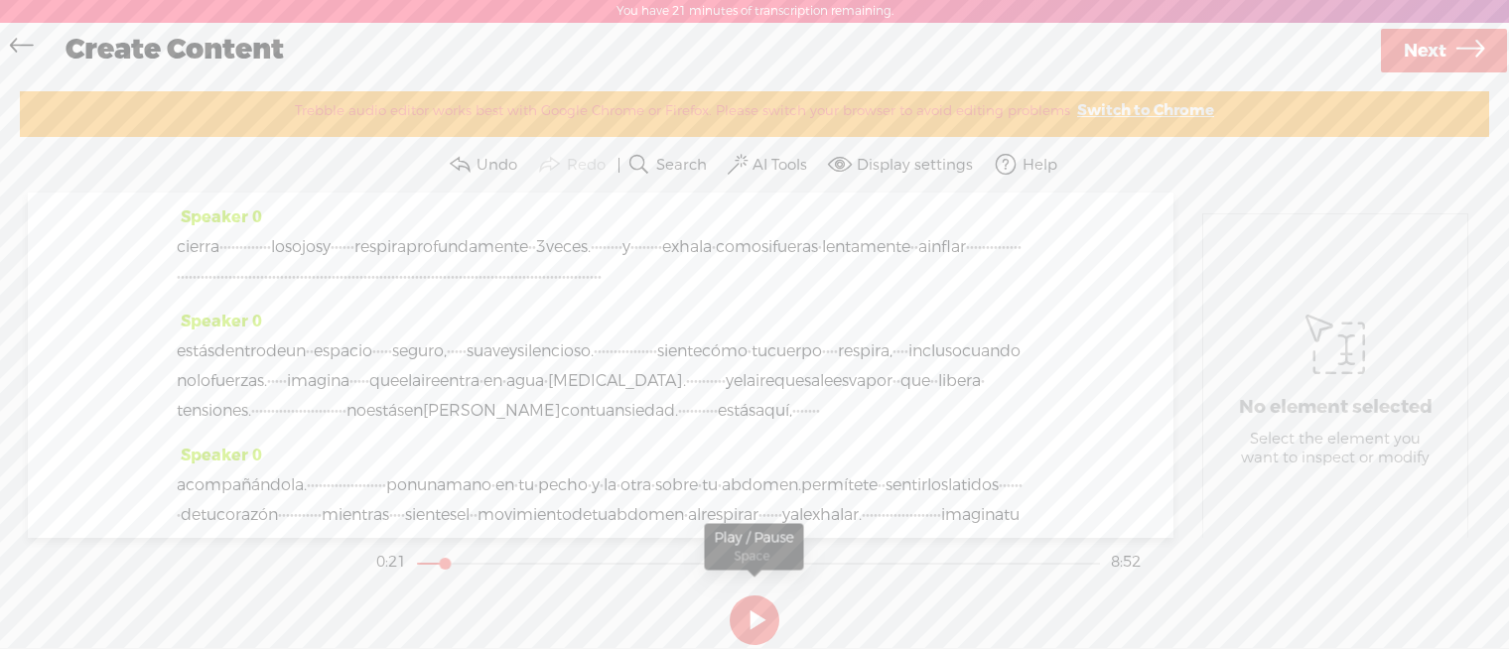
click at [741, 614] on button at bounding box center [755, 621] width 50 height 50
click at [195, 239] on span "cierra" at bounding box center [198, 247] width 43 height 30
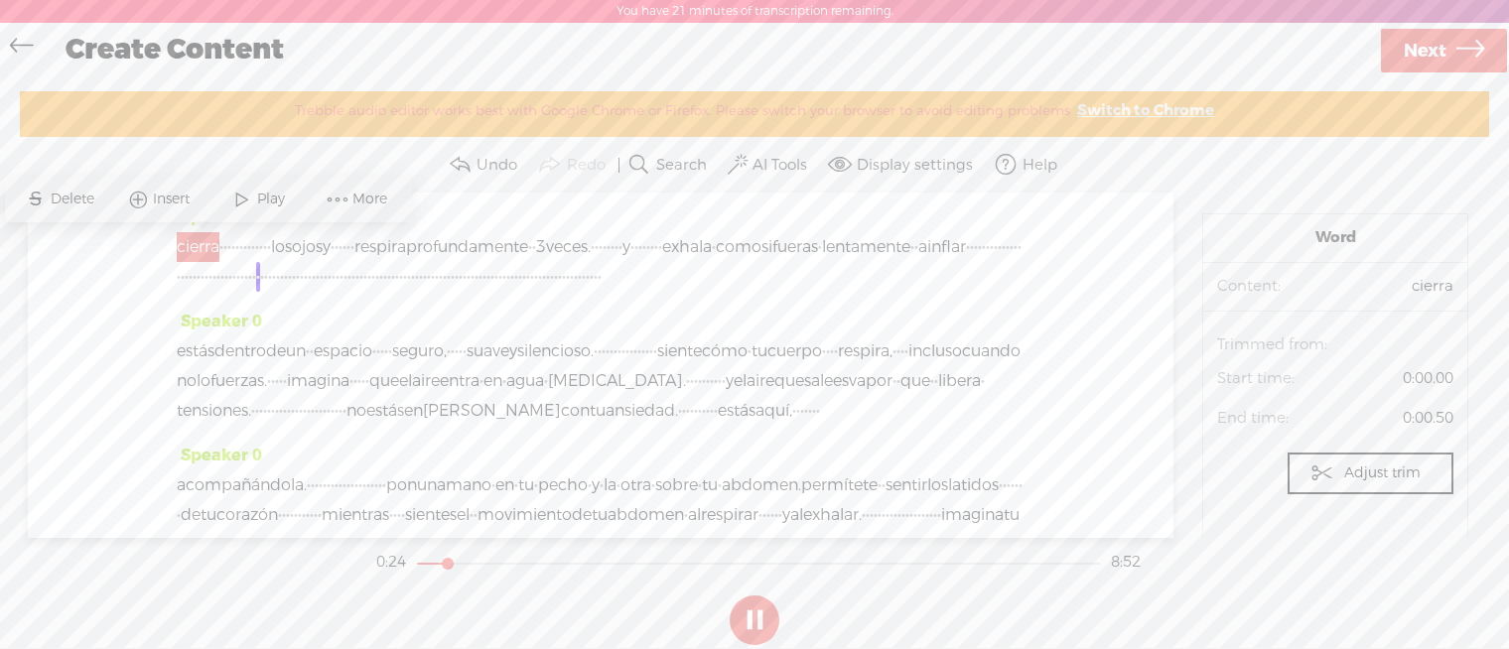
click at [253, 209] on span at bounding box center [242, 200] width 30 height 36
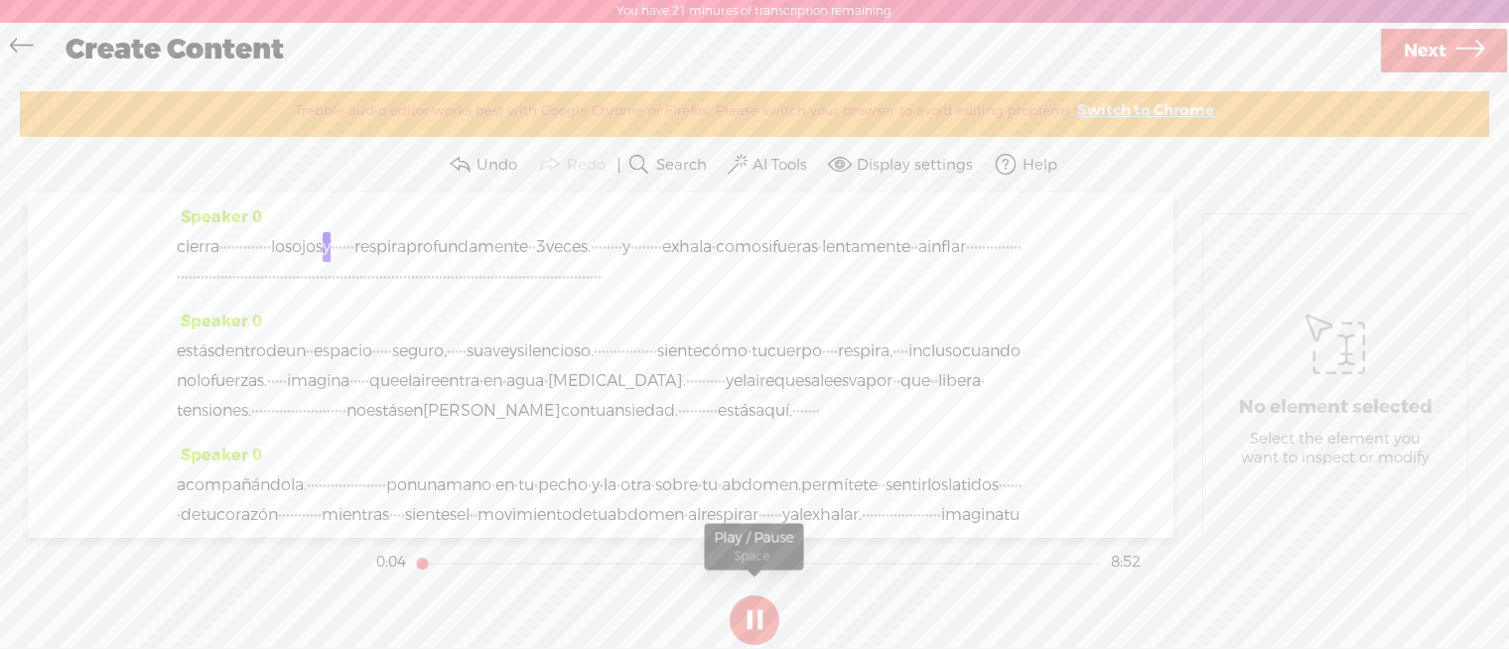
click at [743, 622] on button at bounding box center [755, 621] width 50 height 50
click at [1173, 1] on header "You have 21 minutes of transcription remaining. Upgrade to increase your limit" at bounding box center [754, 12] width 1509 height 24
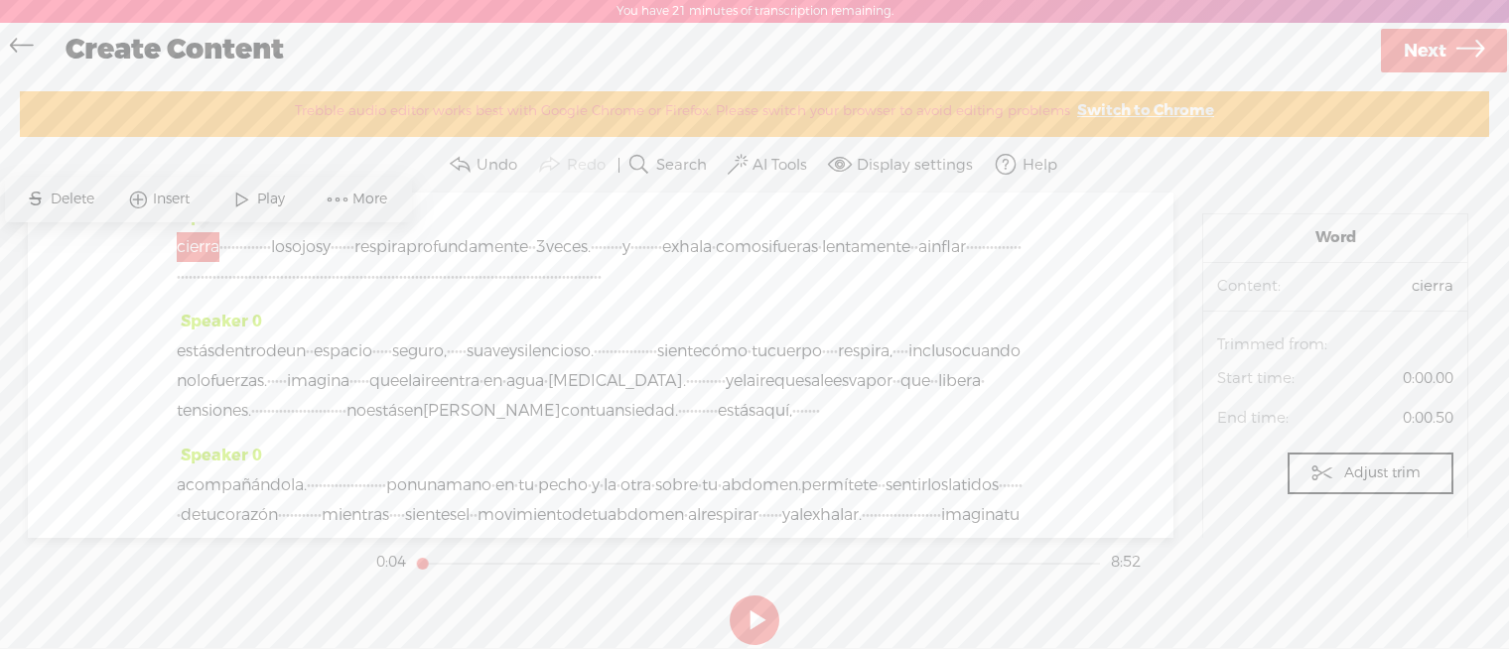
click at [764, 158] on label "AI Tools" at bounding box center [780, 166] width 55 height 20
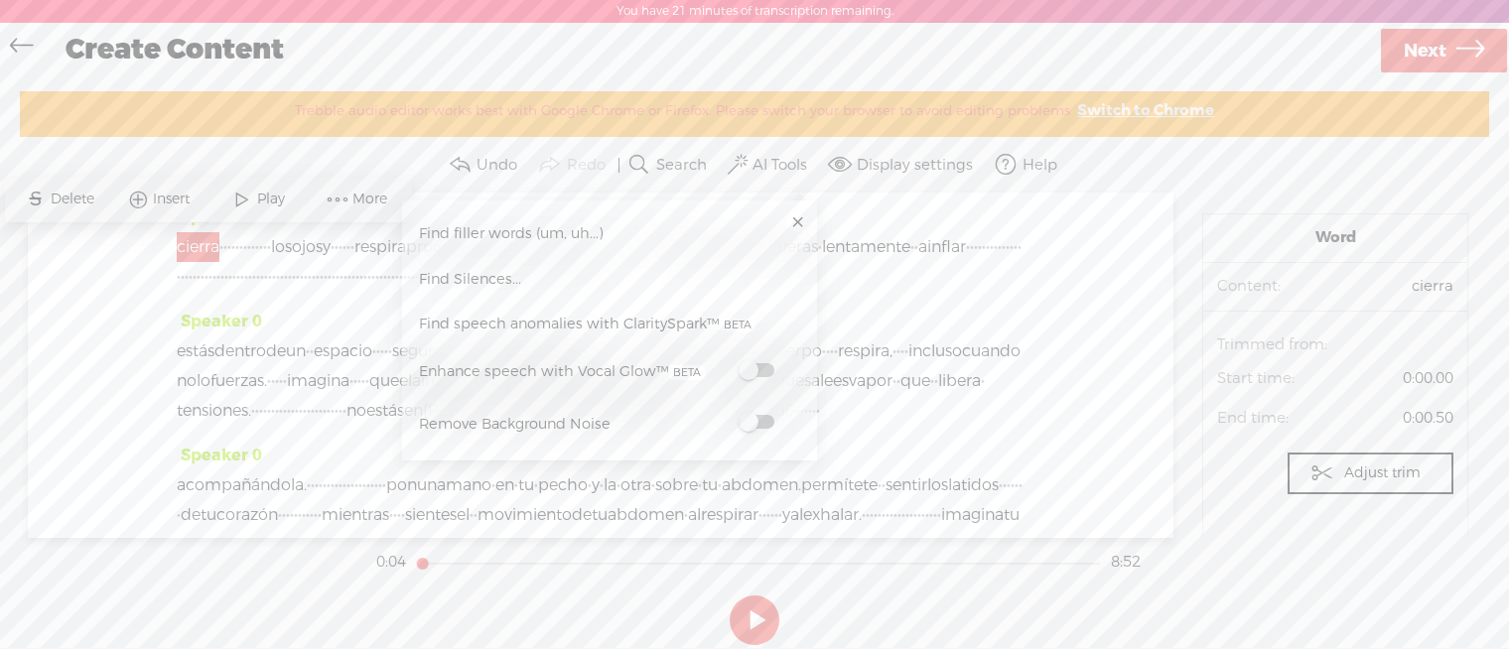
click at [760, 378] on label at bounding box center [756, 369] width 87 height 25
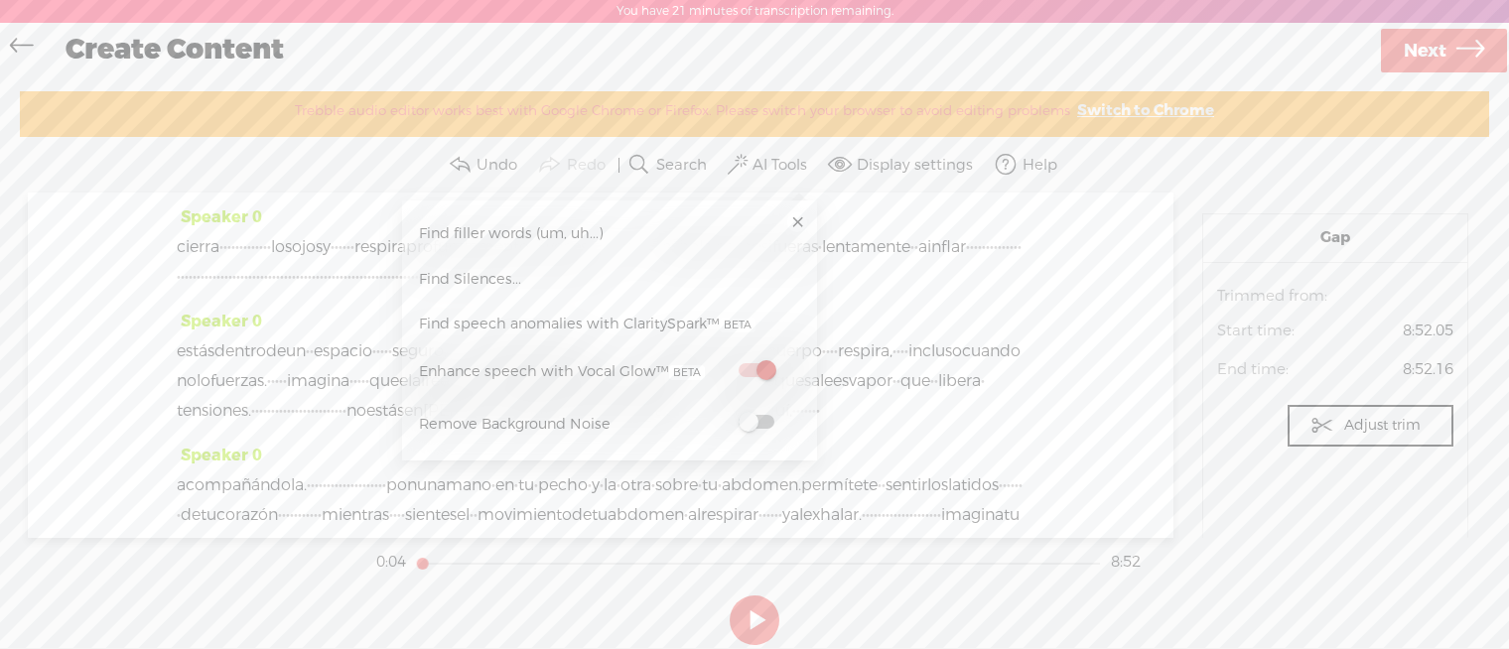
click at [752, 426] on span at bounding box center [757, 422] width 36 height 14
click at [747, 616] on button at bounding box center [755, 621] width 50 height 50
click at [796, 215] on link at bounding box center [797, 223] width 20 height 20
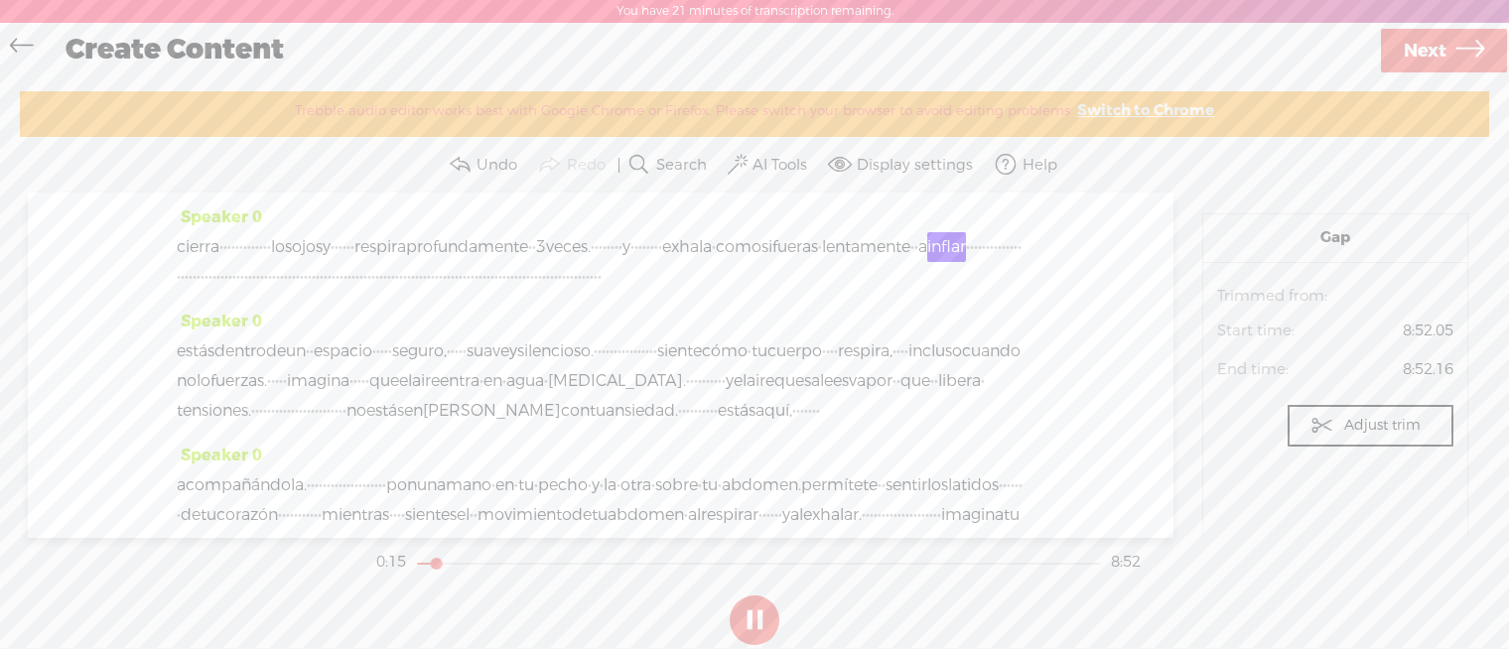
click at [766, 601] on button at bounding box center [755, 621] width 50 height 50
click at [192, 248] on span "cierra" at bounding box center [198, 247] width 43 height 30
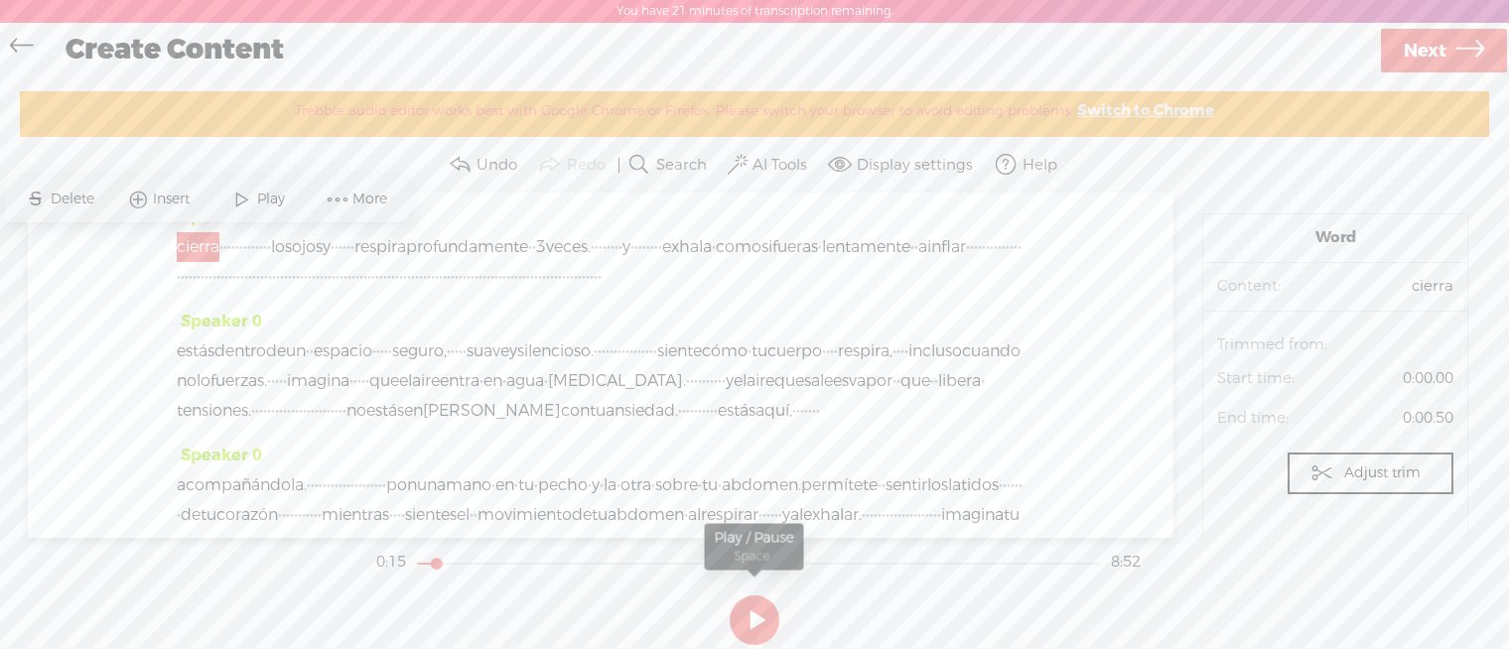
click at [765, 617] on button at bounding box center [755, 621] width 50 height 50
click at [264, 204] on span "Play" at bounding box center [273, 200] width 33 height 20
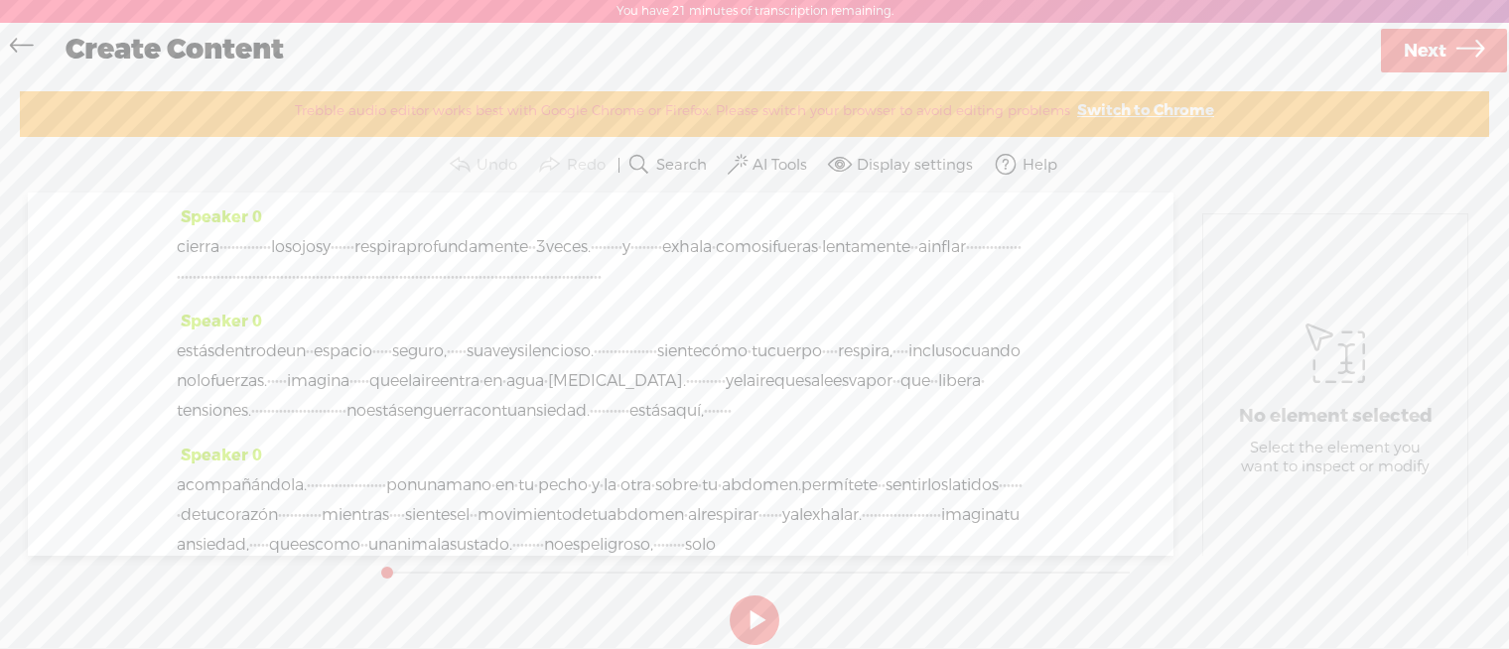
click at [184, 247] on span "cierra" at bounding box center [198, 247] width 43 height 30
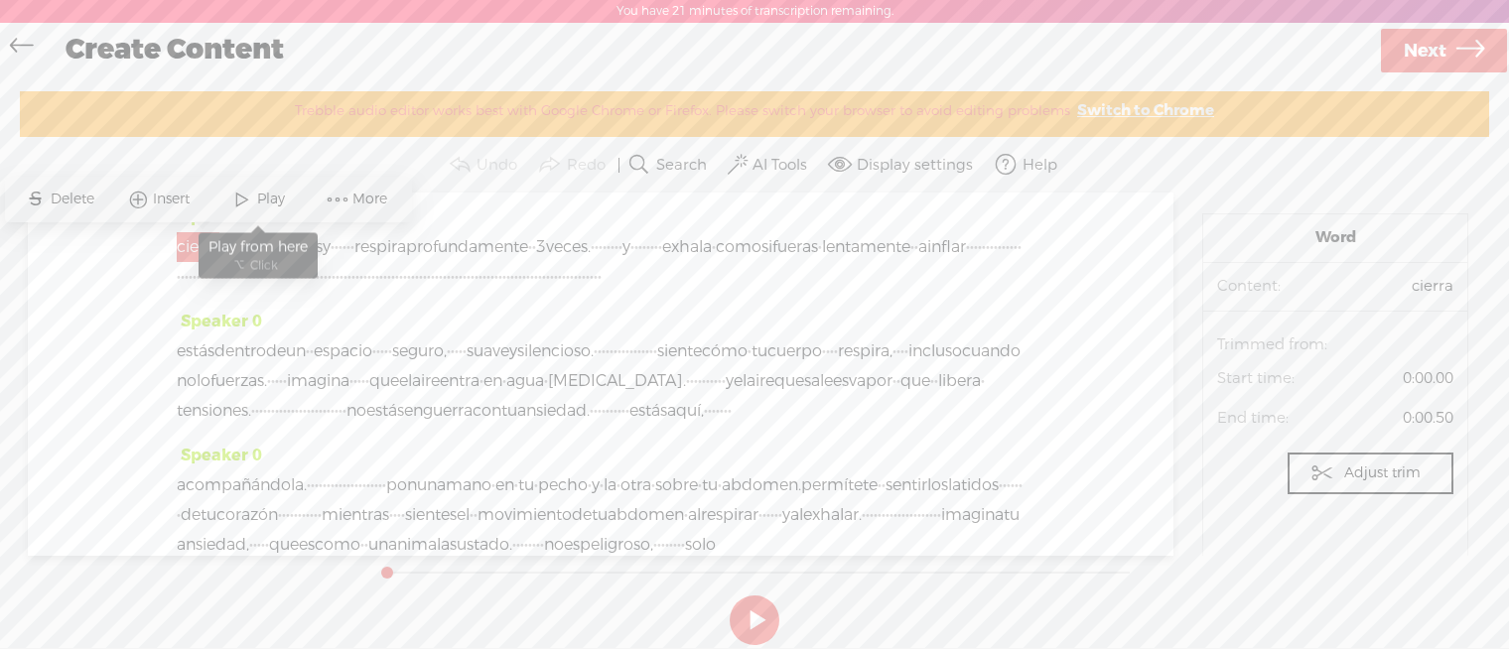
click at [254, 198] on span at bounding box center [242, 200] width 30 height 36
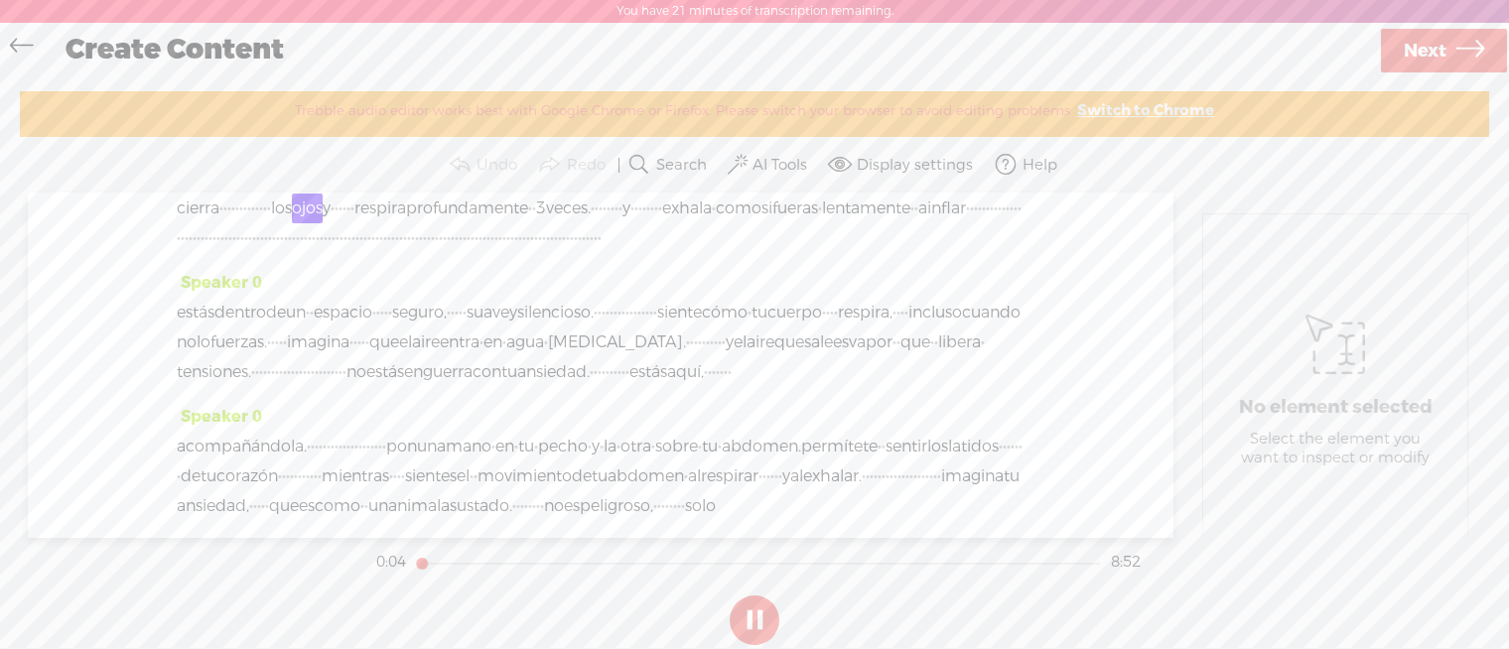
scroll to position [79, 0]
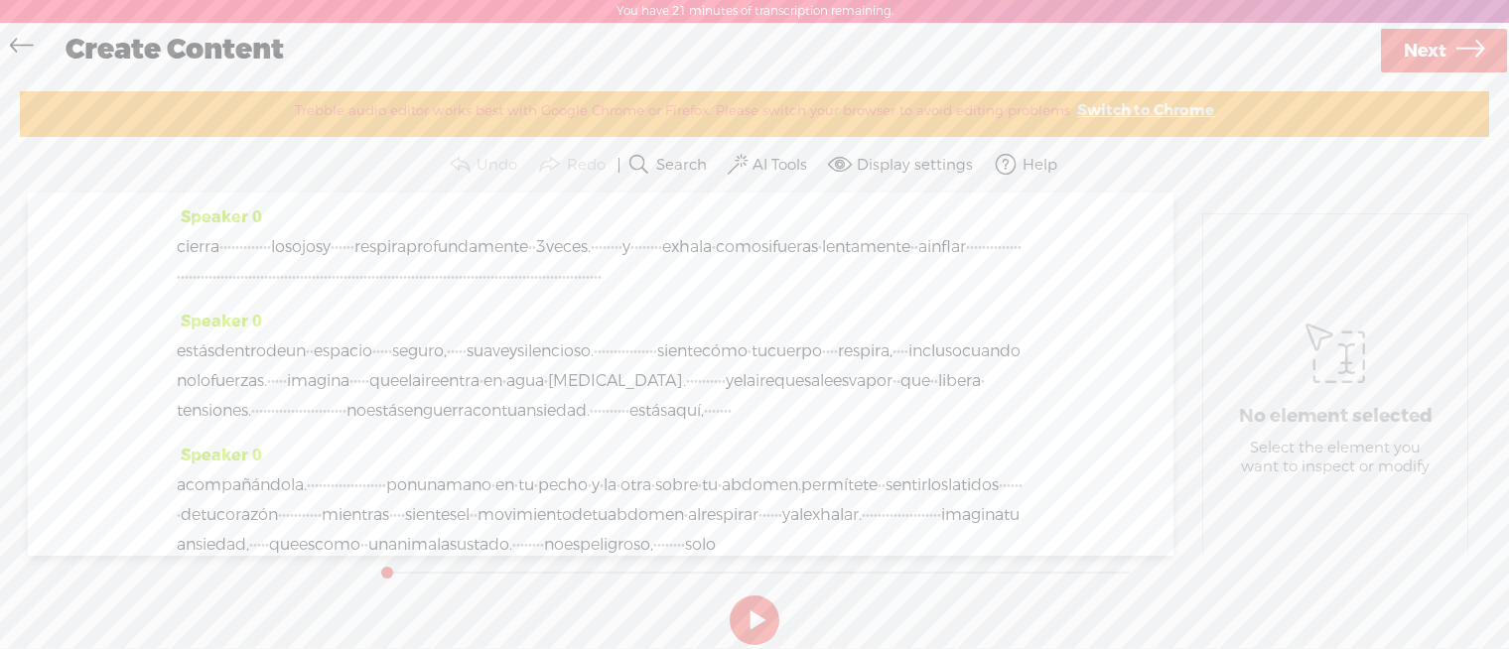
click at [756, 608] on button at bounding box center [755, 621] width 50 height 50
click at [761, 593] on section at bounding box center [754, 621] width 765 height 66
click at [759, 603] on button at bounding box center [755, 621] width 50 height 50
click at [406, 242] on span "respira" at bounding box center [381, 247] width 52 height 30
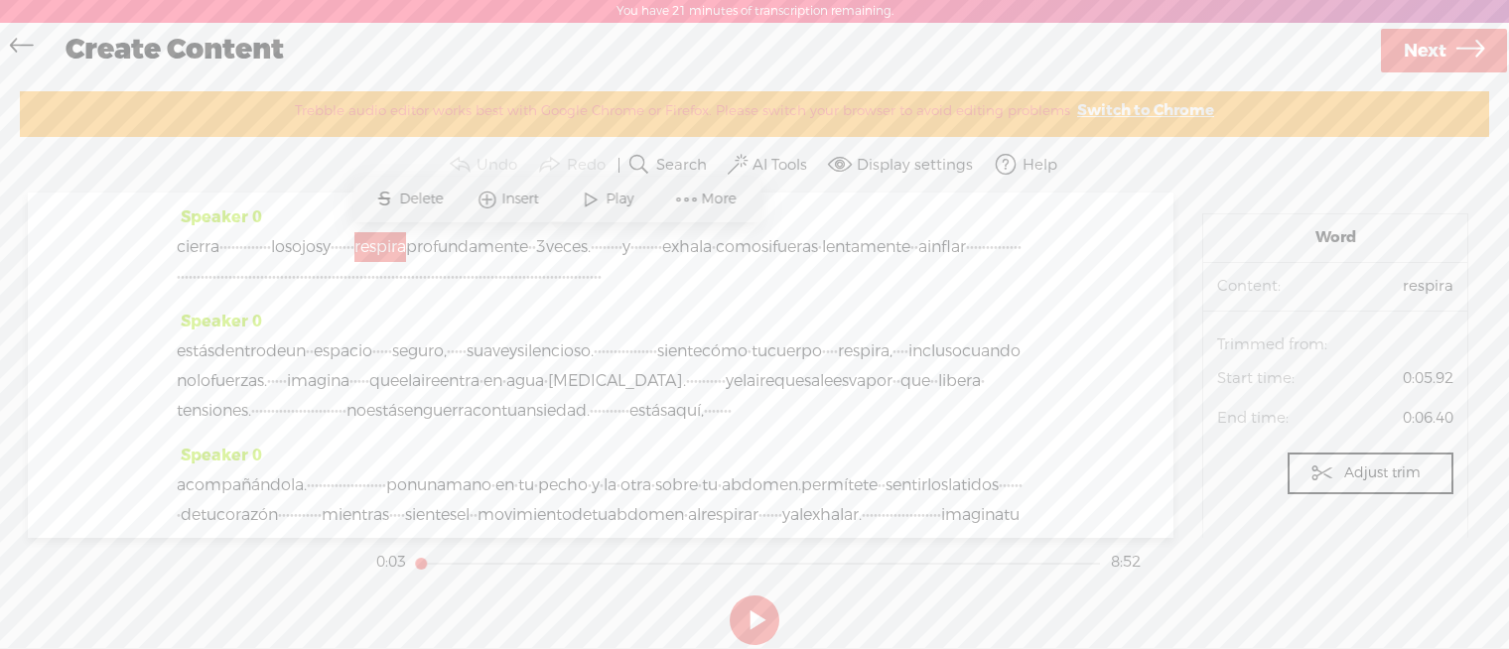
click at [766, 595] on section at bounding box center [754, 621] width 765 height 66
click at [758, 608] on button at bounding box center [755, 621] width 50 height 50
click at [773, 161] on label "AI Tools" at bounding box center [780, 166] width 55 height 20
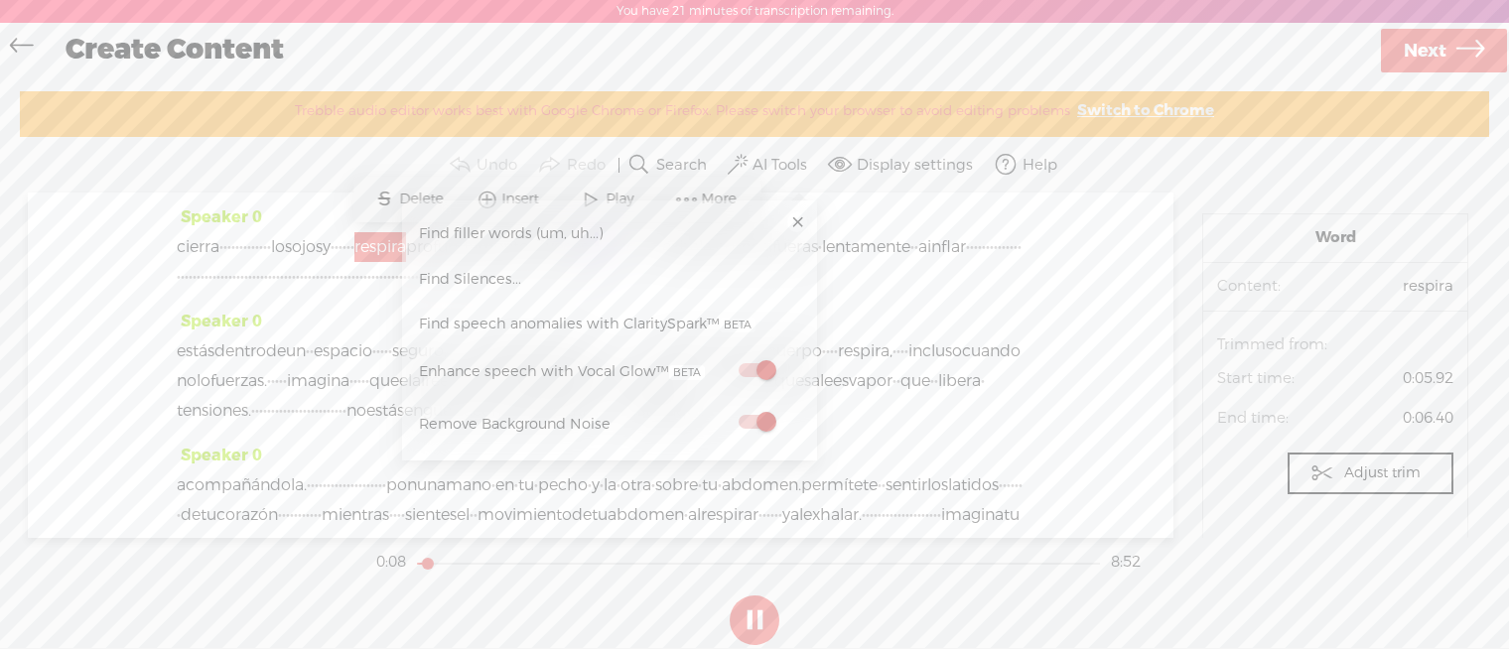
click at [761, 368] on span at bounding box center [757, 370] width 36 height 14
click at [758, 419] on span at bounding box center [757, 422] width 36 height 14
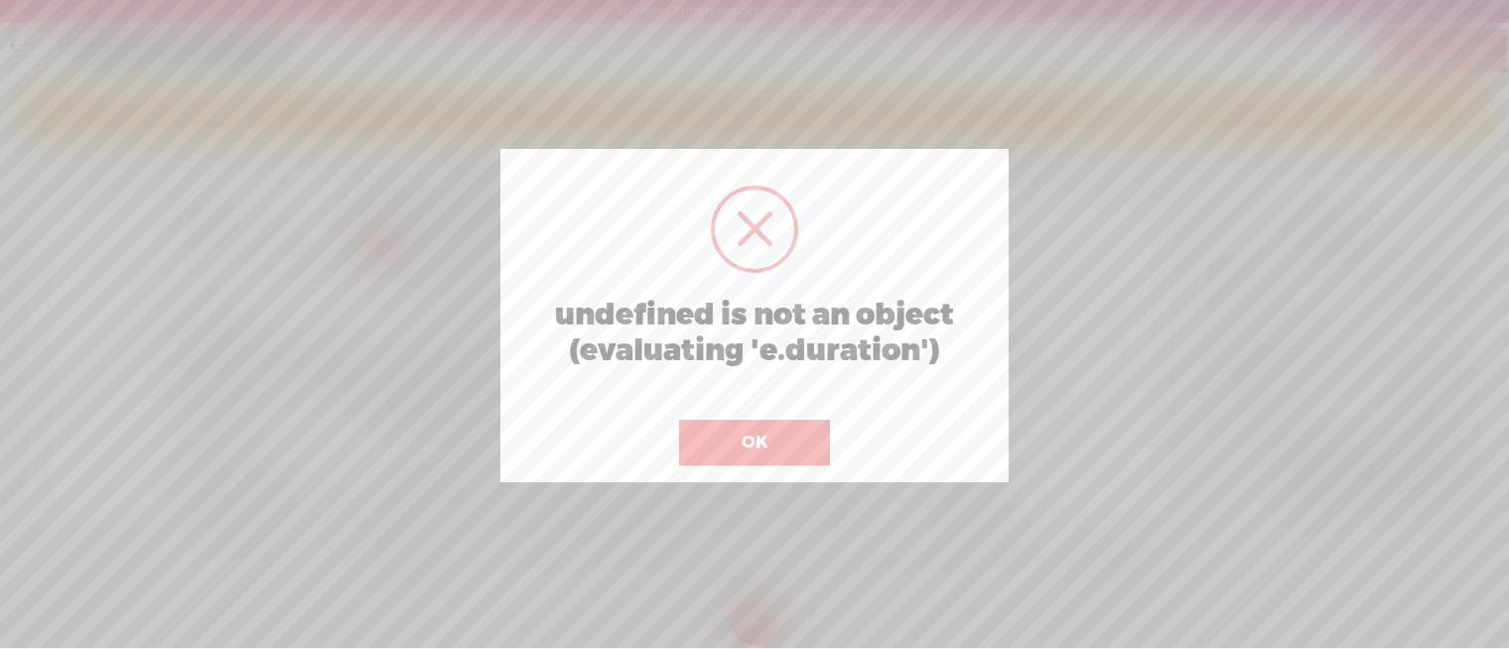
click at [798, 425] on button "OK" at bounding box center [754, 443] width 151 height 46
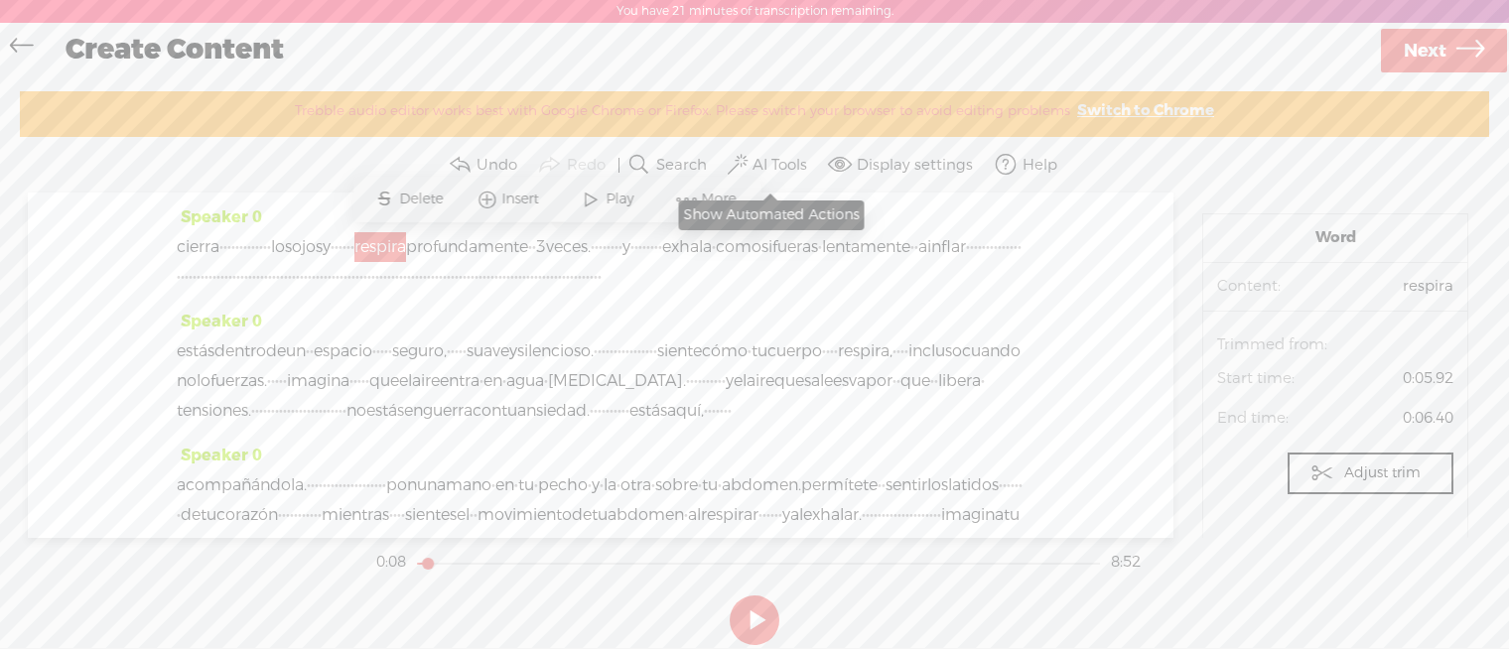
click at [775, 167] on label "AI Tools" at bounding box center [780, 166] width 55 height 20
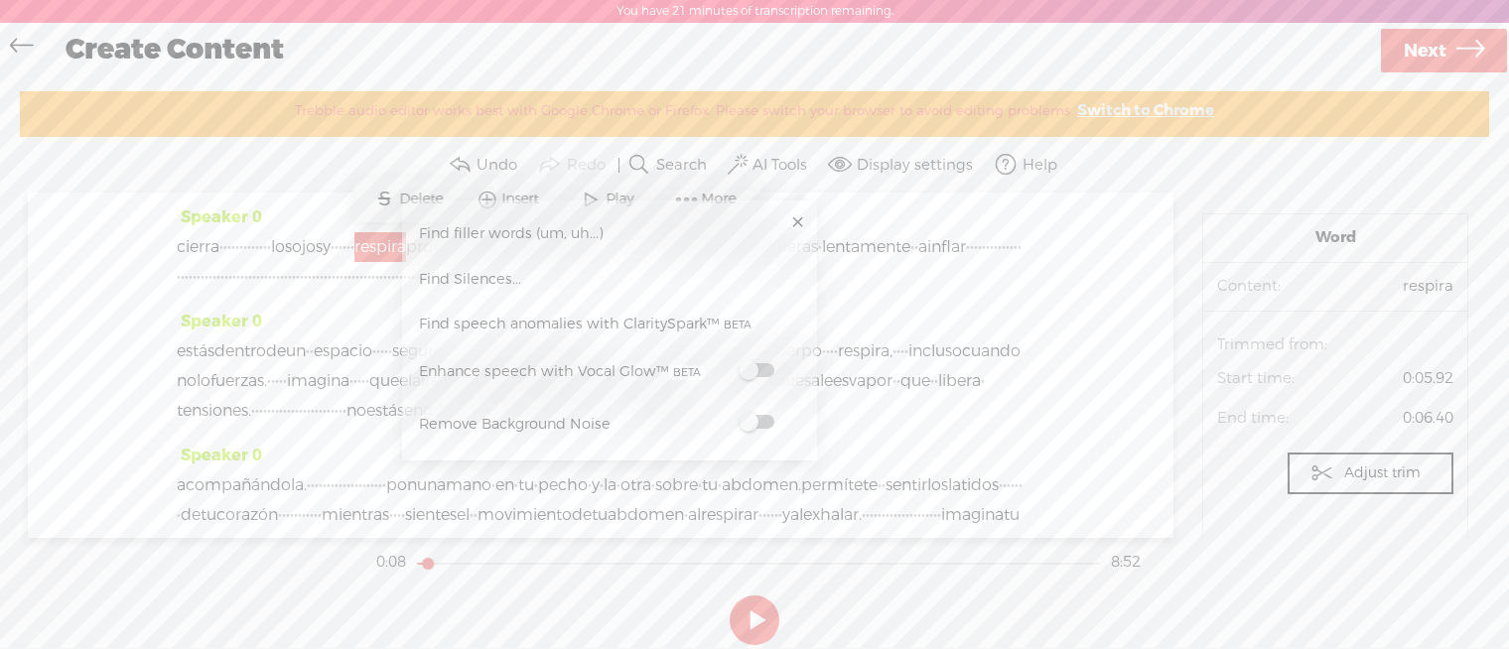
click at [874, 377] on div "Speaker 0 estás dentro de un · · espacio · · · · · seguro, · · · · · suave y si…" at bounding box center [601, 374] width 848 height 134
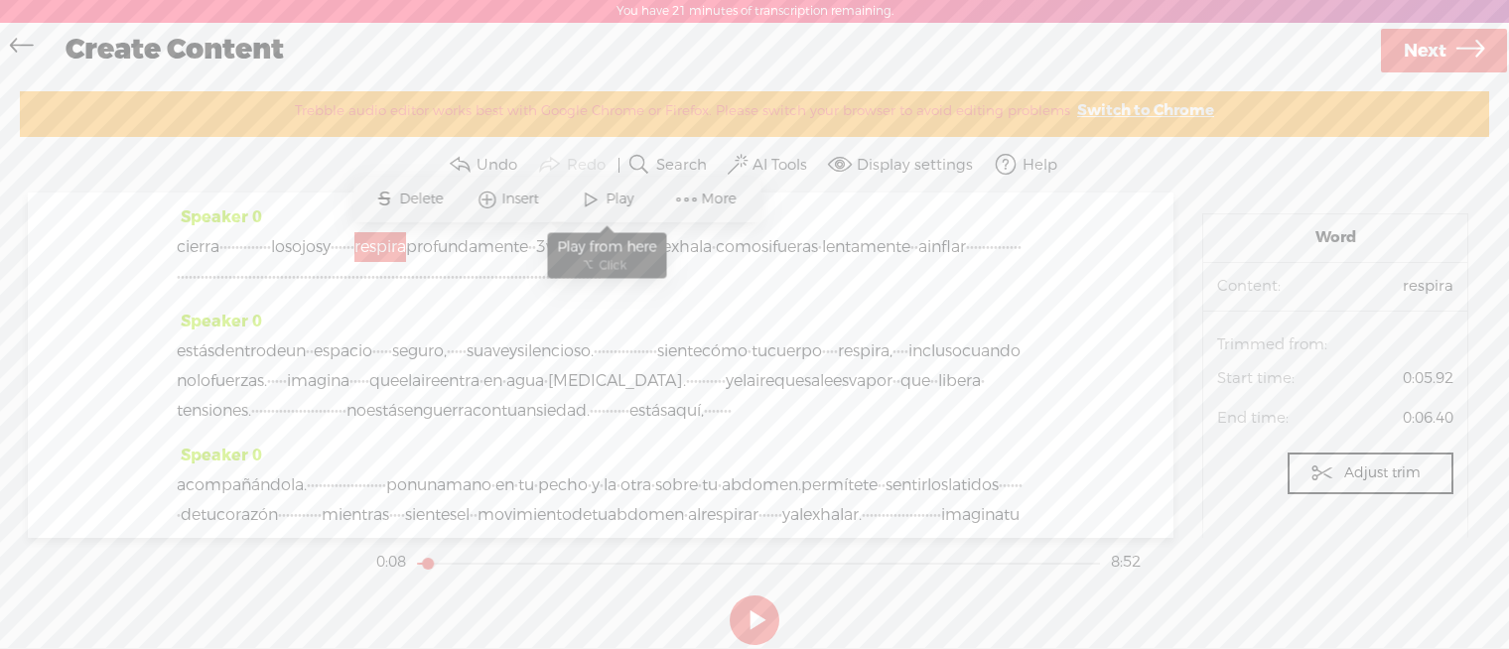
click at [606, 195] on span "Play" at bounding box center [622, 200] width 33 height 20
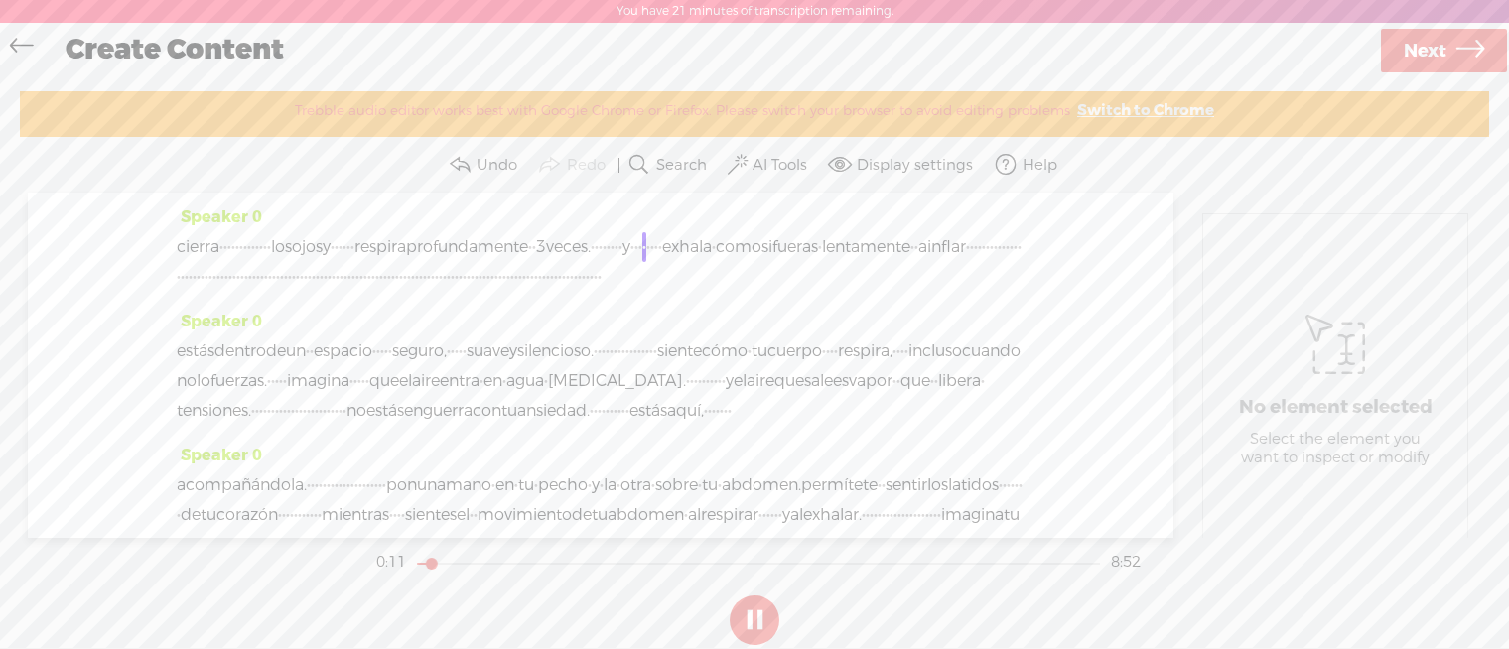
drag, startPoint x: 431, startPoint y: 558, endPoint x: 393, endPoint y: 558, distance: 37.7
click at [393, 558] on section "0:11 8:52" at bounding box center [758, 563] width 773 height 50
click at [733, 609] on button at bounding box center [755, 621] width 50 height 50
click at [742, 610] on button at bounding box center [755, 621] width 50 height 50
click at [782, 156] on label "AI Tools" at bounding box center [779, 166] width 55 height 20
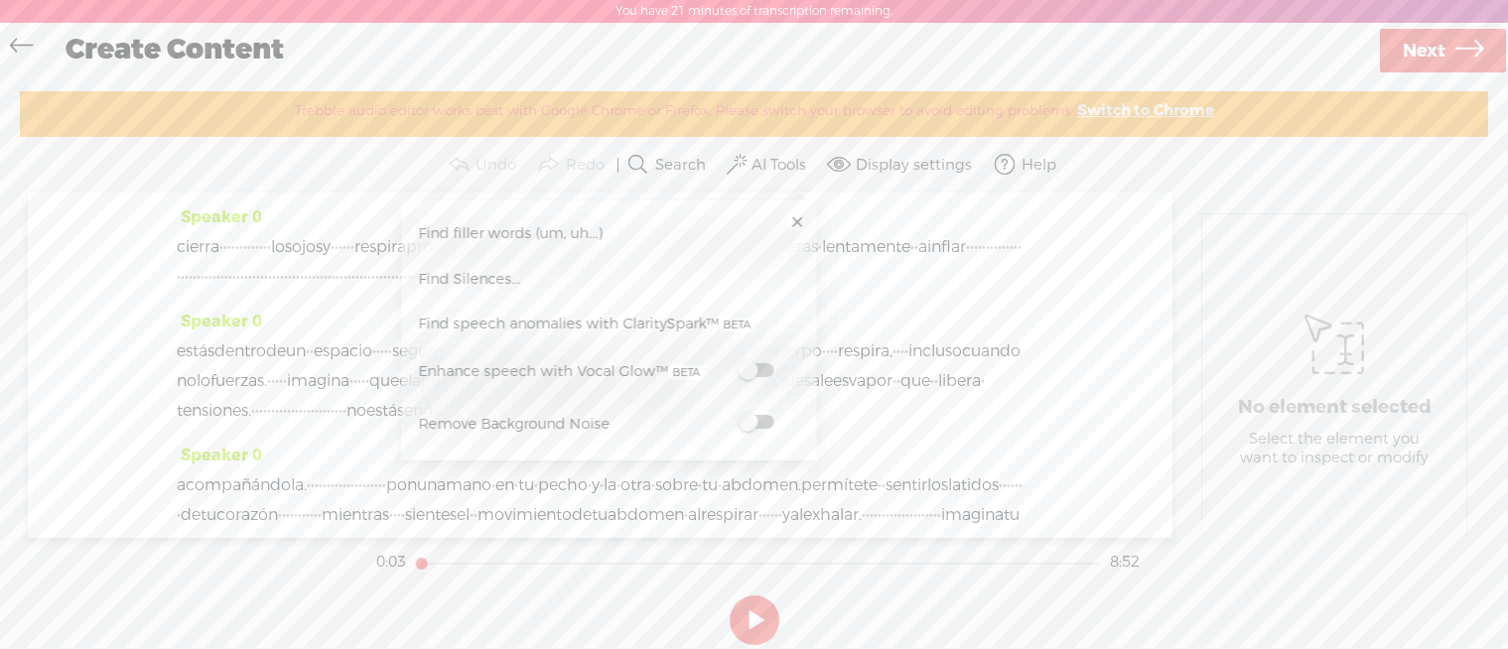
click at [746, 374] on span at bounding box center [756, 370] width 36 height 14
click at [751, 421] on span at bounding box center [756, 422] width 36 height 14
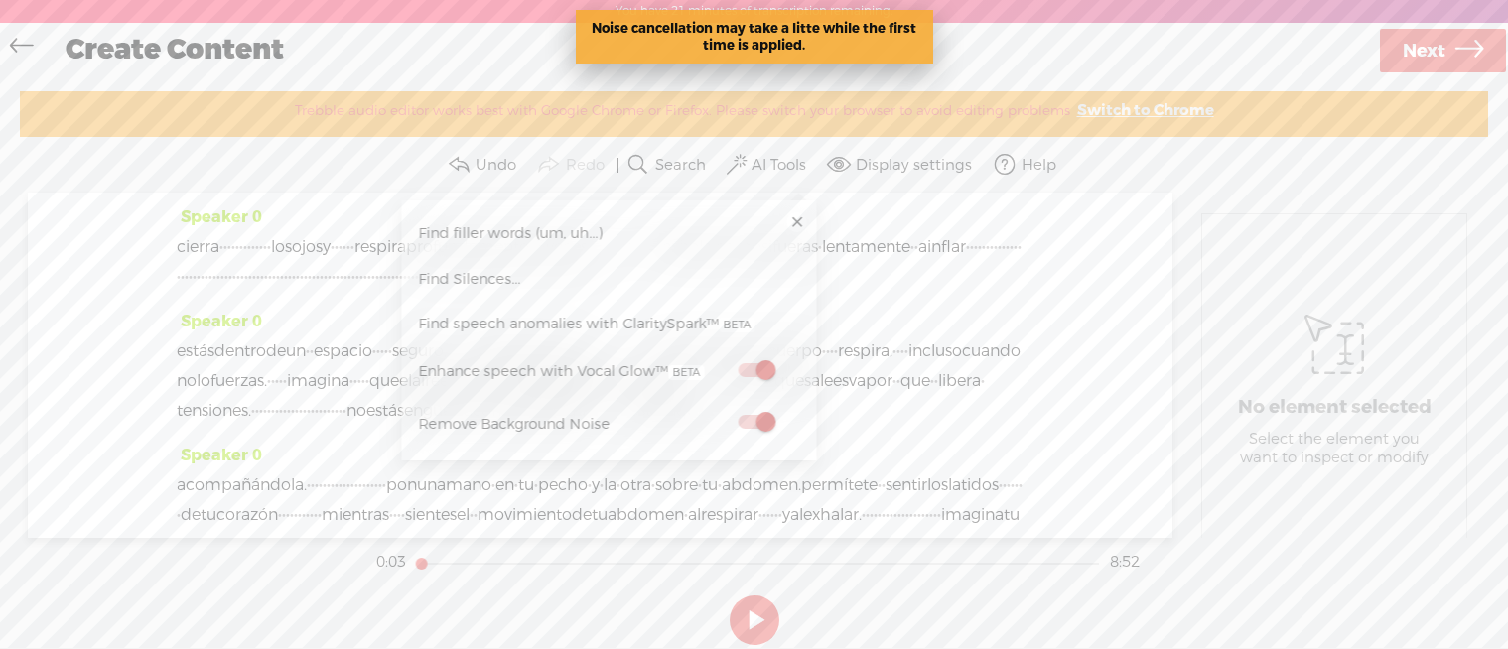
click at [1147, 329] on div "Speaker 0 cierra · · · · · · · · · · · · · los ojos y · · · · · · respira profu…" at bounding box center [600, 365] width 1145 height 345
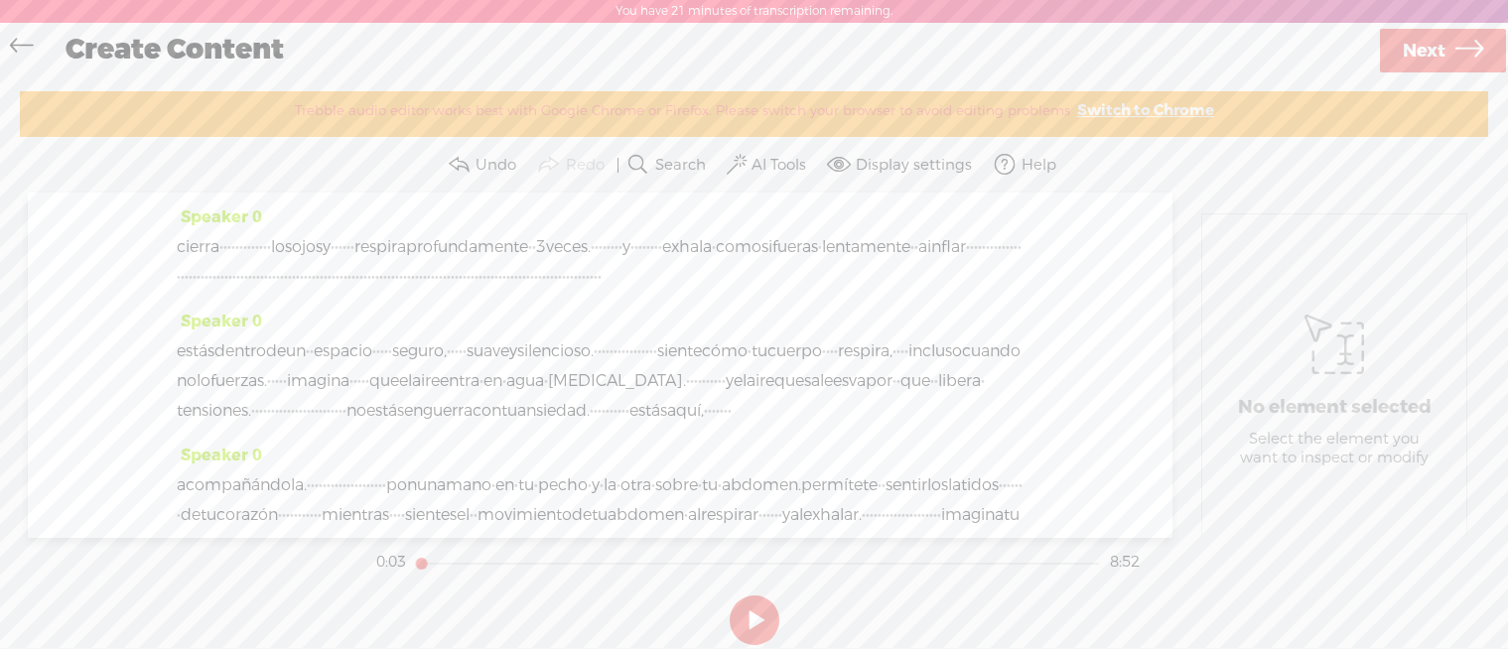
click at [754, 603] on button at bounding box center [755, 621] width 50 height 50
click at [741, 595] on section at bounding box center [754, 621] width 764 height 66
click at [768, 616] on button at bounding box center [755, 621] width 50 height 50
click at [774, 175] on button "AI Tools" at bounding box center [769, 165] width 92 height 40
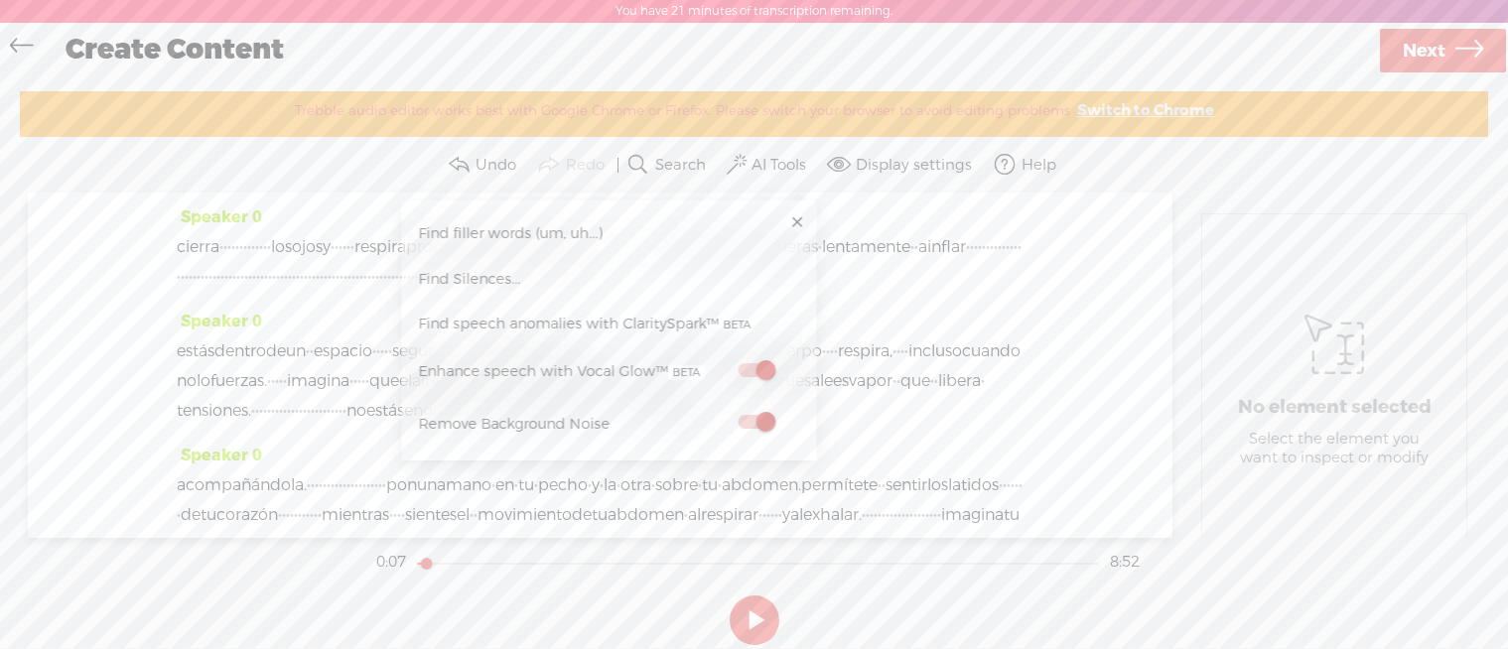
click at [1185, 357] on section "No element selected Select the element you want to inspect or modify" at bounding box center [1335, 365] width 308 height 345
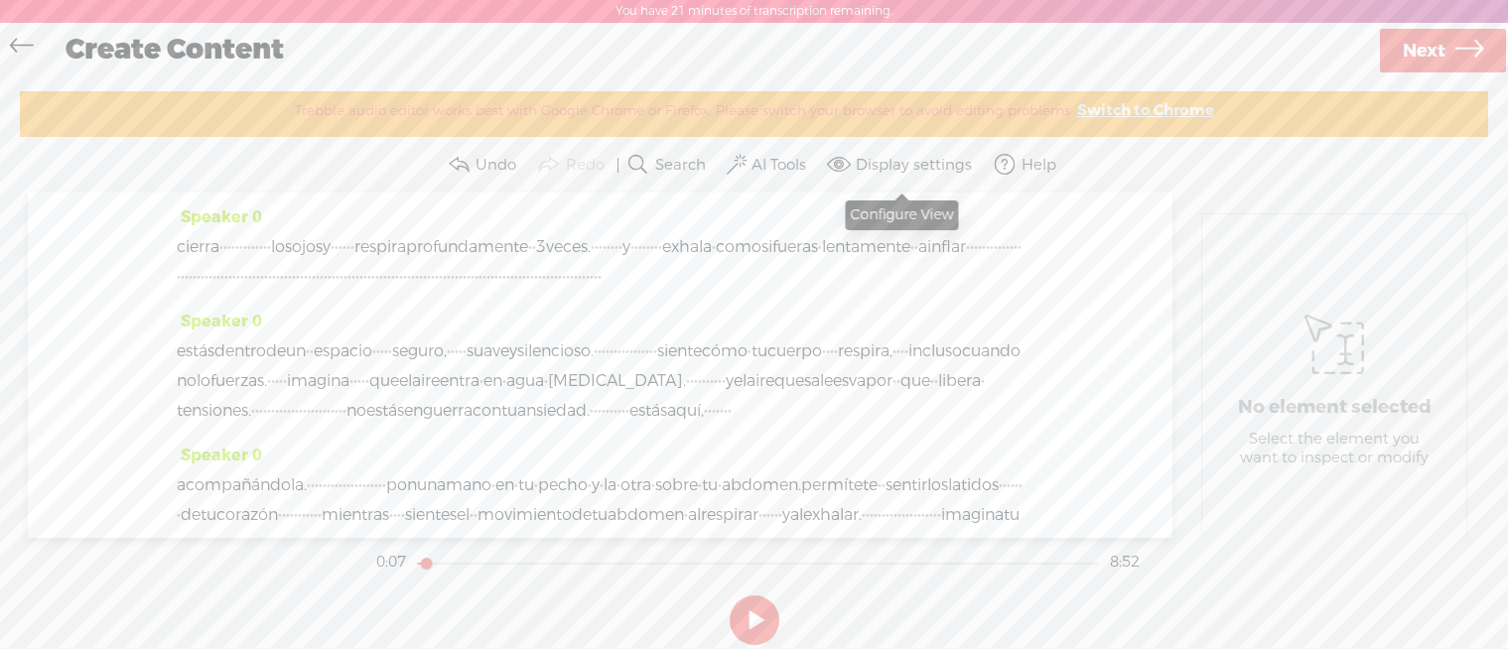
click at [874, 163] on label "Display settings" at bounding box center [914, 166] width 116 height 20
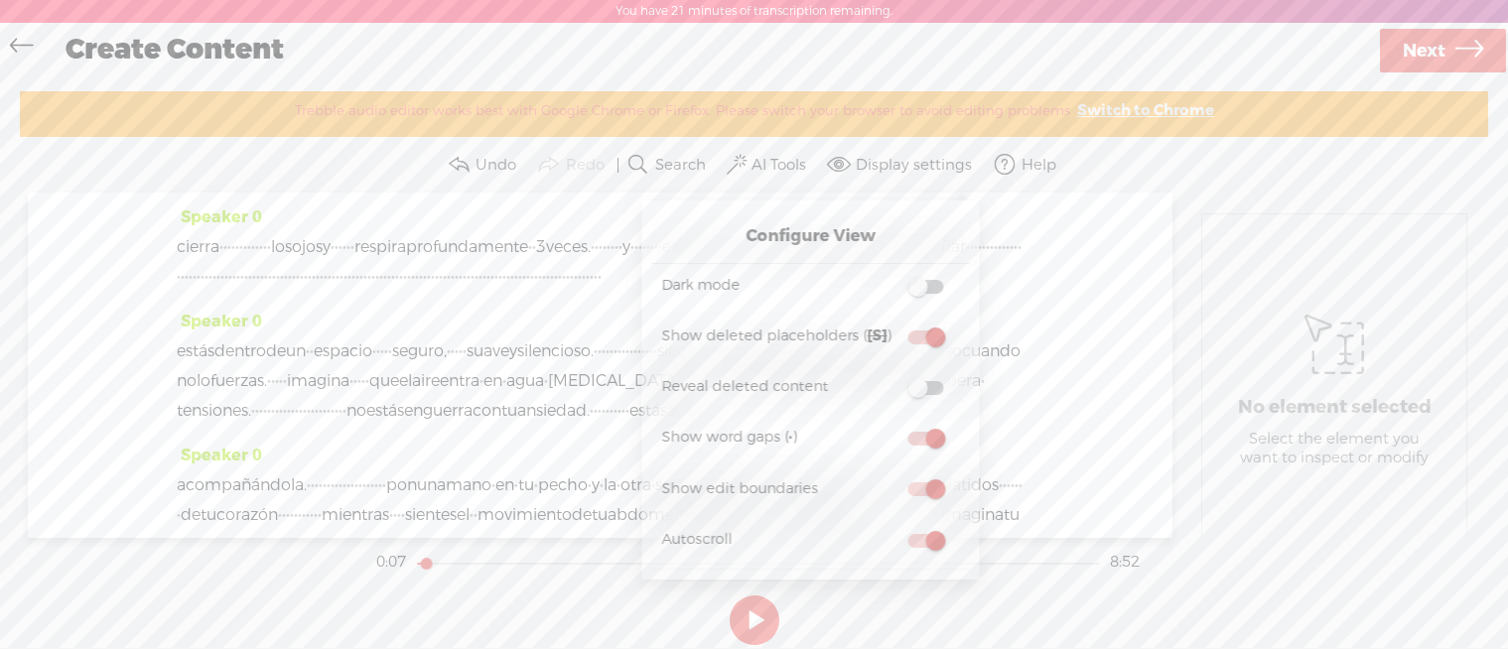
click at [911, 284] on span at bounding box center [927, 287] width 36 height 14
click at [893, 274] on input "checkbox" at bounding box center [893, 274] width 0 height 0
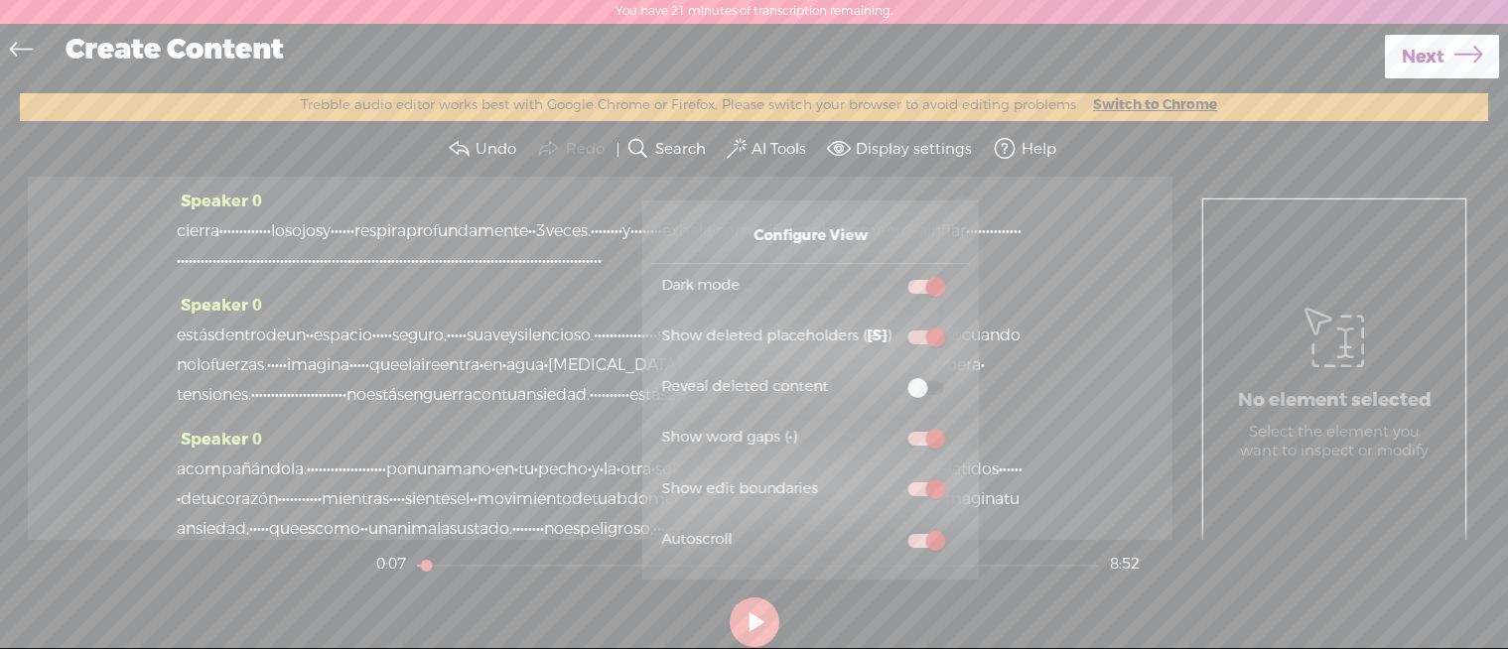
click at [932, 282] on span at bounding box center [927, 287] width 36 height 14
click at [893, 274] on input "checkbox" at bounding box center [893, 274] width 0 height 0
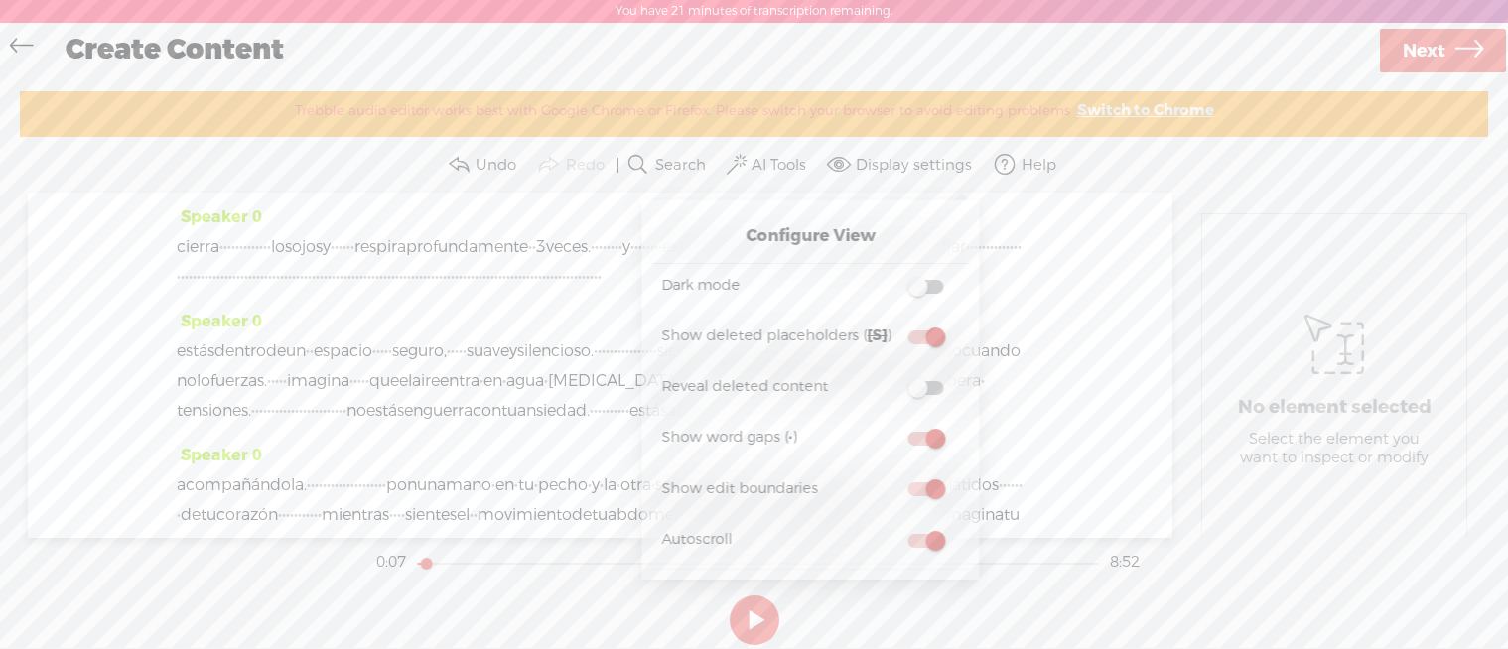
click at [1068, 295] on div "Speaker 0 cierra · · · · · · · · · · · · · los ojos y · · · · · · respira profu…" at bounding box center [600, 365] width 1145 height 345
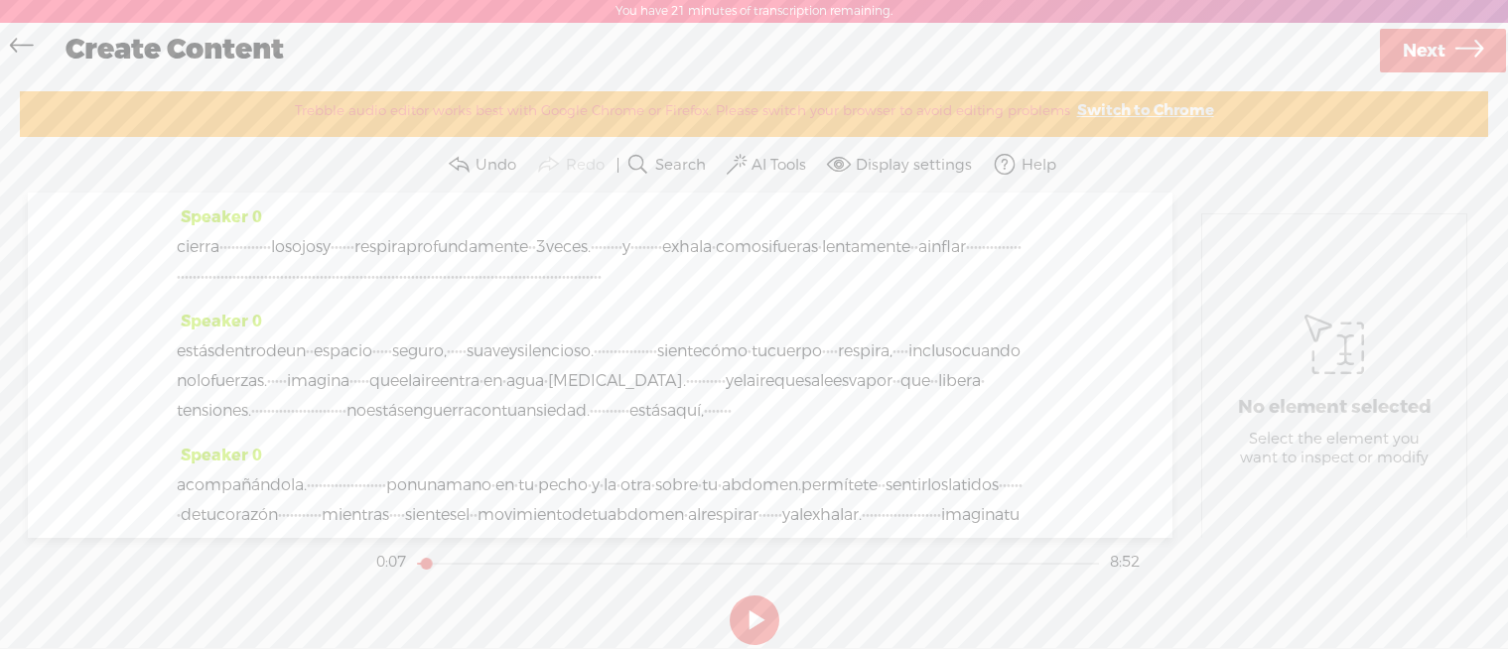
click at [1422, 54] on span "Next" at bounding box center [1424, 51] width 43 height 51
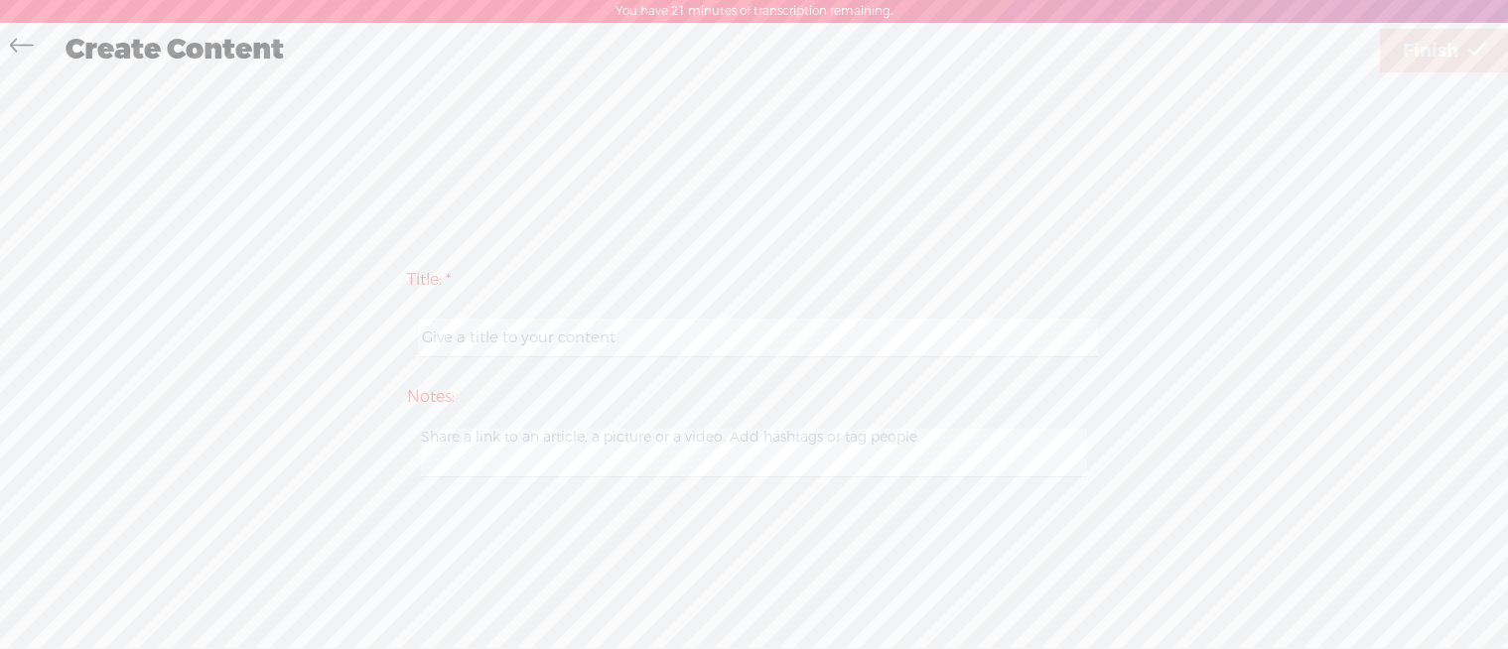
click at [607, 329] on input "text" at bounding box center [758, 338] width 680 height 39
paste input "IE Ansiedad (Extendida)"
type input "IE Ansiedad t"
click at [1429, 58] on span "Finish" at bounding box center [1431, 51] width 56 height 51
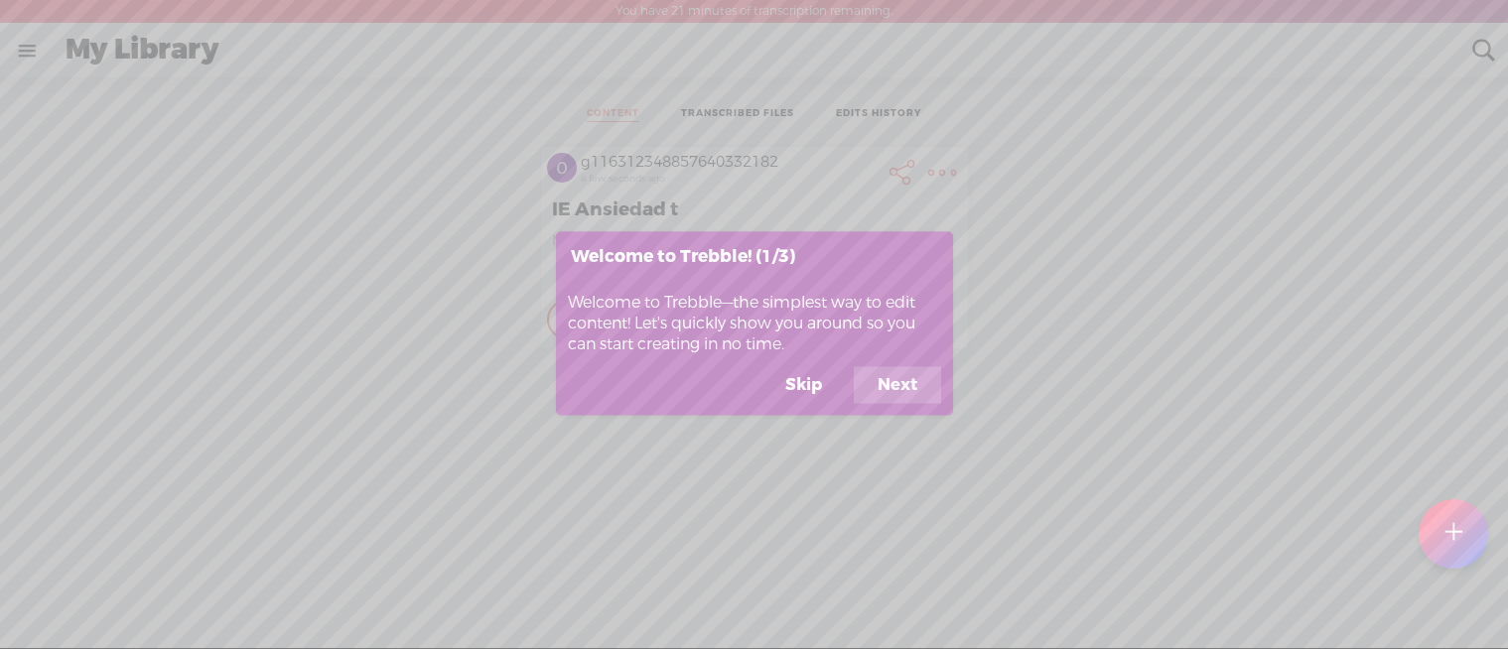
click at [817, 381] on button "Skip" at bounding box center [804, 385] width 84 height 38
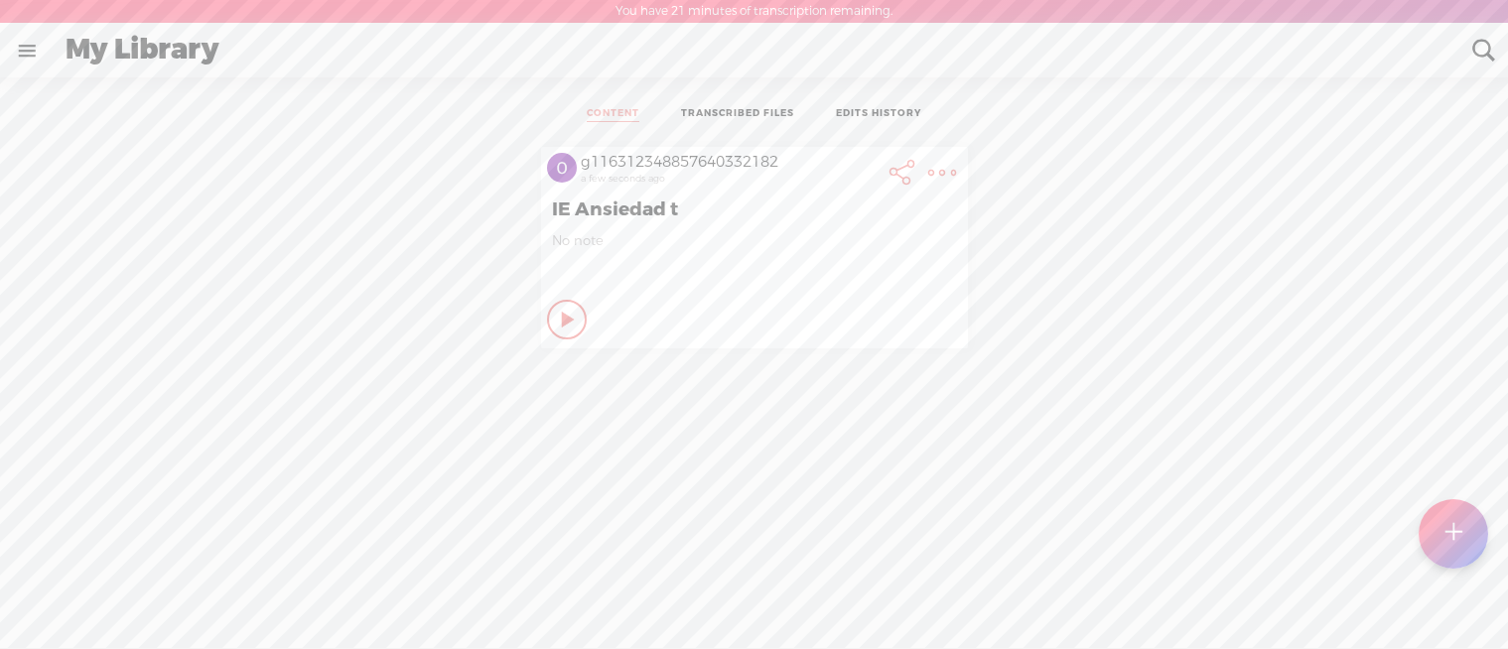
click at [942, 171] on t at bounding box center [943, 173] width 28 height 28
click at [845, 385] on link "Download Audio" at bounding box center [835, 377] width 224 height 46
click at [596, 403] on span "Download .wav file" at bounding box center [596, 399] width 169 height 45
click at [791, 115] on link "TRANSCRIBED FILES" at bounding box center [737, 114] width 113 height 15
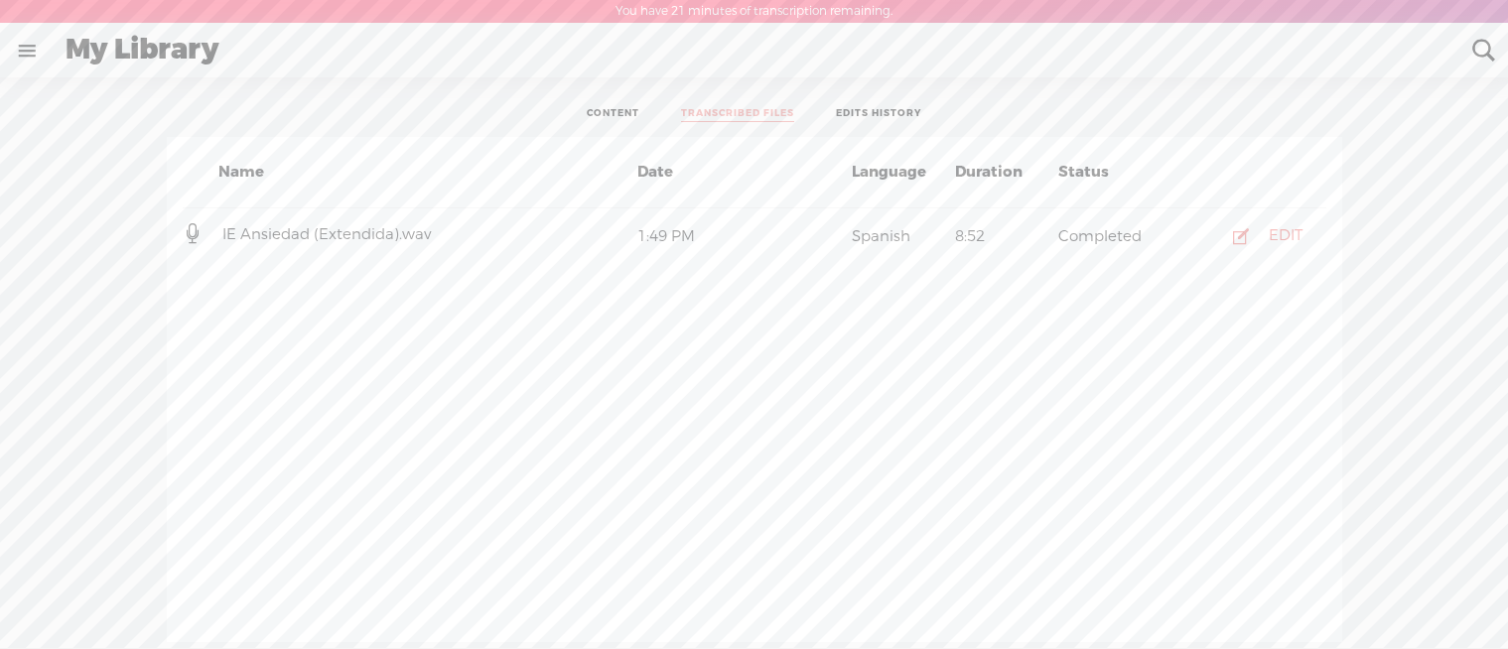
click at [867, 111] on link "EDITS HISTORY" at bounding box center [878, 114] width 85 height 15
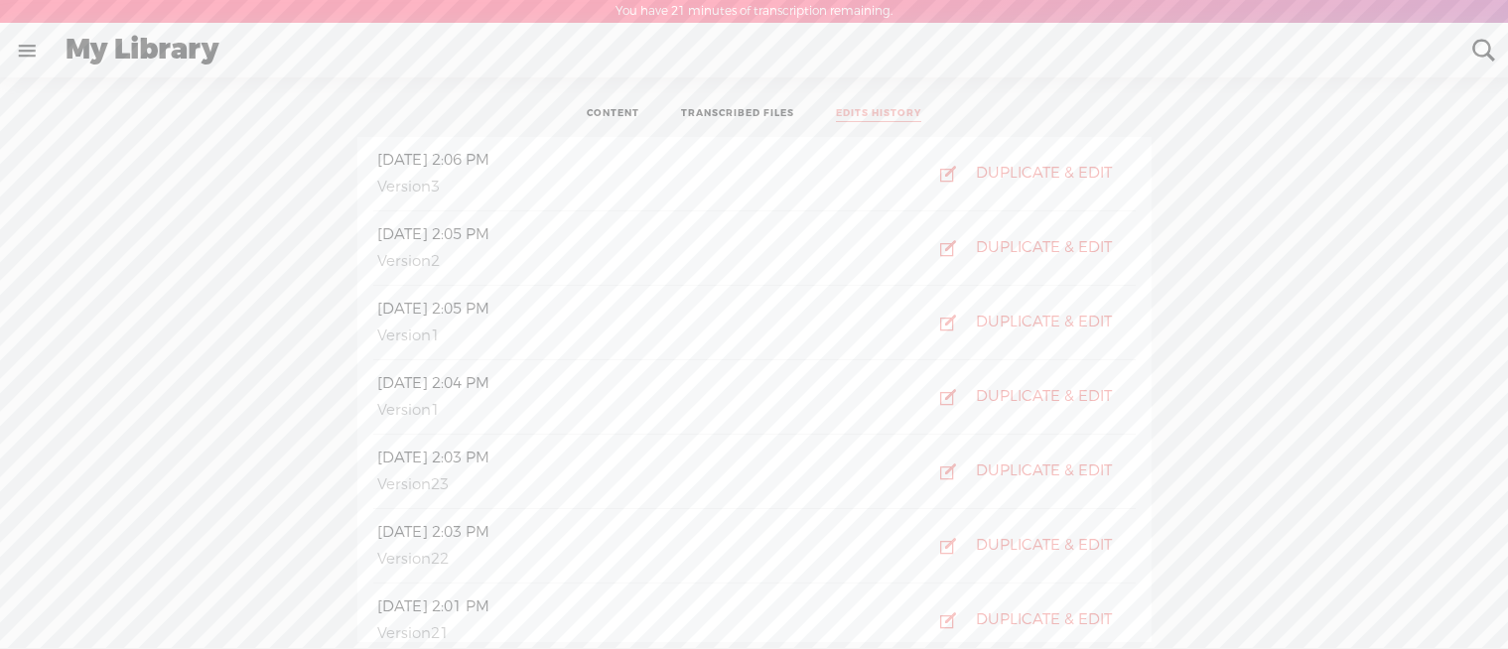
click at [630, 112] on link "CONTENT" at bounding box center [613, 114] width 53 height 15
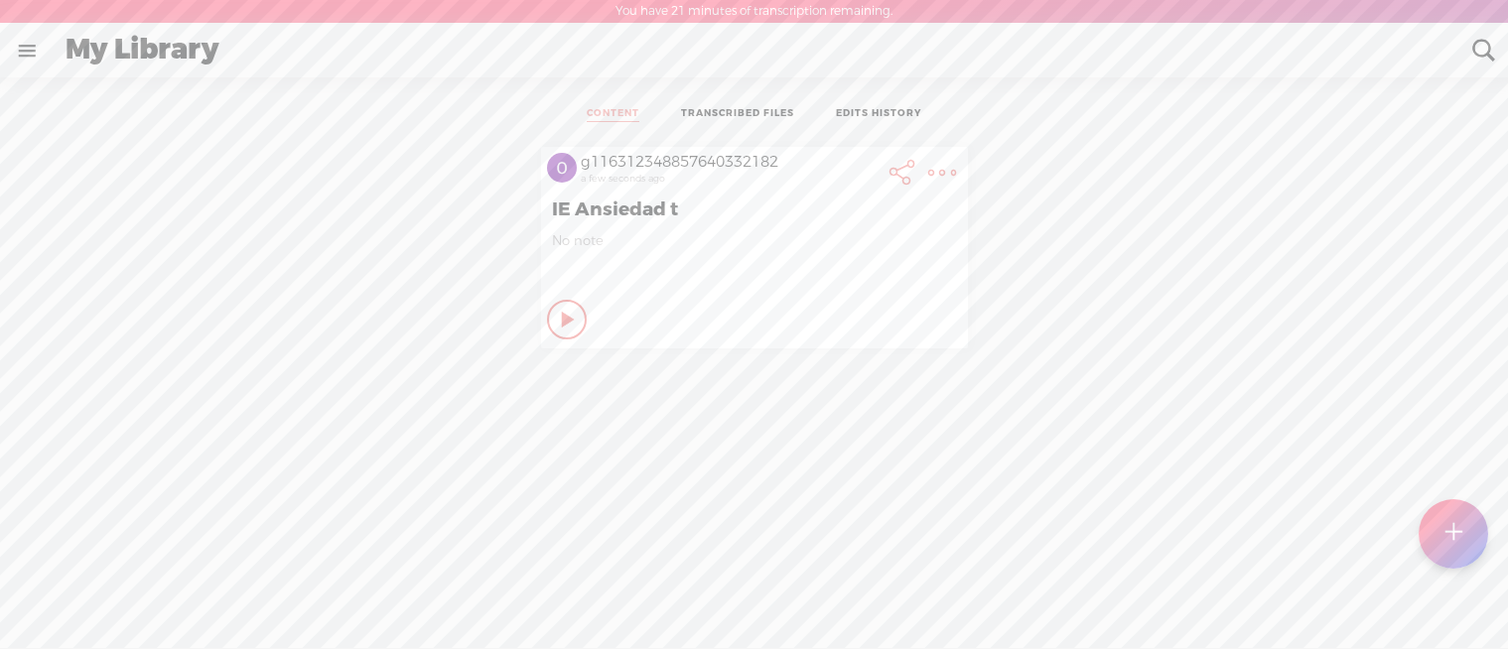
click at [730, 111] on link "TRANSCRIBED FILES" at bounding box center [737, 114] width 113 height 15
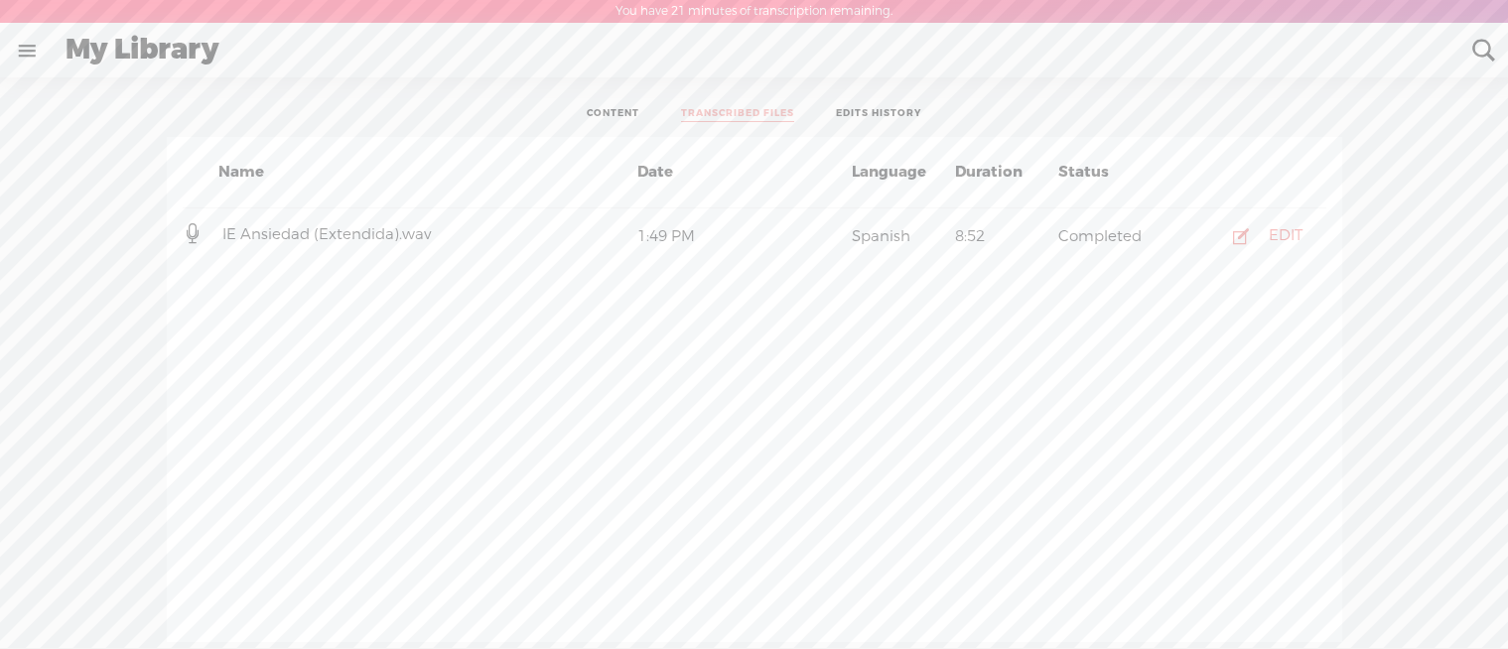
click at [626, 110] on link "CONTENT" at bounding box center [613, 114] width 53 height 15
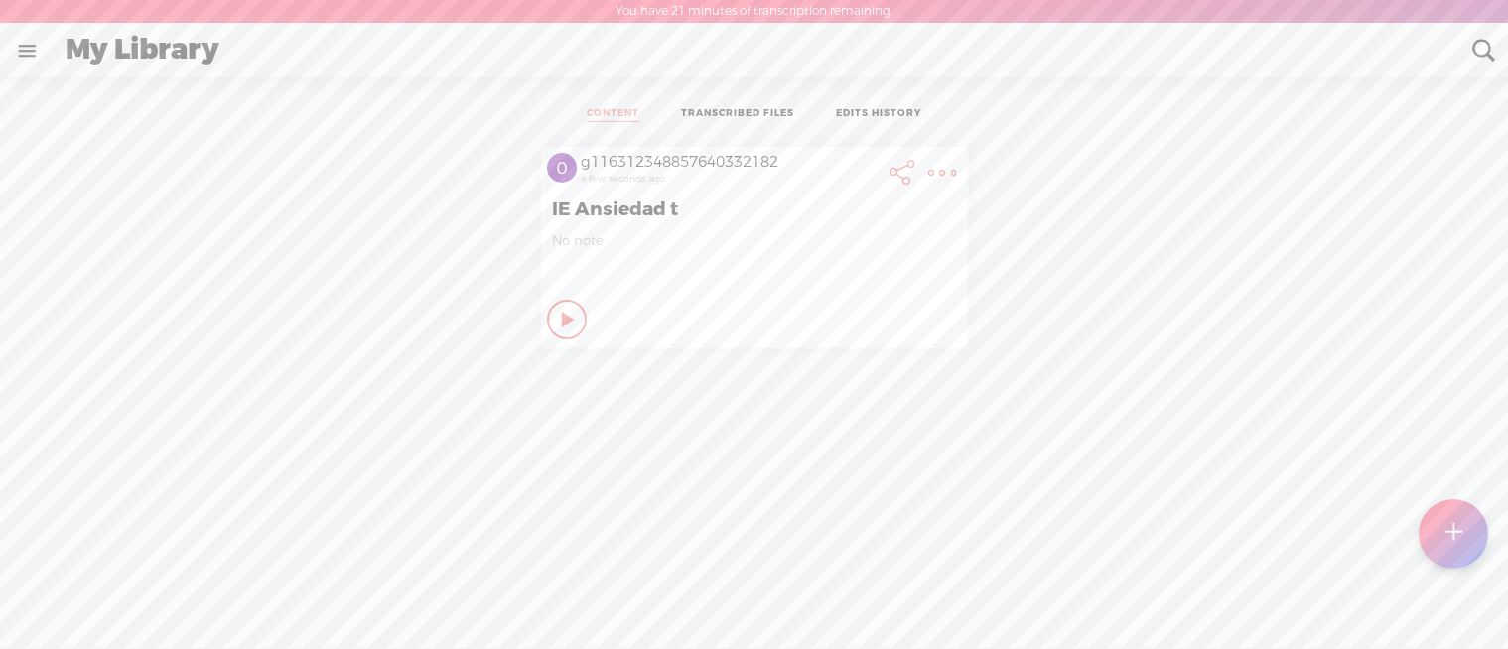
click at [38, 47] on link at bounding box center [27, 51] width 52 height 52
click at [404, 134] on body "You have 21 minutes of transcription remaining. Upgrade to increase your limit …" at bounding box center [754, 324] width 1508 height 648
click at [725, 122] on link "TRANSCRIBED FILES" at bounding box center [737, 114] width 113 height 15
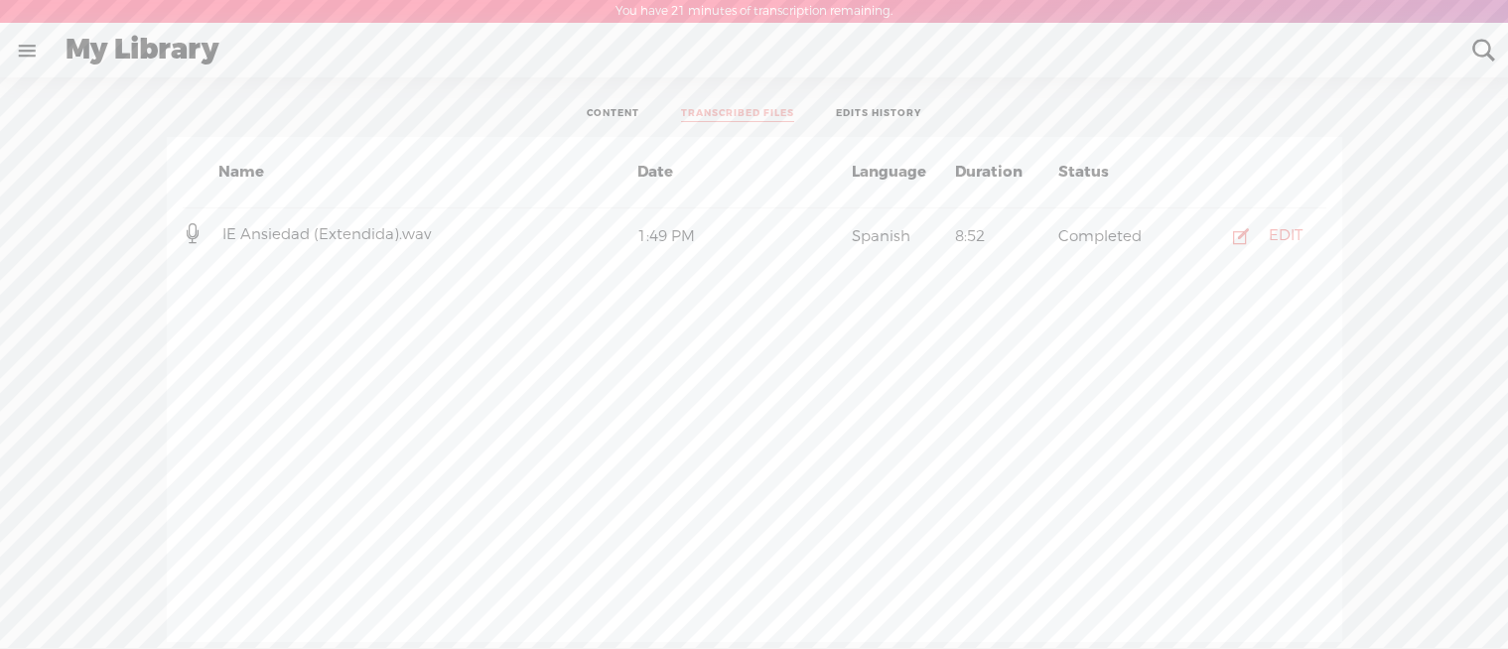
click at [868, 114] on link "EDITS HISTORY" at bounding box center [878, 114] width 85 height 15
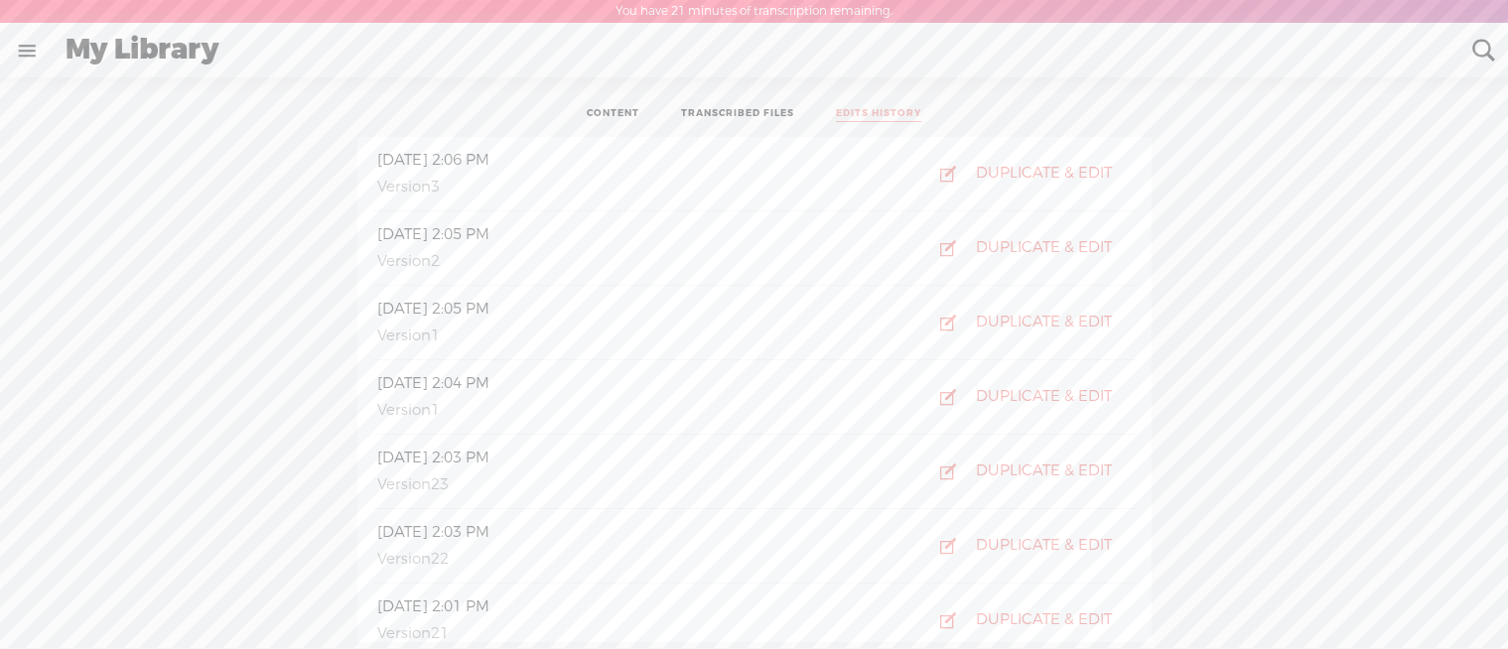
click at [622, 112] on link "CONTENT" at bounding box center [613, 114] width 53 height 15
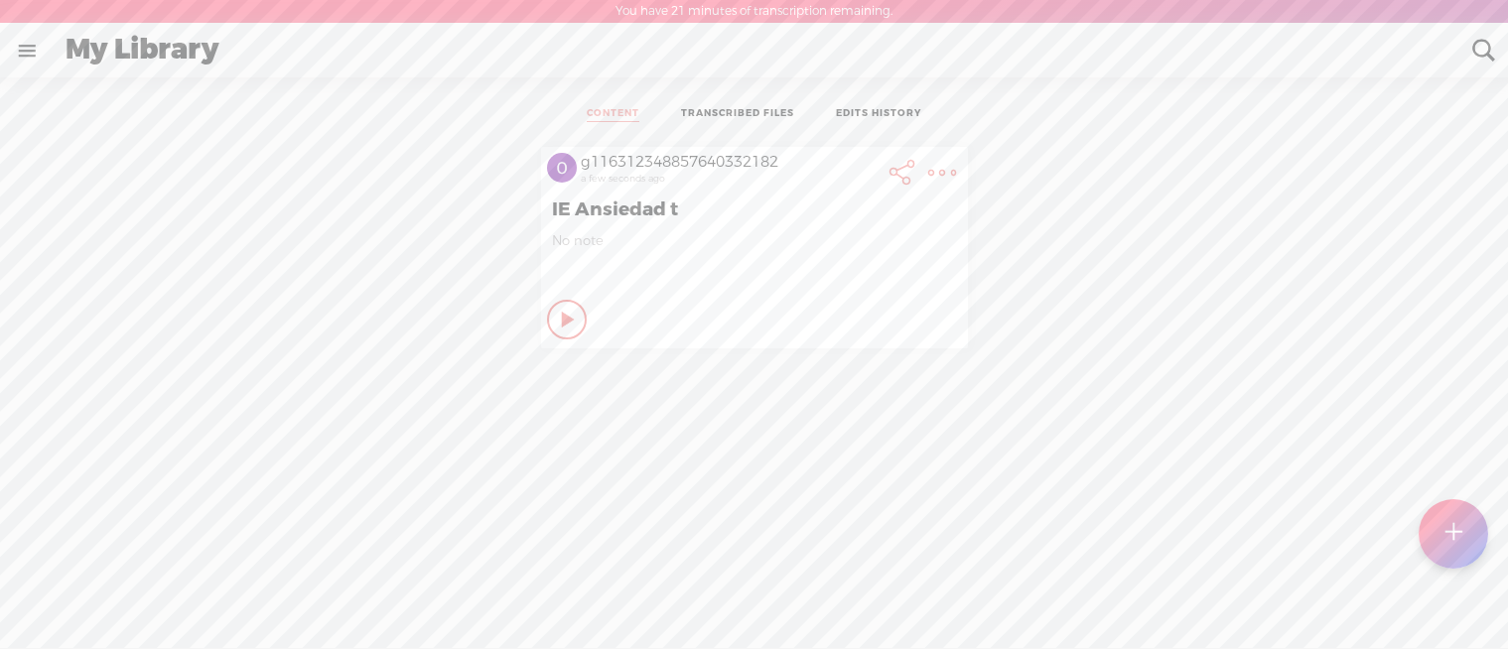
click at [936, 172] on t at bounding box center [943, 173] width 28 height 28
click at [813, 414] on link "Download Transcript" at bounding box center [835, 422] width 224 height 46
click at [623, 381] on span "Download .txt file" at bounding box center [591, 377] width 159 height 45
click at [938, 167] on t at bounding box center [943, 173] width 28 height 28
click at [784, 506] on link "Delete" at bounding box center [835, 514] width 224 height 46
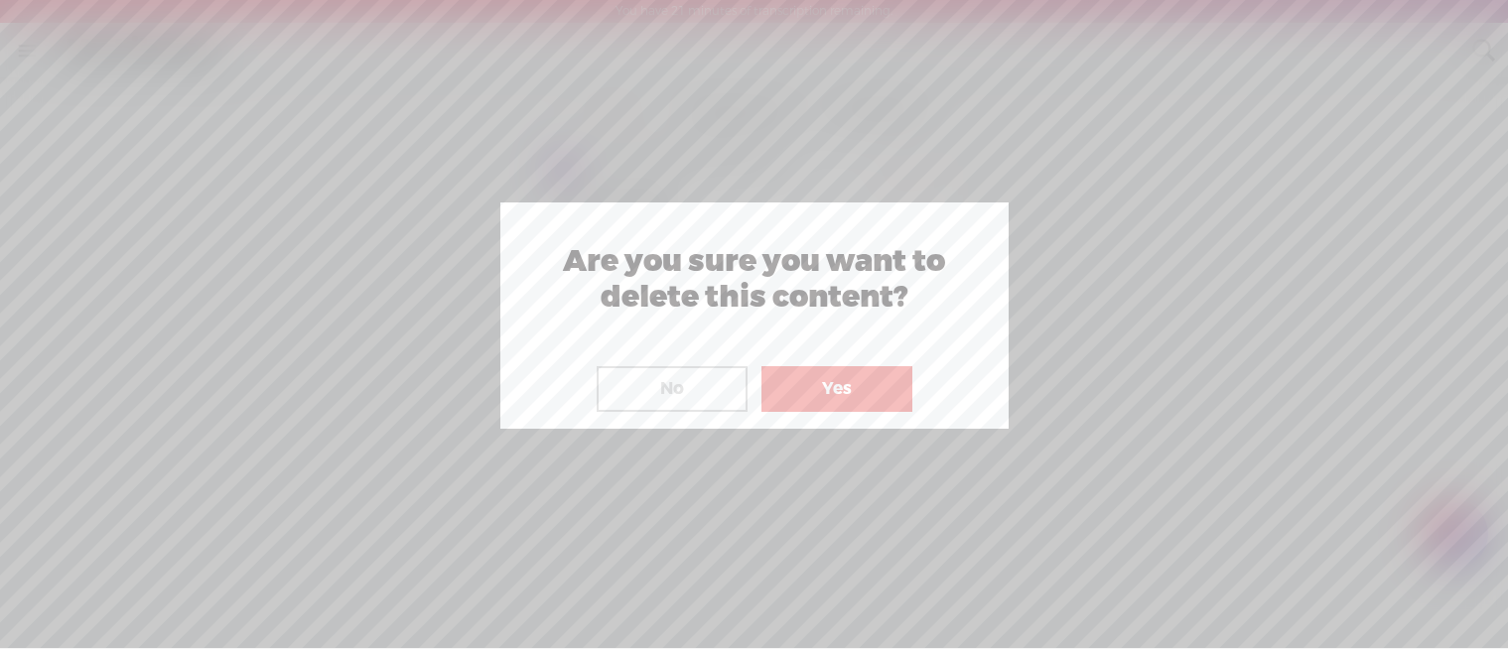
click at [833, 391] on button "Yes" at bounding box center [837, 389] width 151 height 46
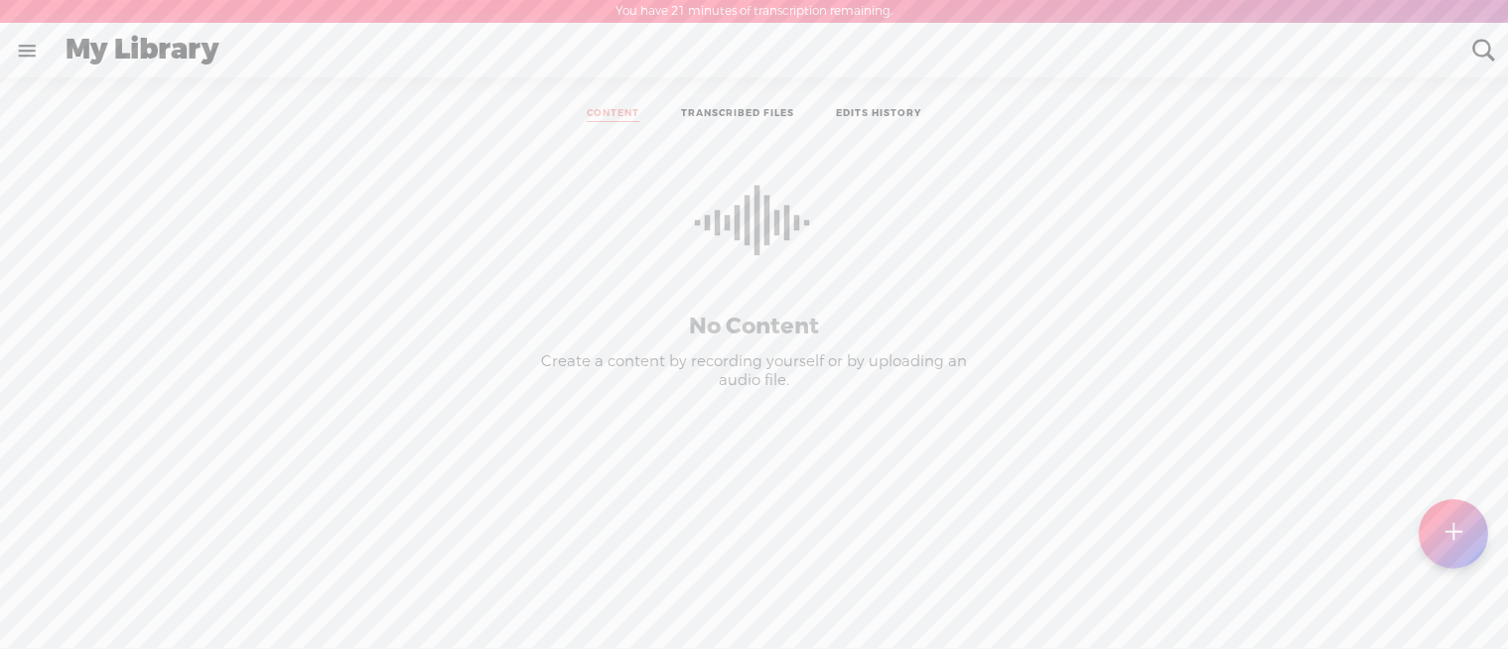
click at [728, 100] on ul "CONTENT TRANSCRIBED FILES EDITS HISTORY" at bounding box center [755, 114] width 526 height 45
click at [732, 107] on li "TRANSCRIBED FILES" at bounding box center [737, 114] width 155 height 15
click at [853, 102] on ul "CONTENT TRANSCRIBED FILES EDITS HISTORY" at bounding box center [755, 114] width 526 height 45
click at [860, 113] on link "EDITS HISTORY" at bounding box center [878, 114] width 85 height 15
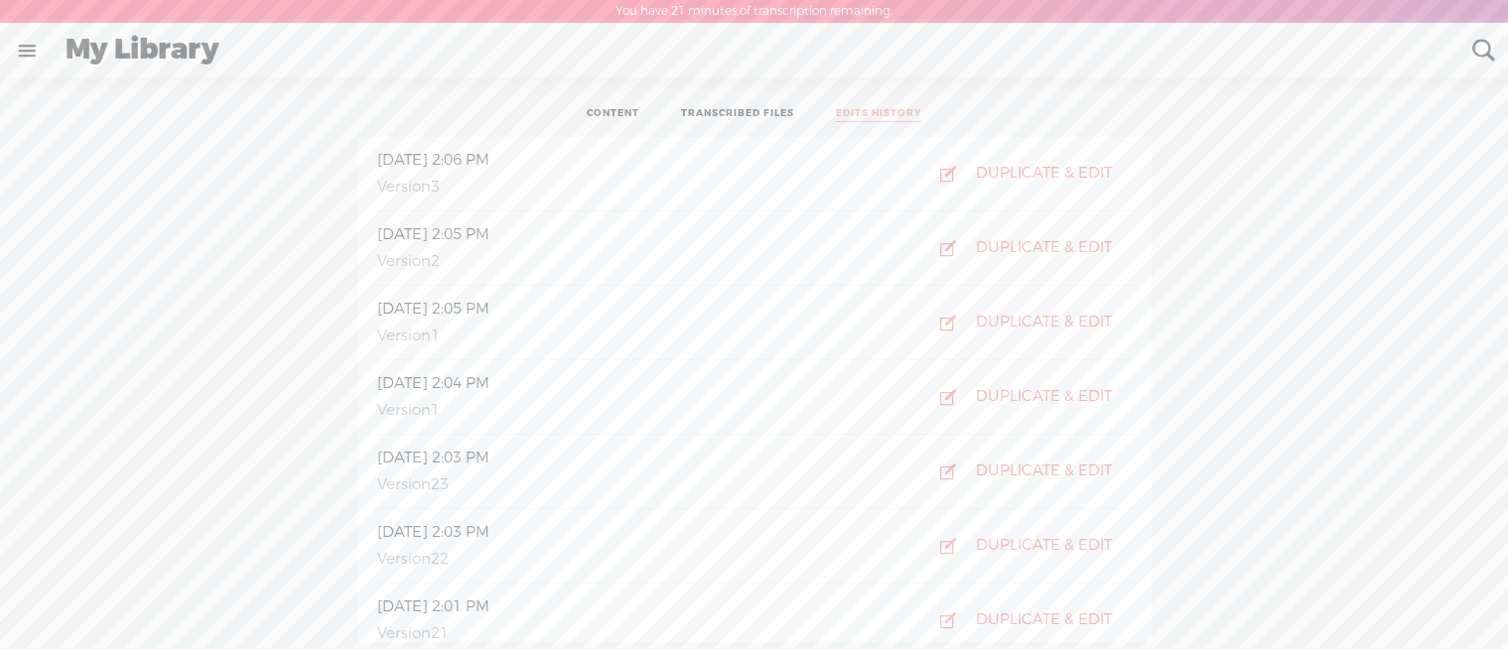
click at [750, 110] on link "TRANSCRIBED FILES" at bounding box center [737, 114] width 113 height 15
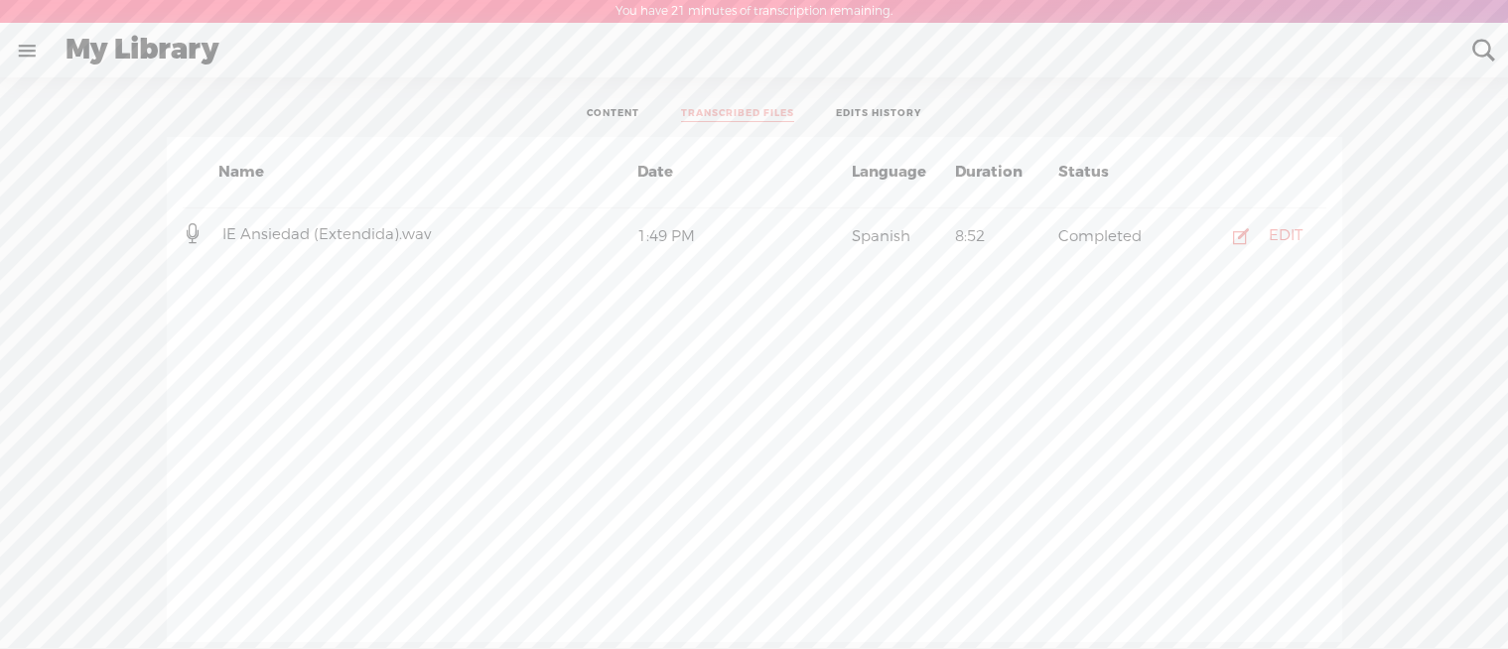
click at [648, 113] on li "CONTENT" at bounding box center [613, 114] width 94 height 15
click at [611, 115] on link "CONTENT" at bounding box center [613, 114] width 53 height 15
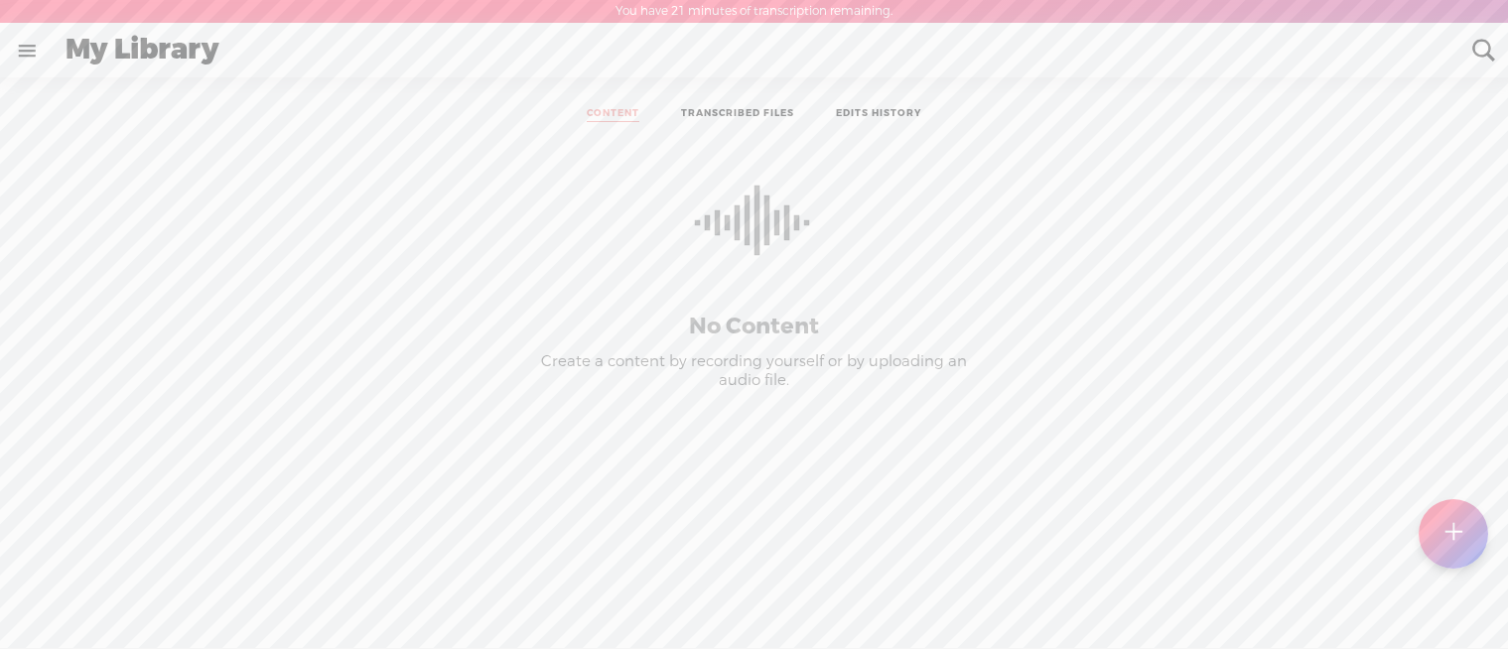
click at [26, 40] on link at bounding box center [27, 51] width 52 height 52
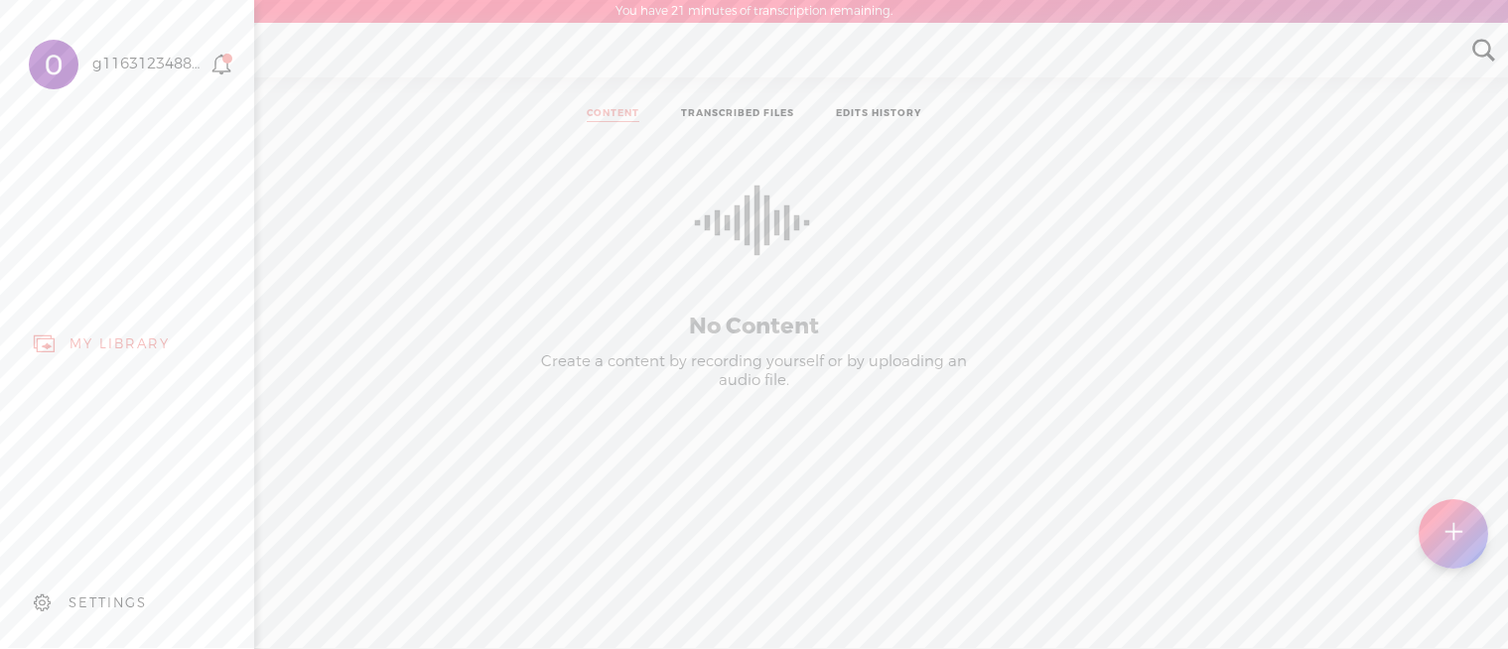
click at [133, 338] on div "MY LIBRARY" at bounding box center [120, 344] width 100 height 17
click at [1485, 47] on body "You have 21 minutes of transcription remaining. Upgrade to increase your limit …" at bounding box center [754, 324] width 1508 height 648
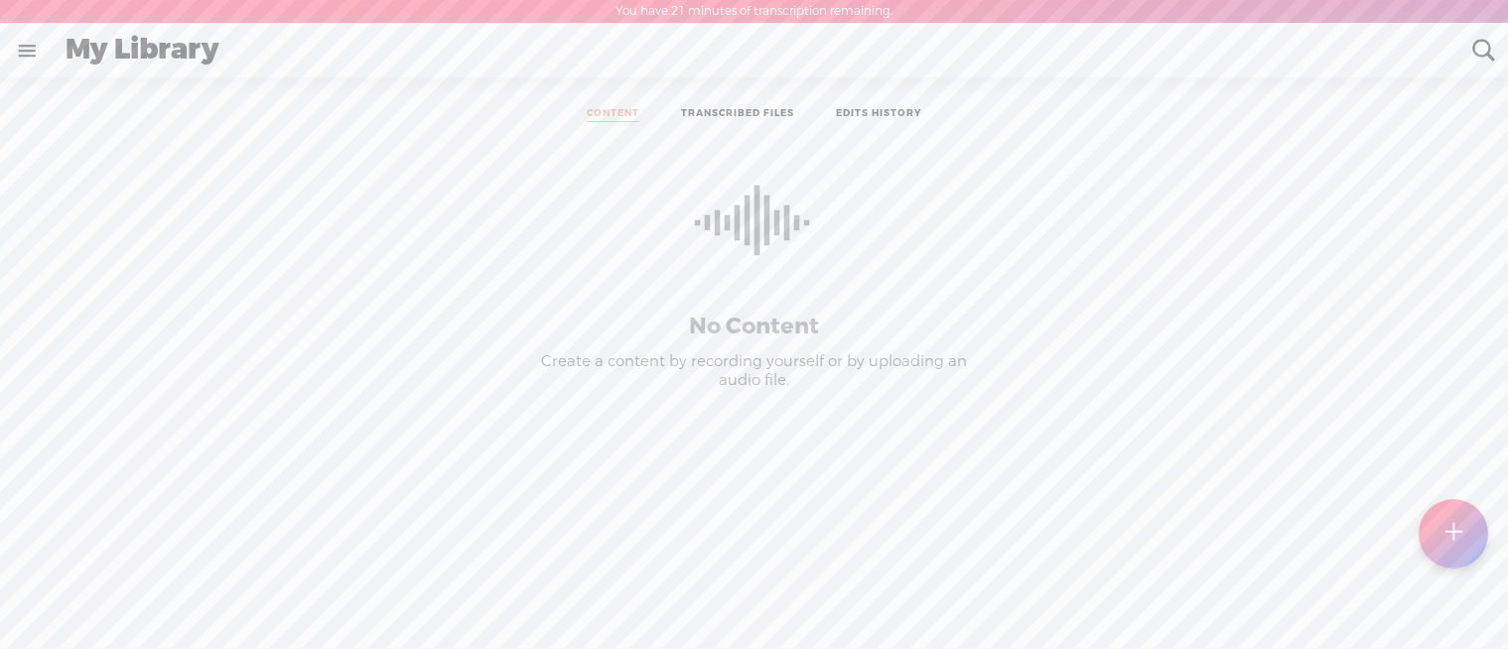
click at [1481, 47] on t at bounding box center [1484, 51] width 26 height 26
click at [761, 106] on ul "CONTENT TRANSCRIBED FILES EDITS HISTORY" at bounding box center [755, 114] width 526 height 45
click at [1469, 528] on div at bounding box center [1454, 535] width 70 height 70
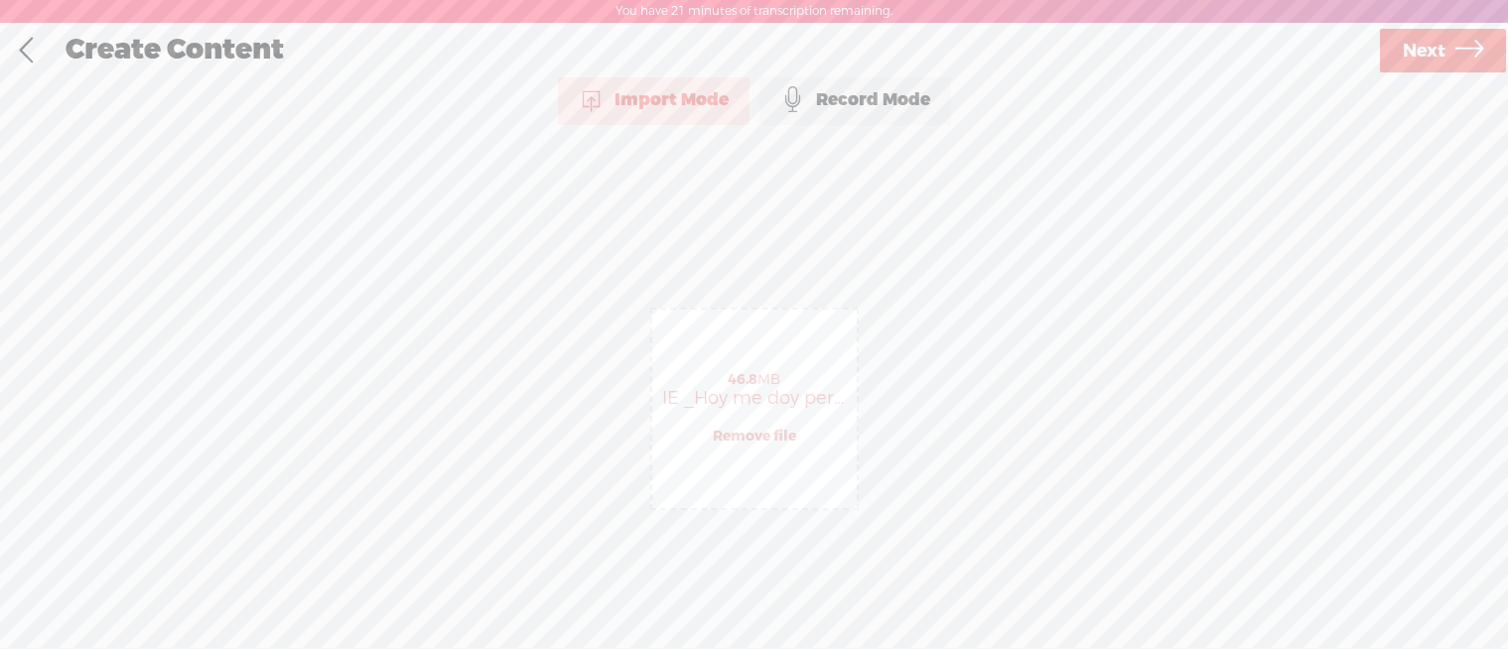
click at [1448, 55] on link "Next" at bounding box center [1443, 51] width 126 height 44
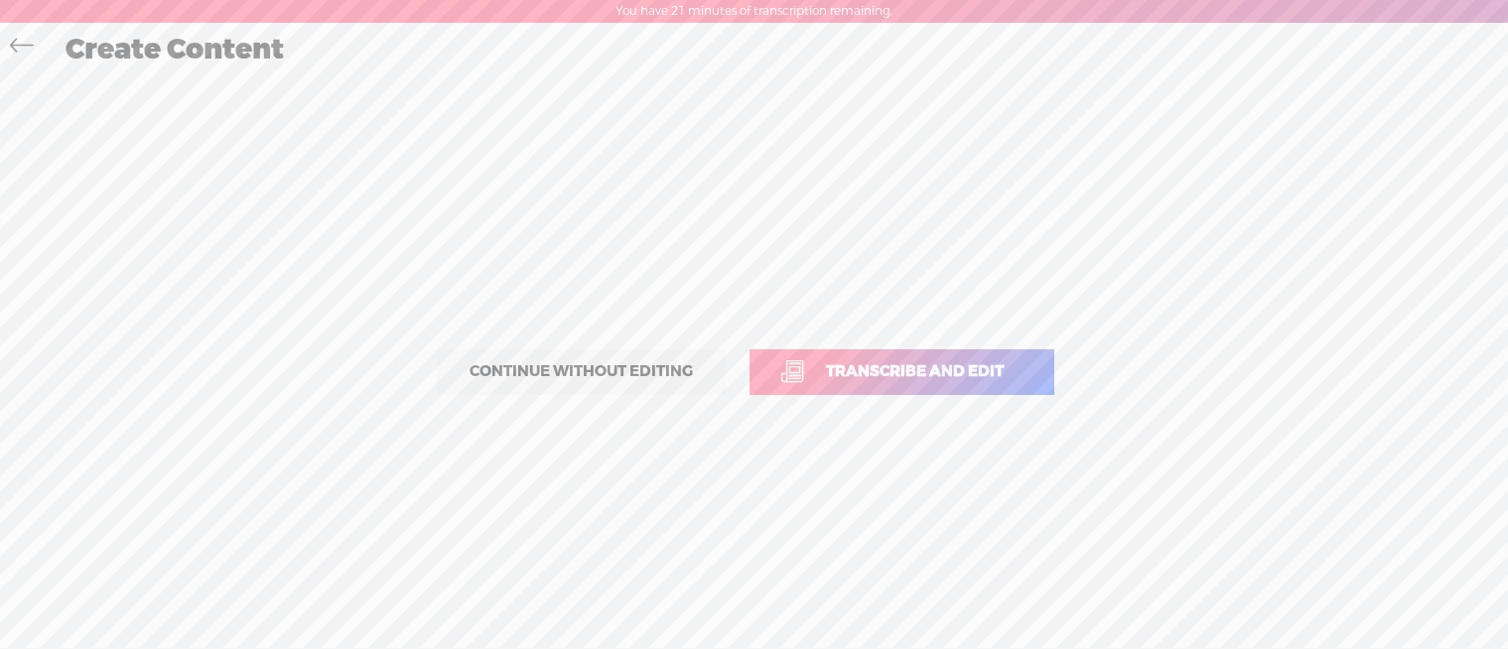
click at [653, 376] on span "Continue without editing" at bounding box center [581, 372] width 265 height 28
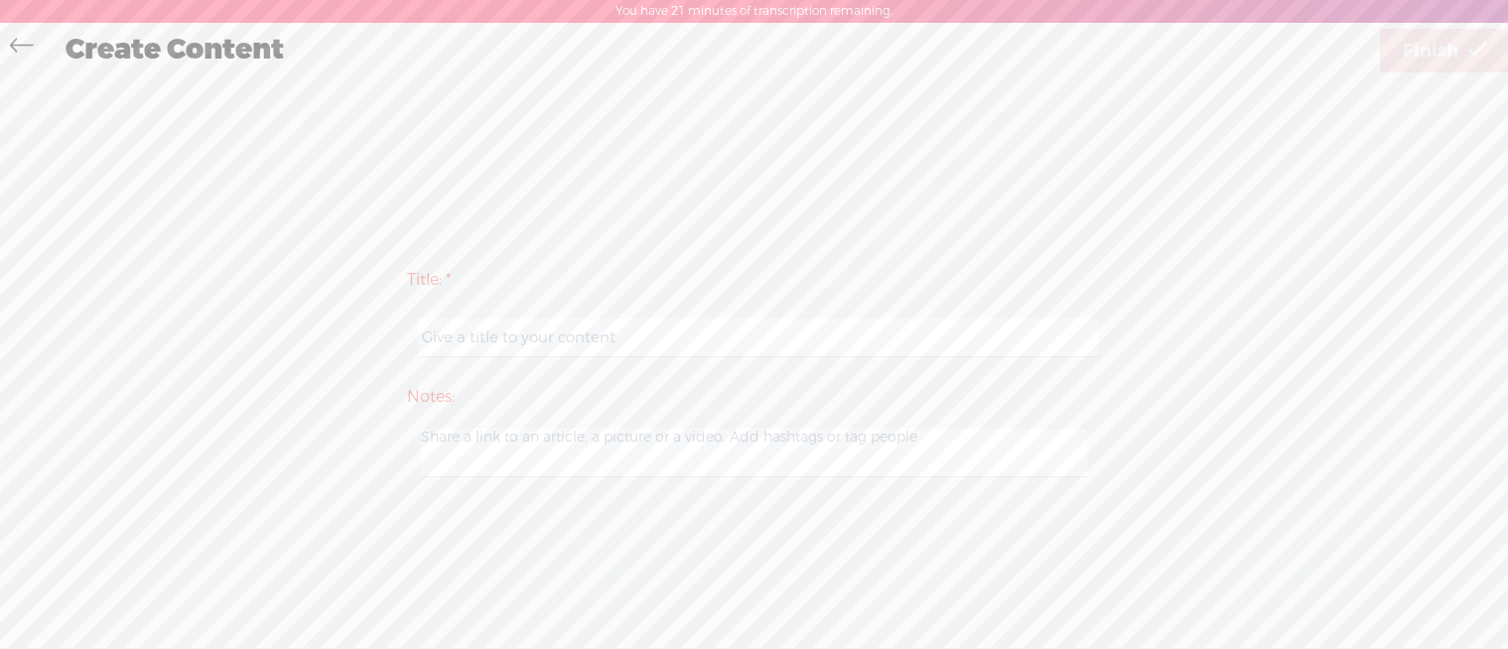
click at [555, 328] on input "text" at bounding box center [758, 338] width 680 height 39
type input "1"
click at [512, 433] on textarea at bounding box center [754, 453] width 667 height 49
type textarea "1"
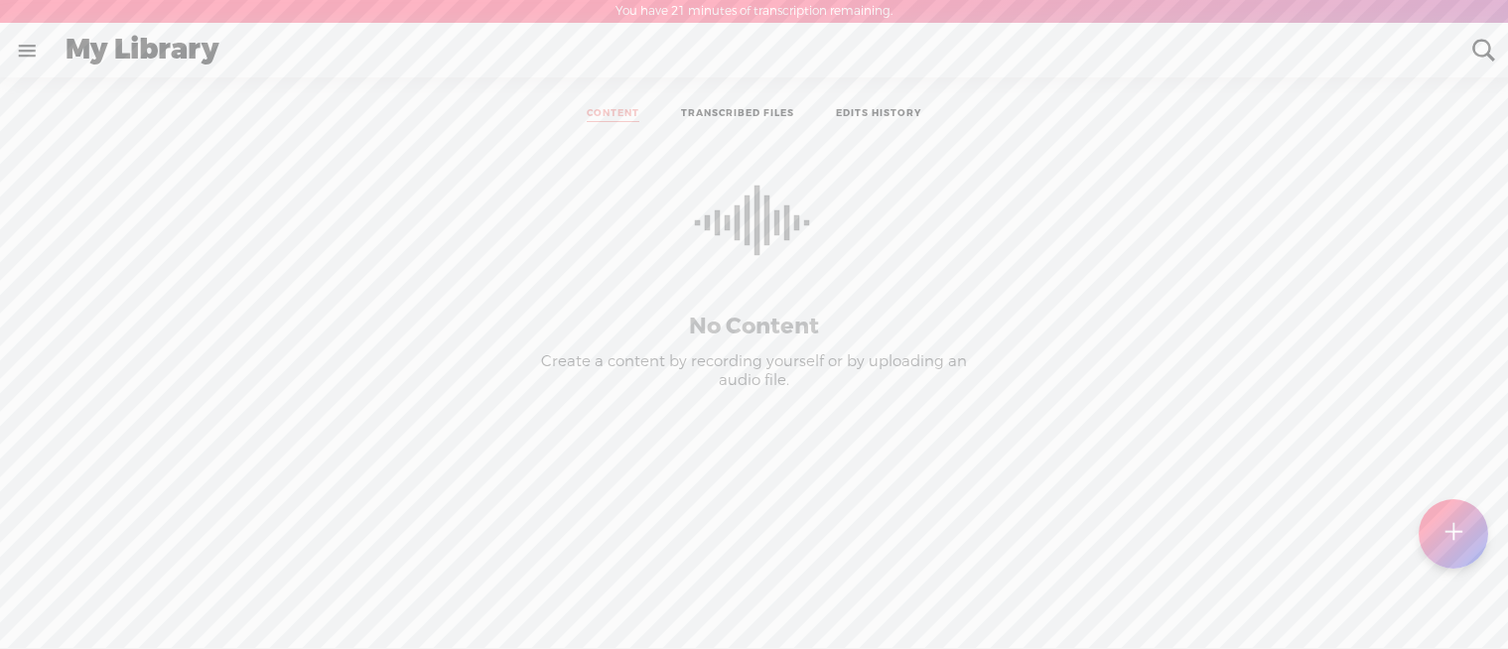
click at [1448, 524] on t at bounding box center [1453, 534] width 17 height 44
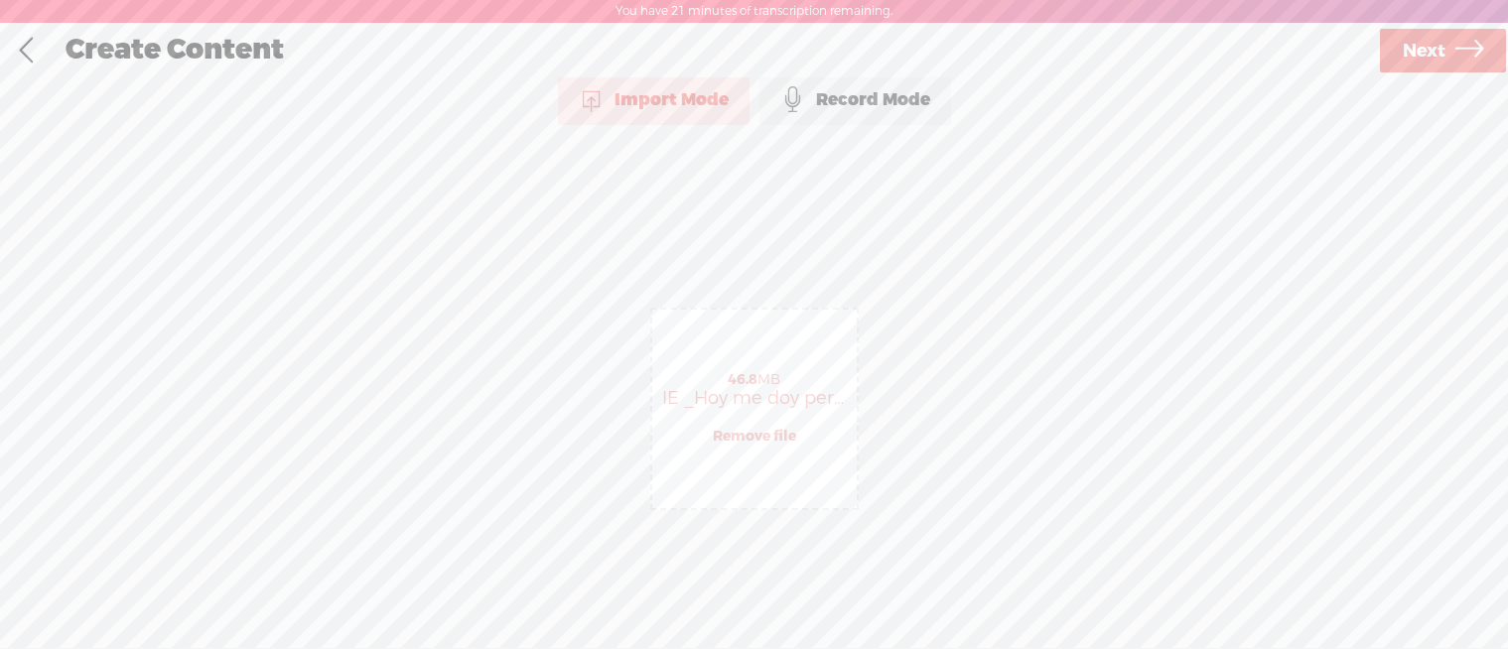
click at [1437, 54] on span "Next" at bounding box center [1424, 51] width 43 height 51
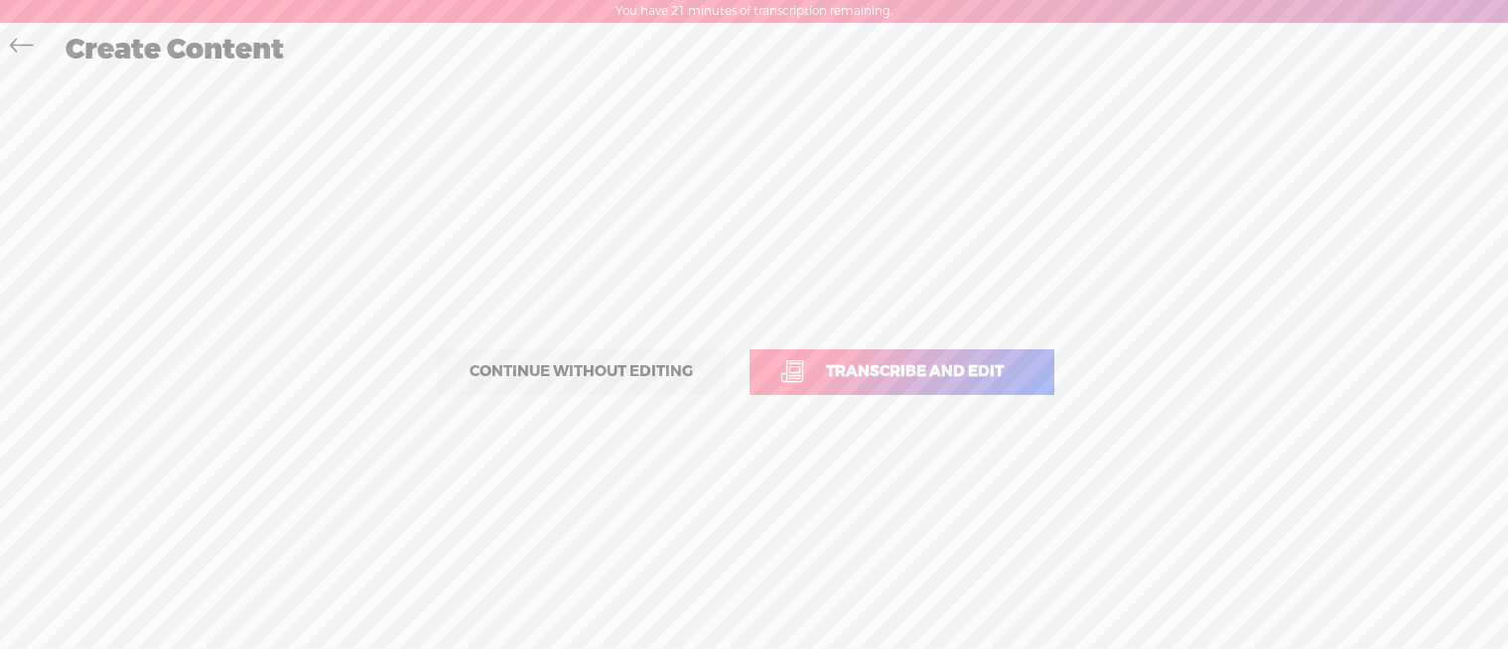
click at [907, 367] on span "Transcribe and edit" at bounding box center [914, 371] width 219 height 23
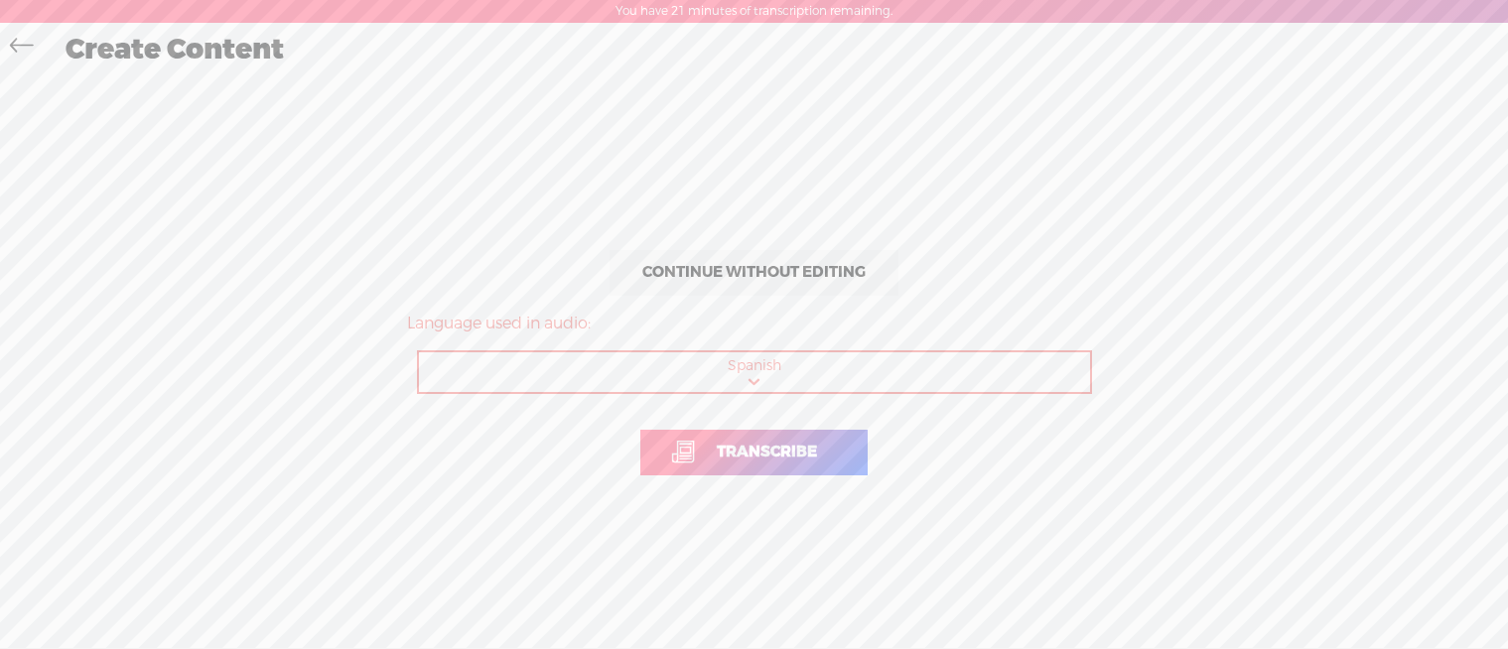
click at [777, 446] on span "Transcribe" at bounding box center [767, 452] width 142 height 23
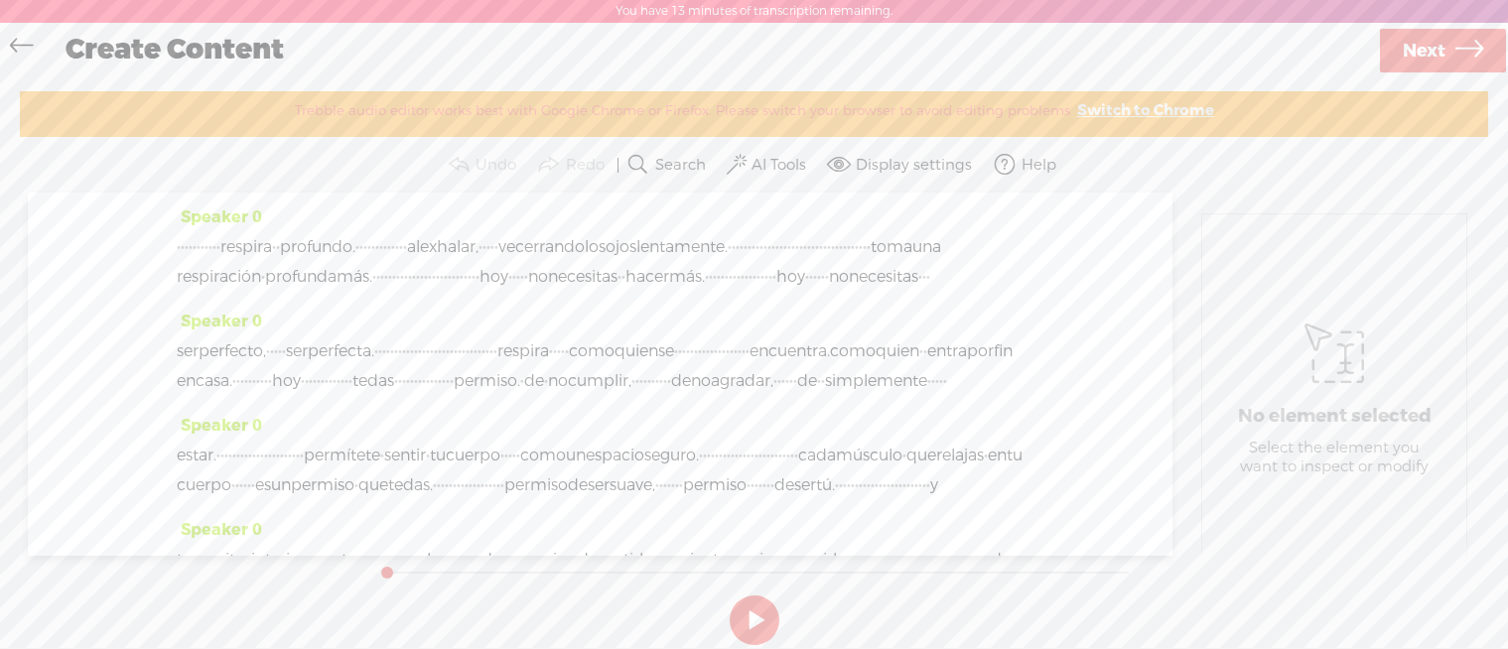
scroll to position [188, 0]
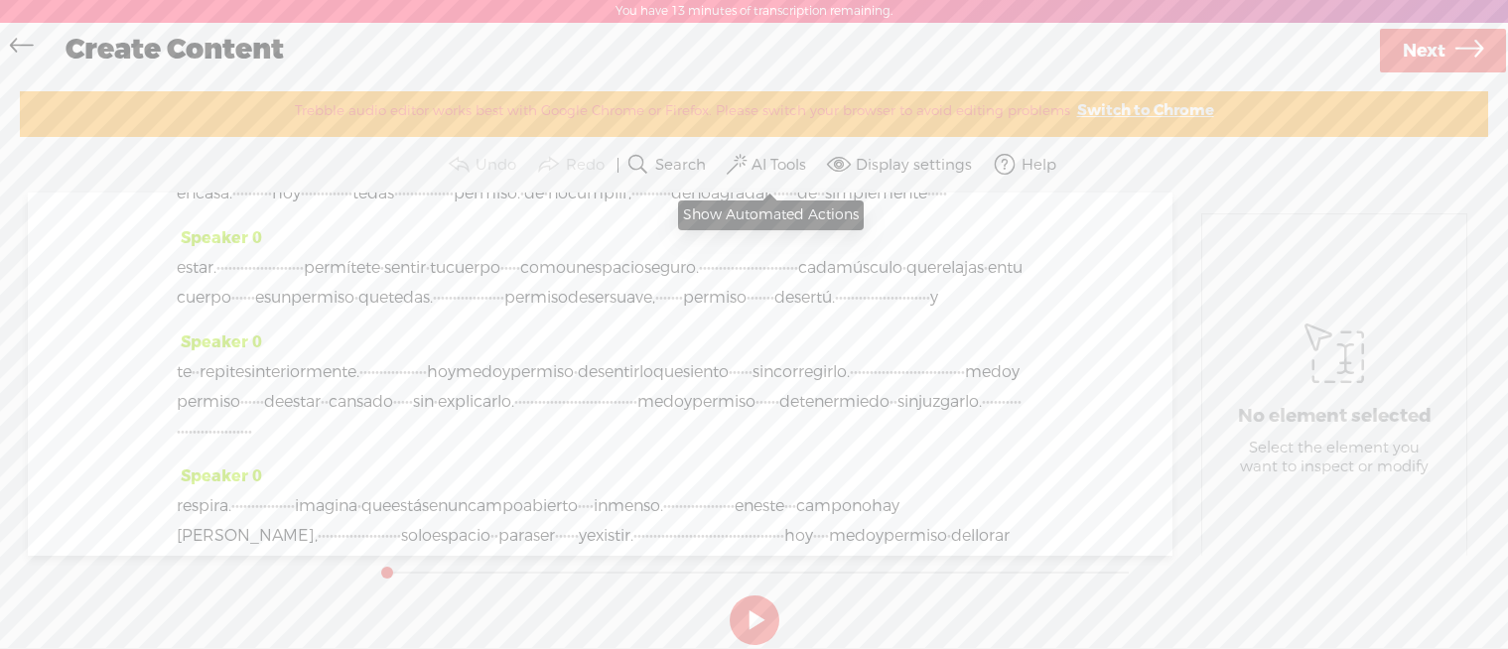
click at [741, 165] on span at bounding box center [737, 165] width 20 height 24
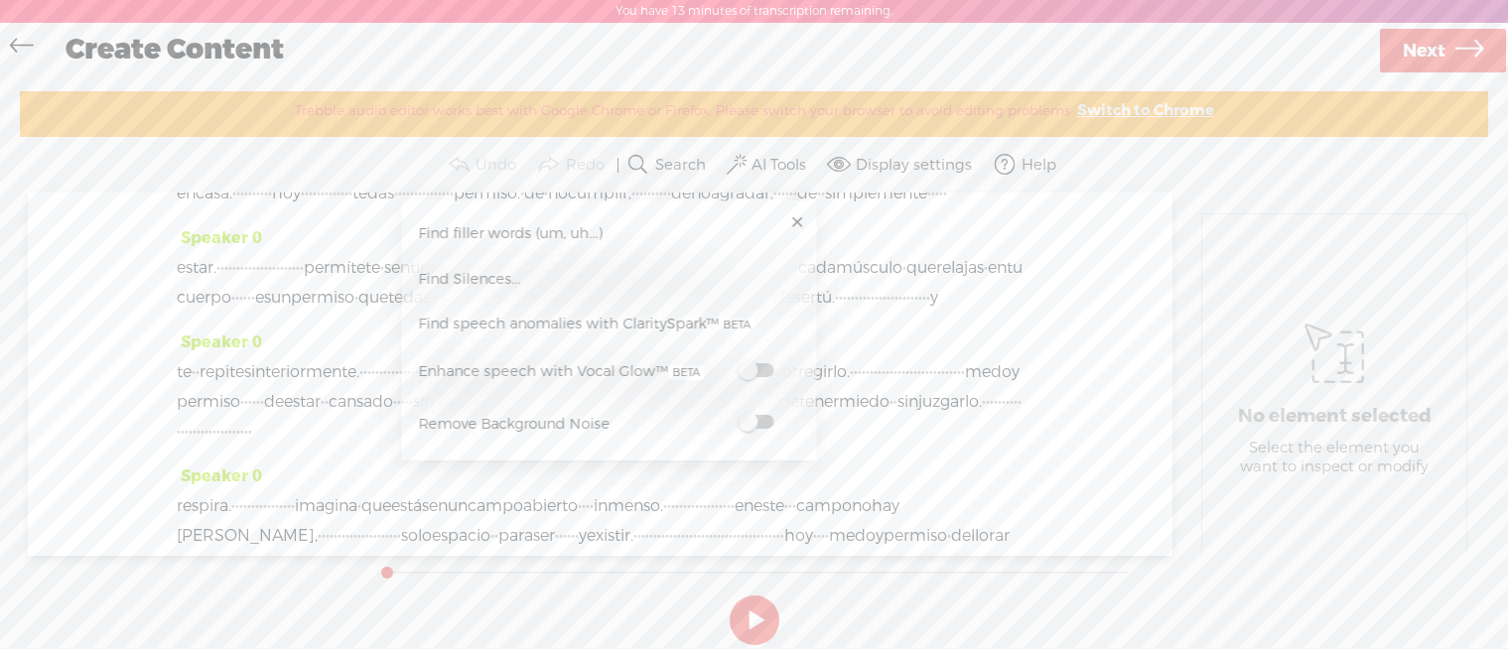
click at [751, 372] on span at bounding box center [756, 370] width 36 height 14
click at [785, 161] on label "AI Tools" at bounding box center [779, 166] width 55 height 20
click at [792, 216] on link at bounding box center [797, 223] width 20 height 20
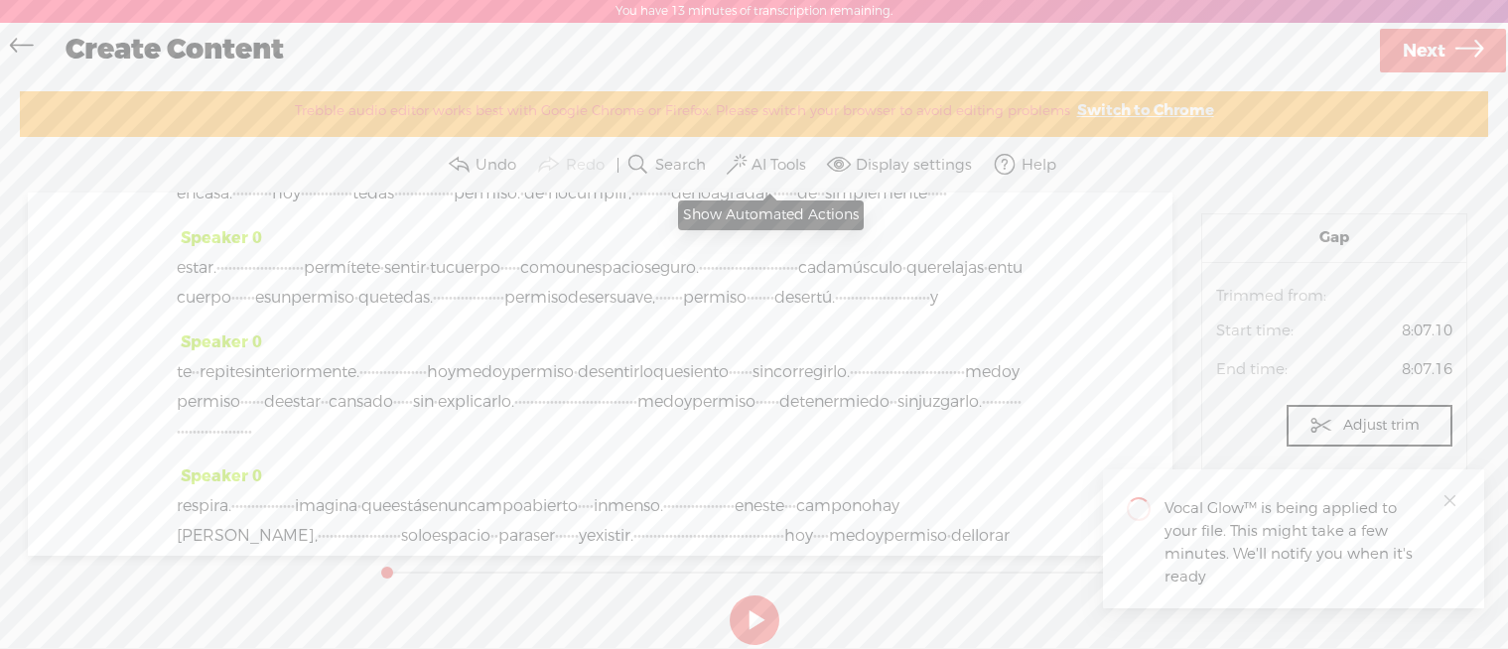
click at [785, 175] on button "AI Tools" at bounding box center [769, 165] width 92 height 40
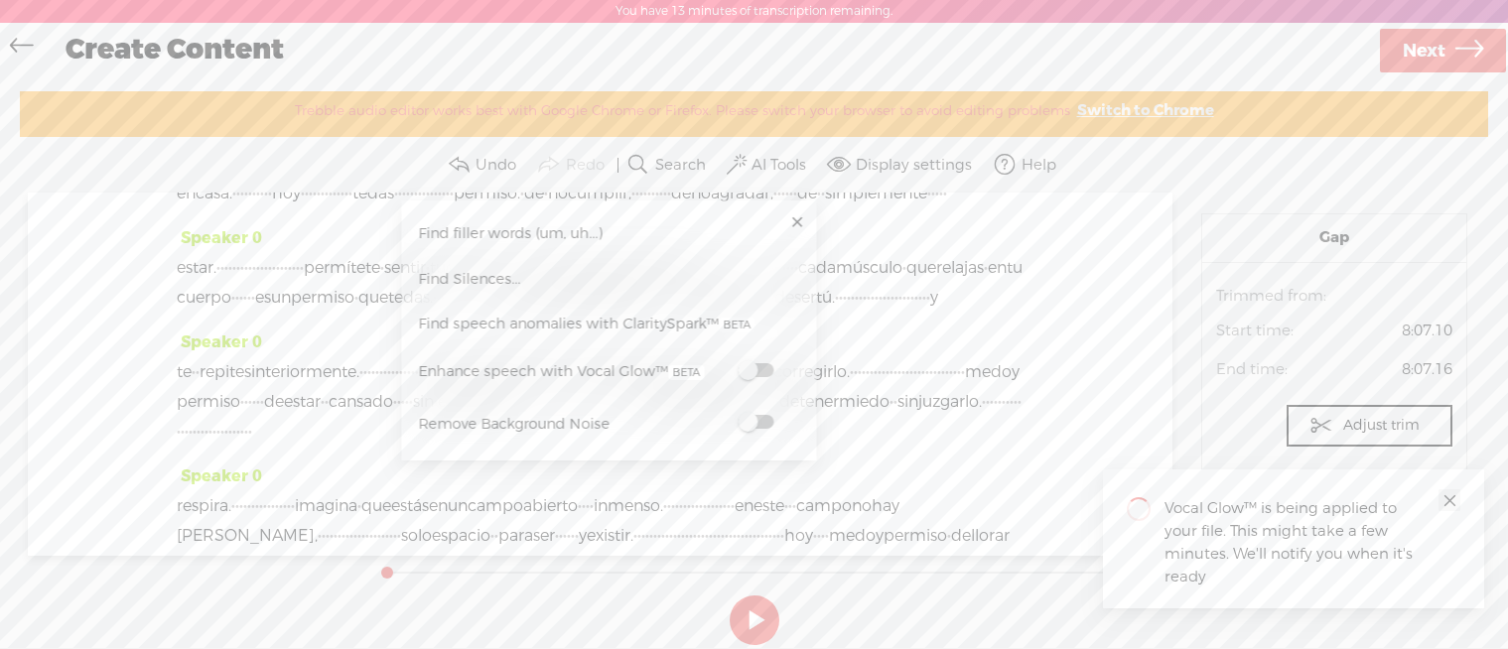
click at [1455, 500] on icon "close" at bounding box center [1450, 500] width 15 height 15
click at [799, 229] on link at bounding box center [797, 223] width 20 height 20
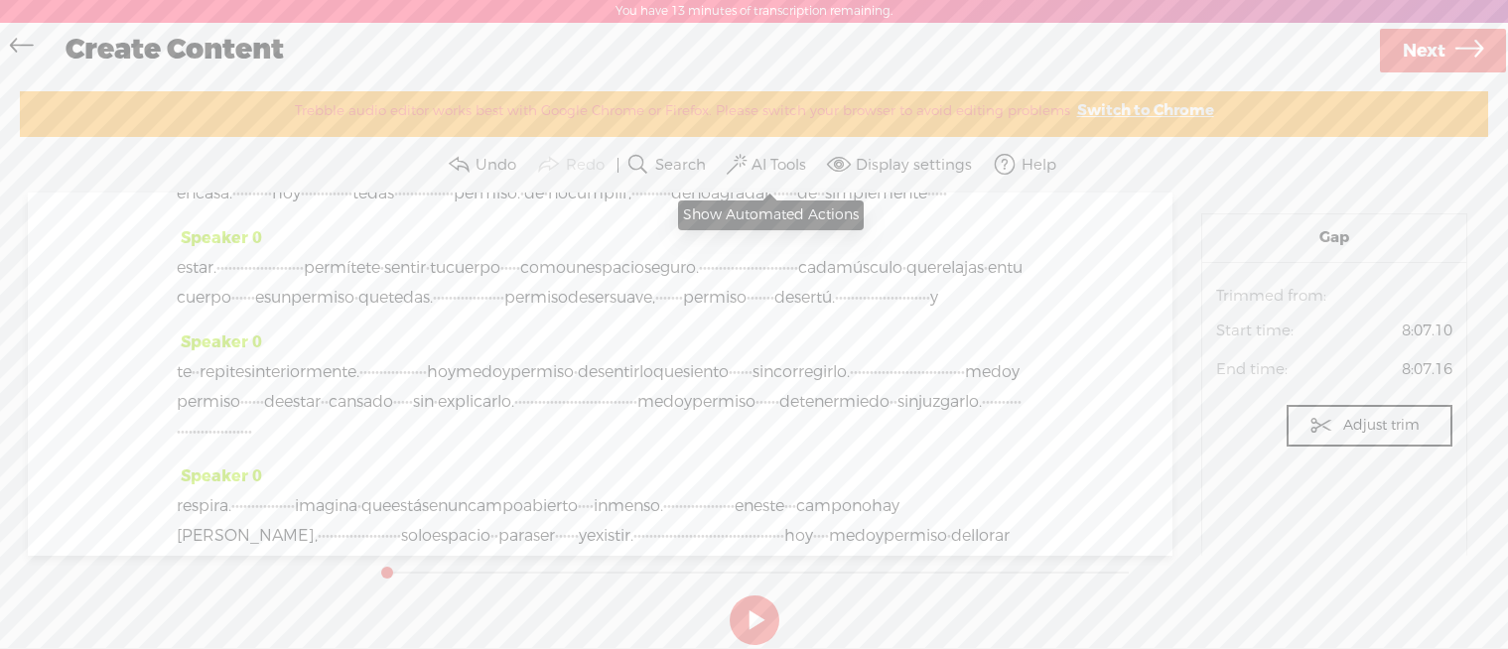
click at [767, 174] on label "AI Tools" at bounding box center [779, 166] width 55 height 20
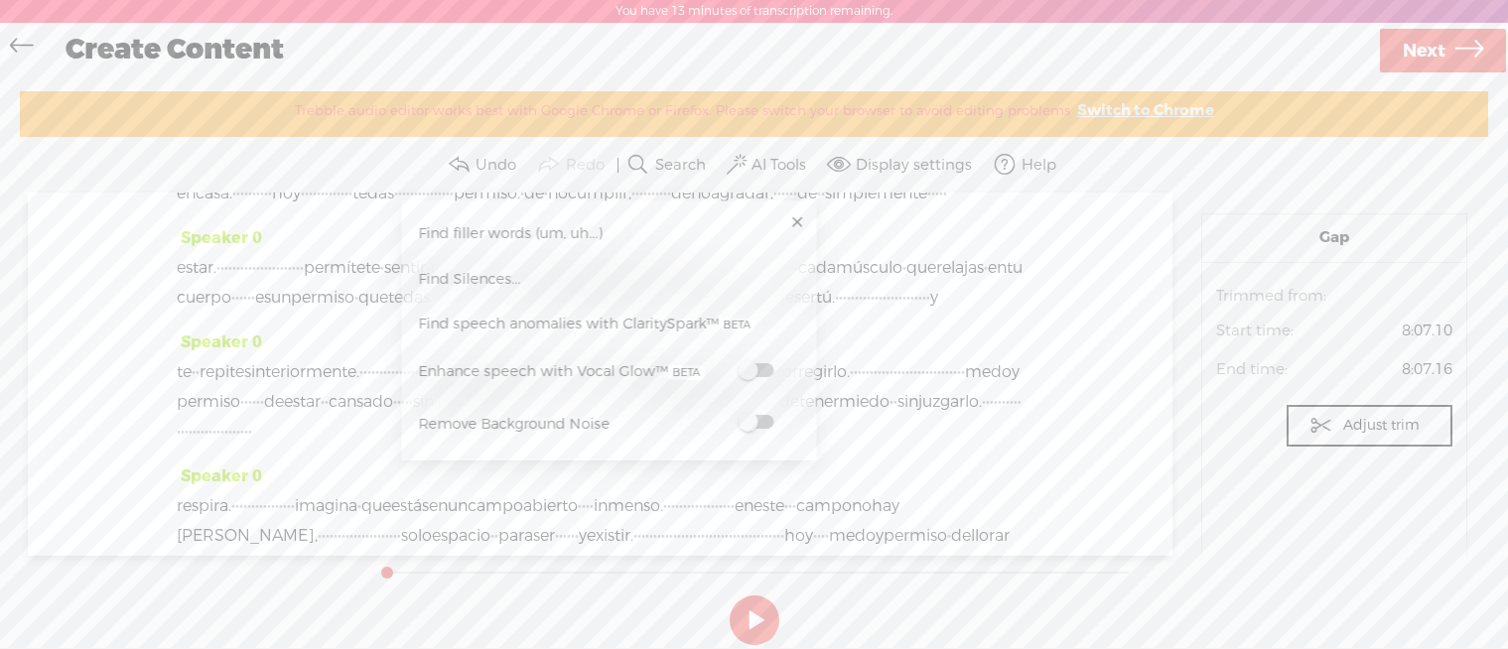
click at [755, 367] on span at bounding box center [756, 370] width 36 height 14
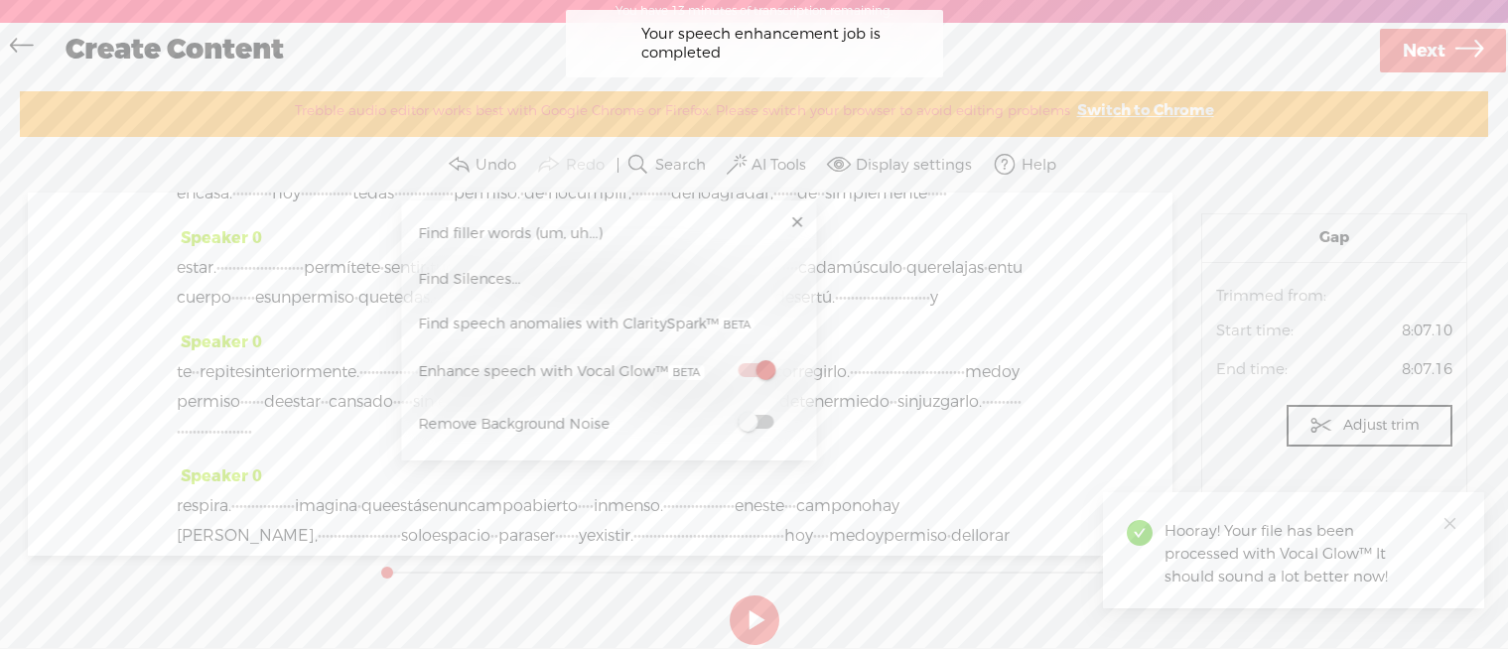
click at [757, 421] on span at bounding box center [756, 422] width 36 height 14
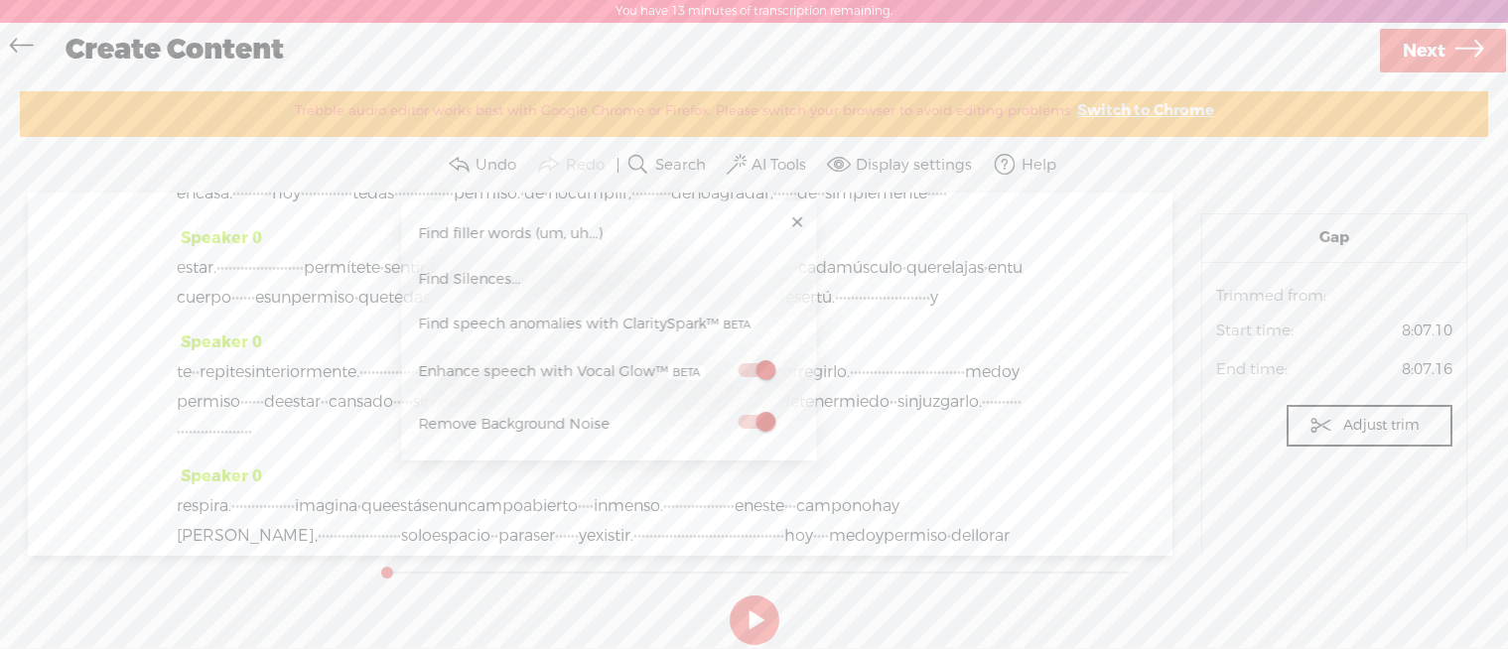
click at [1235, 201] on section "Gap Audio source: Trimmed from: Start time: 8:07.10 End time: 8:07.16 Adjust tr…" at bounding box center [1335, 374] width 308 height 362
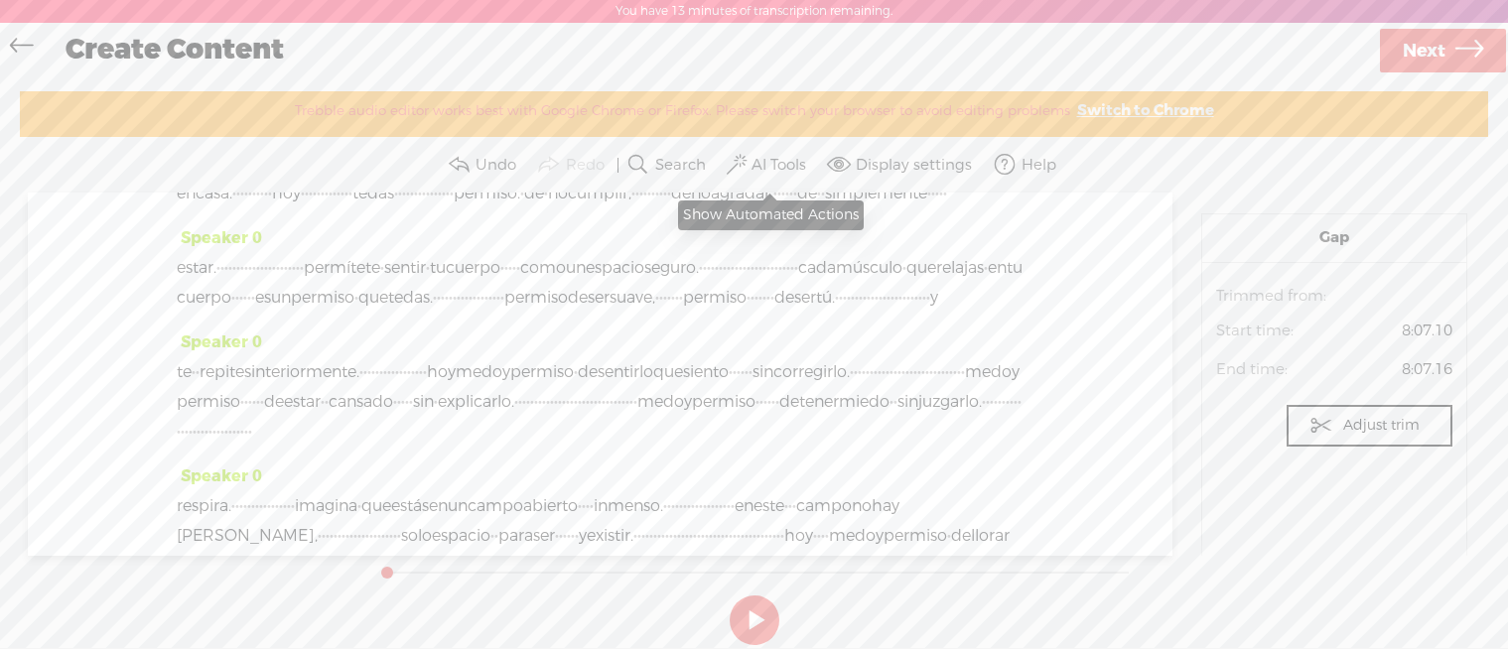
click at [738, 173] on span at bounding box center [737, 165] width 20 height 24
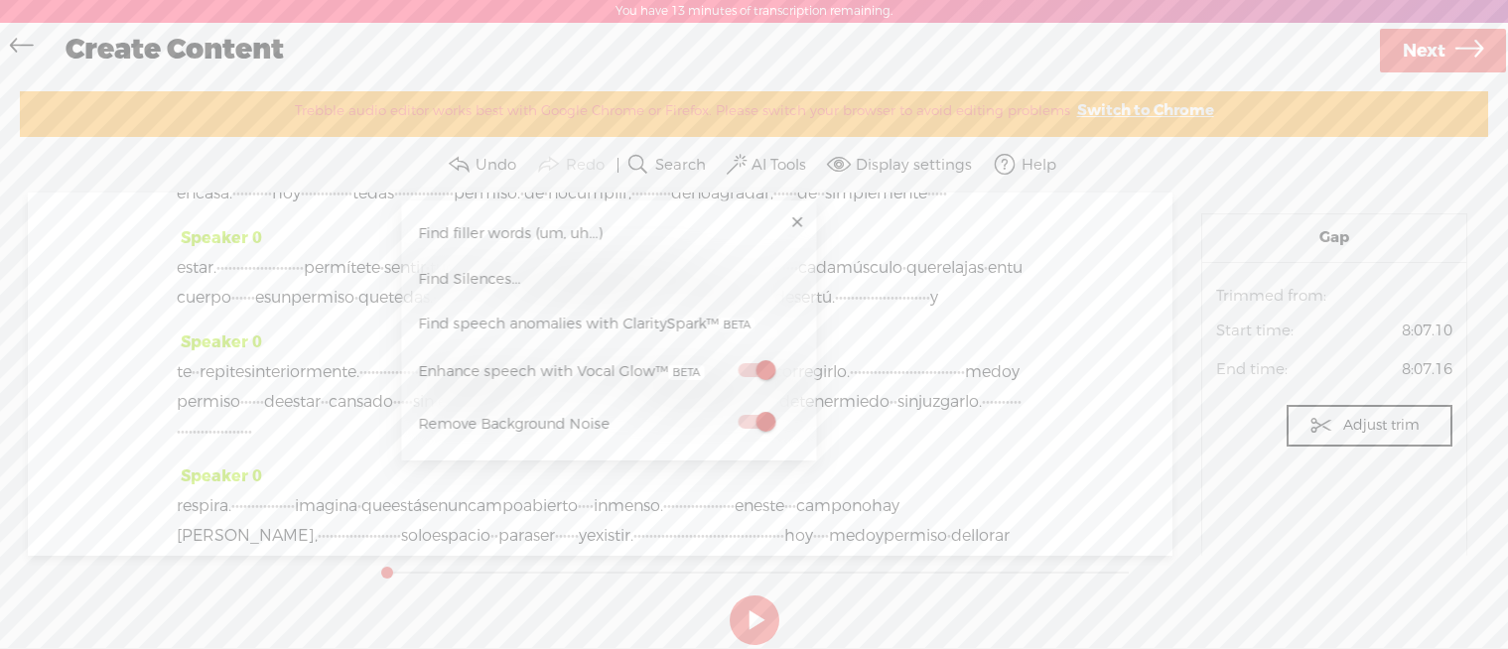
click at [1431, 49] on span "Next" at bounding box center [1424, 51] width 43 height 51
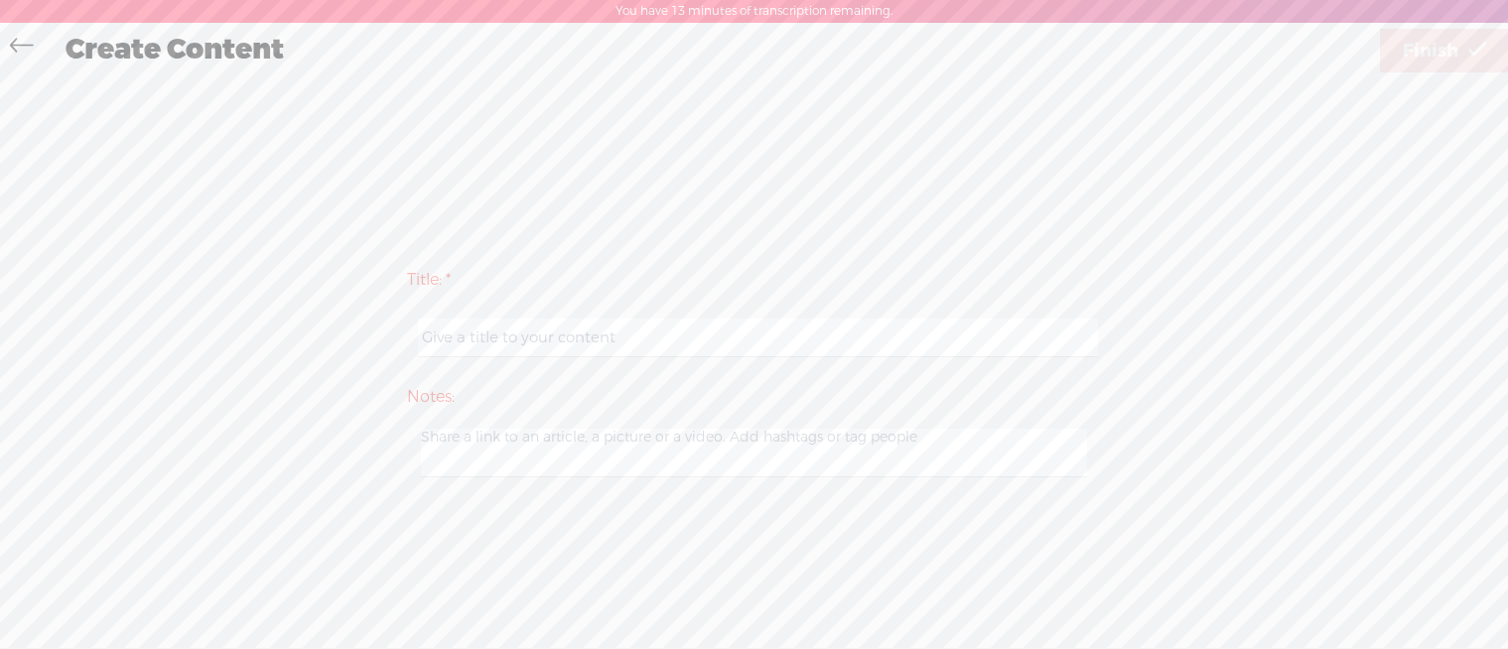
click at [724, 332] on input "text" at bounding box center [758, 338] width 680 height 39
click at [26, 39] on icon at bounding box center [21, 48] width 23 height 45
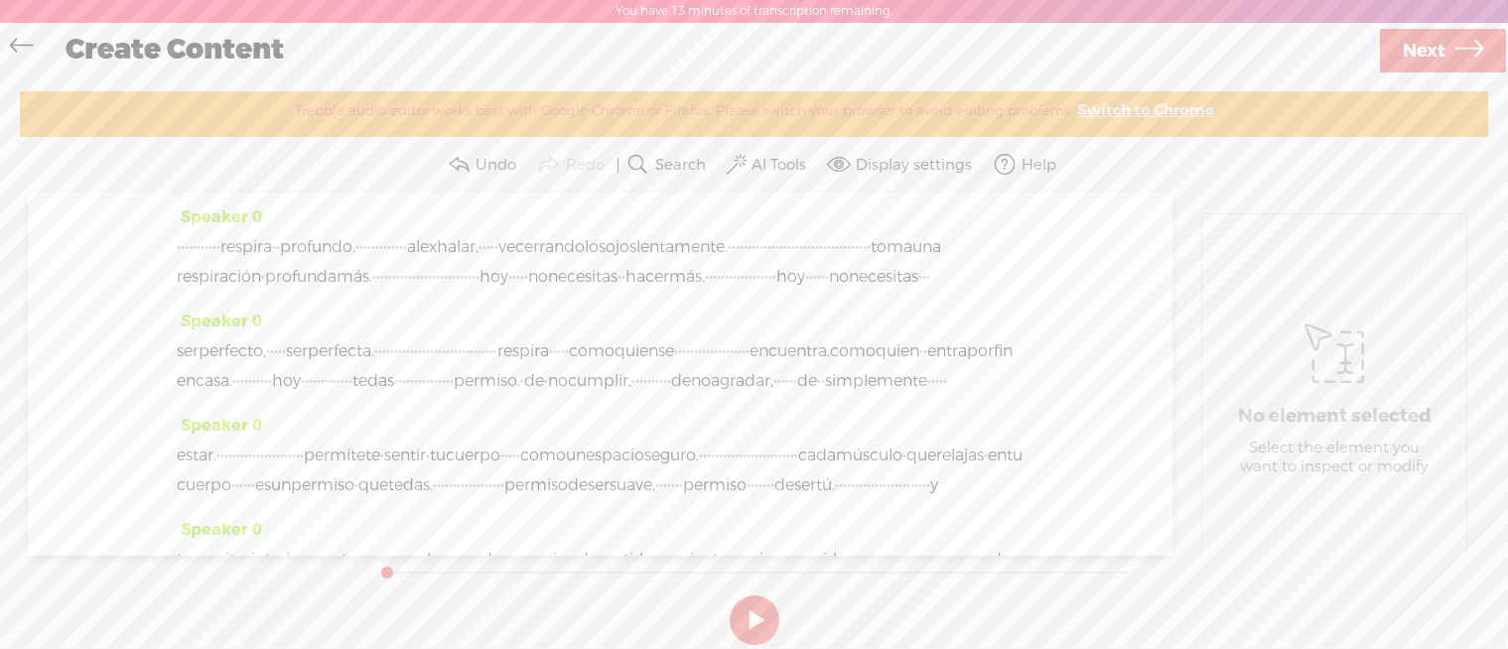
click at [26, 40] on icon at bounding box center [21, 48] width 23 height 45
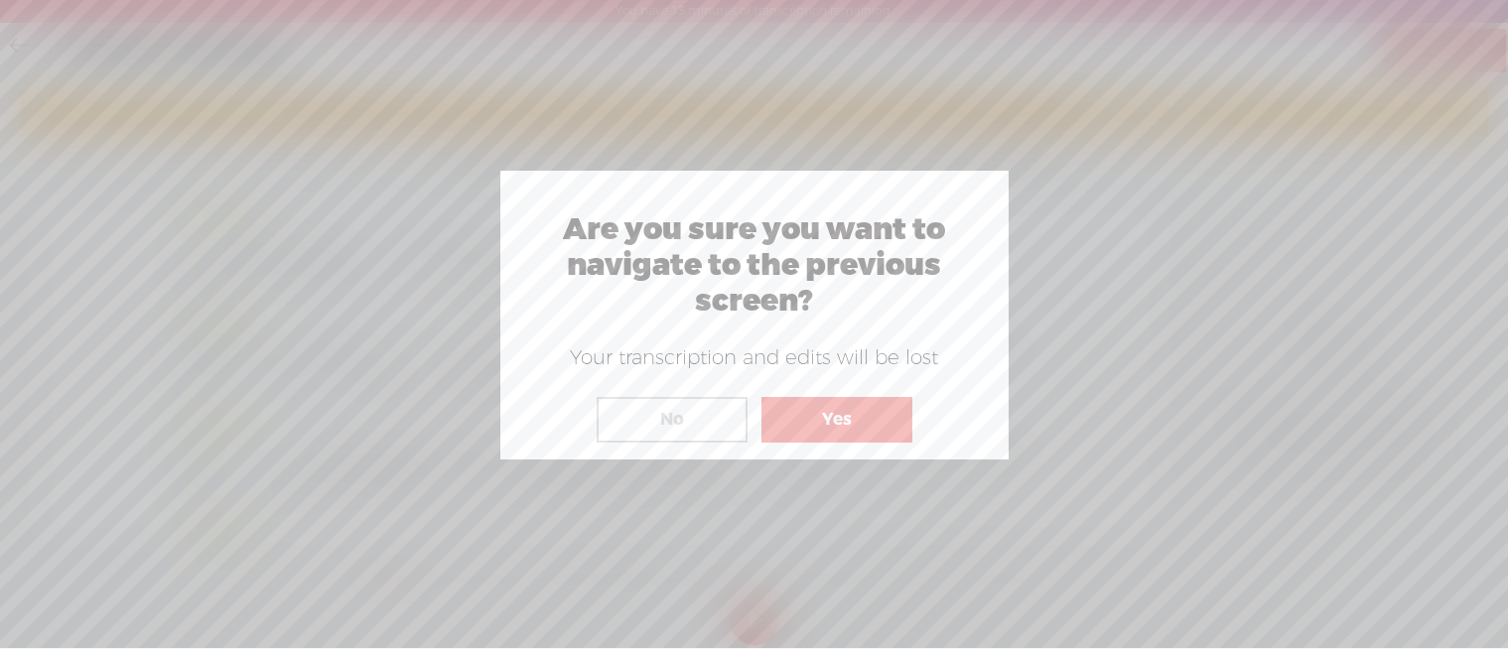
click at [795, 421] on button "Yes" at bounding box center [837, 420] width 151 height 46
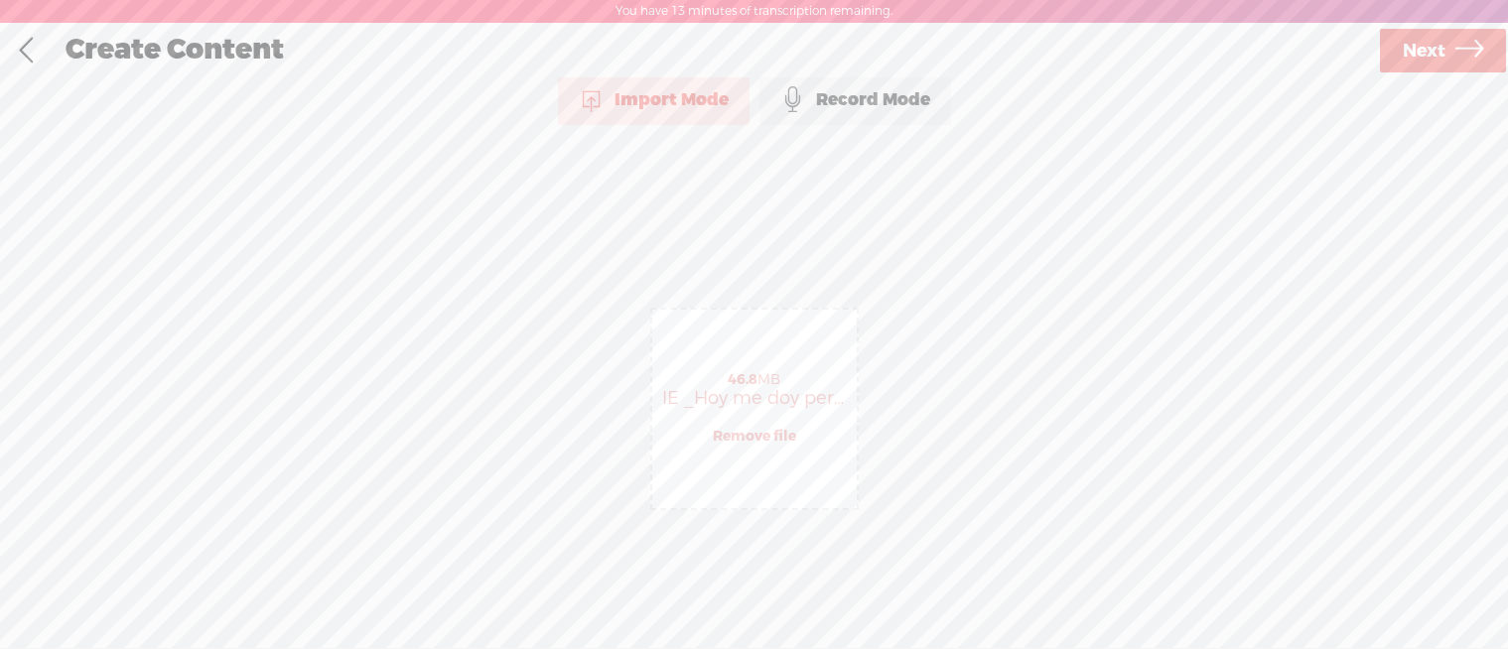
click at [1425, 52] on span "Next" at bounding box center [1424, 51] width 43 height 51
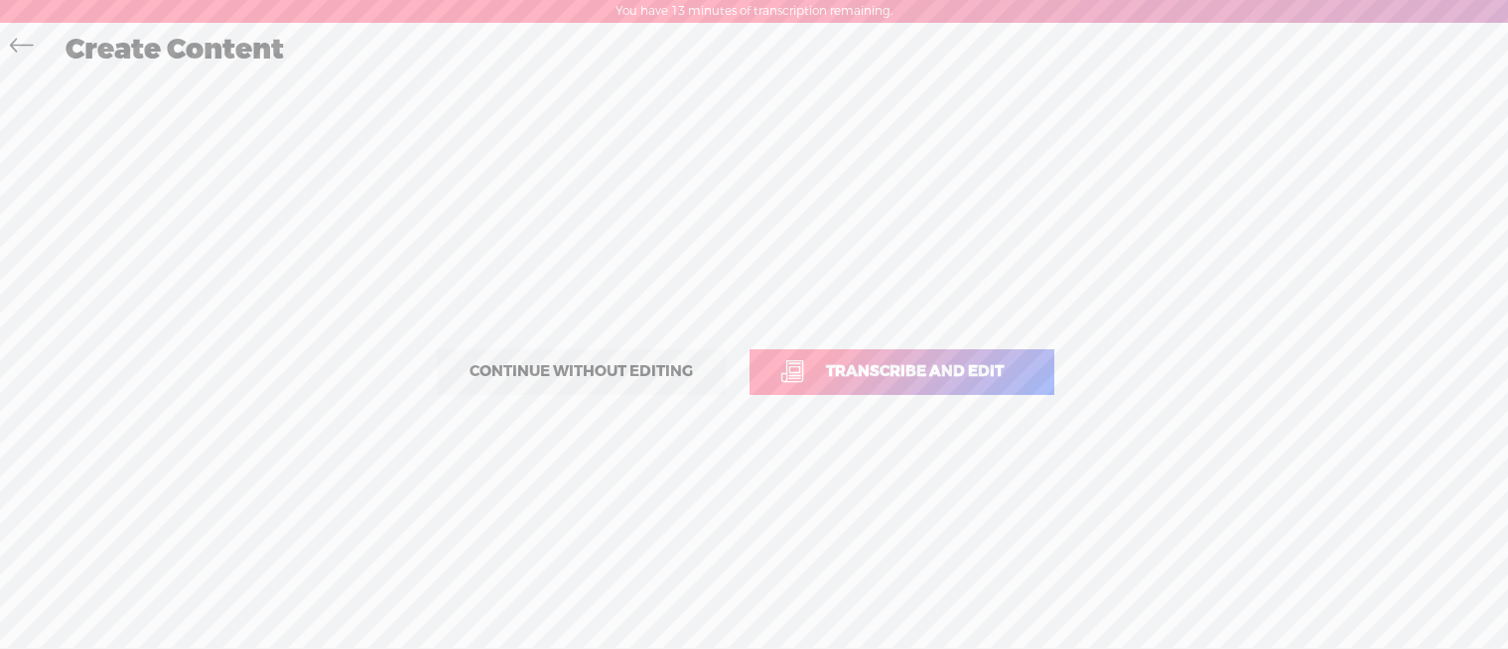
click at [918, 359] on link "Transcribe and edit" at bounding box center [902, 373] width 305 height 46
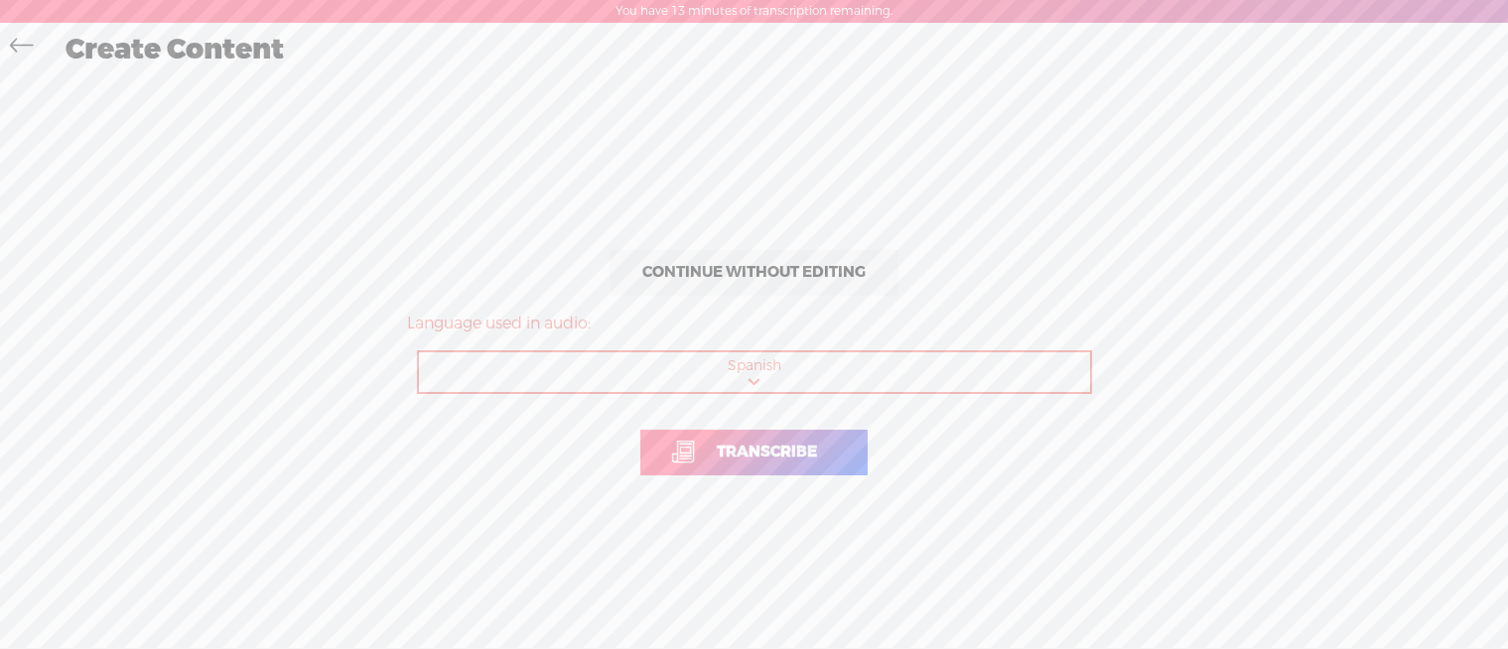
click at [810, 451] on span "Transcribe" at bounding box center [767, 452] width 142 height 23
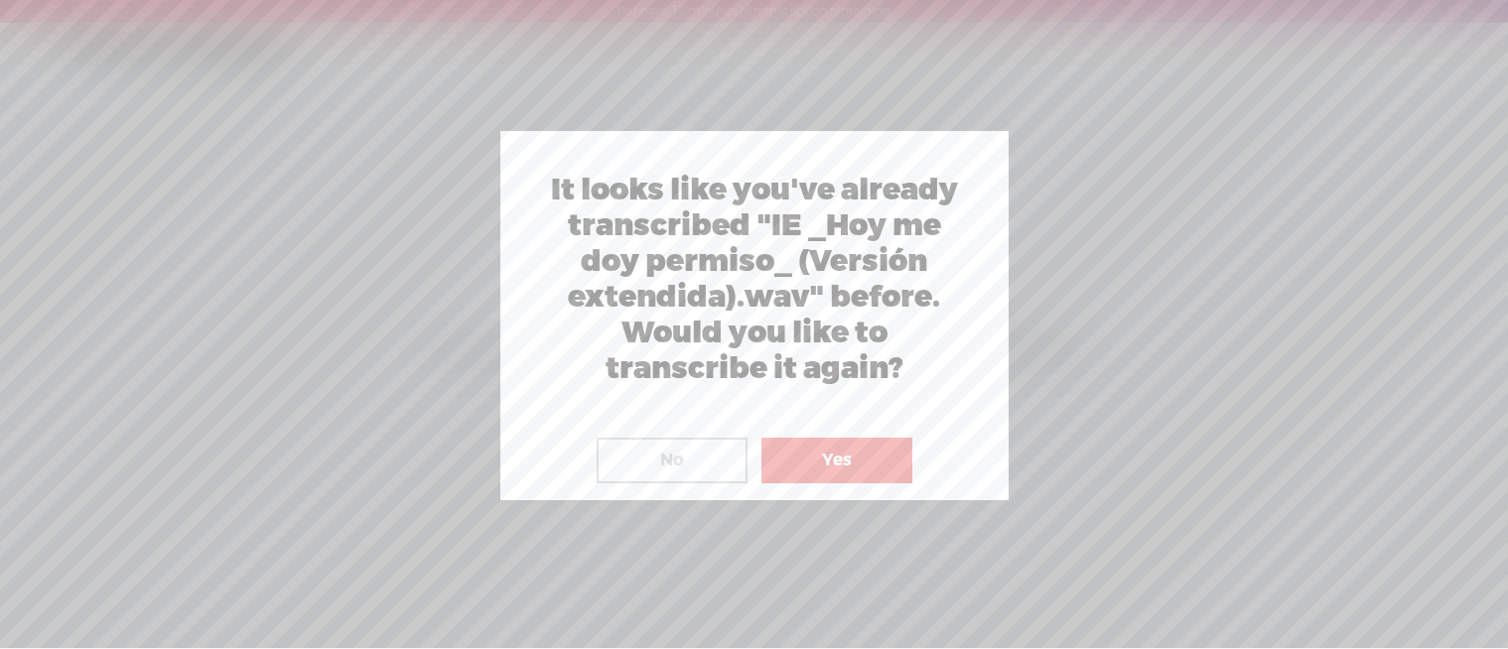
click at [869, 440] on button "Yes" at bounding box center [837, 461] width 151 height 46
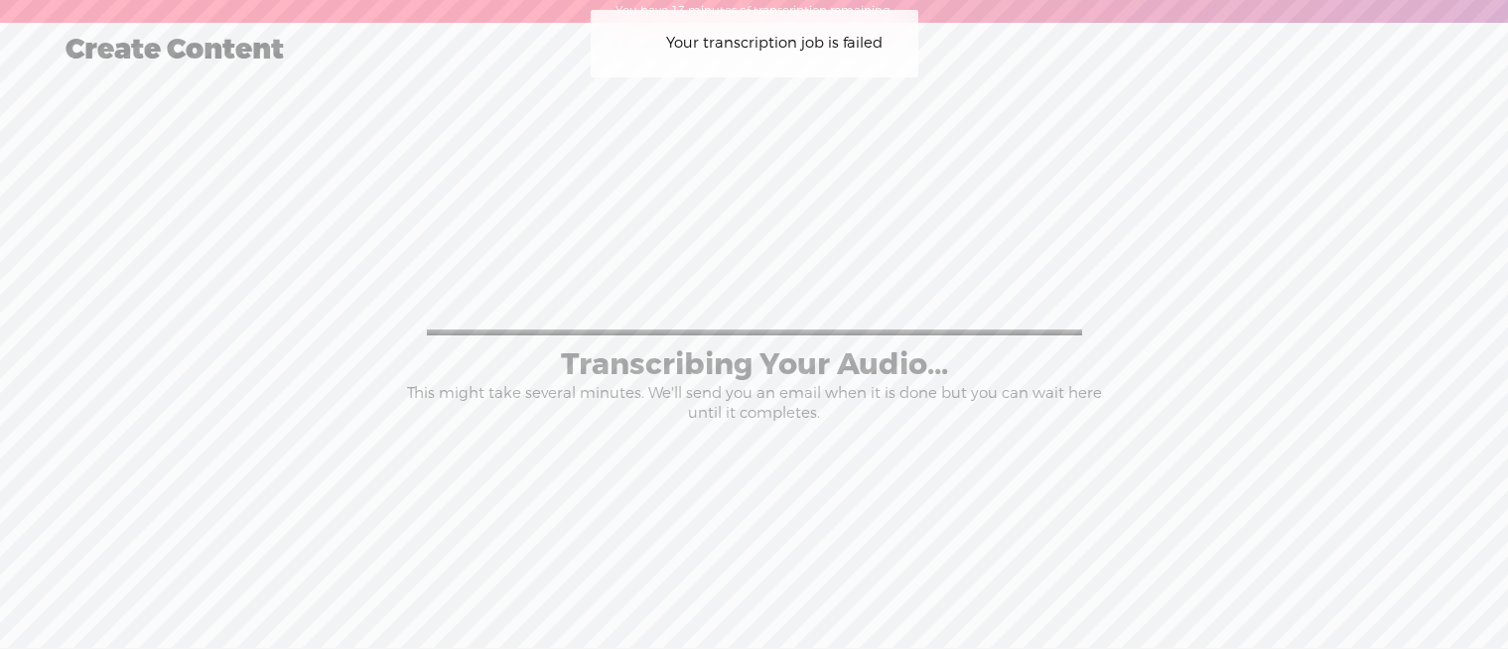
click at [995, 453] on div "0% Transcribing Your Audio... This might take several minutes. We'll send you a…" at bounding box center [754, 372] width 1469 height 205
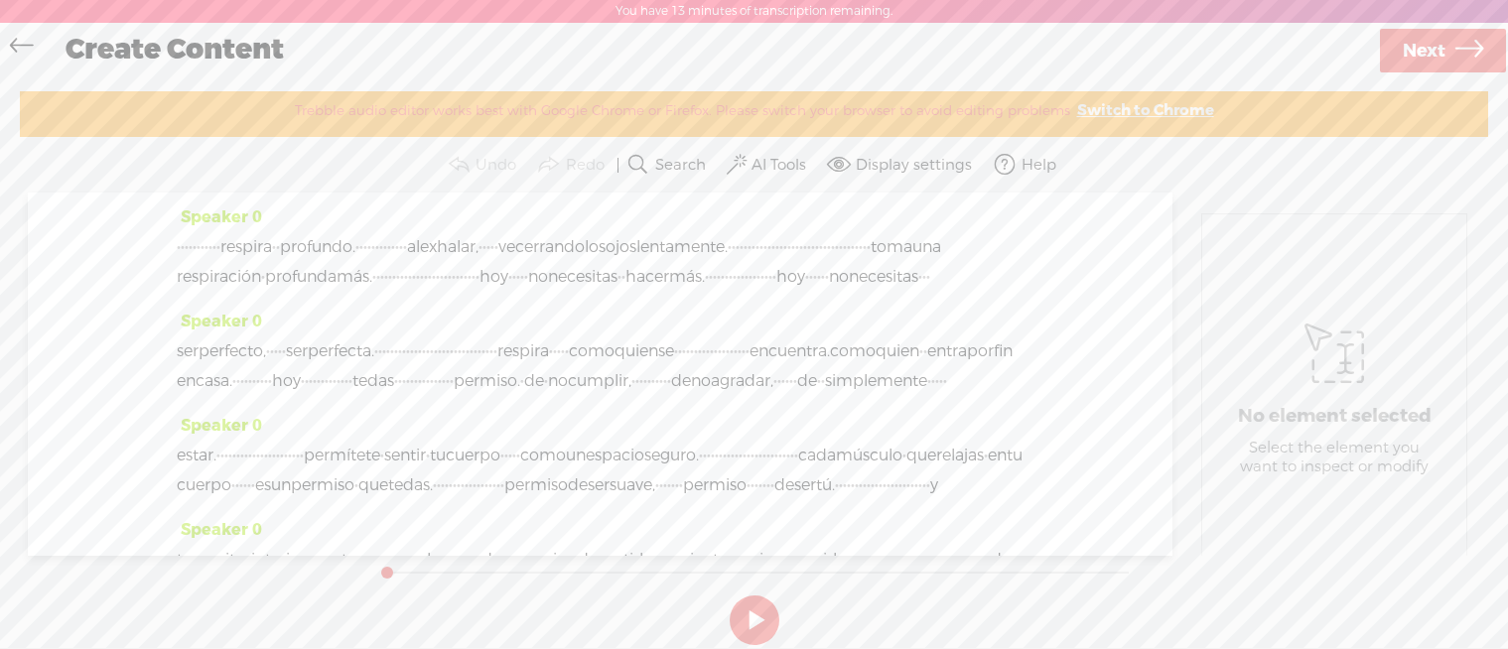
click at [22, 50] on icon at bounding box center [21, 48] width 23 height 45
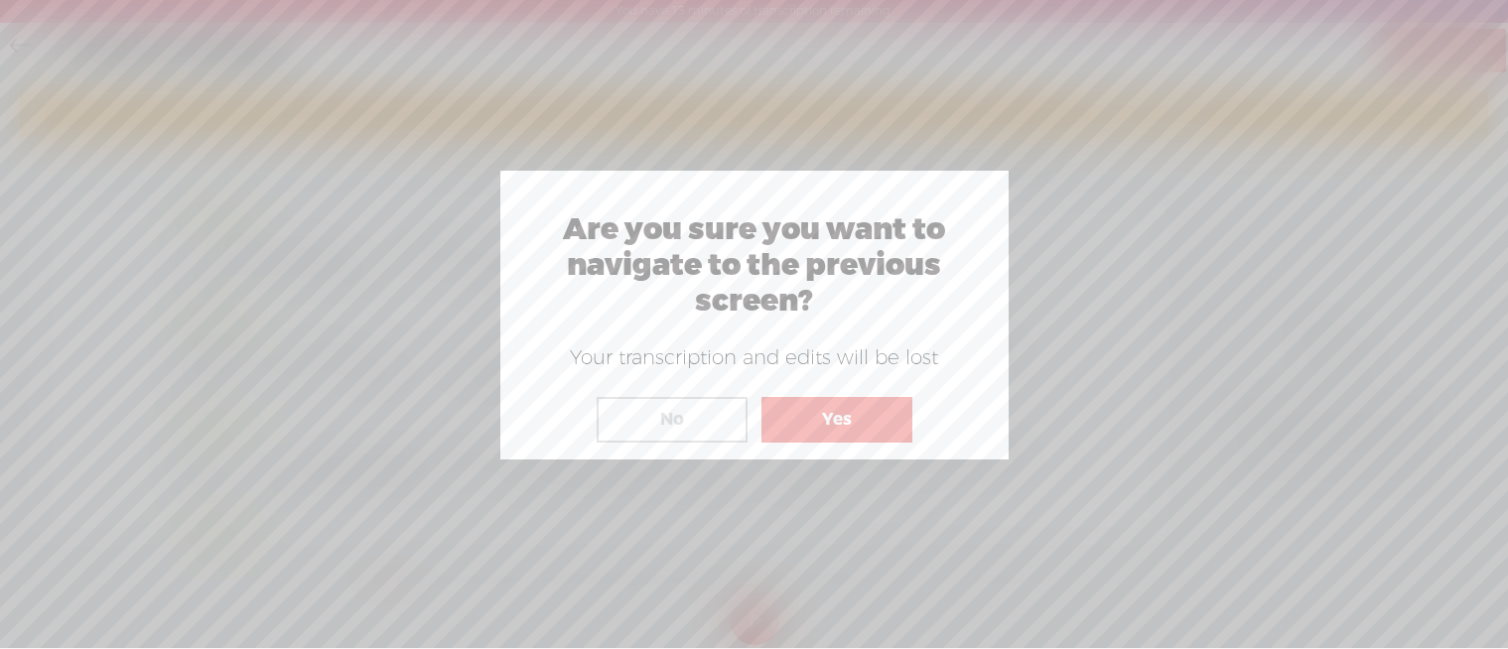
click at [800, 408] on button "Yes" at bounding box center [837, 420] width 151 height 46
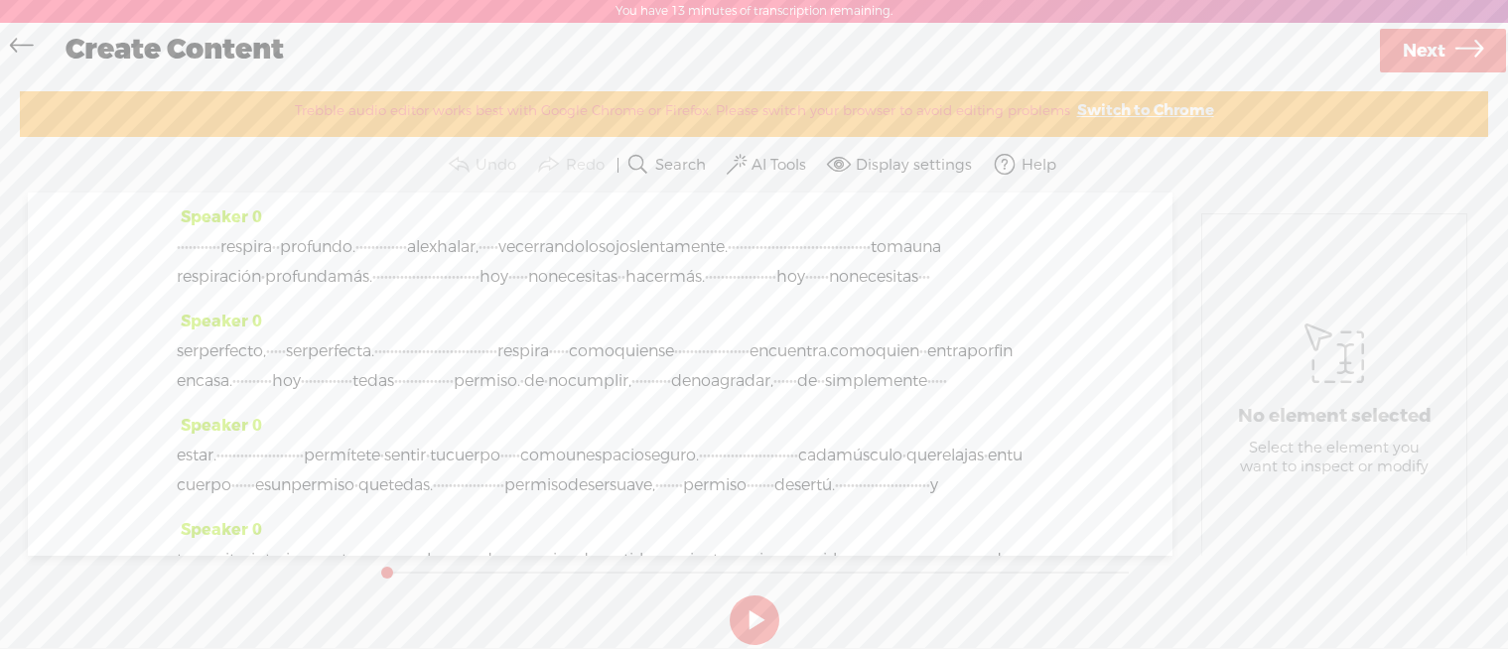
click at [220, 246] on span "·" at bounding box center [218, 247] width 4 height 30
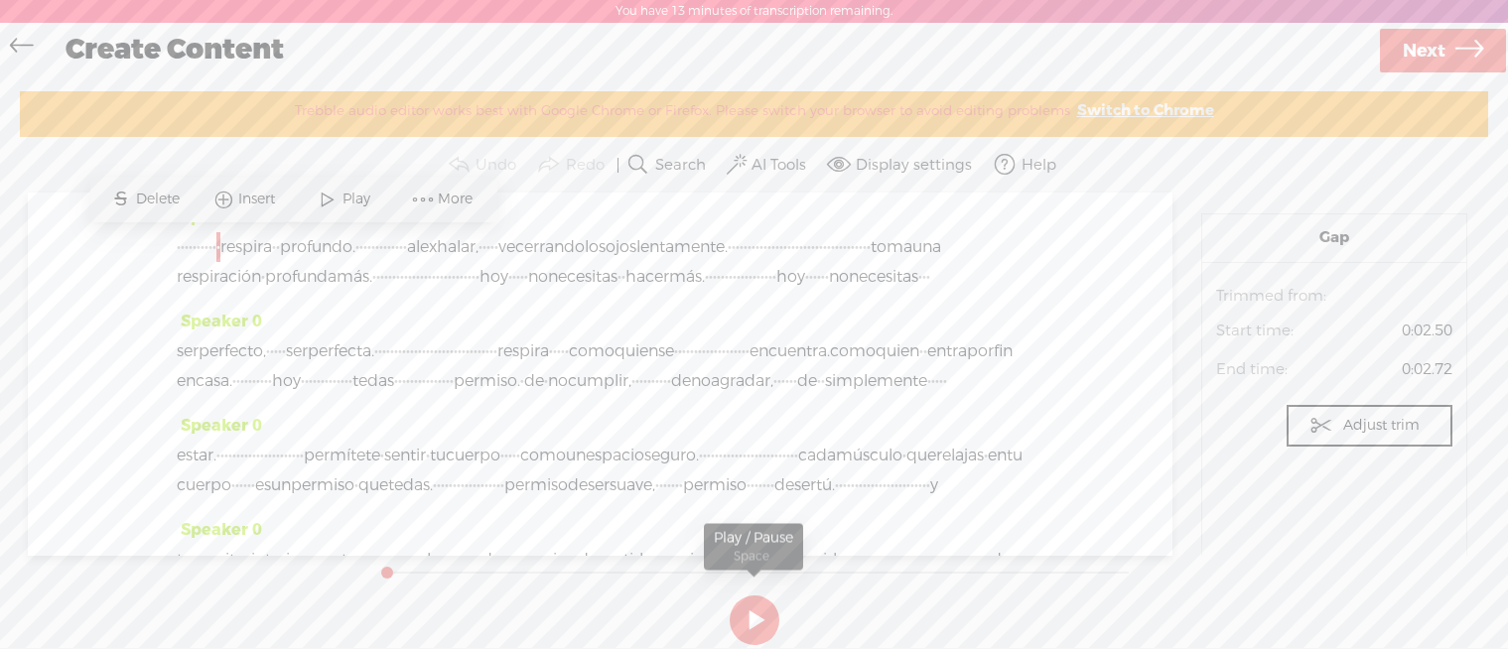
click at [754, 608] on button at bounding box center [755, 621] width 50 height 50
click at [319, 190] on span at bounding box center [328, 200] width 30 height 36
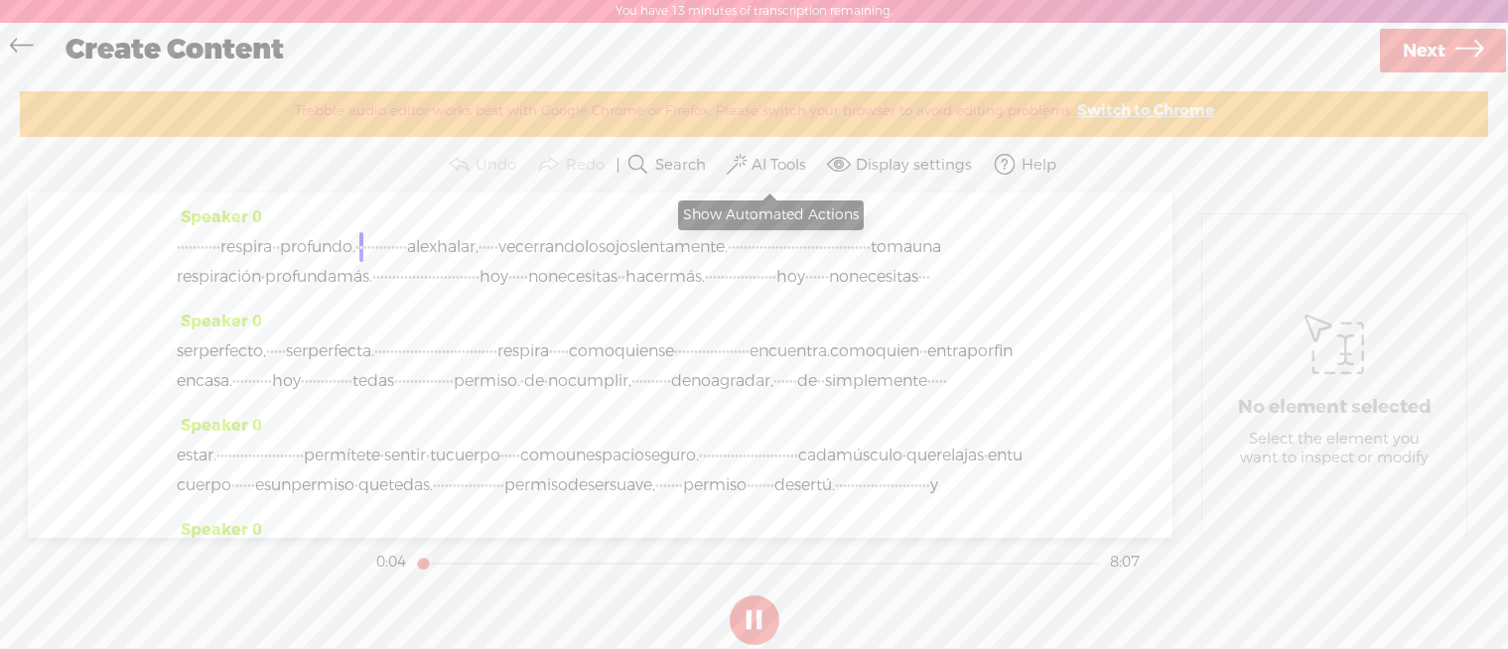
click at [764, 163] on label "AI Tools" at bounding box center [779, 166] width 55 height 20
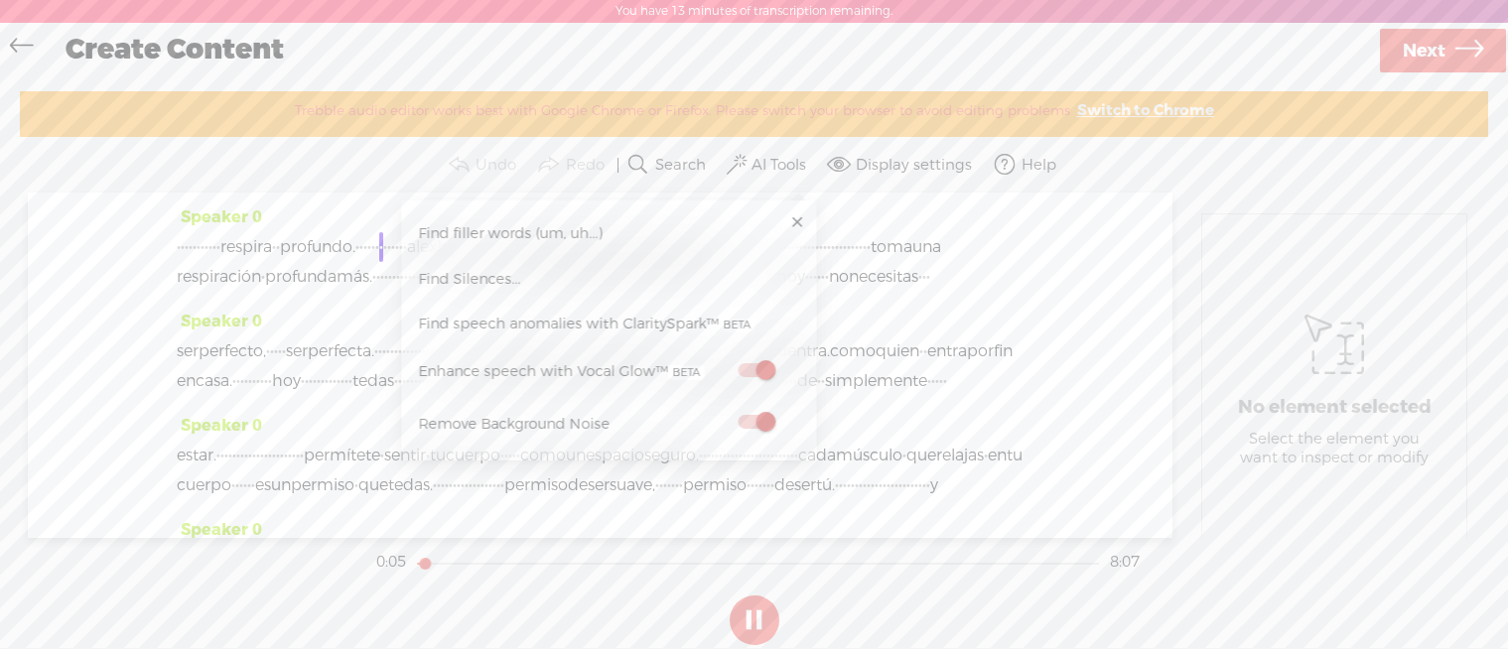
click at [1027, 345] on div "Speaker 0 · · · · · · · · · · · respira · · profundo. · · · · · · · · · · · · ·…" at bounding box center [600, 365] width 1145 height 345
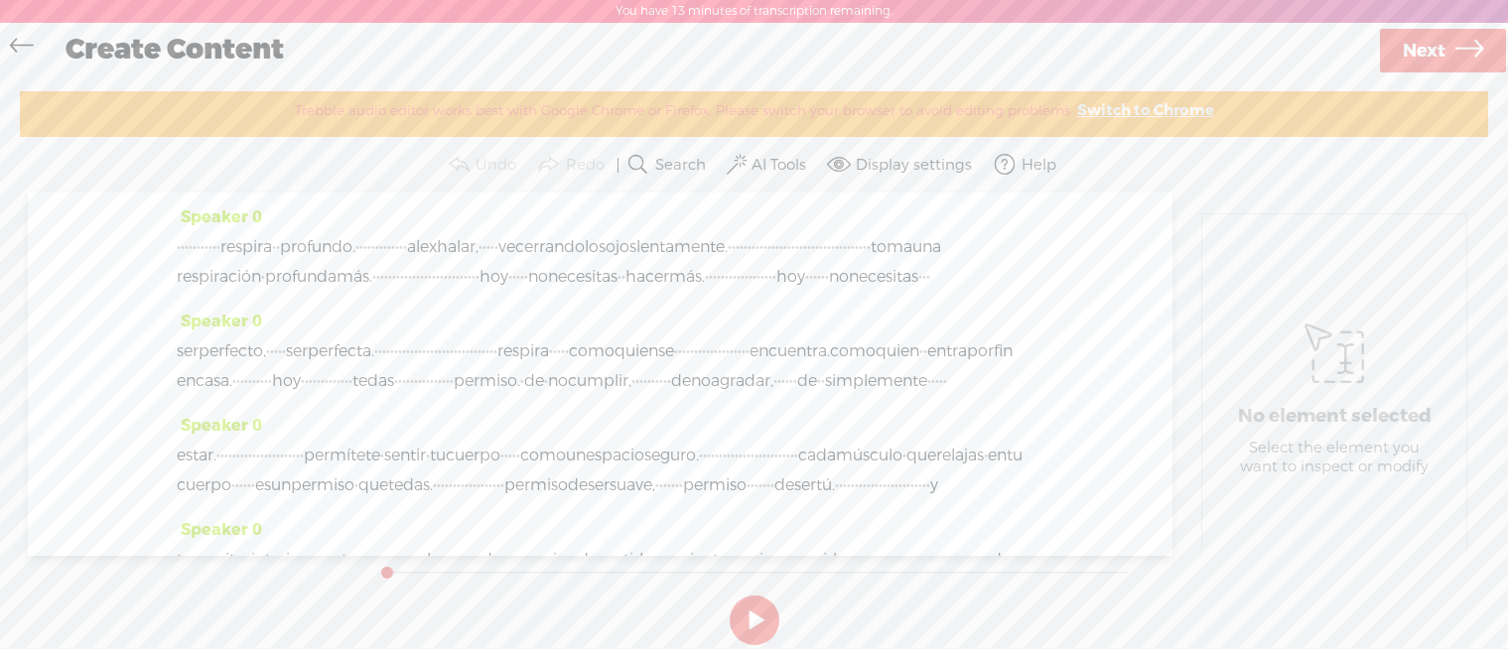
scroll to position [752, 0]
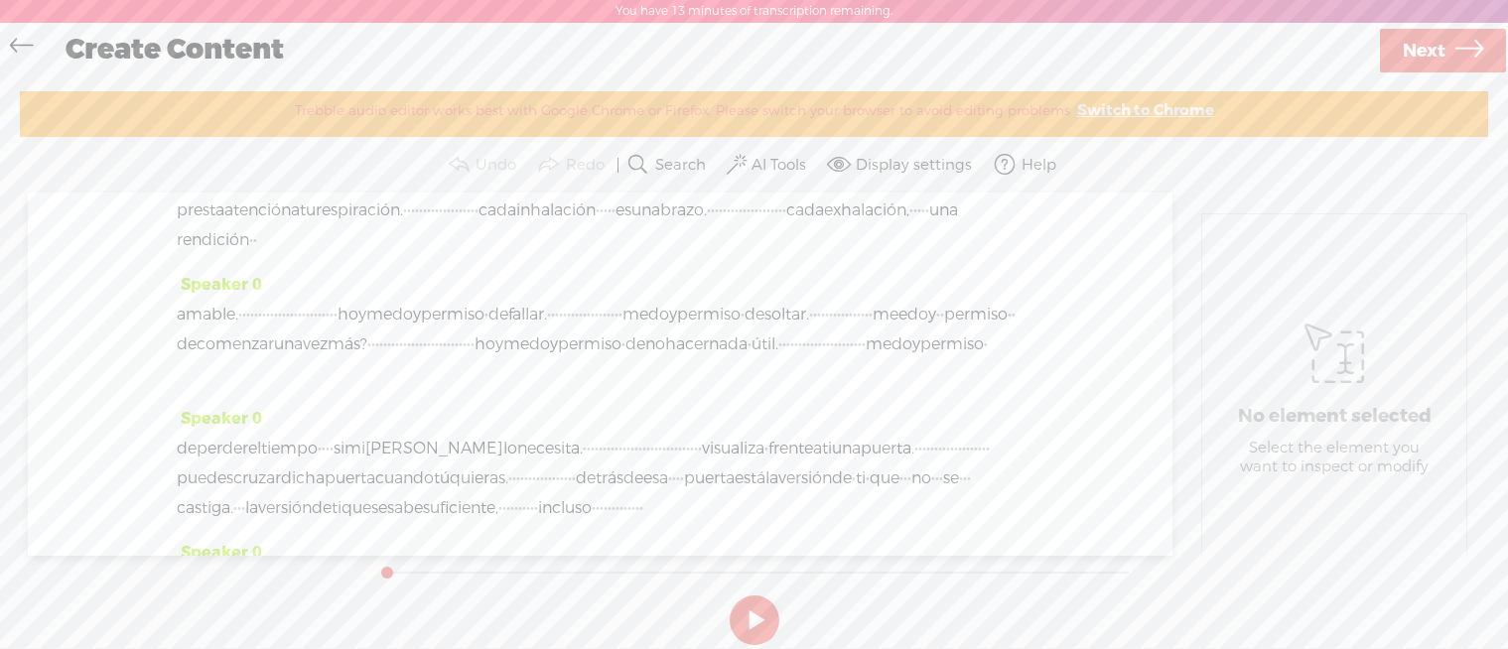
click at [1401, 54] on link "Next" at bounding box center [1443, 51] width 126 height 44
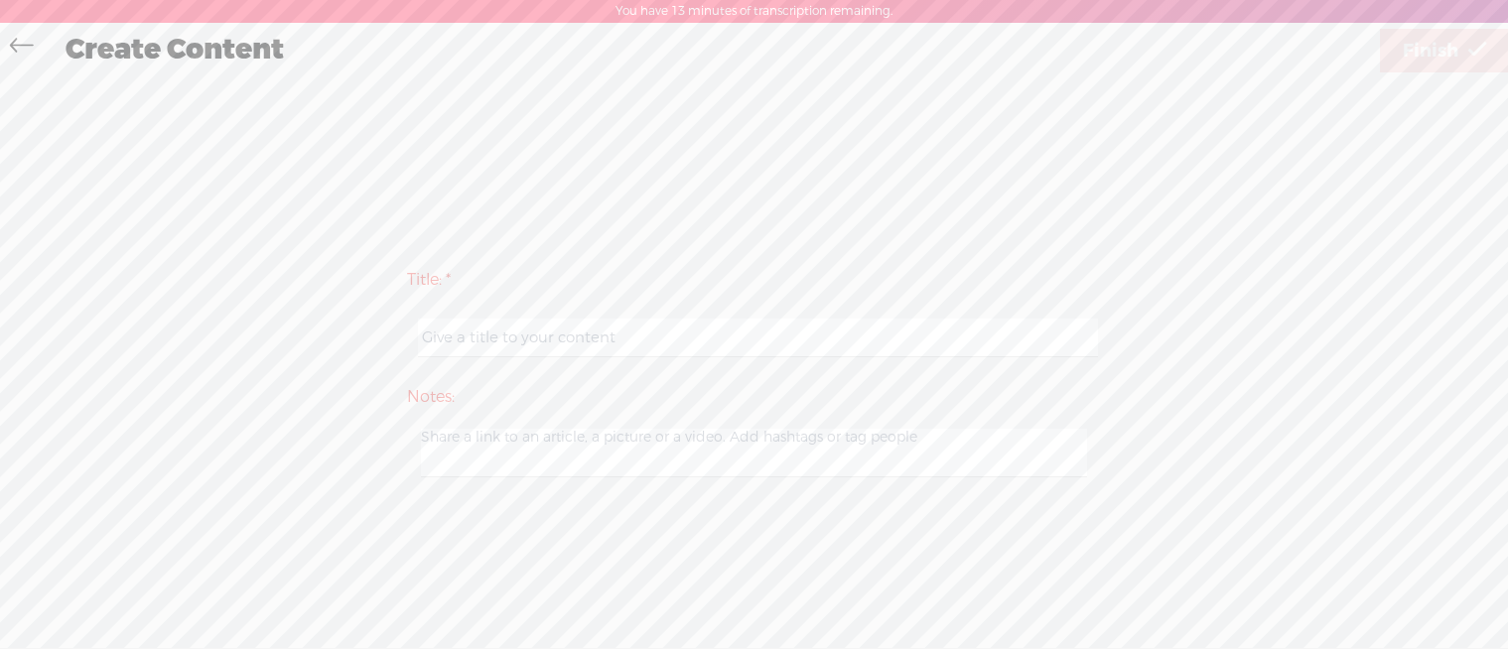
click at [665, 337] on input "text" at bounding box center [758, 338] width 680 height 39
drag, startPoint x: 502, startPoint y: 333, endPoint x: 298, endPoint y: 273, distance: 213.1
click at [288, 275] on div "Title: * ie 6 Notes: Save as a draft content Publish: Warning: Narration of you…" at bounding box center [754, 371] width 1469 height 232
type input "i"
type input "hoy me doy permiso"
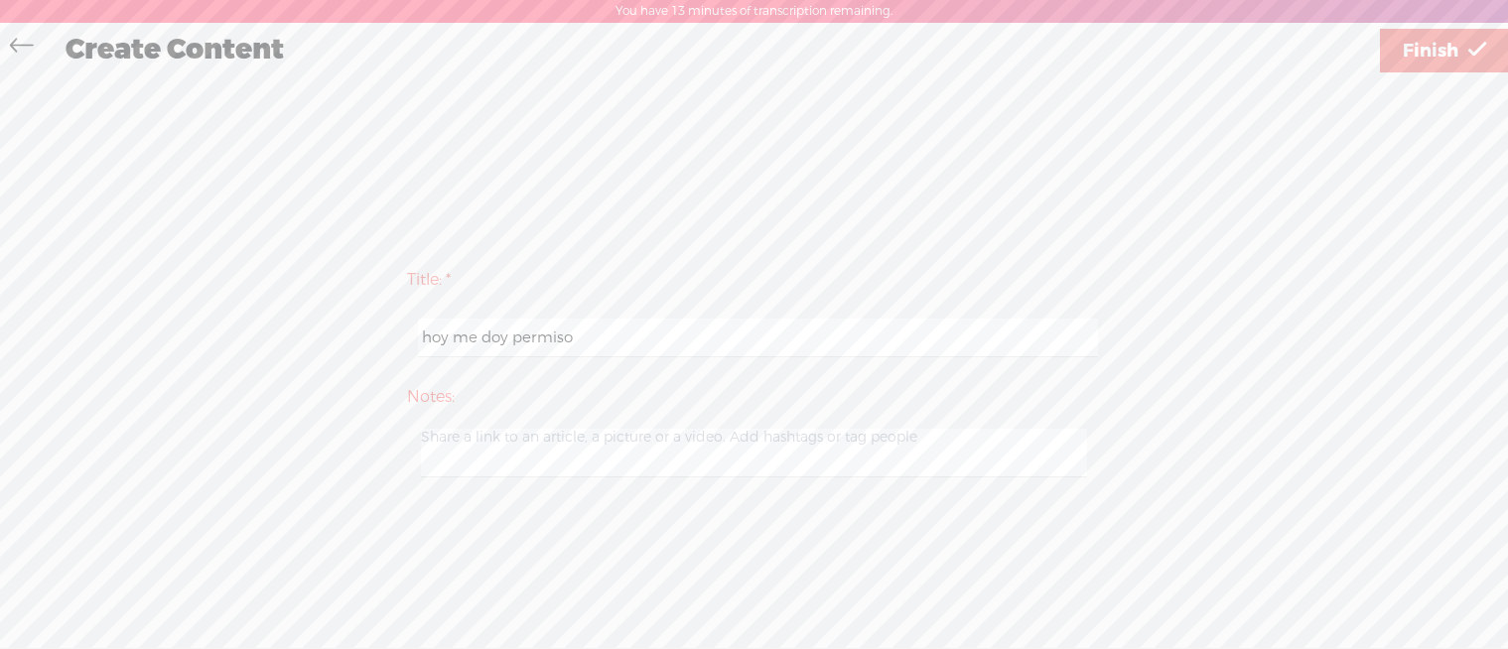
click at [1409, 71] on link "Finish" at bounding box center [1444, 51] width 129 height 44
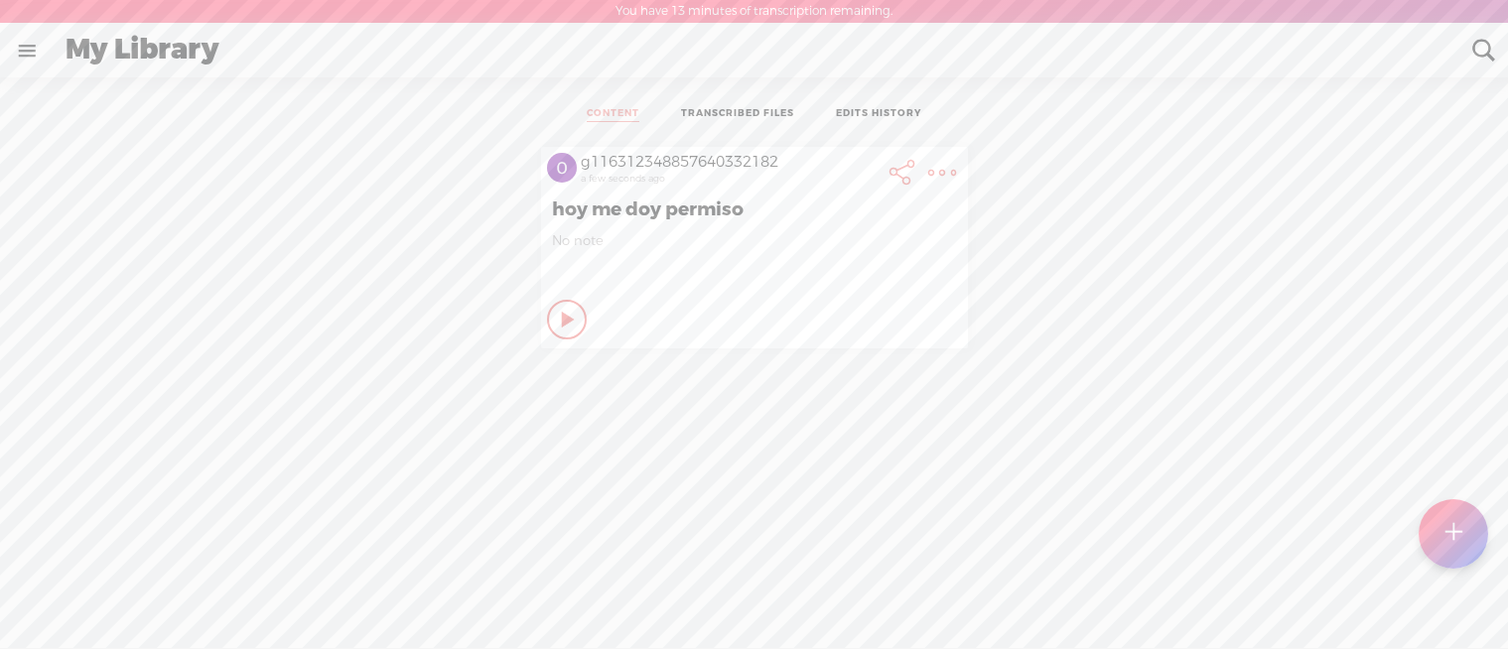
click at [753, 107] on li "TRANSCRIBED FILES" at bounding box center [737, 114] width 155 height 15
click at [757, 109] on link "TRANSCRIBED FILES" at bounding box center [737, 114] width 113 height 15
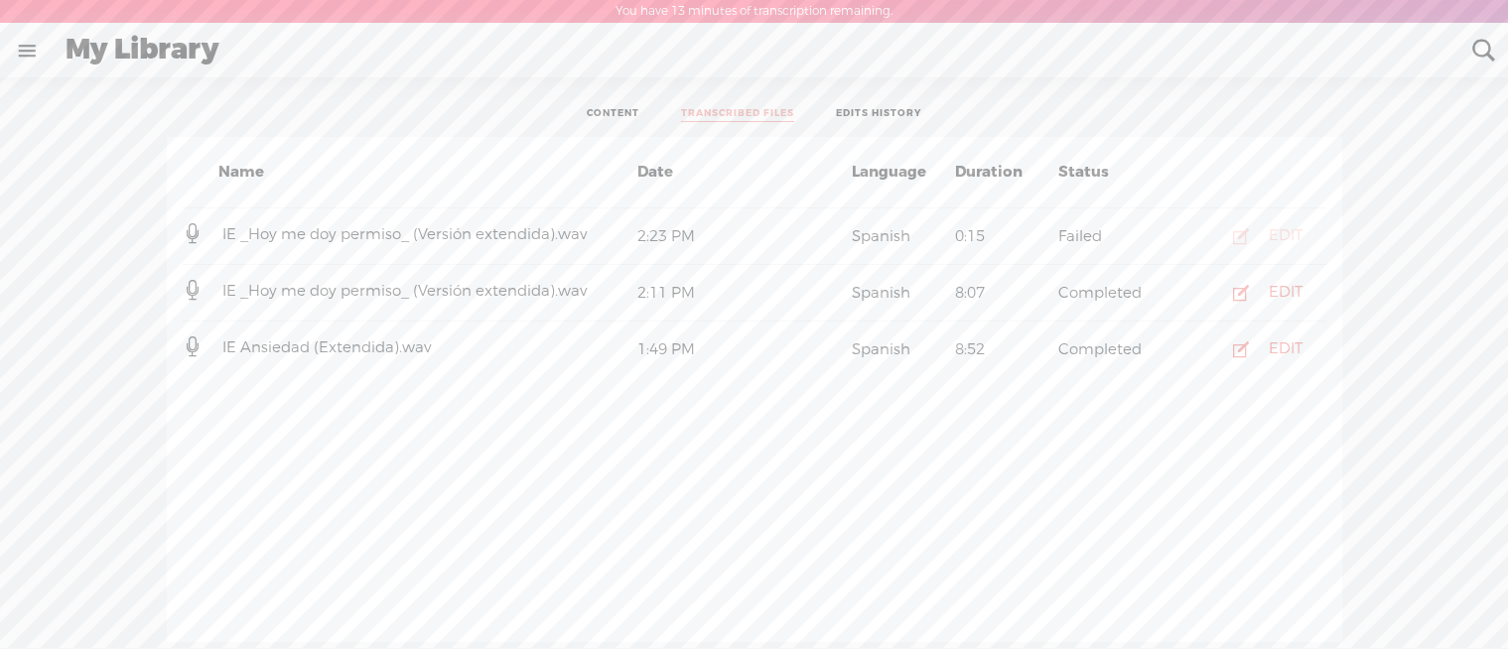
click at [1280, 232] on div "EDIT" at bounding box center [1286, 236] width 34 height 20
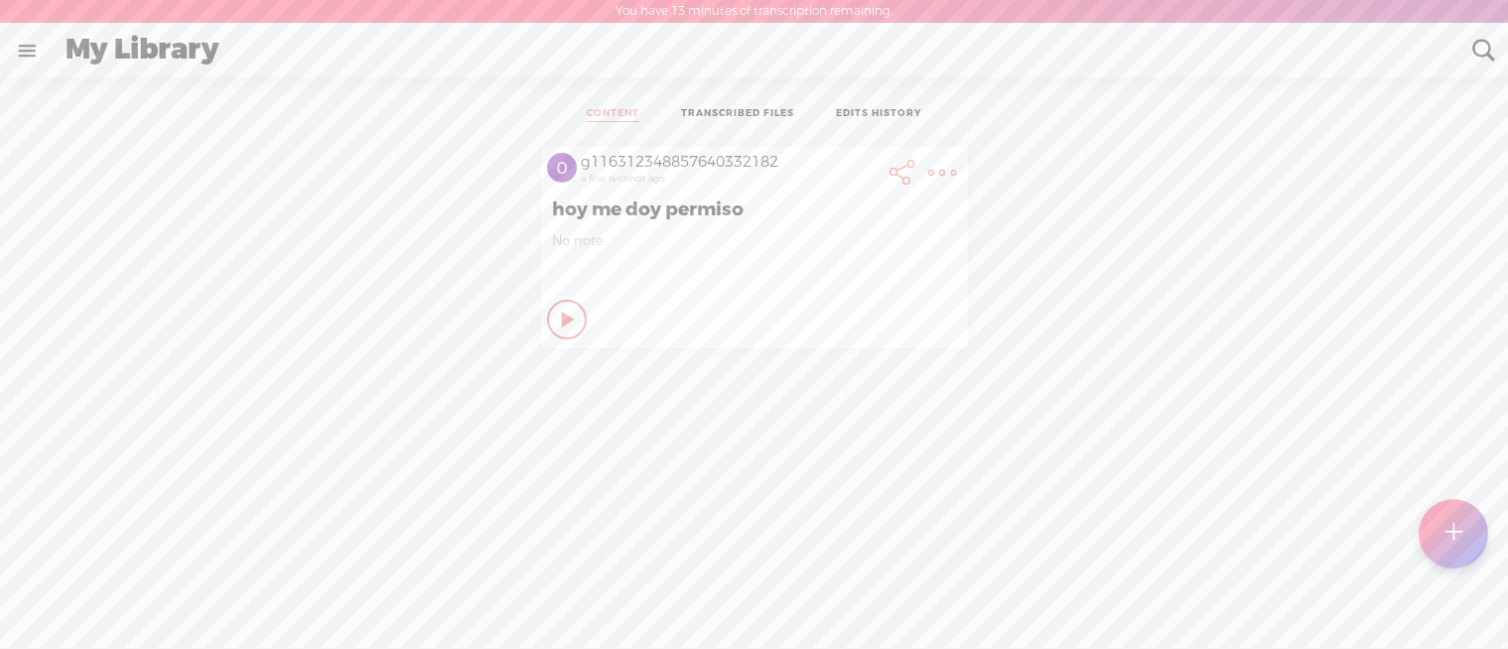
click at [767, 118] on link "TRANSCRIBED FILES" at bounding box center [737, 114] width 113 height 15
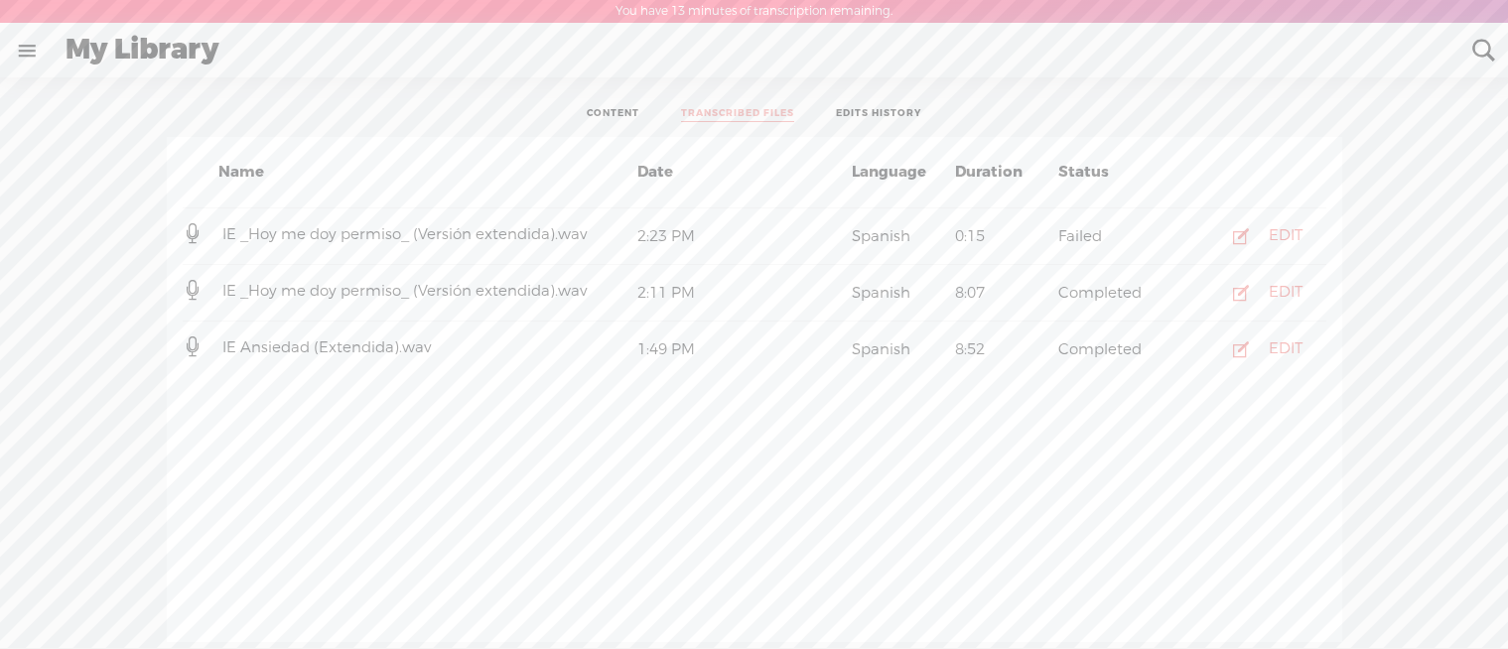
click at [924, 115] on li "EDITS HISTORY" at bounding box center [878, 114] width 127 height 15
click at [919, 114] on link "EDITS HISTORY" at bounding box center [878, 114] width 85 height 15
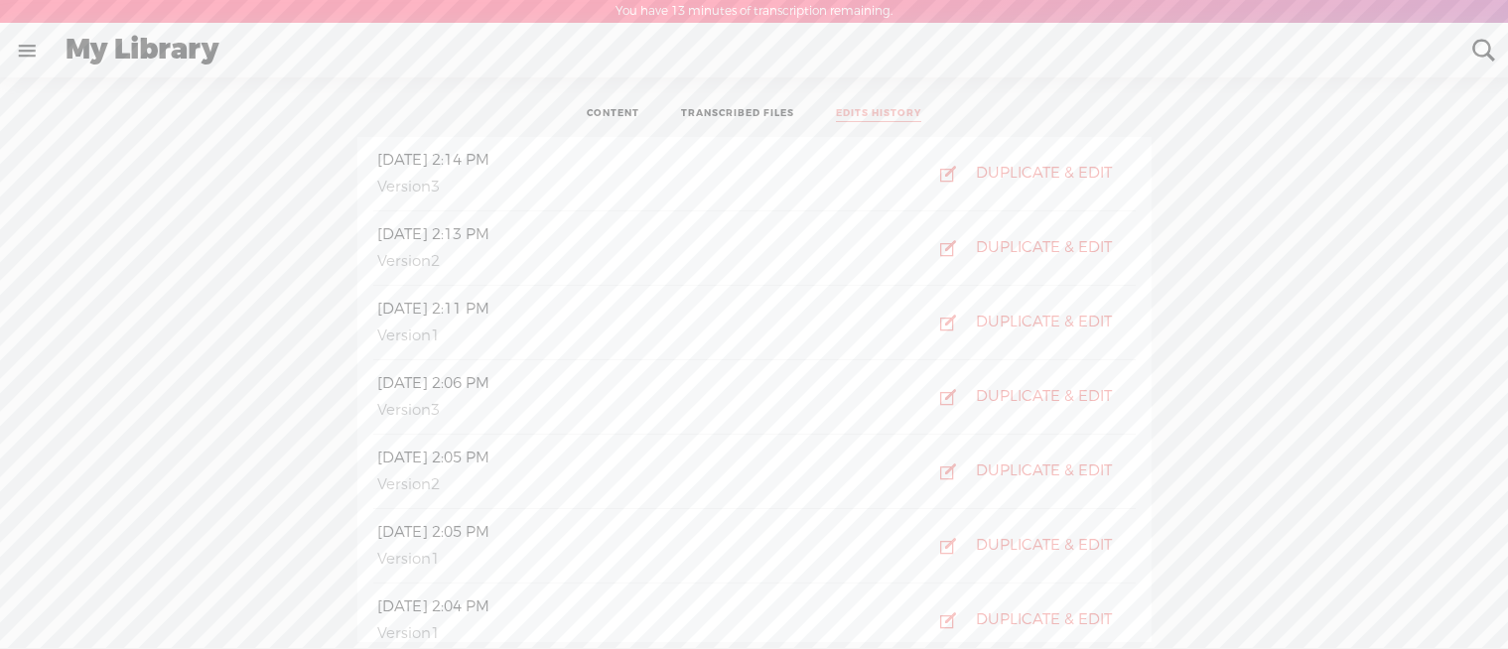
click at [734, 107] on li "TRANSCRIBED FILES" at bounding box center [737, 114] width 155 height 15
click at [737, 110] on link "TRANSCRIBED FILES" at bounding box center [737, 114] width 113 height 15
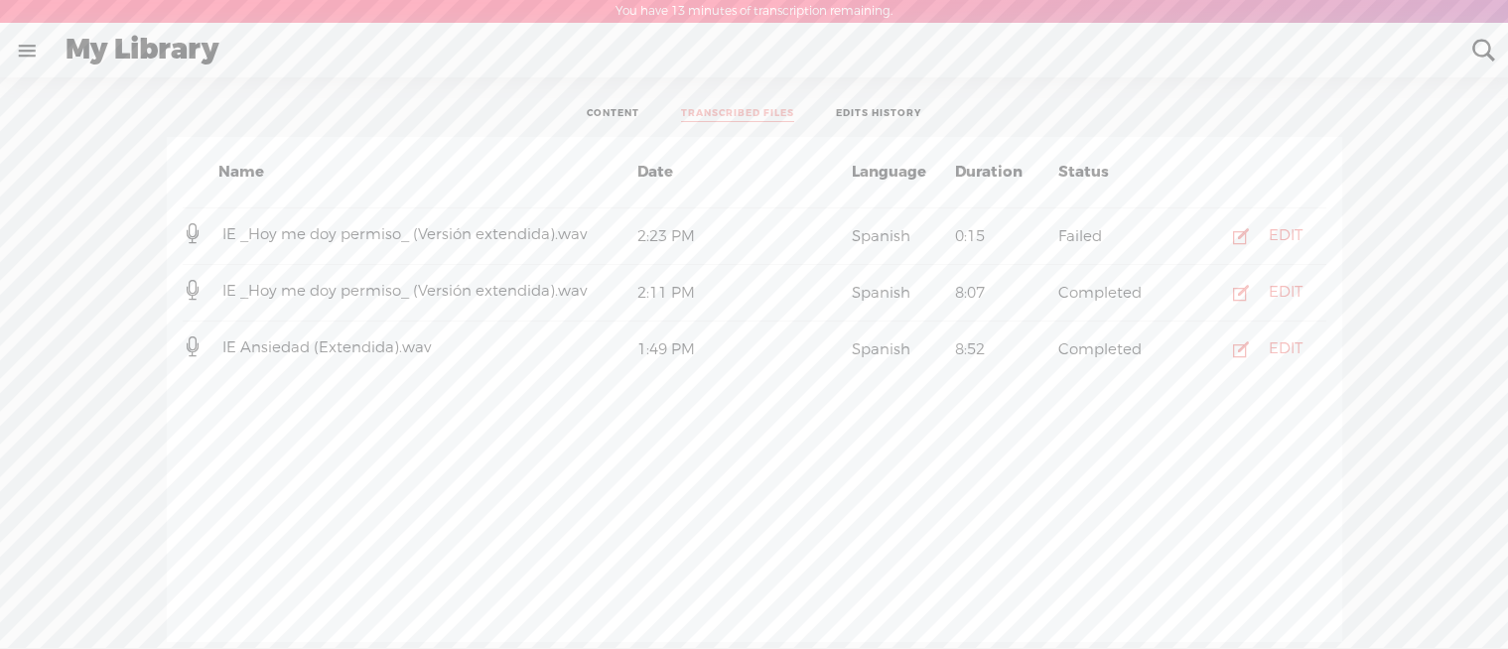
click at [542, 289] on span "IE _Hoy me doy permiso_ (Versión extendida).wav" at bounding box center [404, 291] width 372 height 20
click at [1269, 291] on div "EDIT" at bounding box center [1286, 293] width 34 height 20
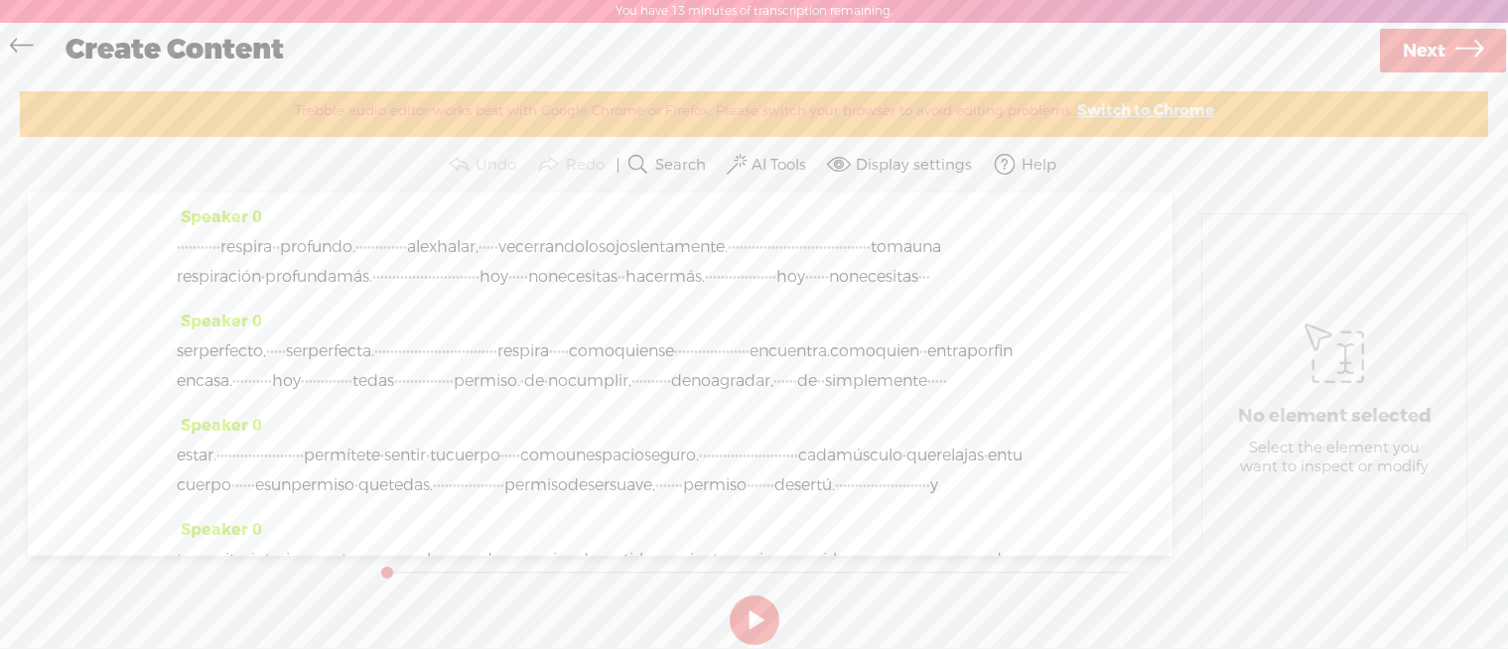
click at [1454, 55] on link "Next" at bounding box center [1443, 51] width 126 height 44
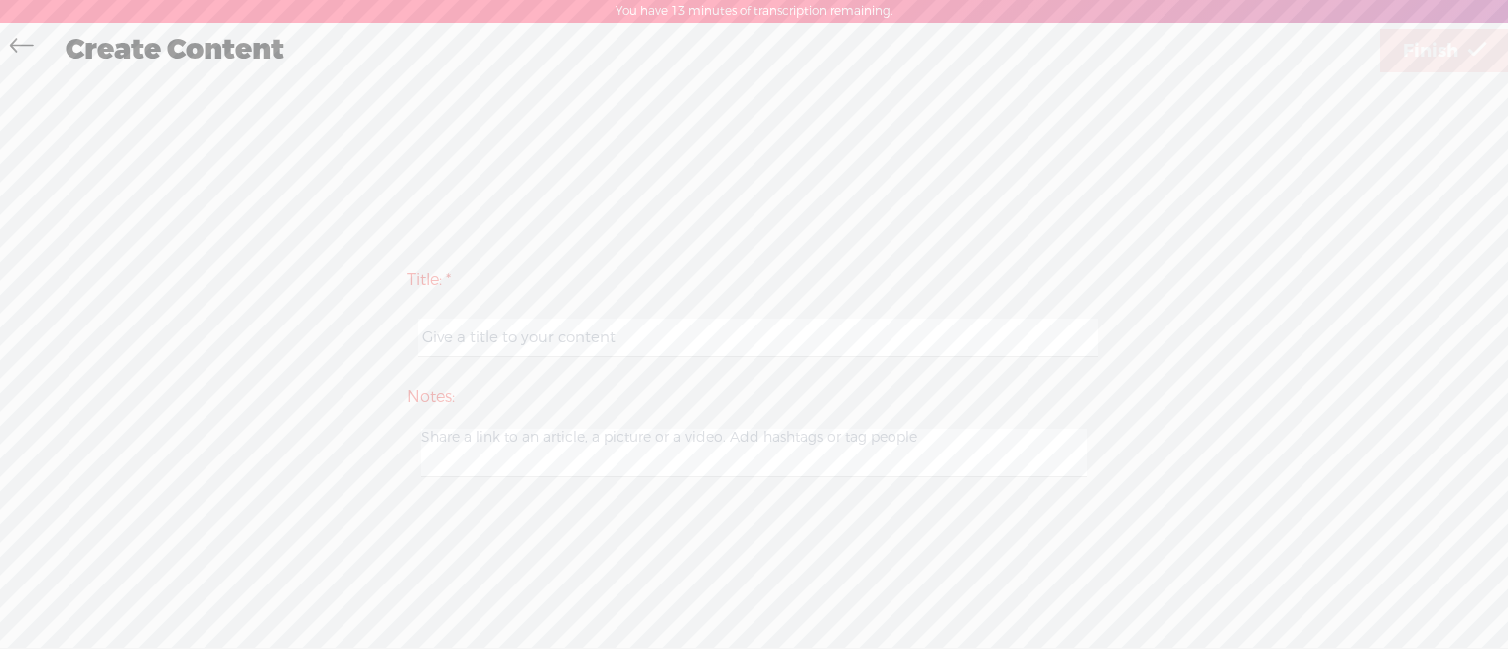
click at [713, 325] on input "text" at bounding box center [758, 338] width 680 height 39
type input "ie 6"
click at [1443, 52] on span "Finish" at bounding box center [1431, 51] width 56 height 51
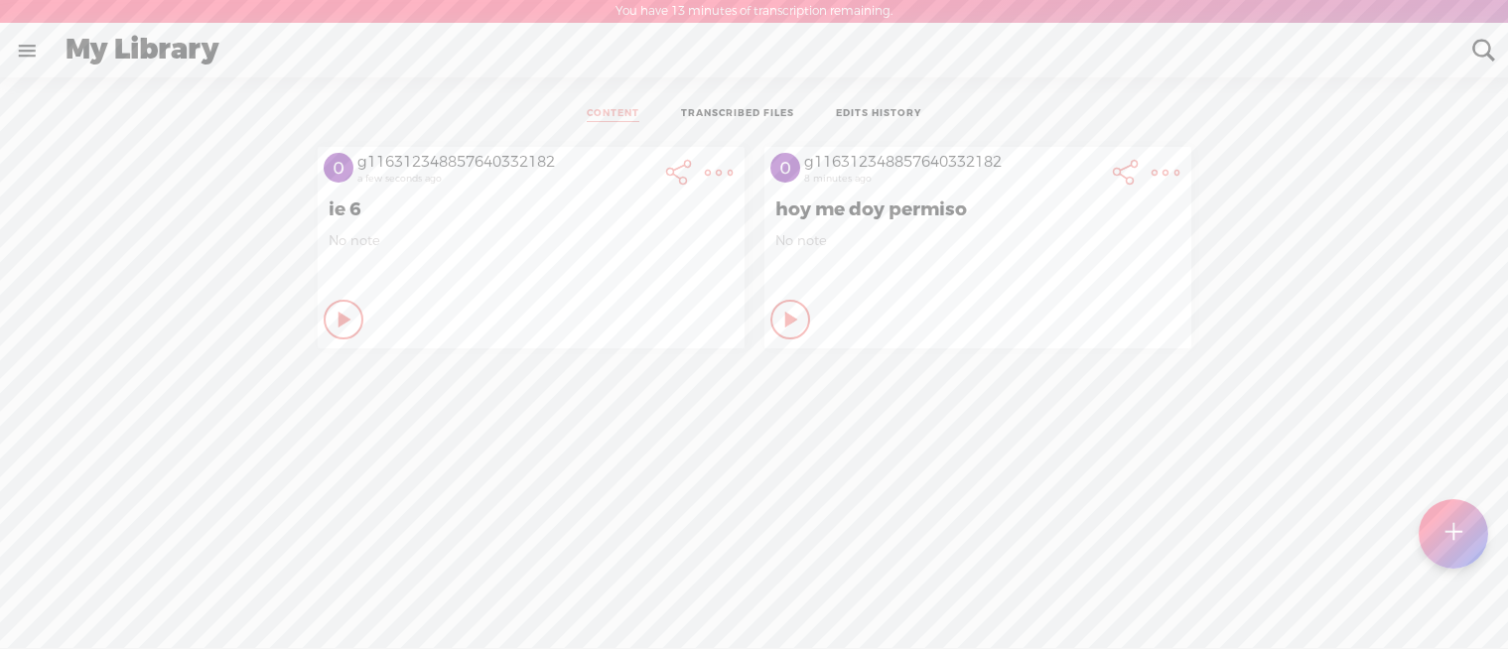
click at [716, 170] on t at bounding box center [719, 173] width 28 height 28
click at [329, 331] on div "Play Content" at bounding box center [344, 320] width 40 height 40
click at [343, 317] on icon at bounding box center [345, 320] width 20 height 20
click at [356, 324] on icon at bounding box center [346, 320] width 20 height 20
click at [786, 327] on icon at bounding box center [792, 320] width 20 height 20
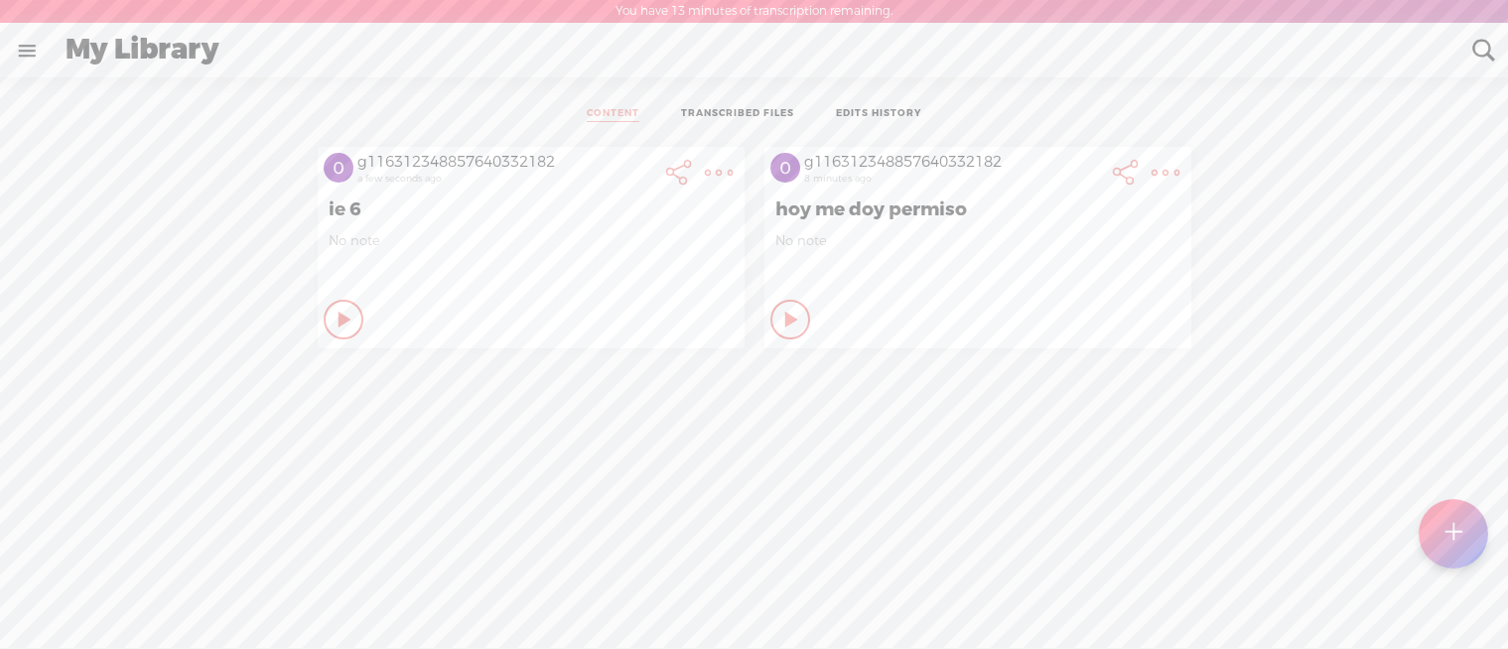
click at [348, 318] on icon at bounding box center [346, 320] width 20 height 20
click at [335, 318] on icon at bounding box center [345, 320] width 20 height 20
click at [706, 169] on t at bounding box center [719, 173] width 28 height 28
click at [575, 381] on link "Download Audio" at bounding box center [612, 377] width 224 height 46
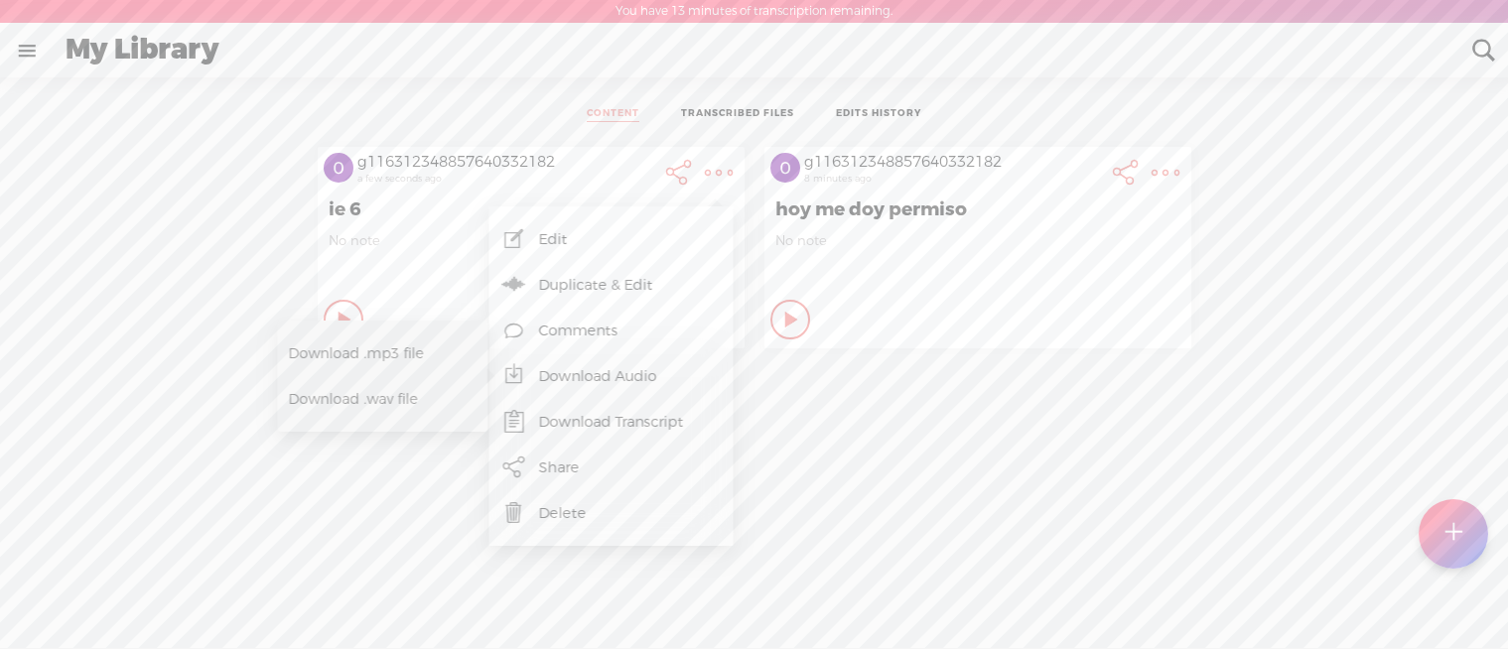
click at [358, 393] on span "Download .wav file" at bounding box center [373, 399] width 169 height 45
